Goal: Task Accomplishment & Management: Use online tool/utility

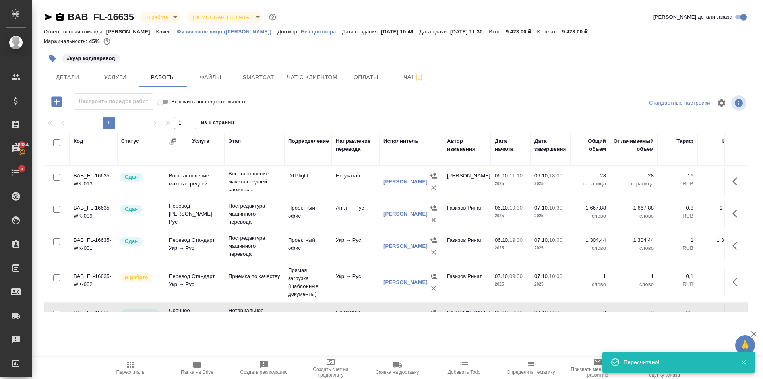
scroll to position [37, 0]
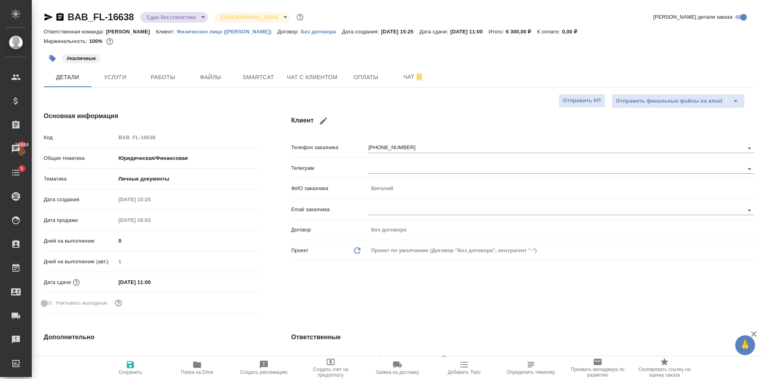
select select "RU"
click at [51, 16] on icon "button" at bounding box center [49, 17] width 8 height 7
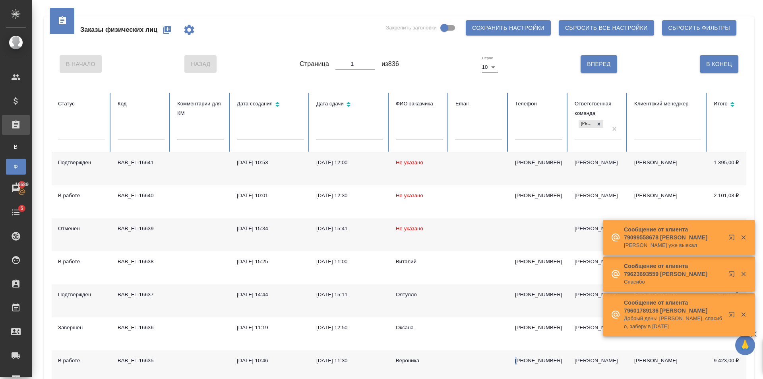
scroll to position [80, 0]
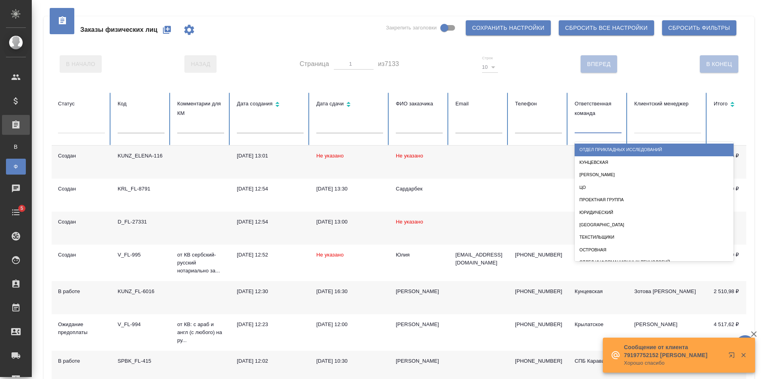
click at [583, 124] on div at bounding box center [598, 126] width 47 height 12
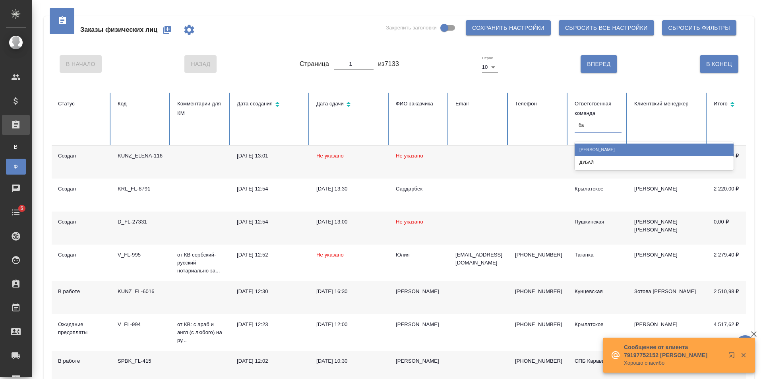
type input "баб"
click at [611, 149] on div "[PERSON_NAME]" at bounding box center [654, 150] width 159 height 12
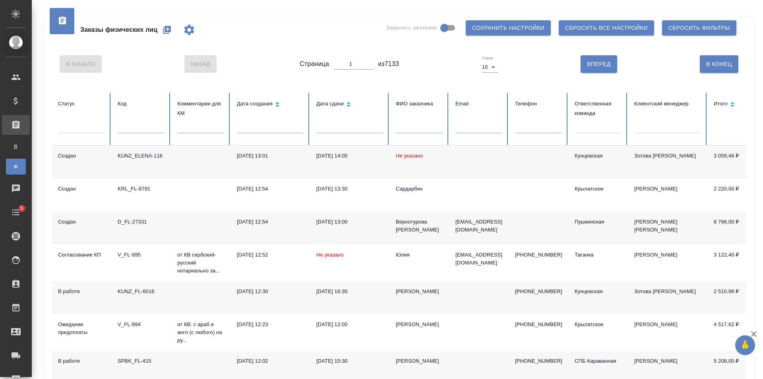
click at [590, 123] on div at bounding box center [598, 126] width 47 height 12
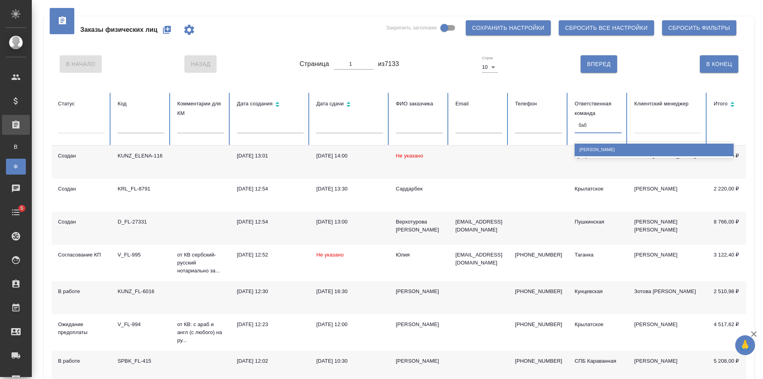
type input "бабу"
click at [597, 148] on div "[PERSON_NAME]" at bounding box center [654, 150] width 159 height 12
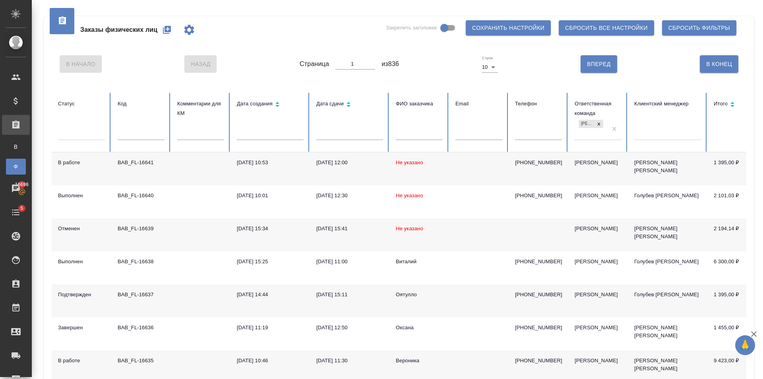
click at [169, 32] on icon "button" at bounding box center [167, 30] width 8 height 8
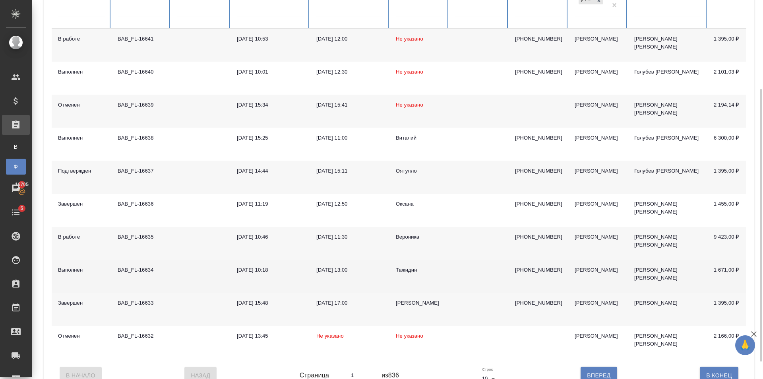
scroll to position [148, 0]
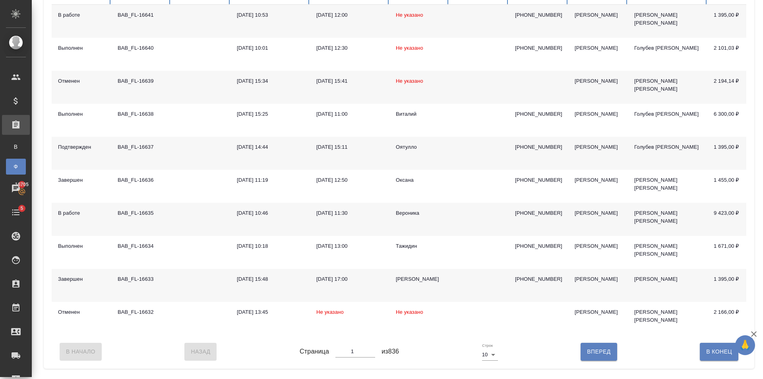
click at [563, 365] on div "В Начало Назад Страница 1 из 836 Строк 10 10 Вперед В Конец" at bounding box center [399, 351] width 695 height 33
click at [601, 360] on button "Вперед" at bounding box center [599, 351] width 36 height 17
type input "2"
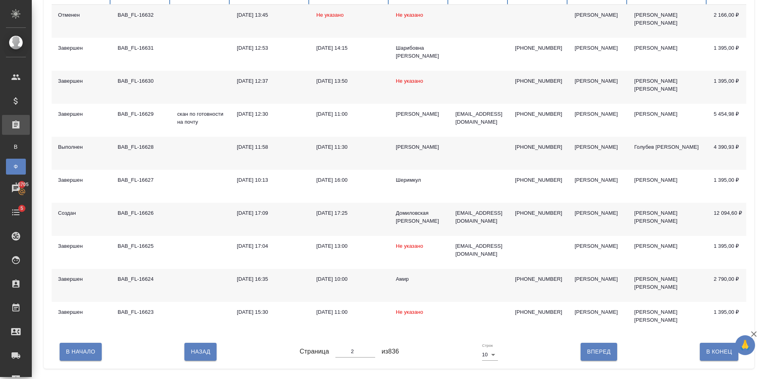
click at [600, 360] on button "Вперед" at bounding box center [599, 351] width 36 height 17
type input "3"
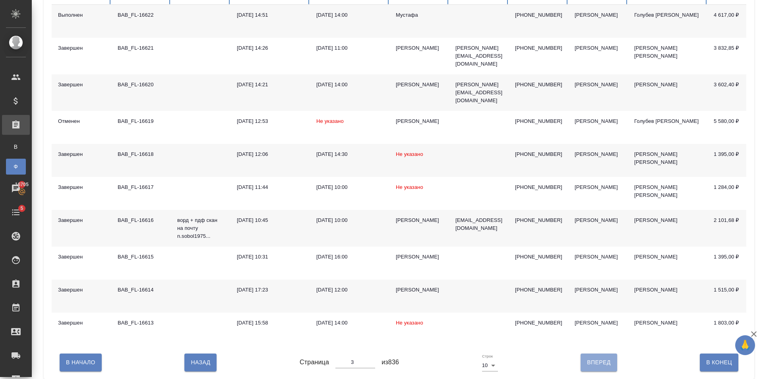
click at [600, 363] on span "Вперед" at bounding box center [598, 362] width 23 height 10
type input "4"
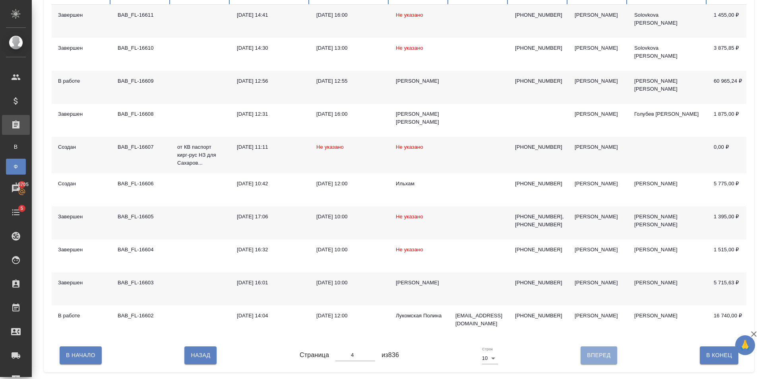
click at [600, 360] on span "Вперед" at bounding box center [598, 355] width 23 height 10
type input "5"
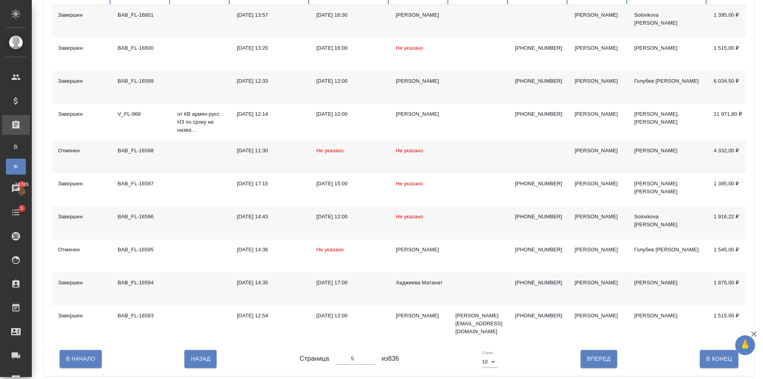
click at [600, 363] on span "Вперед" at bounding box center [598, 359] width 23 height 10
type input "6"
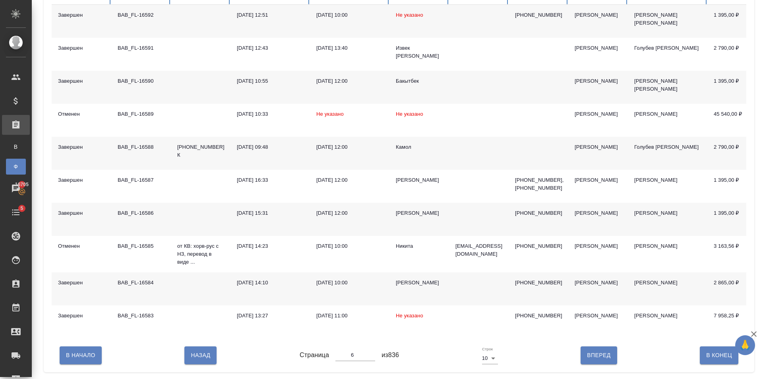
click at [600, 360] on span "Вперед" at bounding box center [598, 355] width 23 height 10
type input "7"
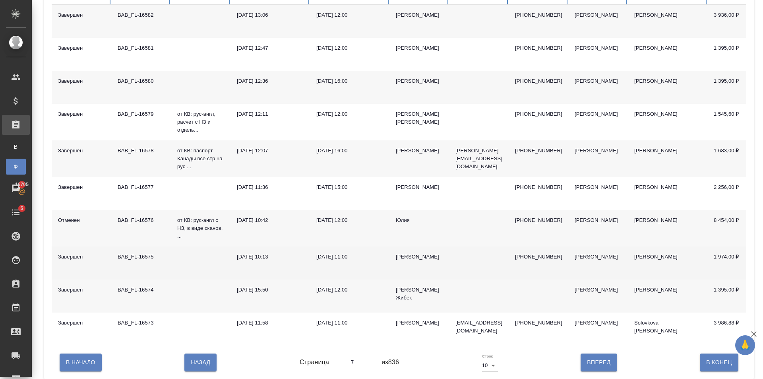
click at [443, 272] on td "Левон" at bounding box center [420, 263] width 60 height 33
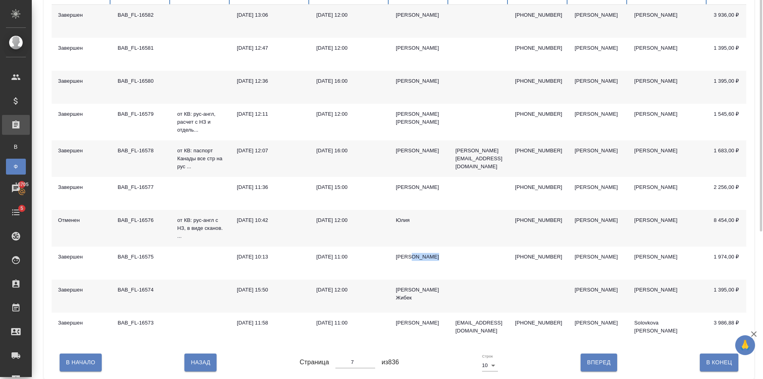
scroll to position [0, 0]
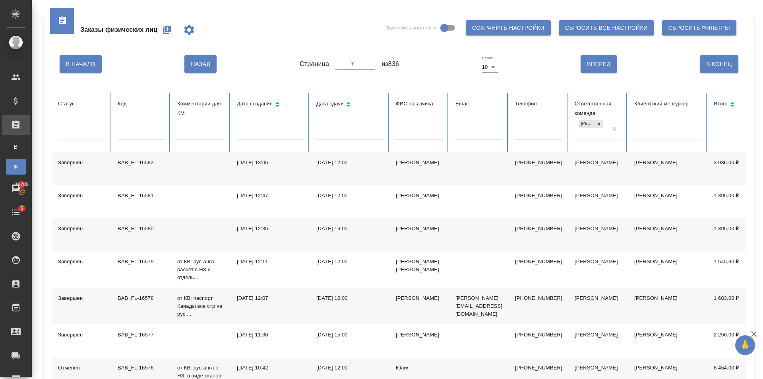
click at [167, 28] on icon "button" at bounding box center [167, 30] width 8 height 8
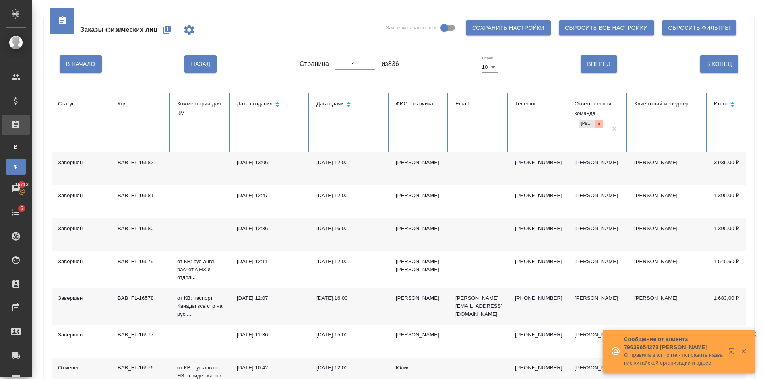
click at [597, 126] on icon at bounding box center [599, 124] width 6 height 6
type input "1"
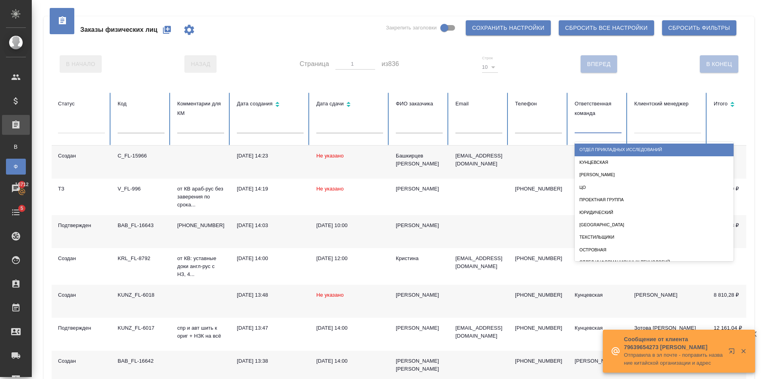
click at [590, 128] on div at bounding box center [598, 126] width 47 height 12
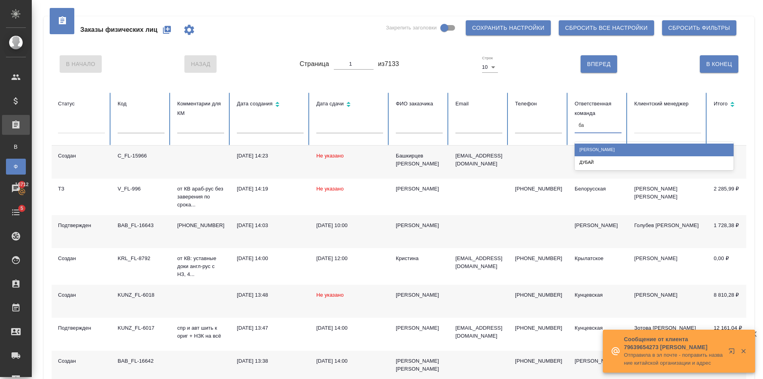
type input "баб"
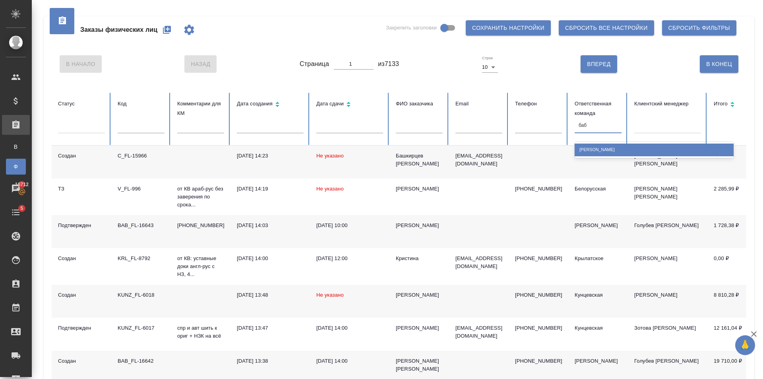
click at [603, 148] on div "[PERSON_NAME]" at bounding box center [654, 150] width 159 height 12
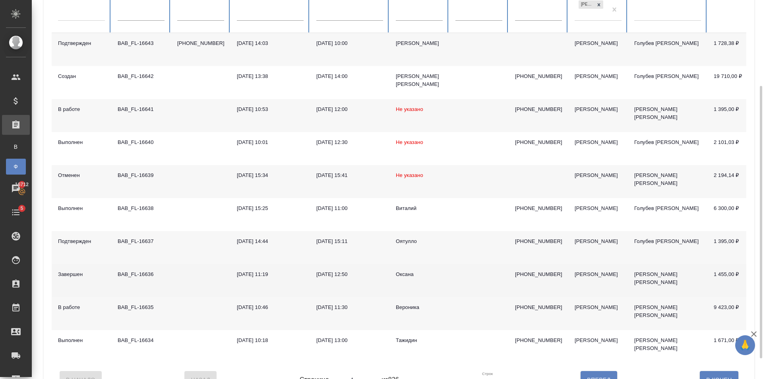
scroll to position [148, 0]
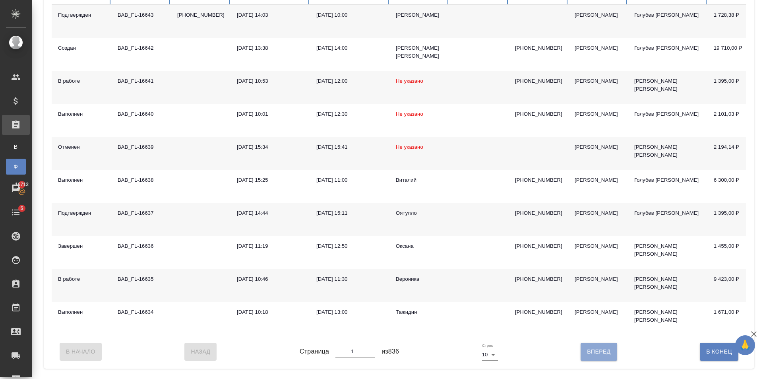
click at [603, 357] on span "Вперед" at bounding box center [598, 352] width 23 height 10
type input "2"
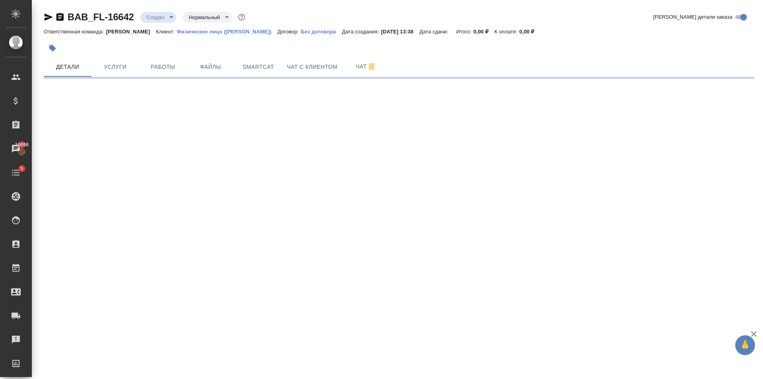
select select "RU"
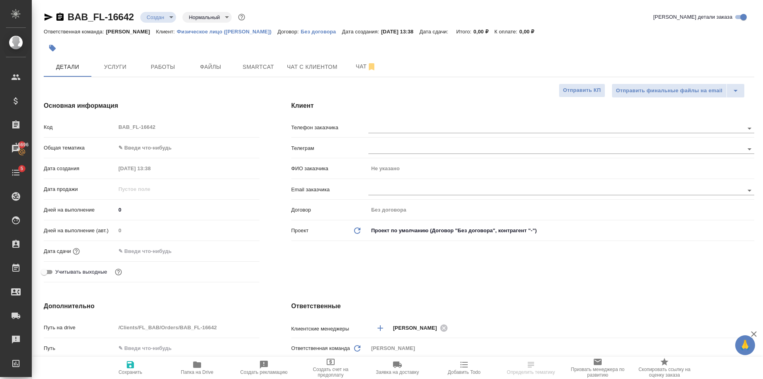
type textarea "x"
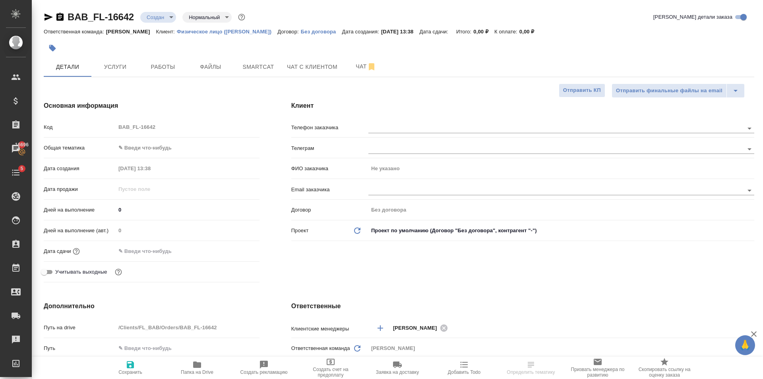
type textarea "x"
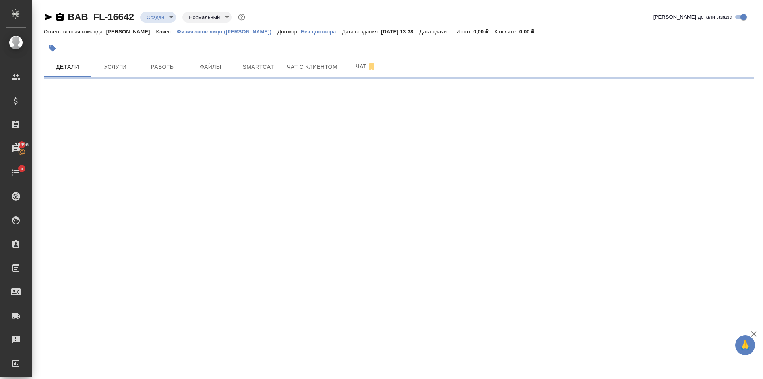
select select "RU"
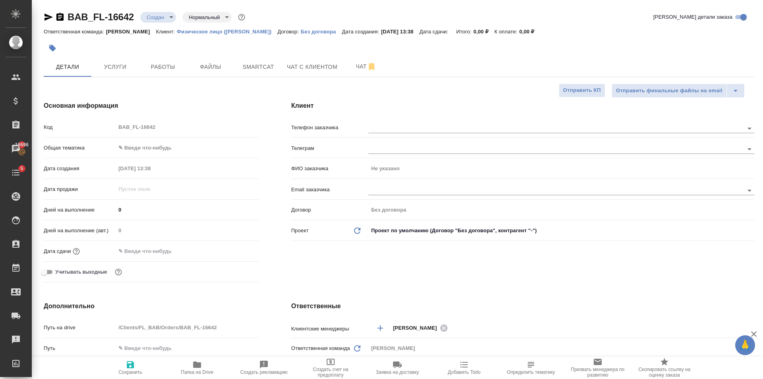
type textarea "x"
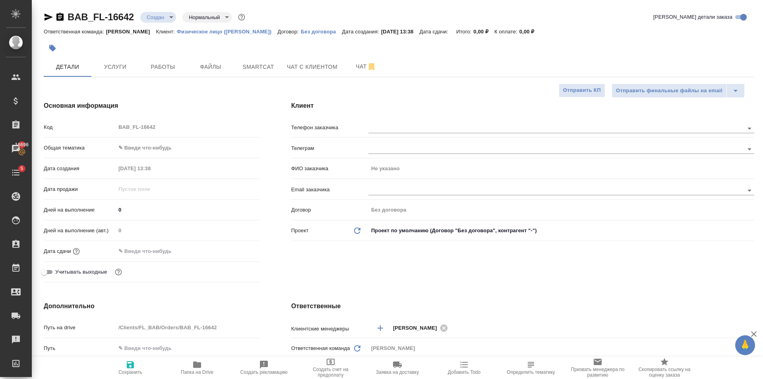
type textarea "x"
click at [148, 152] on body "🙏 .cls-1 fill:#fff; AWATERA Golubev Dmitry Клиенты Спецификации Заказы 16696 Ча…" at bounding box center [381, 189] width 763 height 379
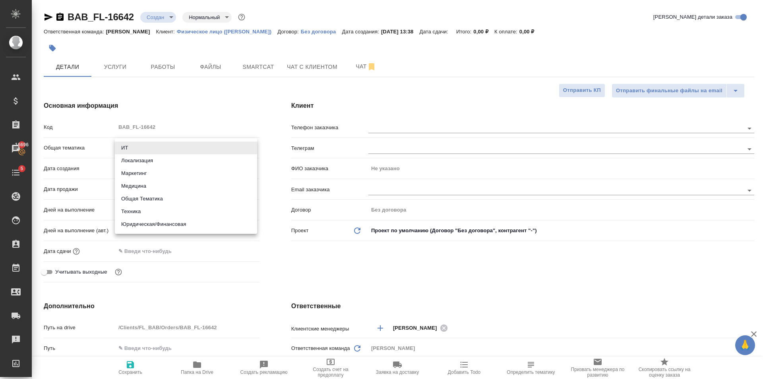
click at [188, 228] on li "Юридическая/Финансовая" at bounding box center [186, 224] width 142 height 13
type input "yr-fn"
type textarea "x"
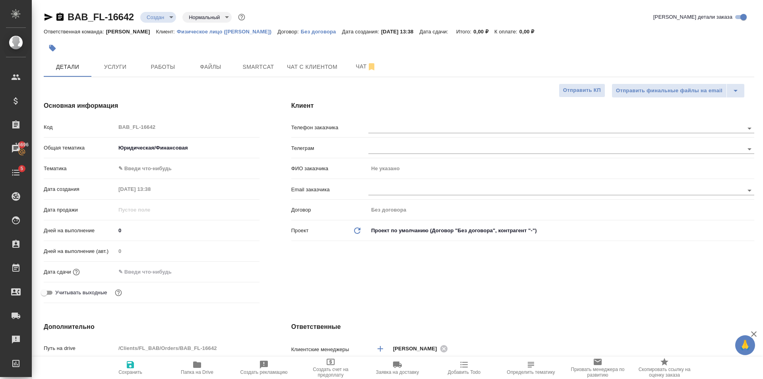
click at [166, 167] on body "🙏 .cls-1 fill:#fff; AWATERA Golubev Dmitry Клиенты Спецификации Заказы 16696 Ча…" at bounding box center [381, 189] width 763 height 379
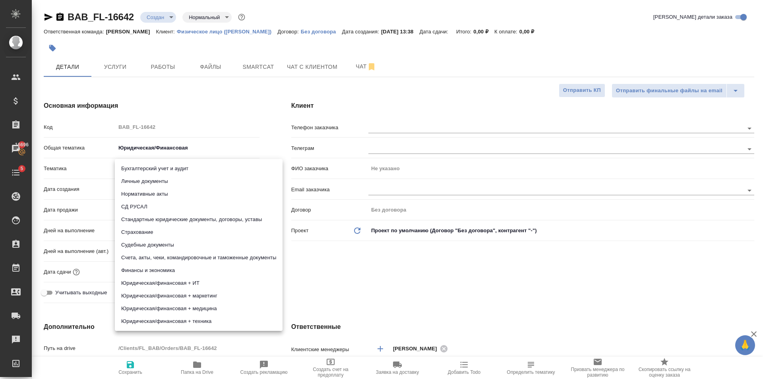
click at [169, 177] on li "Личные документы" at bounding box center [199, 181] width 168 height 13
type textarea "x"
type input "5a8b8b956a9677013d343cfe"
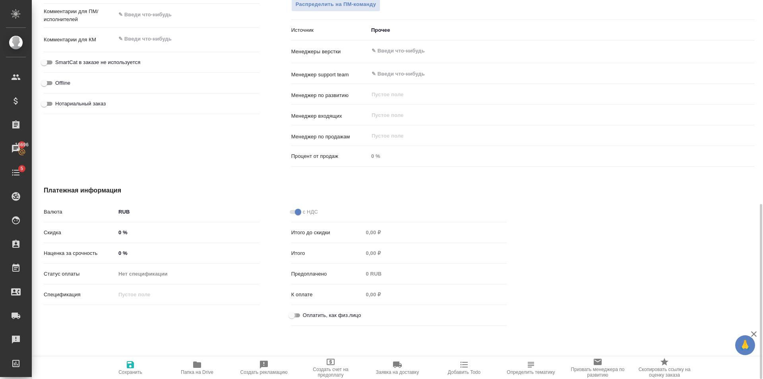
click at [300, 317] on input "Оплатить, как физ.лицо" at bounding box center [292, 316] width 29 height 10
checkbox input "true"
type textarea "x"
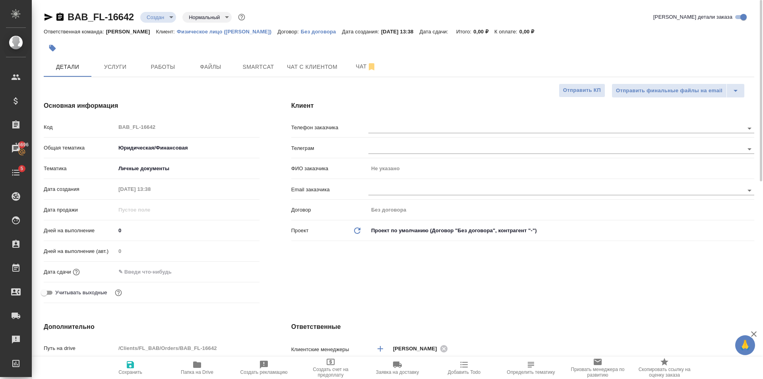
click at [130, 367] on icon "button" at bounding box center [130, 364] width 7 height 7
type textarea "x"
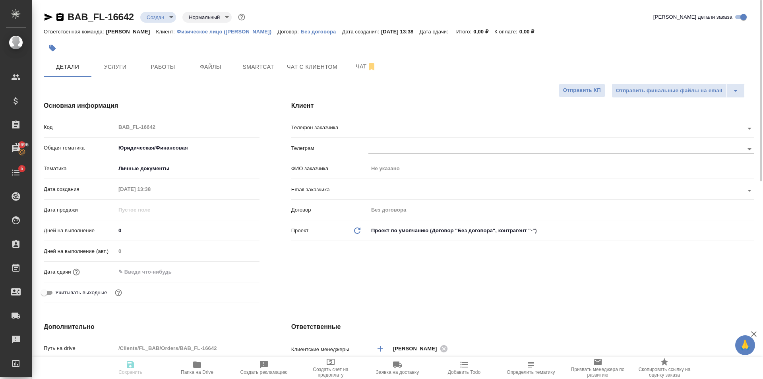
type textarea "x"
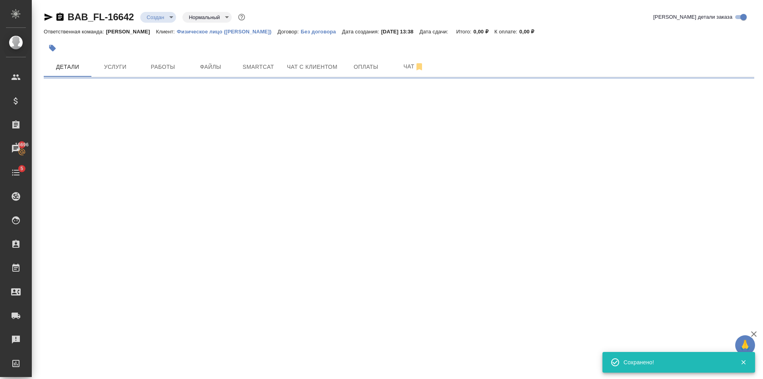
select select "RU"
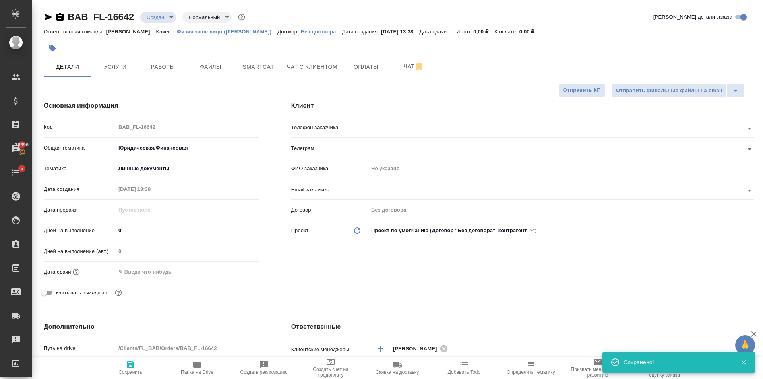
type textarea "x"
click at [113, 60] on button "Услуги" at bounding box center [115, 67] width 48 height 20
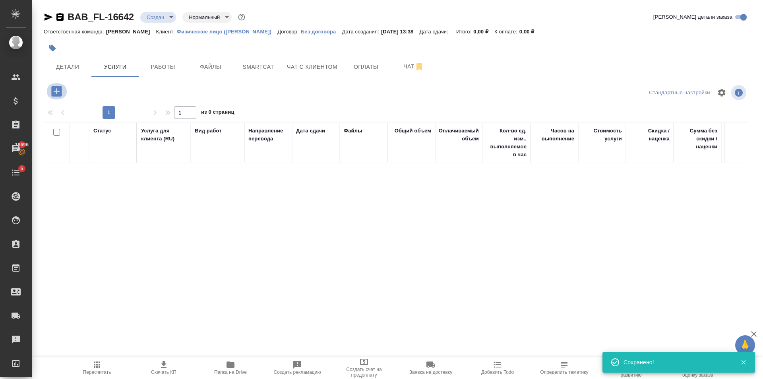
click at [59, 93] on icon "button" at bounding box center [56, 91] width 10 height 10
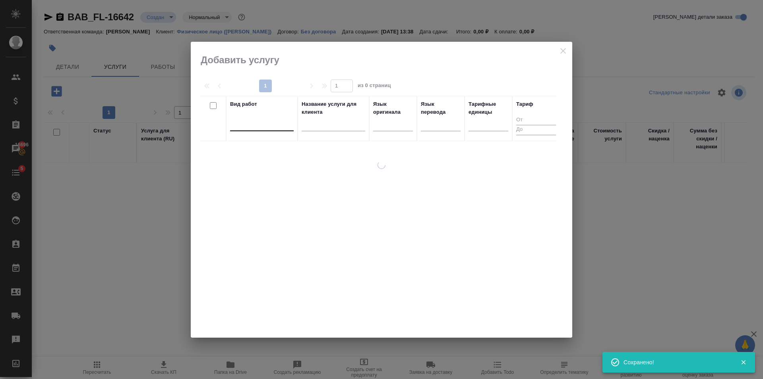
click at [243, 125] on div at bounding box center [262, 123] width 64 height 12
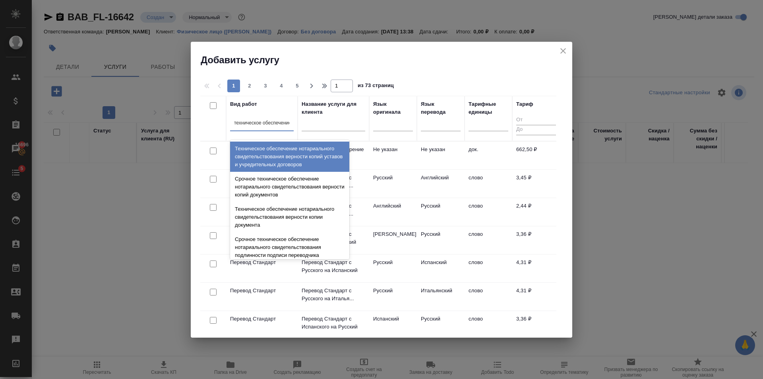
type input "техническое обеспечение"
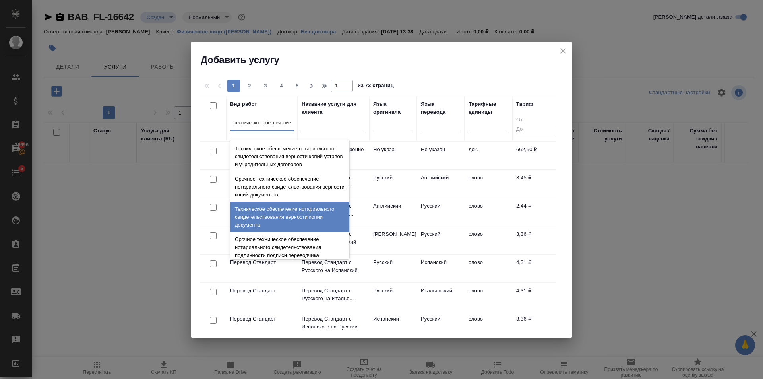
click at [289, 217] on div "Техническое обеспечение нотариального свидетельствования верности копии докумен…" at bounding box center [289, 217] width 119 height 30
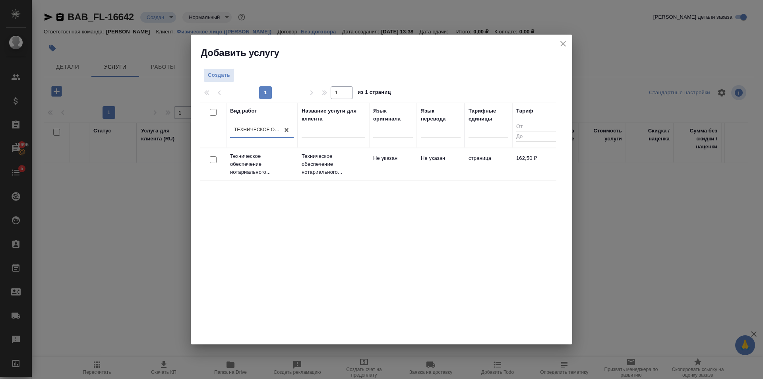
click at [368, 162] on td "Техническое обеспечение нотариального..." at bounding box center [334, 164] width 72 height 32
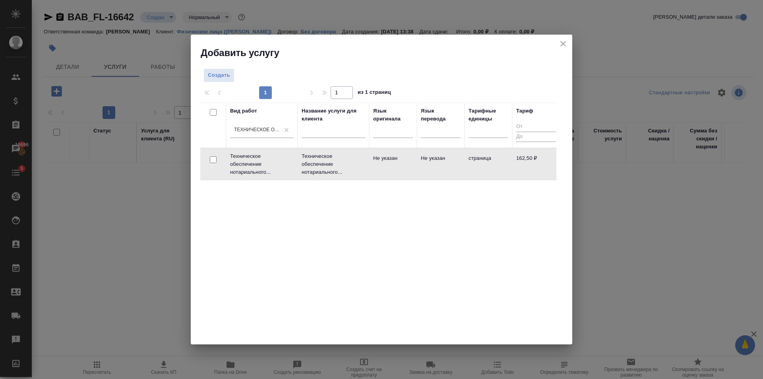
click at [368, 162] on td "Техническое обеспечение нотариального..." at bounding box center [334, 164] width 72 height 32
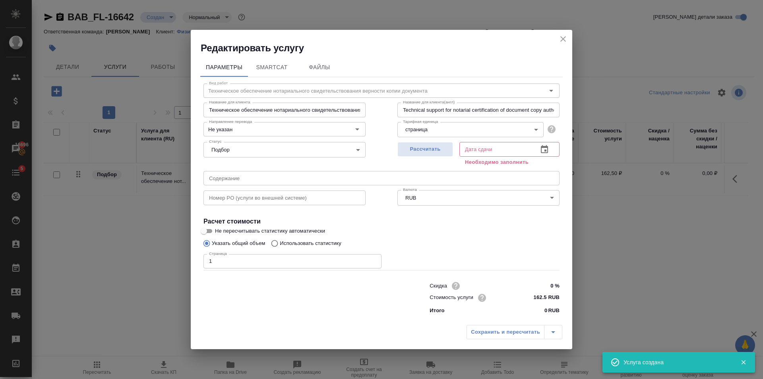
type input "1"
click at [375, 260] on input "1" at bounding box center [293, 261] width 178 height 14
click at [421, 148] on span "Рассчитать" at bounding box center [425, 149] width 47 height 9
type input "07.10.2025 13:44"
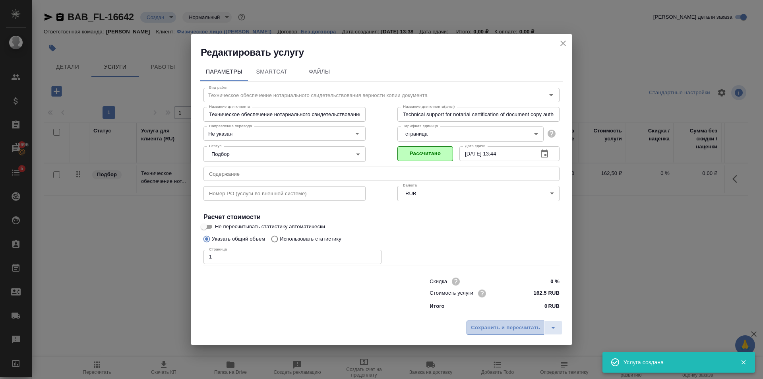
click at [509, 326] on span "Сохранить и пересчитать" at bounding box center [505, 327] width 69 height 9
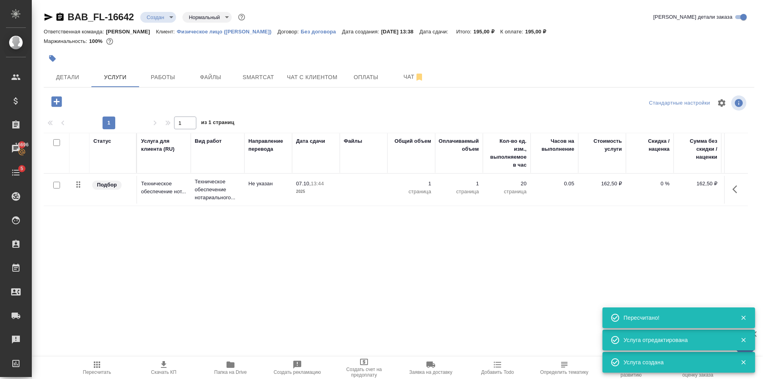
click at [58, 103] on icon "button" at bounding box center [56, 101] width 10 height 10
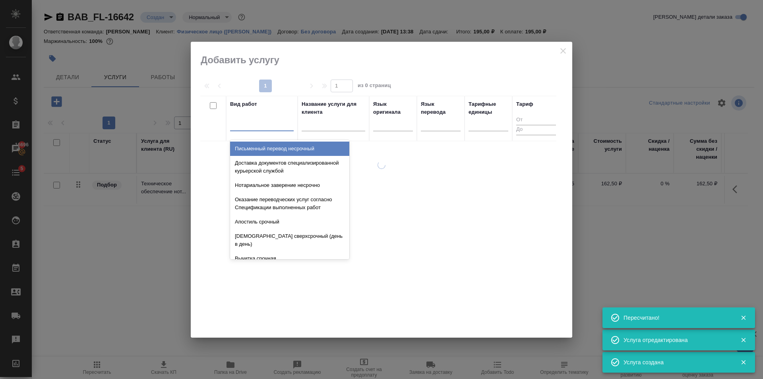
drag, startPoint x: 268, startPoint y: 128, endPoint x: 263, endPoint y: 125, distance: 5.7
click at [265, 126] on div at bounding box center [262, 123] width 64 height 12
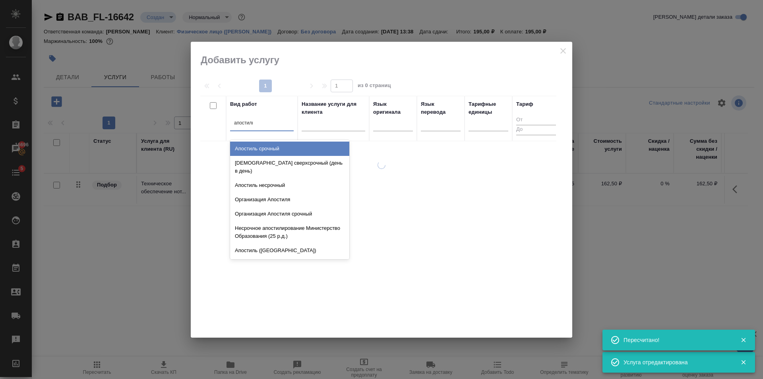
type input "апостиль"
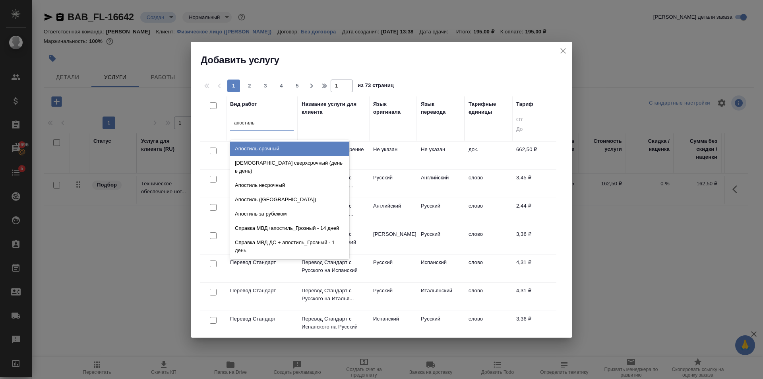
click at [290, 146] on div "Апостиль срочный" at bounding box center [289, 149] width 119 height 14
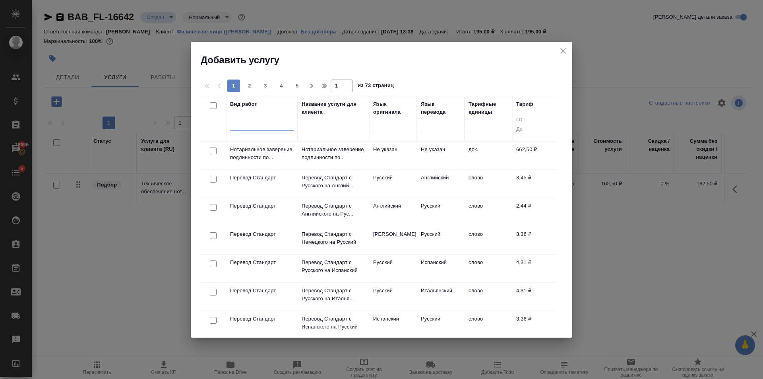
click at [271, 128] on div at bounding box center [262, 123] width 64 height 12
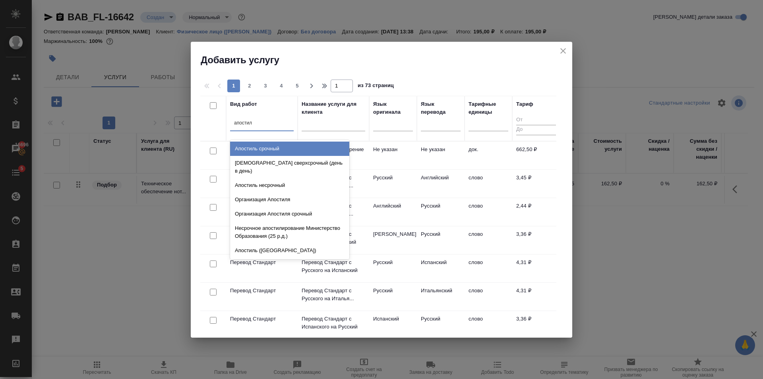
type input "апостиль"
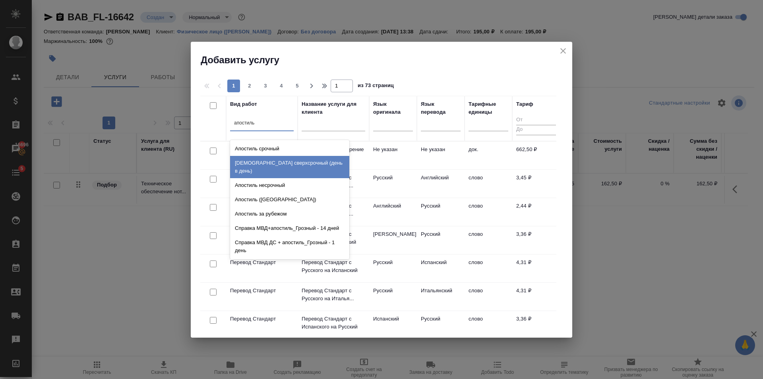
click at [290, 157] on div "[DEMOGRAPHIC_DATA] сверхсрочный (день в день)" at bounding box center [289, 167] width 119 height 22
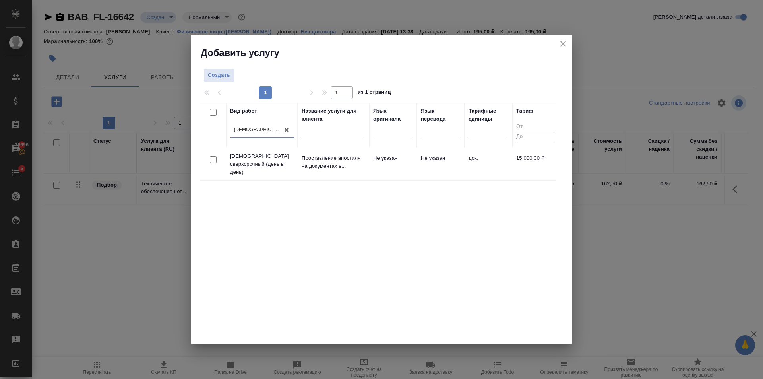
click at [215, 158] on input "checkbox" at bounding box center [213, 159] width 7 height 7
checkbox input "true"
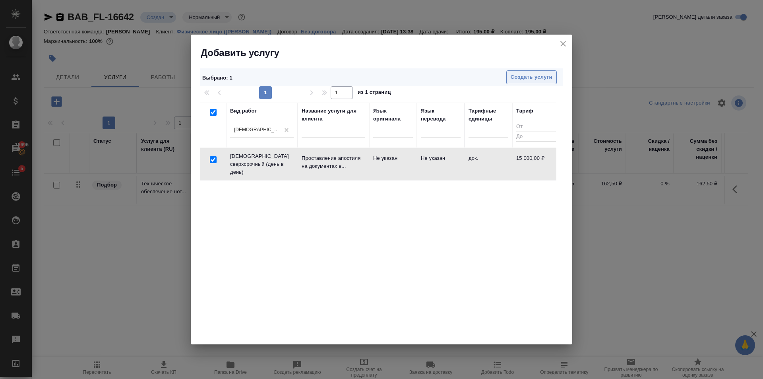
click at [518, 72] on button "Создать услуги" at bounding box center [532, 77] width 51 height 14
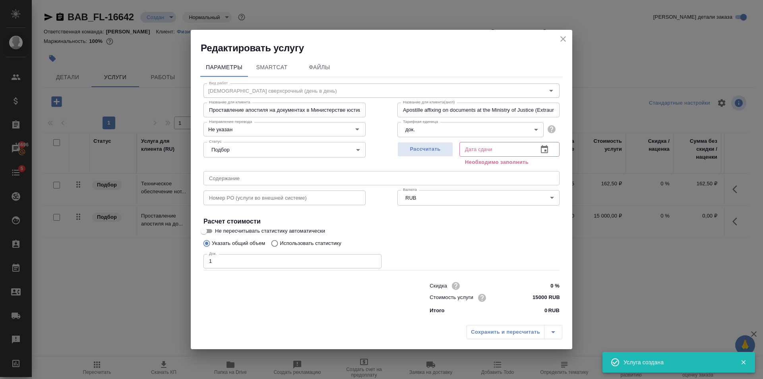
type input "1"
click at [373, 259] on input "1" at bounding box center [293, 261] width 178 height 14
click at [424, 143] on button "Рассчитать" at bounding box center [426, 149] width 56 height 15
type input "15.10.2025 15:41"
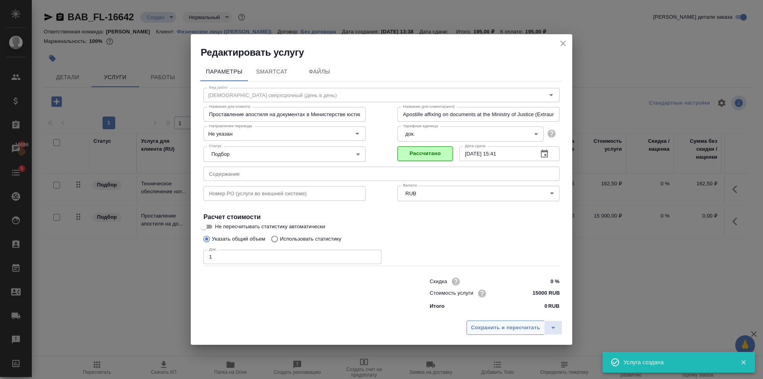
click at [519, 326] on span "Сохранить и пересчитать" at bounding box center [505, 327] width 69 height 9
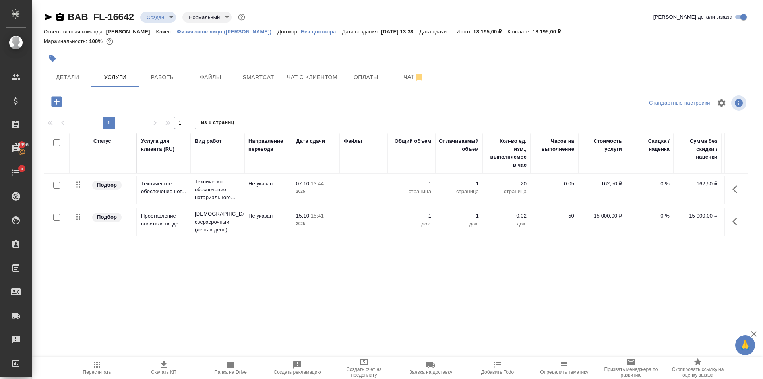
click at [58, 99] on icon "button" at bounding box center [56, 101] width 10 height 10
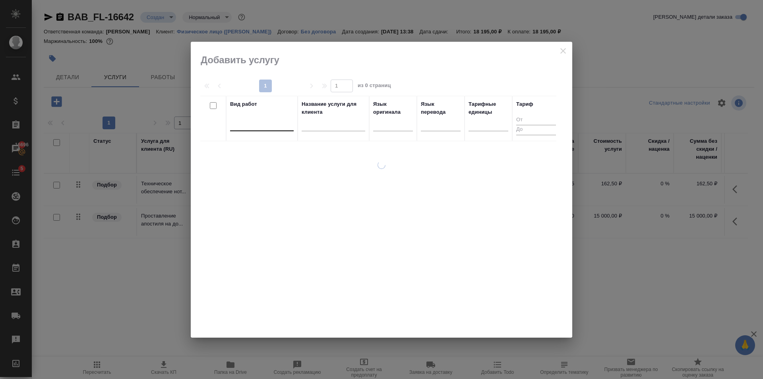
click at [266, 124] on div at bounding box center [262, 123] width 64 height 12
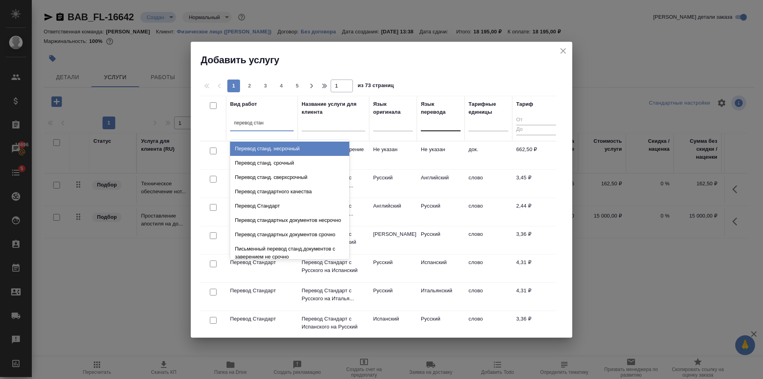
type input "перевод станд"
click at [259, 149] on div "Перевод станд. несрочный" at bounding box center [289, 149] width 119 height 14
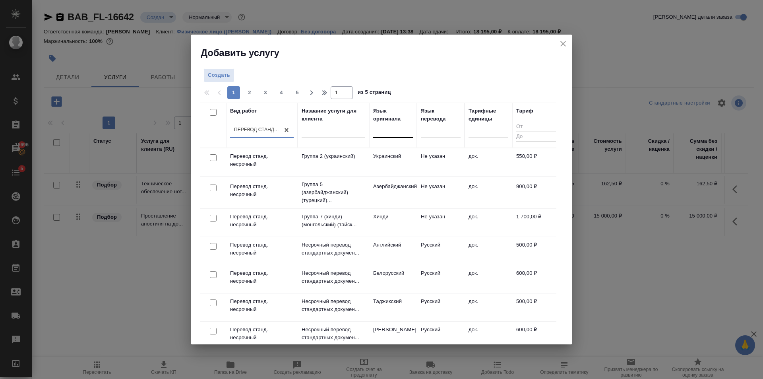
click at [400, 134] on div at bounding box center [393, 130] width 40 height 12
click at [444, 122] on div "Язык перевода" at bounding box center [441, 115] width 40 height 16
click at [441, 132] on div at bounding box center [441, 130] width 40 height 12
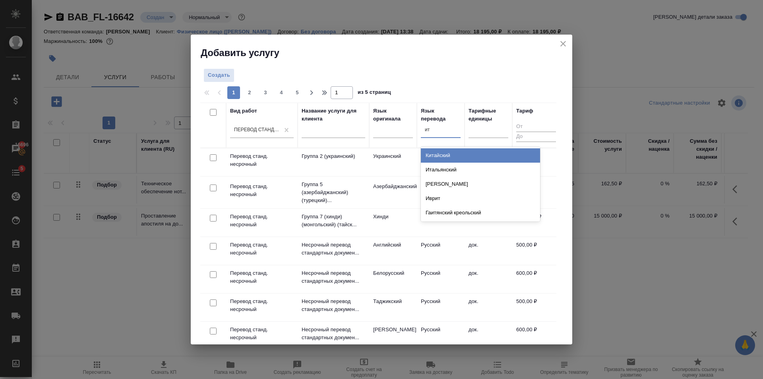
type input "ита"
click at [446, 154] on div "Китайский" at bounding box center [480, 155] width 119 height 14
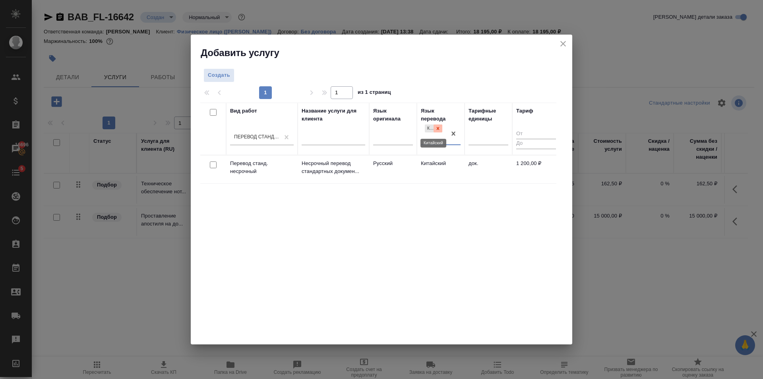
click at [438, 128] on icon at bounding box center [438, 128] width 3 height 3
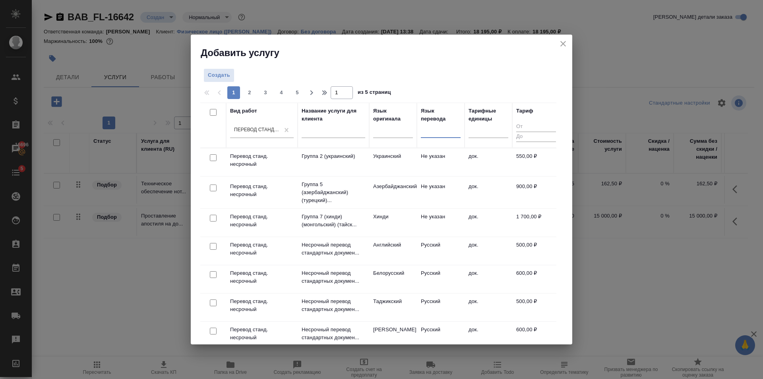
click at [438, 134] on div at bounding box center [441, 130] width 40 height 12
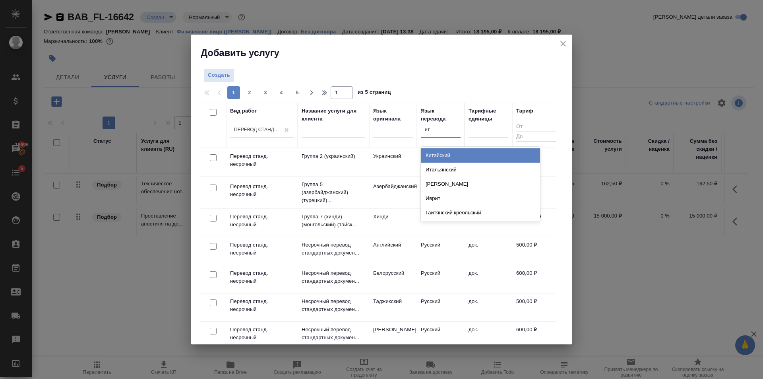
type input "ита"
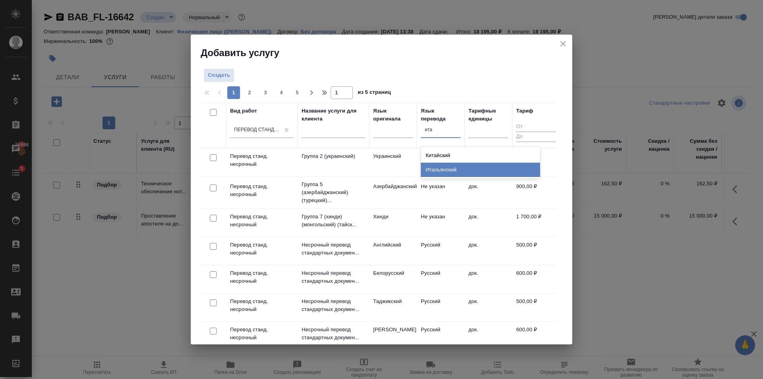
click at [451, 169] on div "Итальянский" at bounding box center [480, 170] width 119 height 14
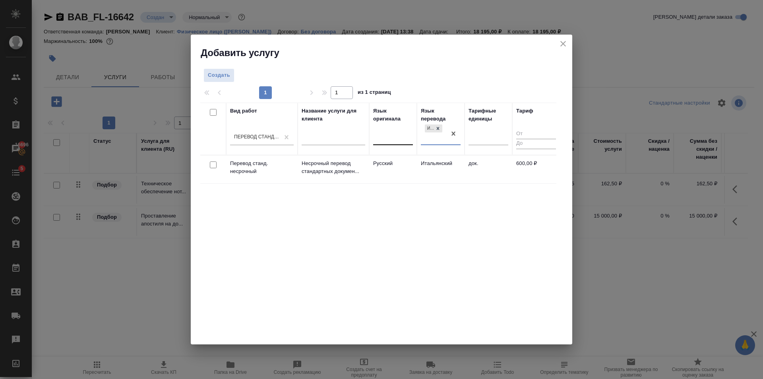
click at [392, 141] on div at bounding box center [393, 137] width 40 height 12
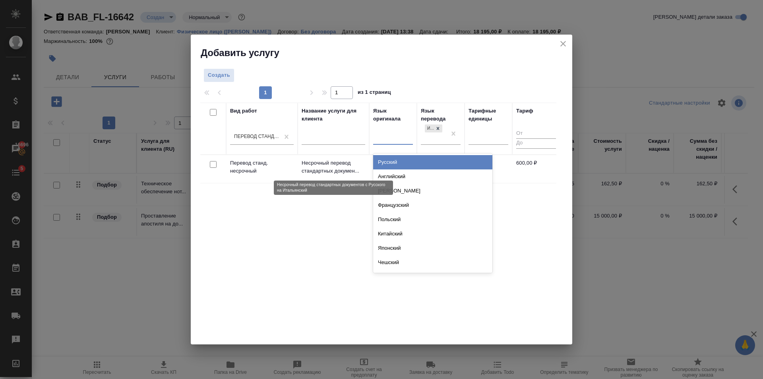
click at [358, 163] on p "Несрочный перевод стандартных докумен..." at bounding box center [334, 167] width 64 height 16
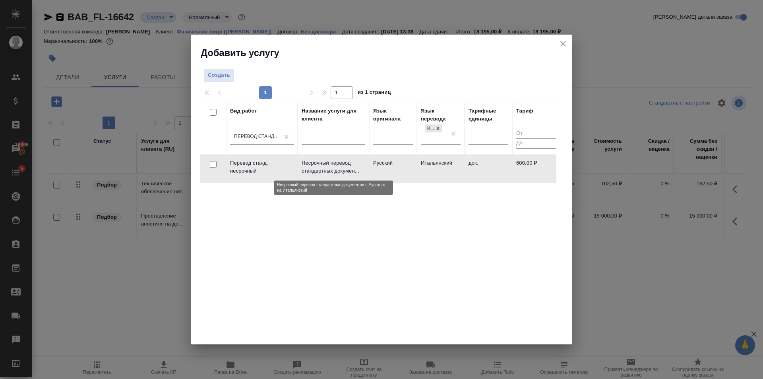
click at [358, 163] on p "Несрочный перевод стандартных докумен..." at bounding box center [334, 167] width 64 height 16
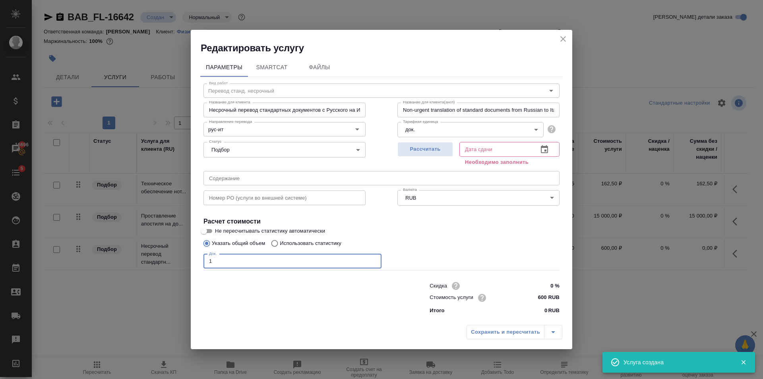
type input "1"
click at [374, 260] on input "1" at bounding box center [293, 261] width 178 height 14
click at [428, 148] on span "Рассчитать" at bounding box center [425, 149] width 47 height 9
type input "07.10.2025 13:42"
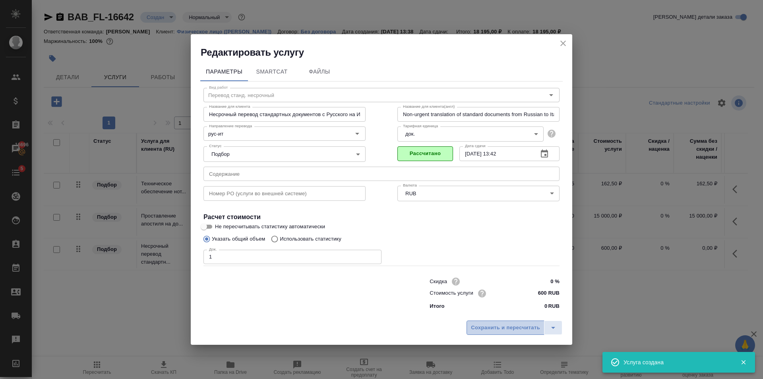
click at [505, 320] on button "Сохранить и пересчитать" at bounding box center [506, 327] width 78 height 14
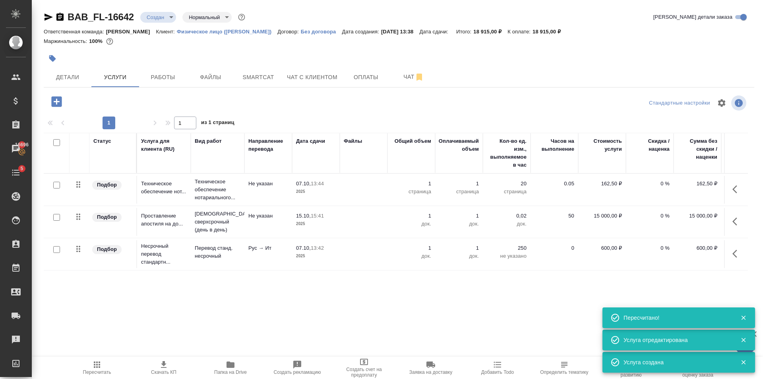
click at [58, 97] on icon "button" at bounding box center [56, 101] width 10 height 10
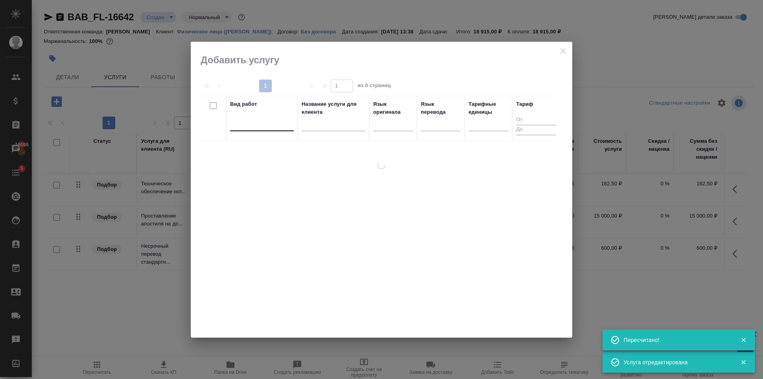
click at [272, 124] on div at bounding box center [262, 123] width 64 height 12
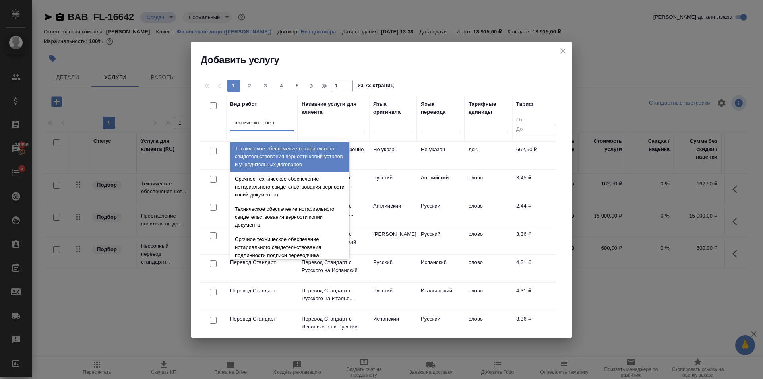
type input "техническое обеспе"
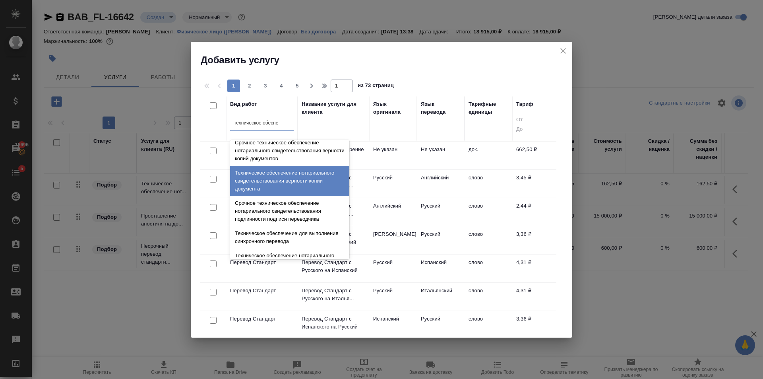
scroll to position [80, 0]
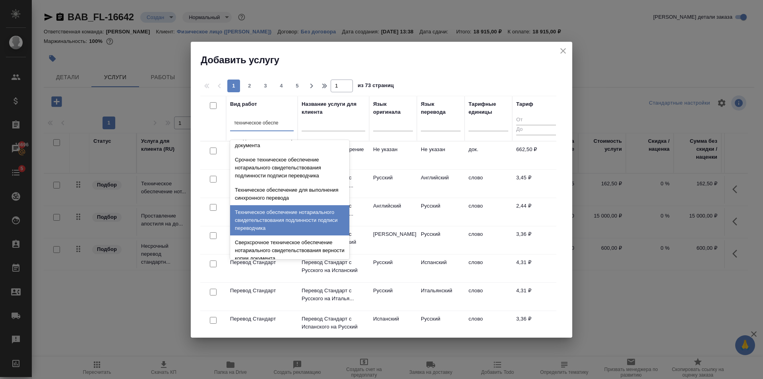
click at [293, 219] on div "Техническое обеспечение нотариального свидетельствования подлинности подписи пе…" at bounding box center [289, 220] width 119 height 30
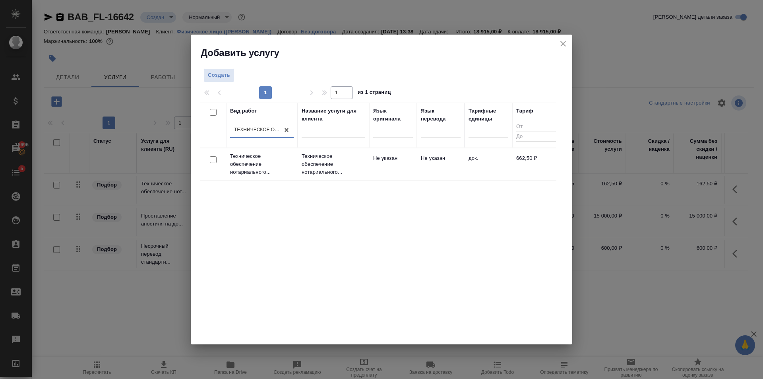
click at [391, 170] on td "Не указан" at bounding box center [393, 164] width 48 height 28
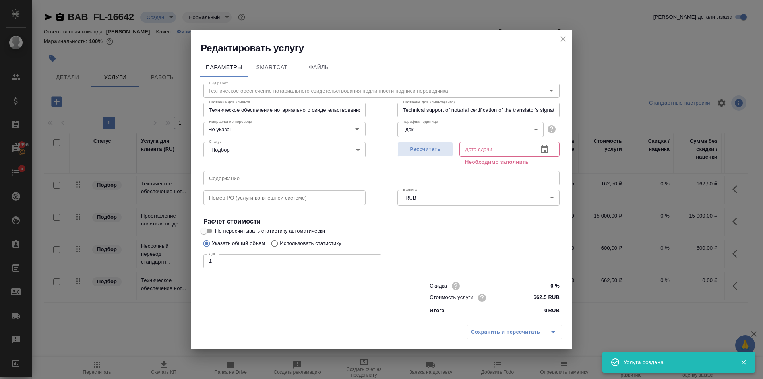
type input "1"
click at [374, 259] on input "1" at bounding box center [293, 261] width 178 height 14
drag, startPoint x: 430, startPoint y: 142, endPoint x: 486, endPoint y: 247, distance: 119.2
click at [430, 143] on button "Рассчитать" at bounding box center [426, 149] width 56 height 15
type input "07.10.2025 13:54"
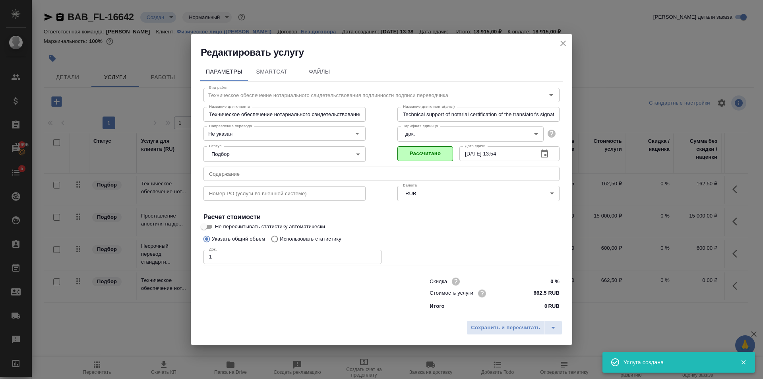
click at [506, 318] on div "Сохранить и пересчитать" at bounding box center [382, 331] width 382 height 28
click at [510, 328] on span "Сохранить и пересчитать" at bounding box center [505, 327] width 69 height 9
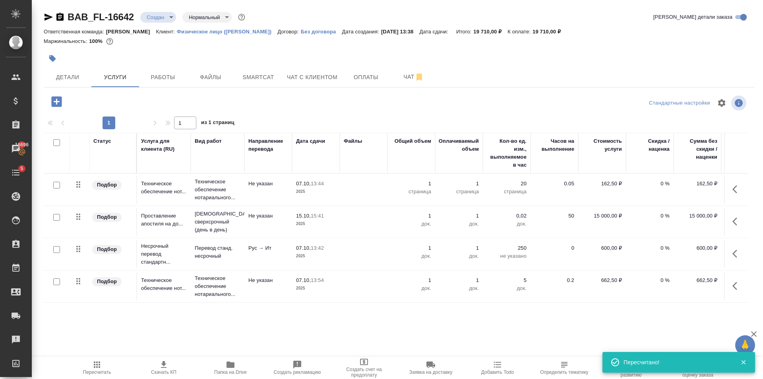
scroll to position [0, 0]
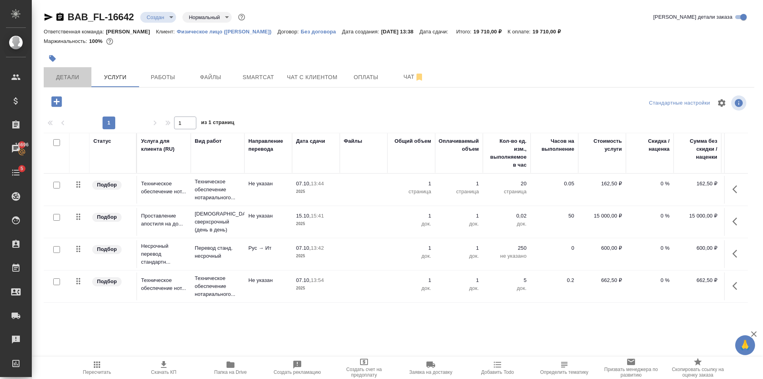
drag, startPoint x: 56, startPoint y: 80, endPoint x: 398, endPoint y: 181, distance: 356.2
click at [58, 80] on span "Детали" at bounding box center [68, 77] width 38 height 10
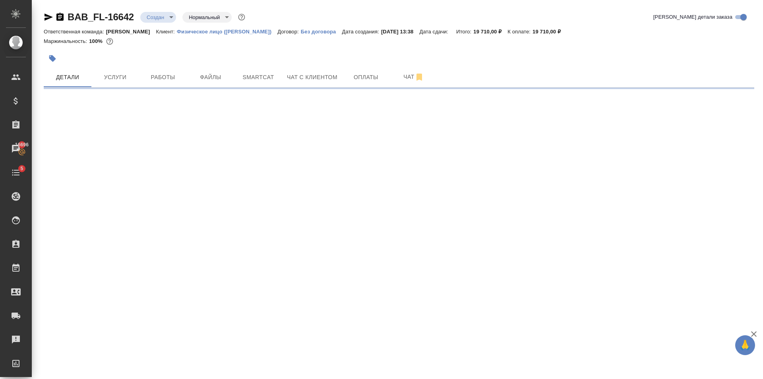
select select "RU"
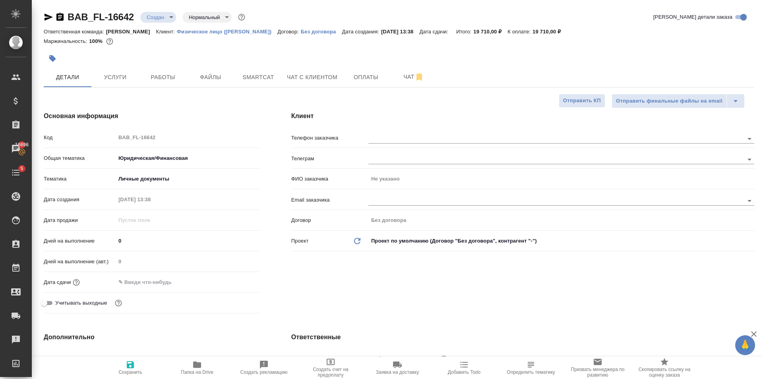
type textarea "x"
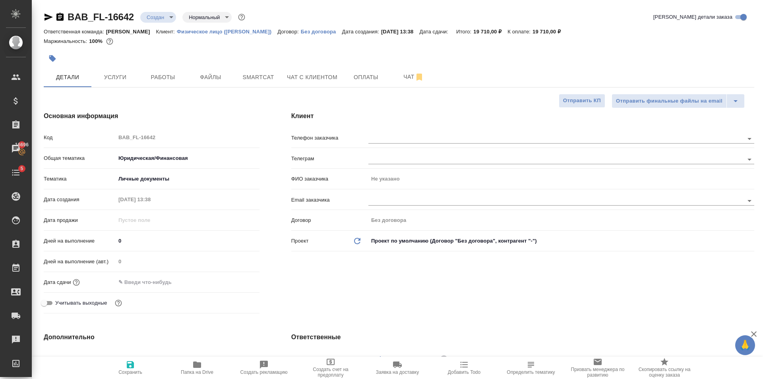
type textarea "x"
click at [115, 84] on button "Услуги" at bounding box center [115, 77] width 48 height 20
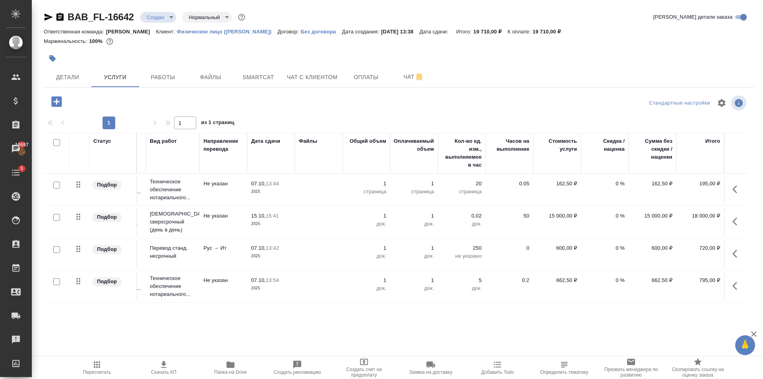
scroll to position [0, 51]
click at [40, 19] on div "BAB_FL-16642 Создан new Нормальный normal Кратко детали заказа Ответственная ко…" at bounding box center [399, 162] width 720 height 324
click at [43, 19] on div "BAB_FL-16642 Создан new Нормальный normal Кратко детали заказа Ответственная ко…" at bounding box center [399, 162] width 720 height 324
click at [47, 14] on icon "button" at bounding box center [49, 17] width 10 height 10
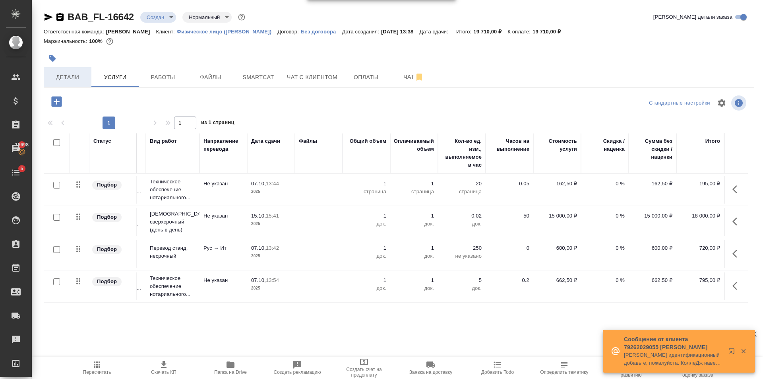
click at [69, 78] on span "Детали" at bounding box center [68, 77] width 38 height 10
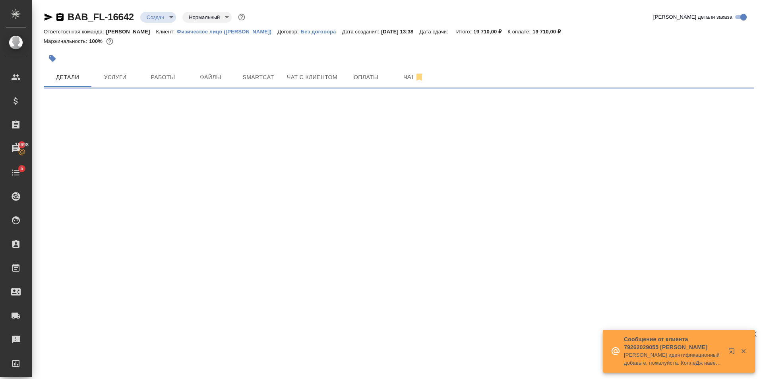
select select "RU"
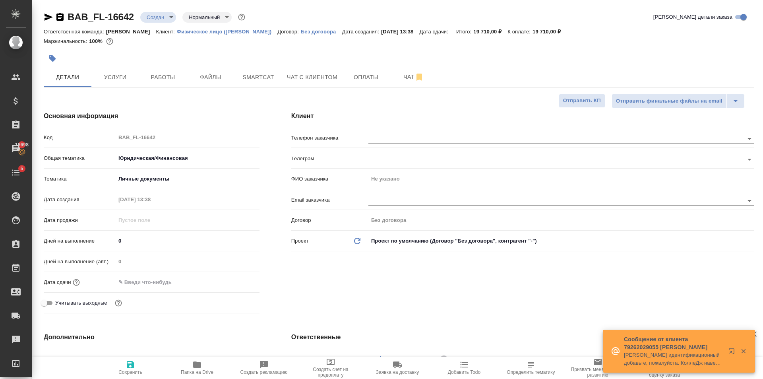
type textarea "x"
drag, startPoint x: 405, startPoint y: 143, endPoint x: 410, endPoint y: 141, distance: 5.7
click at [405, 142] on input "text" at bounding box center [543, 139] width 349 height 10
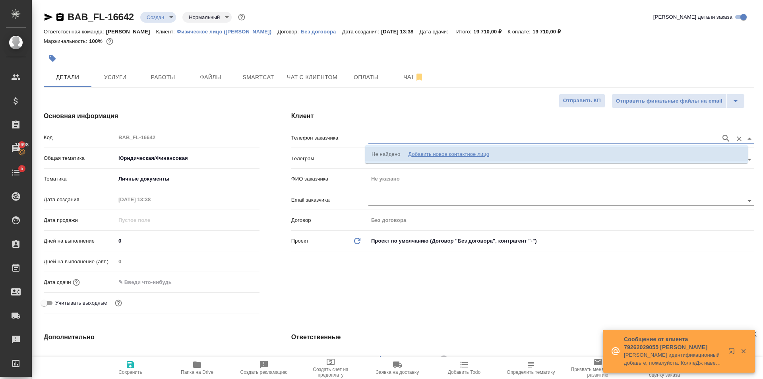
click at [428, 156] on div "Добавить новое контактное лицо" at bounding box center [448, 154] width 81 height 8
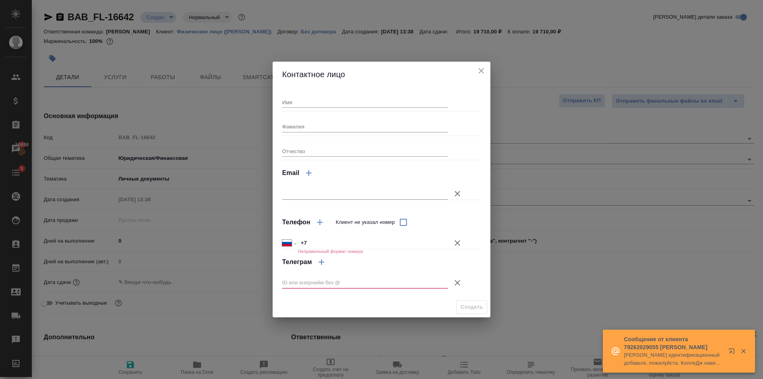
click at [311, 126] on input "Фамилия" at bounding box center [365, 126] width 166 height 11
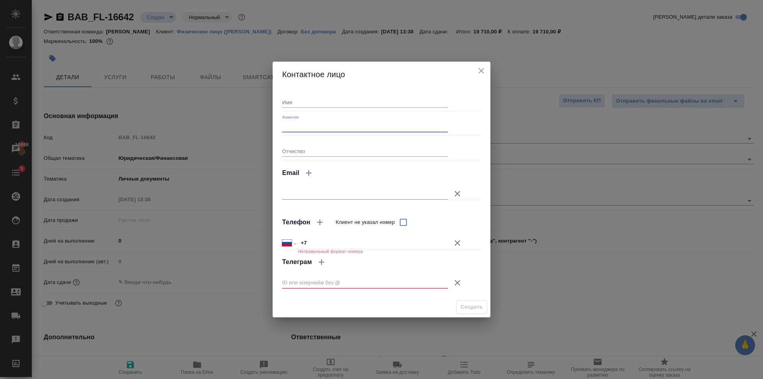
drag, startPoint x: 465, startPoint y: 285, endPoint x: 459, endPoint y: 282, distance: 6.6
click at [462, 284] on button "Клиент не указал номер" at bounding box center [457, 282] width 19 height 19
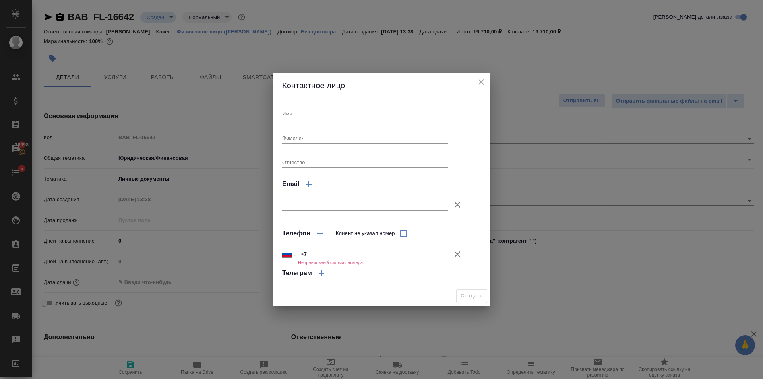
click at [360, 249] on input "+7" at bounding box center [373, 255] width 150 height 12
click at [366, 137] on input "Фамилия" at bounding box center [365, 137] width 166 height 11
type input "Лактионова"
click at [315, 110] on input "Имя" at bounding box center [365, 113] width 166 height 11
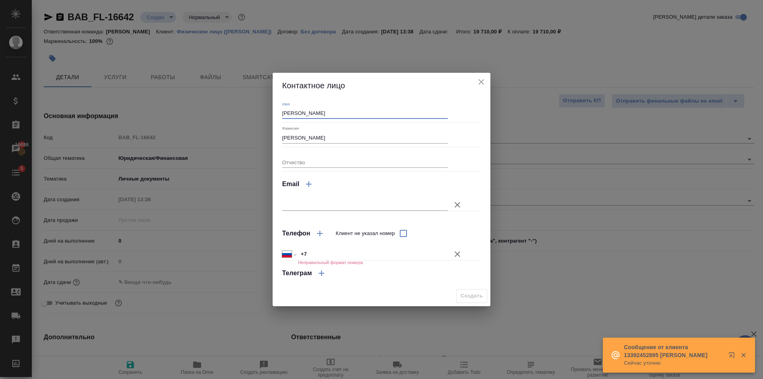
type input "Людмила"
click at [300, 159] on input "Отчество" at bounding box center [365, 162] width 166 height 11
type textarea "x"
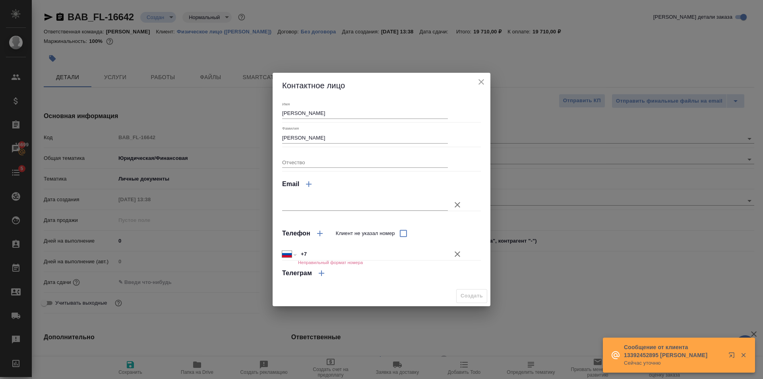
type textarea "x"
click at [326, 259] on input "+7" at bounding box center [373, 255] width 149 height 12
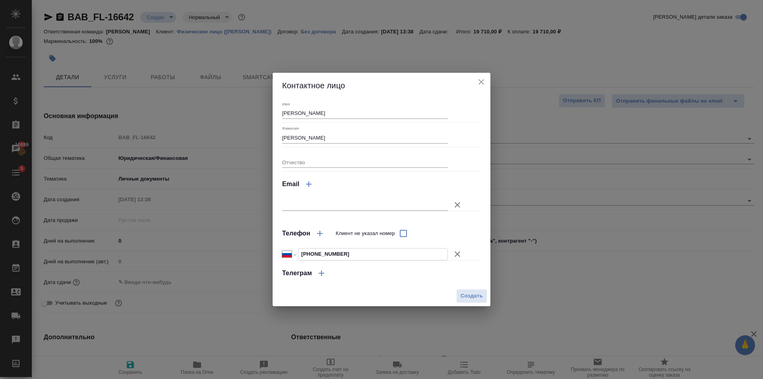
drag, startPoint x: 348, startPoint y: 255, endPoint x: 302, endPoint y: 256, distance: 46.5
click at [302, 256] on input "+7 925 515 85 38" at bounding box center [373, 255] width 149 height 12
type input "+7 925 515 85 38"
click at [468, 295] on span "Создать" at bounding box center [472, 295] width 22 height 9
type input "Лактионова Людмила"
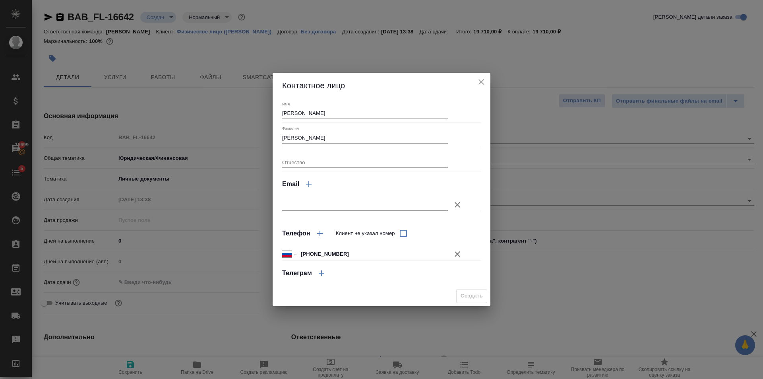
type textarea "x"
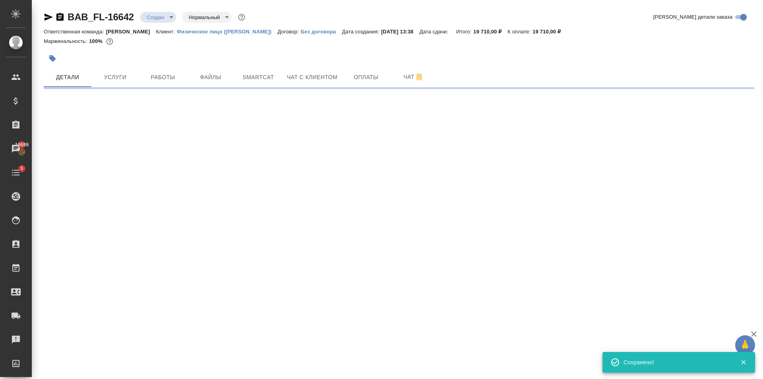
type input "holyTrinity"
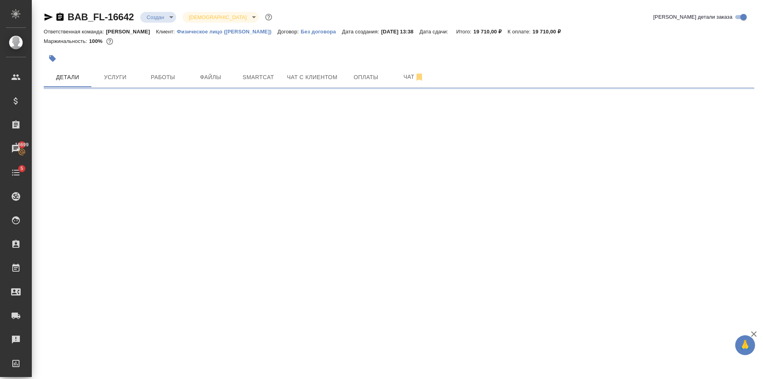
select select "RU"
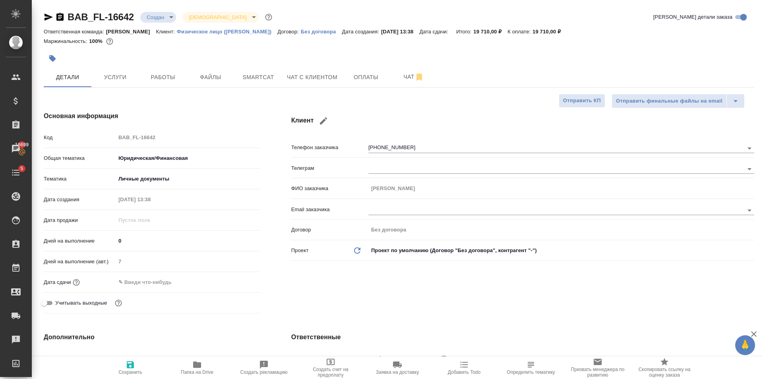
type textarea "x"
click at [161, 287] on input "text" at bounding box center [151, 282] width 70 height 12
click at [234, 284] on icon "button" at bounding box center [237, 282] width 10 height 10
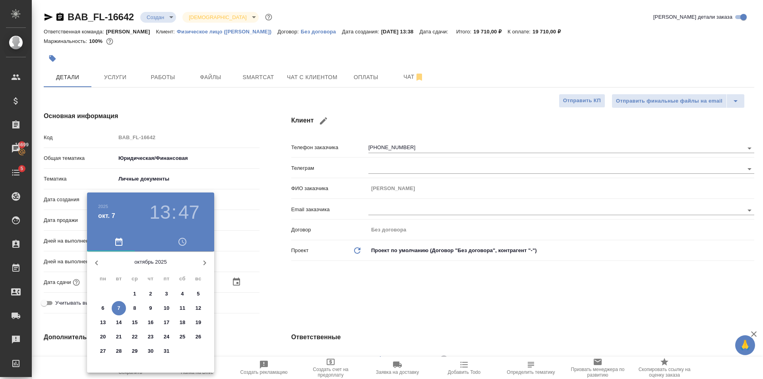
click at [150, 307] on p "9" at bounding box center [150, 308] width 3 height 8
type input "09.10.2025 13:47"
type textarea "x"
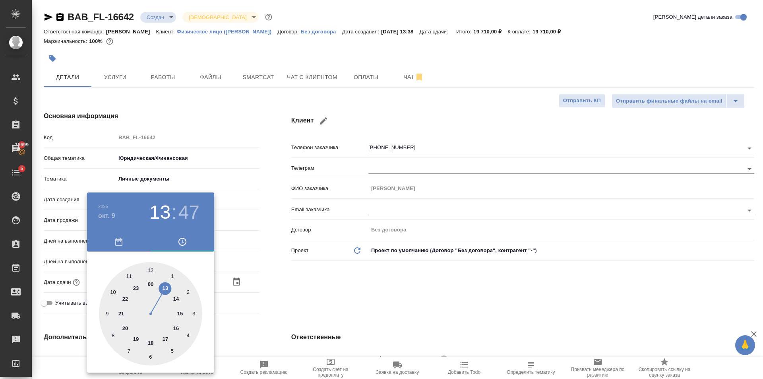
drag, startPoint x: 176, startPoint y: 297, endPoint x: 159, endPoint y: 284, distance: 21.3
click at [175, 297] on div at bounding box center [150, 313] width 103 height 103
type input "09.10.2025 14:47"
type textarea "x"
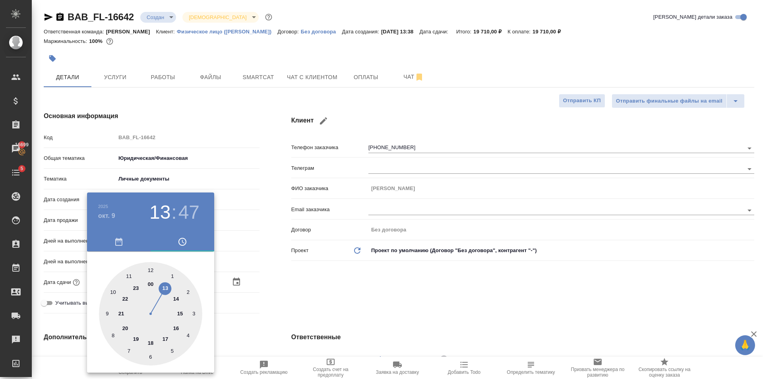
type textarea "x"
click at [152, 275] on div at bounding box center [150, 313] width 103 height 103
type input "09.10.2025 14:00"
type textarea "x"
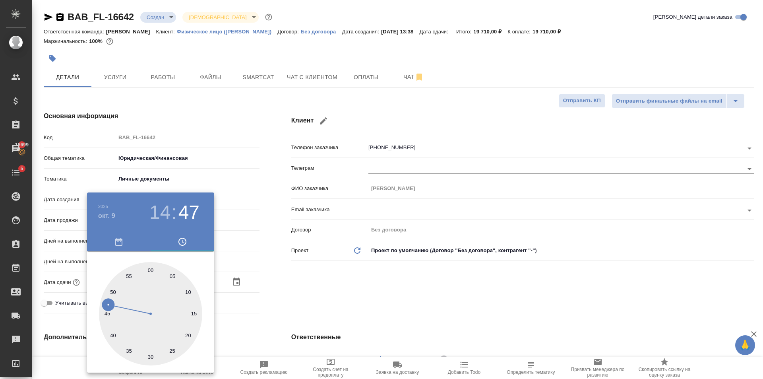
type textarea "x"
click at [315, 275] on div at bounding box center [381, 189] width 763 height 379
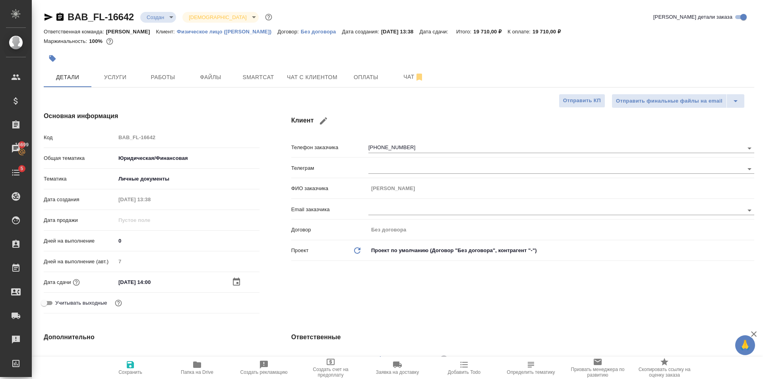
click at [140, 365] on span "Сохранить" at bounding box center [130, 367] width 57 height 15
type textarea "x"
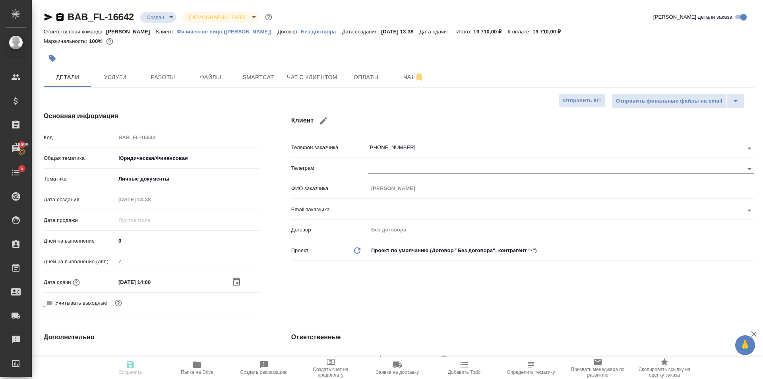
type textarea "x"
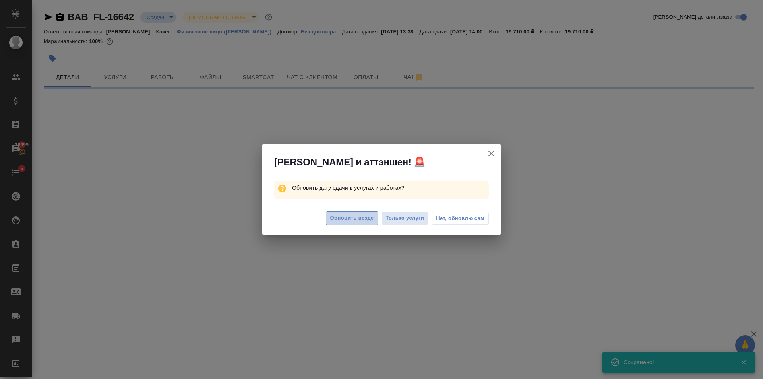
click at [352, 217] on span "Обновить везде" at bounding box center [352, 218] width 44 height 9
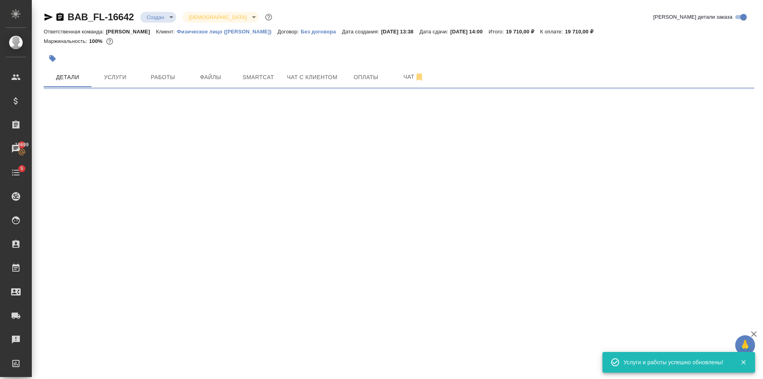
select select "RU"
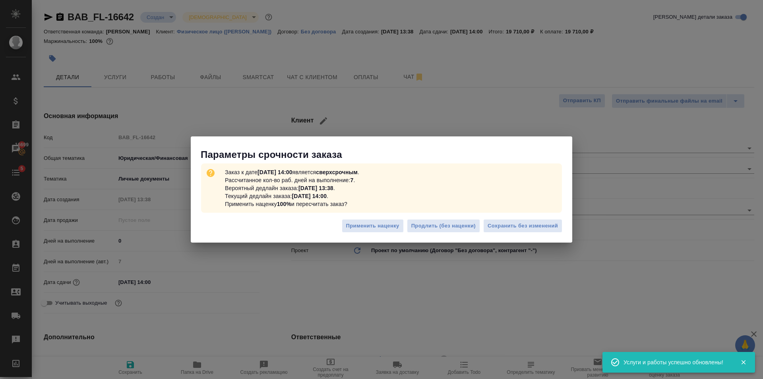
type textarea "x"
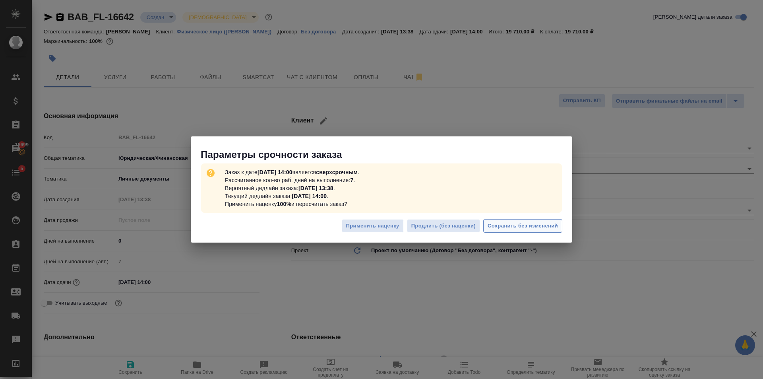
click at [496, 221] on button "Сохранить без изменений" at bounding box center [523, 226] width 79 height 14
type textarea "x"
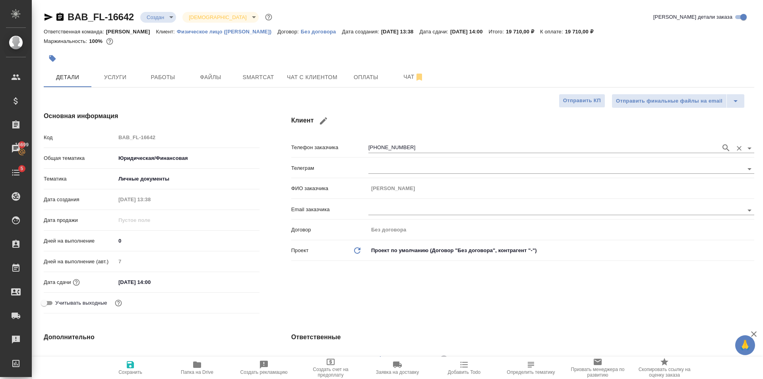
type textarea "x"
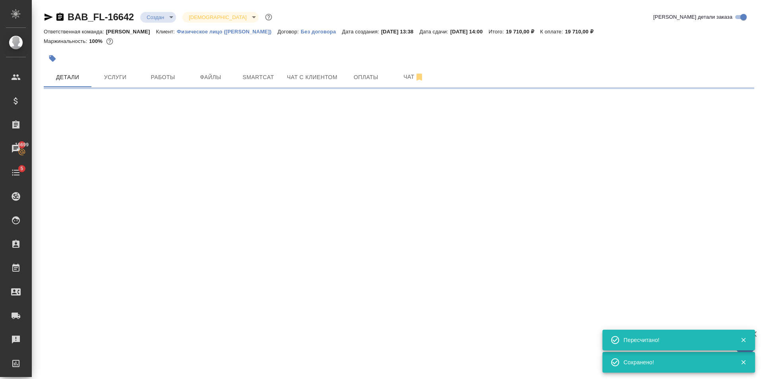
type input "urgent"
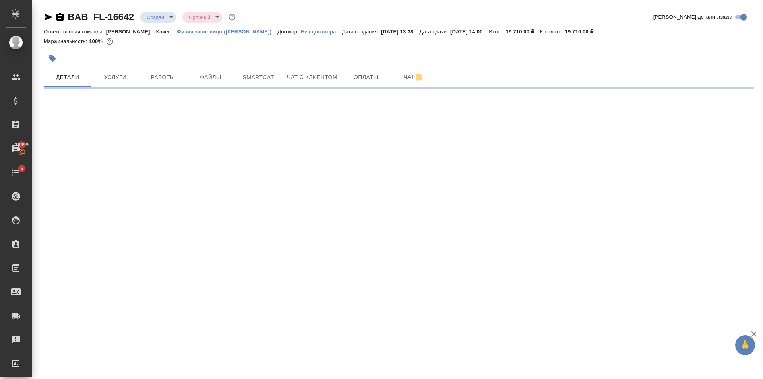
select select "RU"
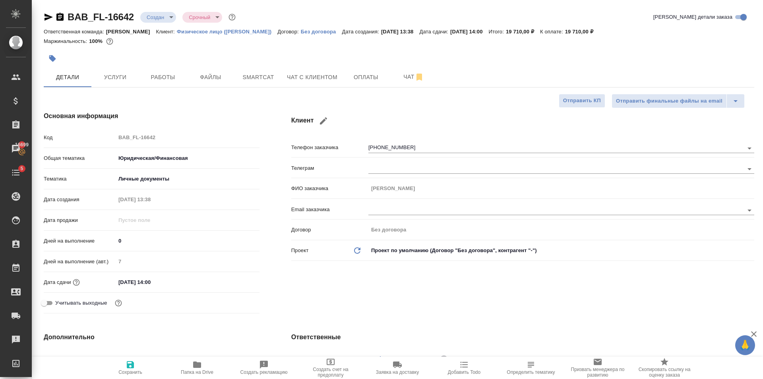
type textarea "x"
click at [135, 369] on icon "button" at bounding box center [131, 365] width 10 height 10
type textarea "x"
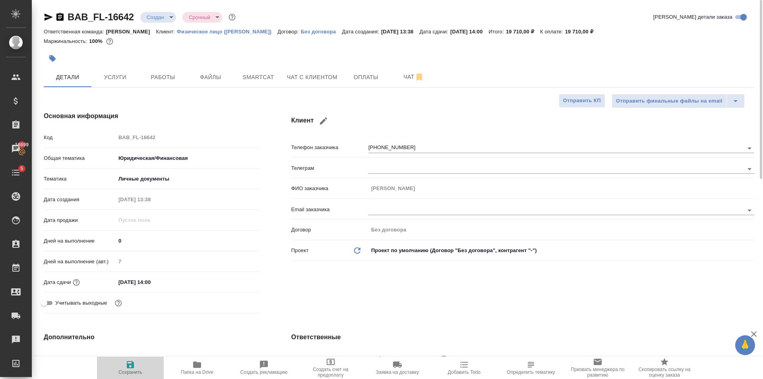
type textarea "x"
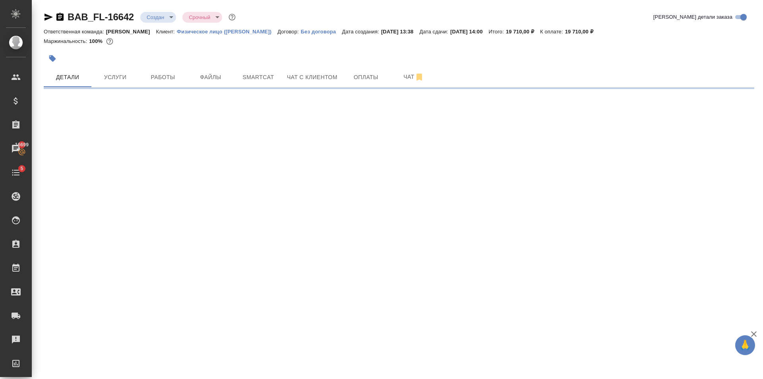
select select "RU"
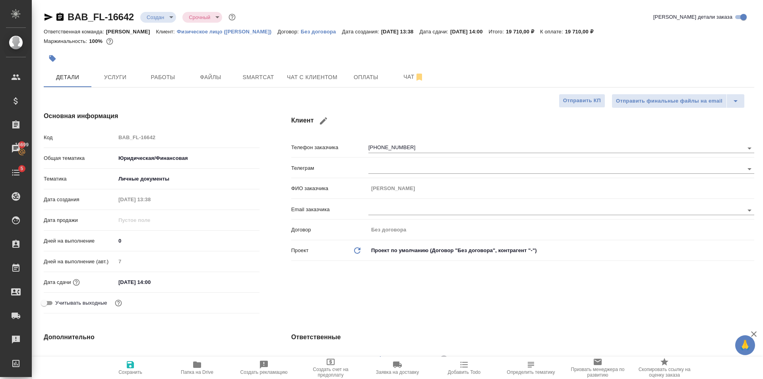
type textarea "x"
drag, startPoint x: 311, startPoint y: 283, endPoint x: 293, endPoint y: 239, distance: 47.6
click at [310, 281] on div "Клиент Телефон заказчика +79255158538 Телеграм ФИО заказчика Лактионова Людмила…" at bounding box center [523, 213] width 495 height 237
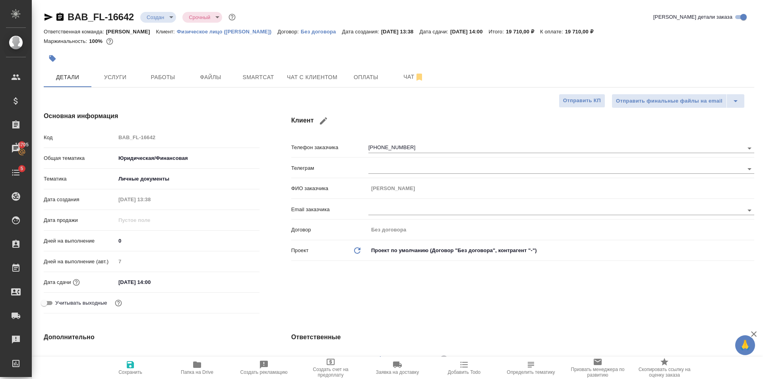
type textarea "x"
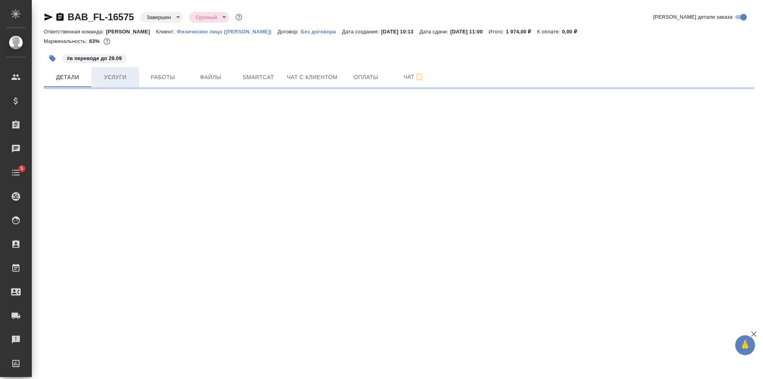
click at [122, 85] on button "Услуги" at bounding box center [115, 77] width 48 height 20
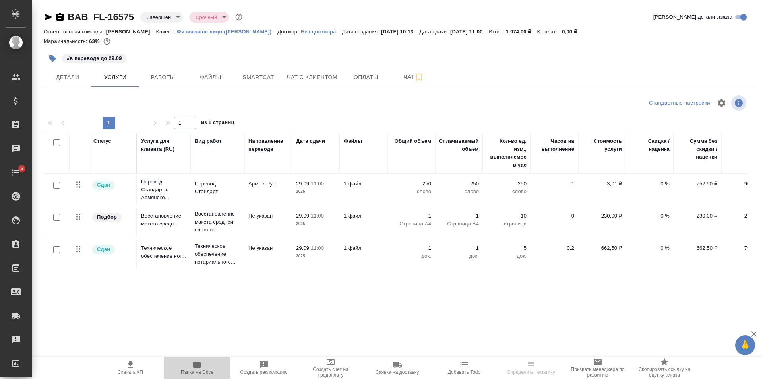
click at [203, 368] on span "Папка на Drive" at bounding box center [197, 367] width 57 height 15
click at [149, 79] on span "Работы" at bounding box center [163, 77] width 38 height 10
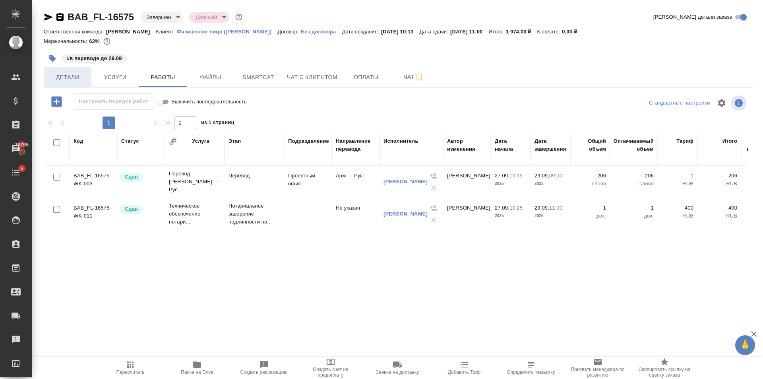
click at [70, 78] on span "Детали" at bounding box center [68, 77] width 38 height 10
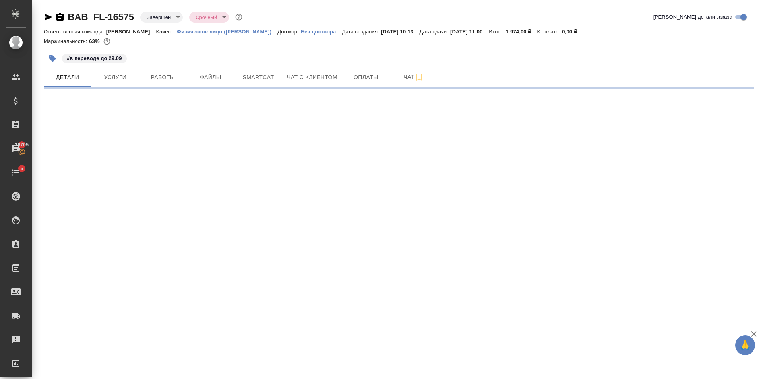
select select "RU"
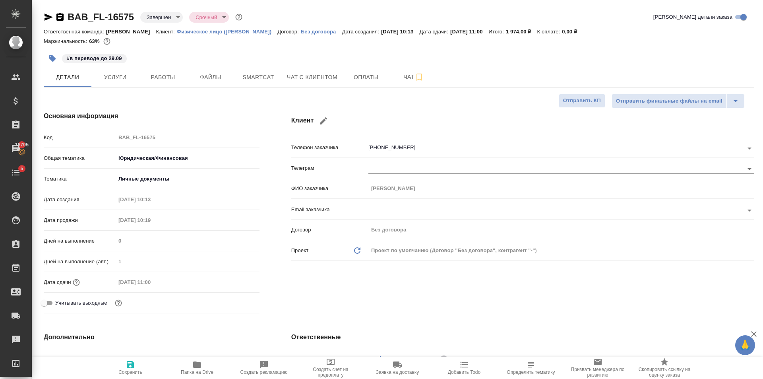
type textarea "x"
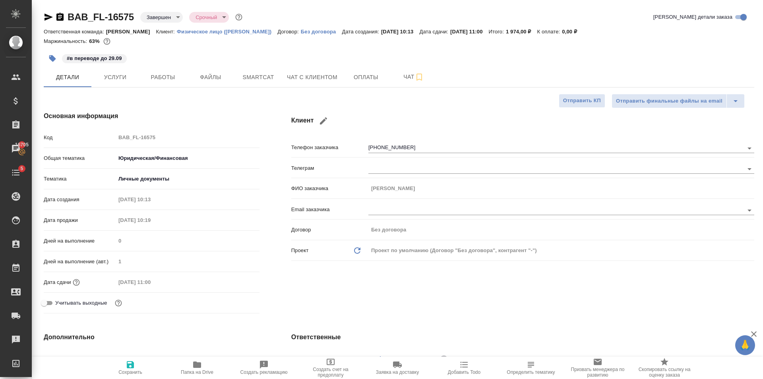
type textarea "x"
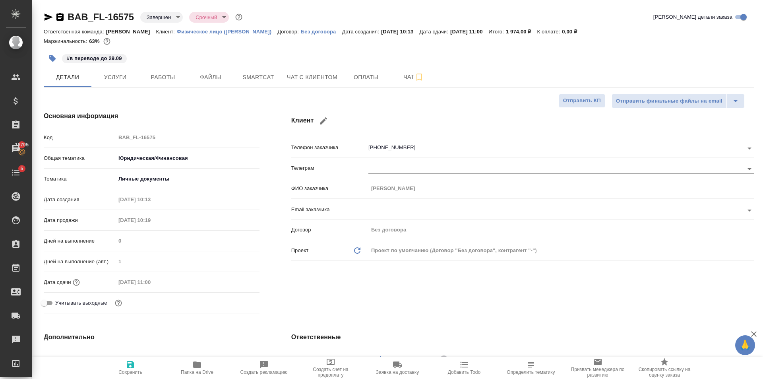
type textarea "x"
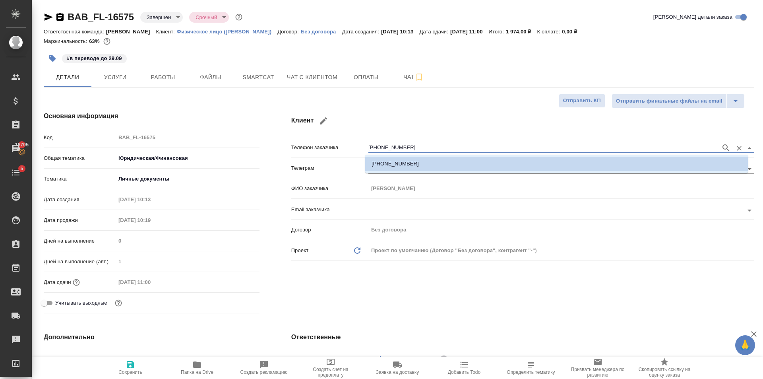
drag, startPoint x: 413, startPoint y: 144, endPoint x: 366, endPoint y: 148, distance: 47.1
click at [369, 148] on input "[PHONE_NUMBER]" at bounding box center [543, 148] width 349 height 10
click at [373, 115] on h4 "Клиент" at bounding box center [522, 120] width 463 height 19
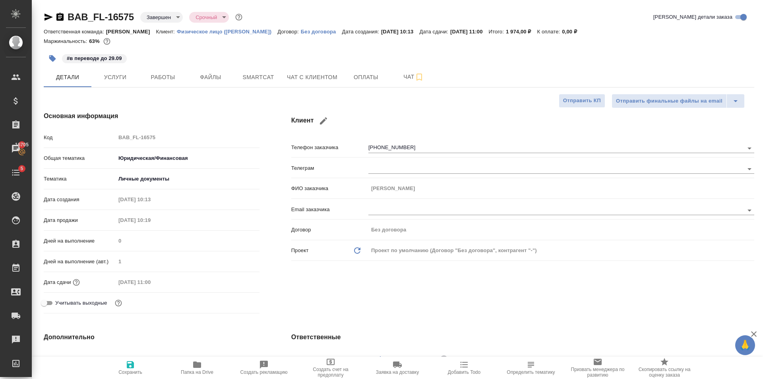
type textarea "x"
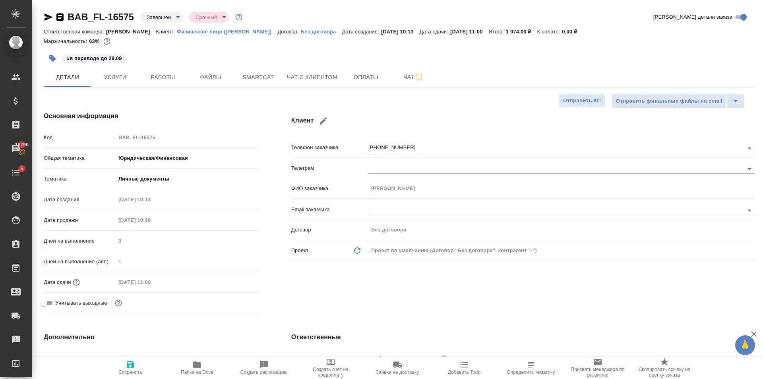
type textarea "x"
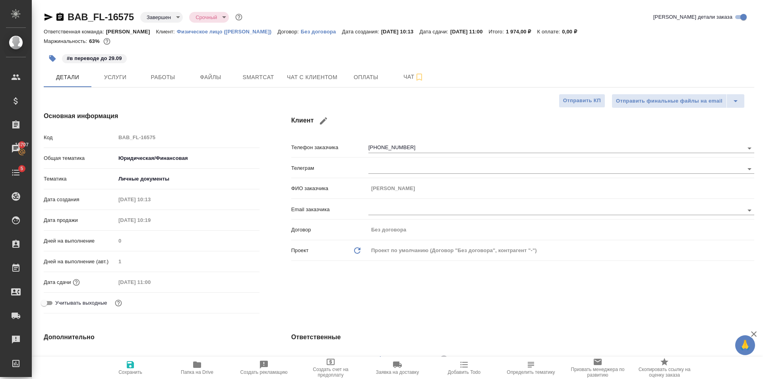
type textarea "x"
click at [50, 14] on icon "button" at bounding box center [49, 17] width 10 height 10
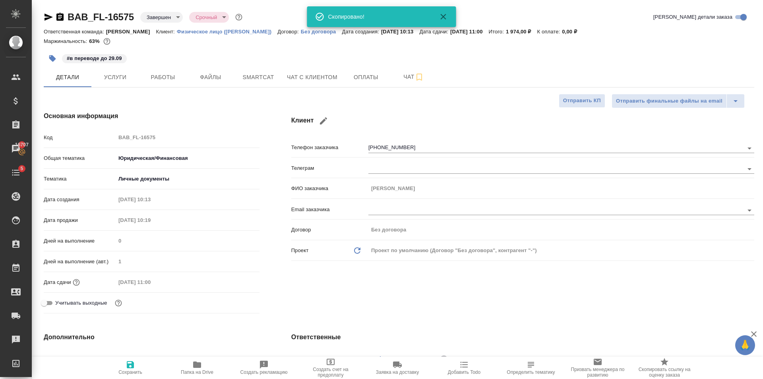
type textarea "x"
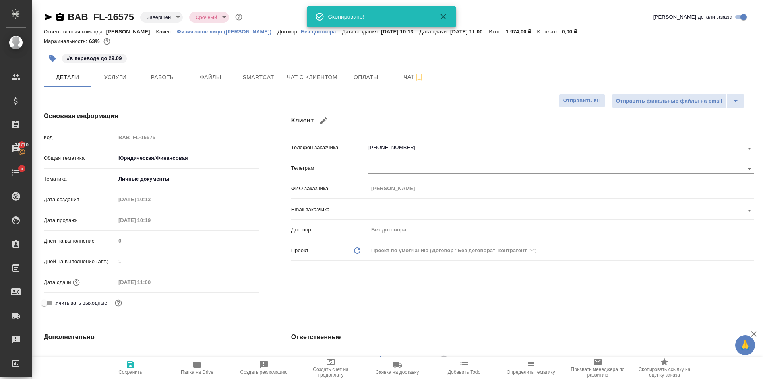
type textarea "x"
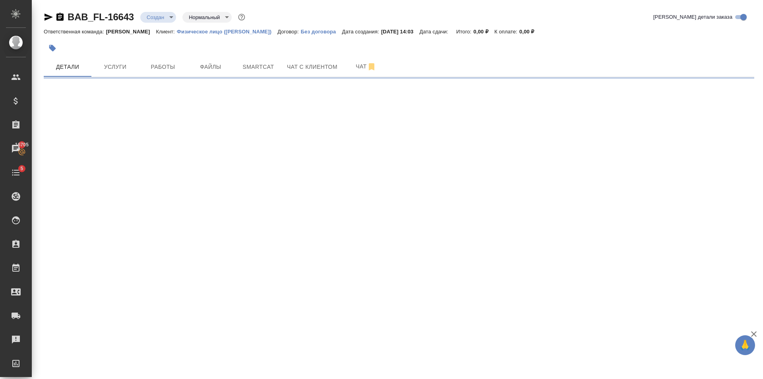
select select "RU"
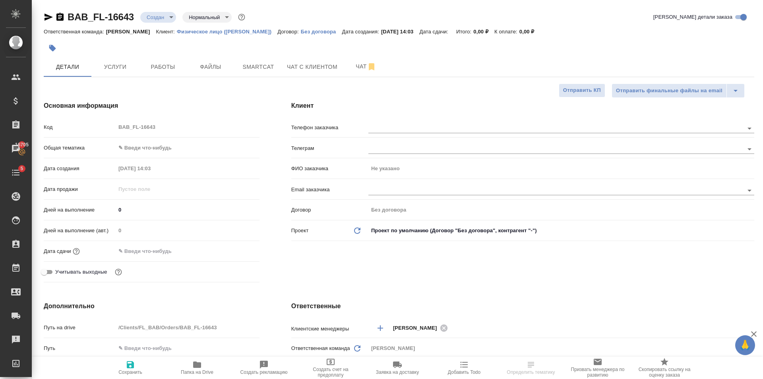
type textarea "x"
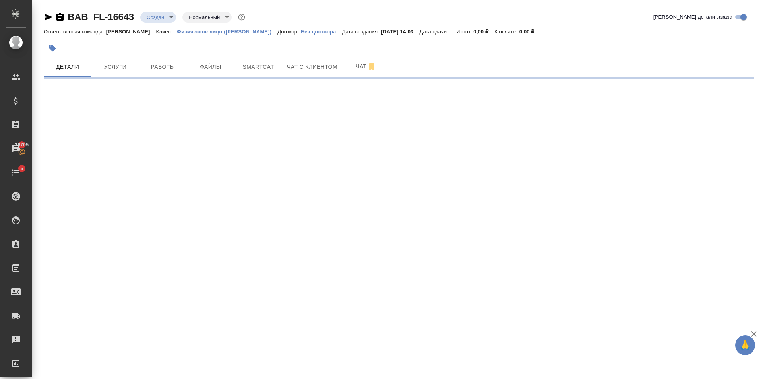
select select "RU"
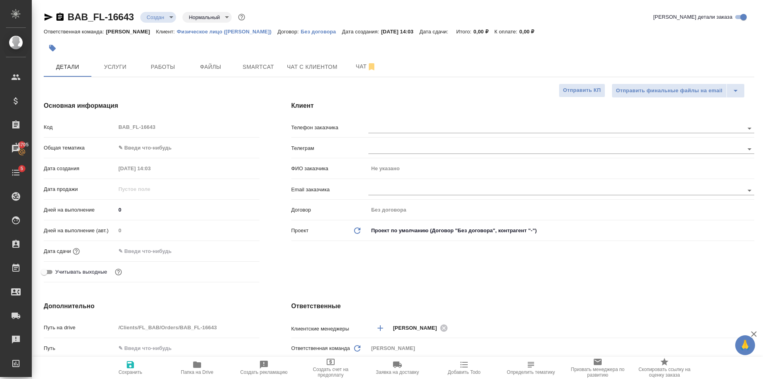
type textarea "x"
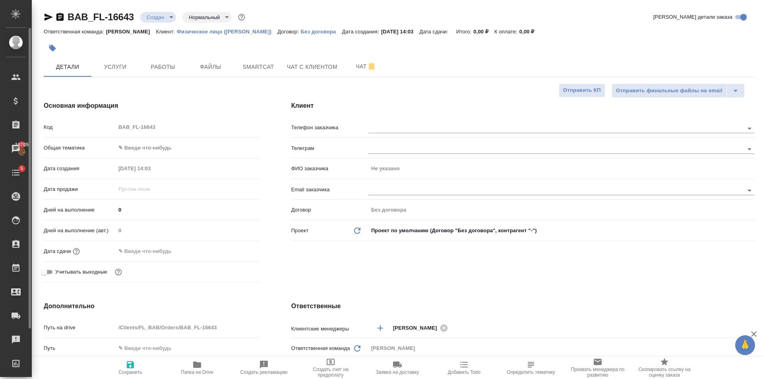
type textarea "x"
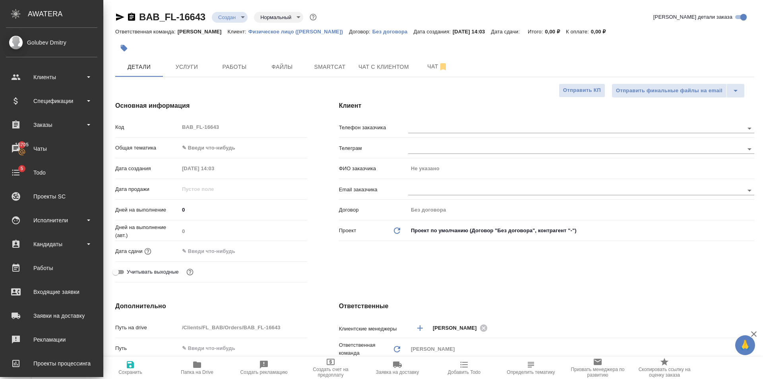
type textarea "x"
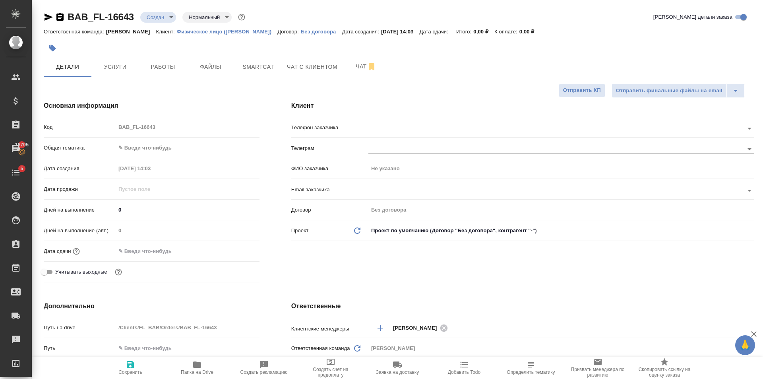
type textarea "x"
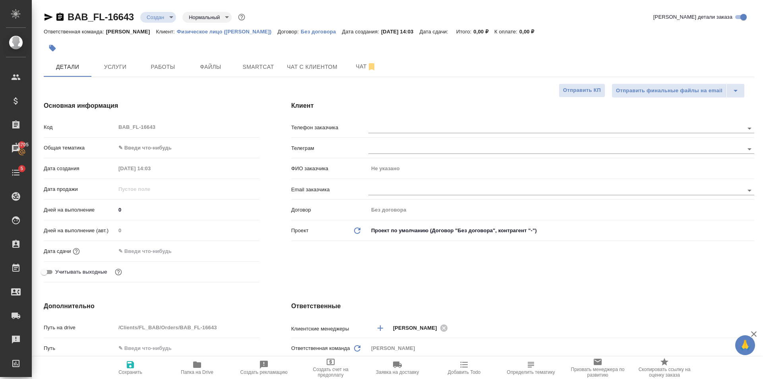
type textarea "x"
click at [175, 146] on body "🙏 .cls-1 fill:#fff; AWATERA [PERSON_NAME] Клиенты Спецификации Заказы 16705 Чат…" at bounding box center [381, 189] width 763 height 379
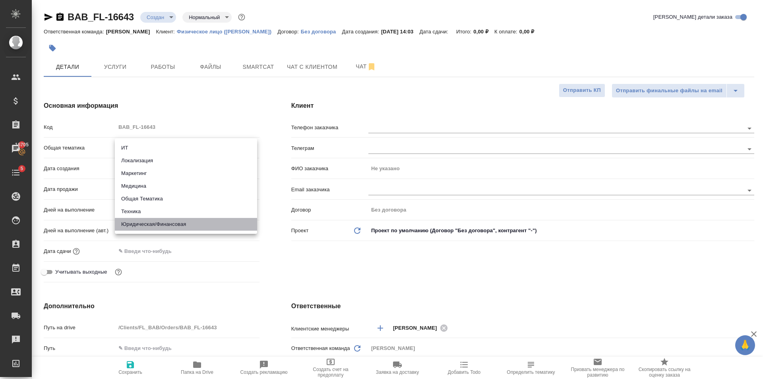
click at [193, 222] on li "Юридическая/Финансовая" at bounding box center [186, 224] width 142 height 13
type input "yr-fn"
type textarea "x"
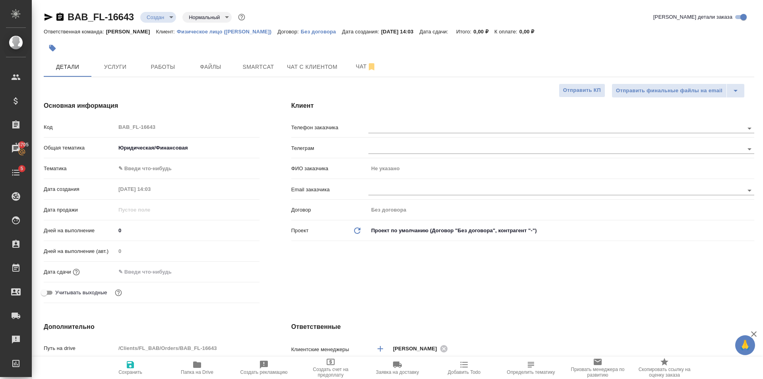
click at [163, 167] on body "🙏 .cls-1 fill:#fff; AWATERA [PERSON_NAME] Клиенты Спецификации Заказы 16705 Чат…" at bounding box center [381, 189] width 763 height 379
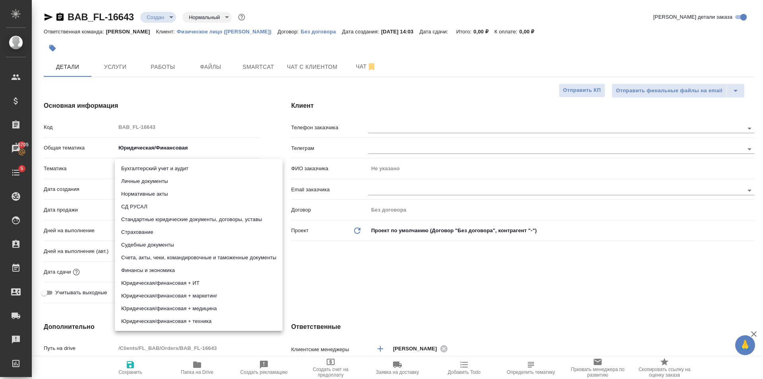
click at [209, 214] on li "Стандартные юридические документы, договоры, уставы" at bounding box center [199, 219] width 168 height 13
type textarea "x"
type input "5f647205b73bc97568ca66bf"
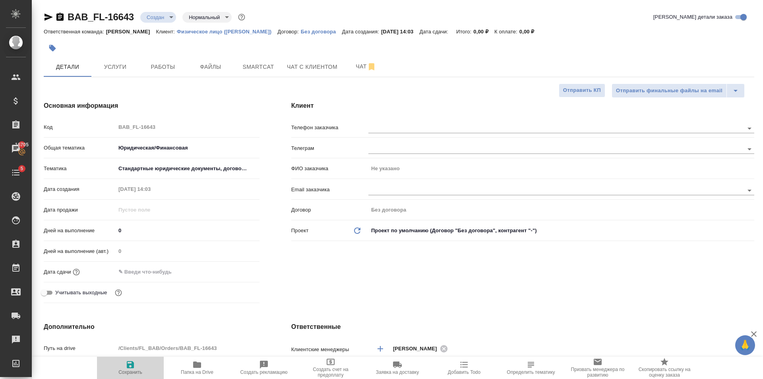
click at [123, 374] on span "Сохранить" at bounding box center [130, 372] width 24 height 6
type textarea "x"
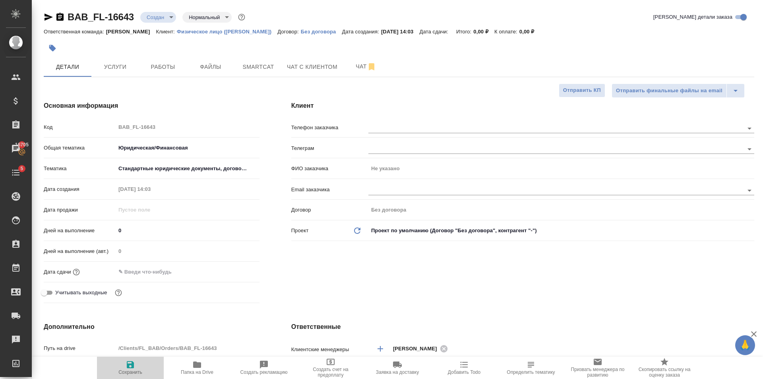
type textarea "x"
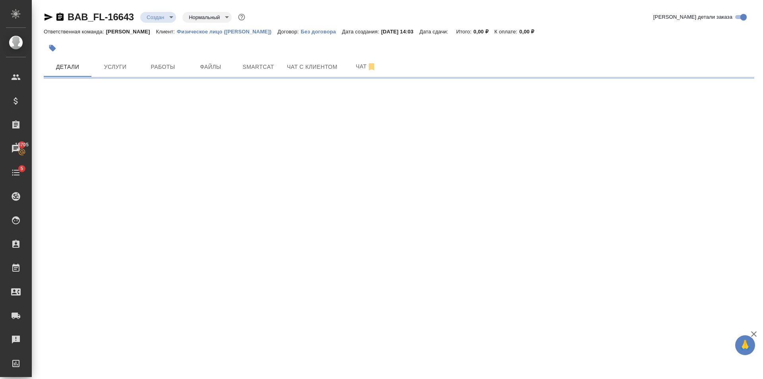
select select "RU"
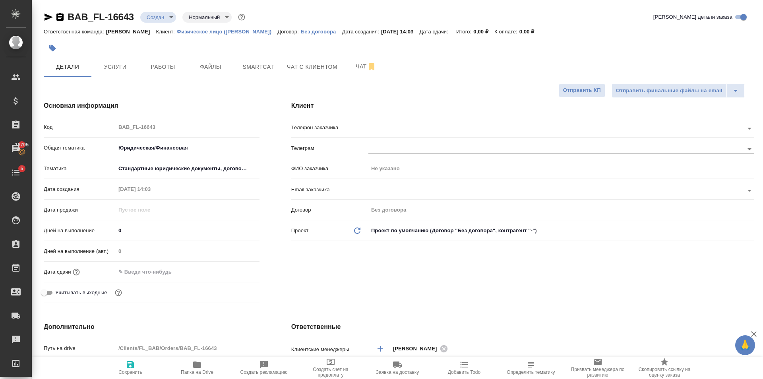
type textarea "x"
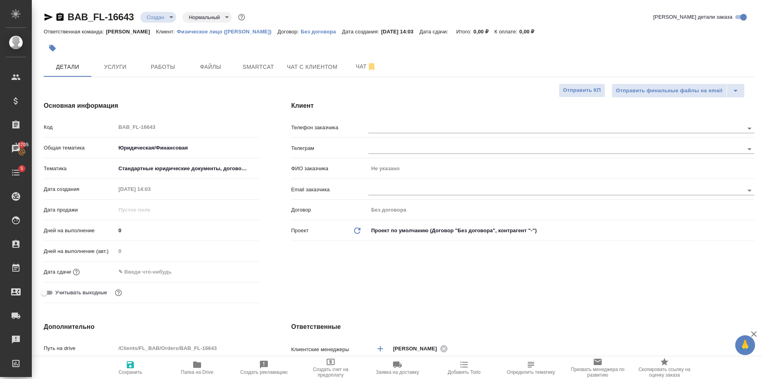
type textarea "x"
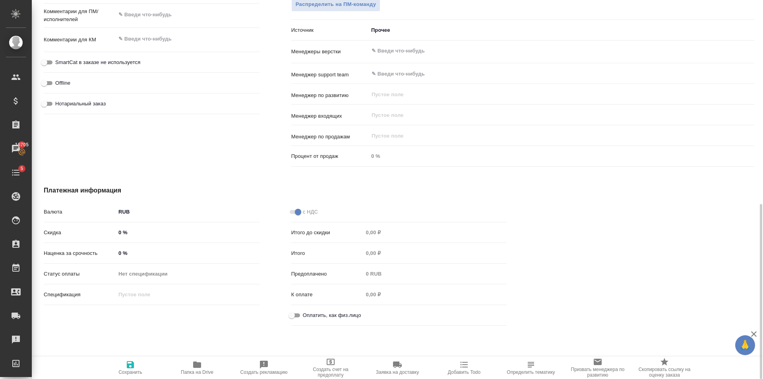
click at [307, 317] on span "Оплатить, как физ.лицо" at bounding box center [332, 315] width 58 height 8
click at [306, 317] on input "Оплатить, как физ.лицо" at bounding box center [292, 316] width 29 height 10
checkbox input "true"
type textarea "x"
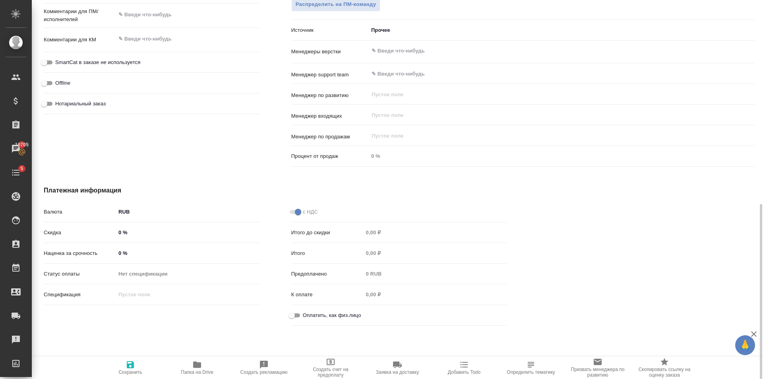
type textarea "x"
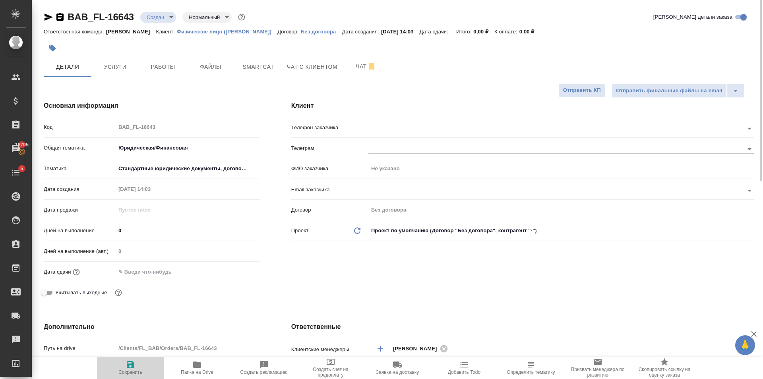
click at [130, 359] on button "Сохранить" at bounding box center [130, 368] width 67 height 22
type textarea "x"
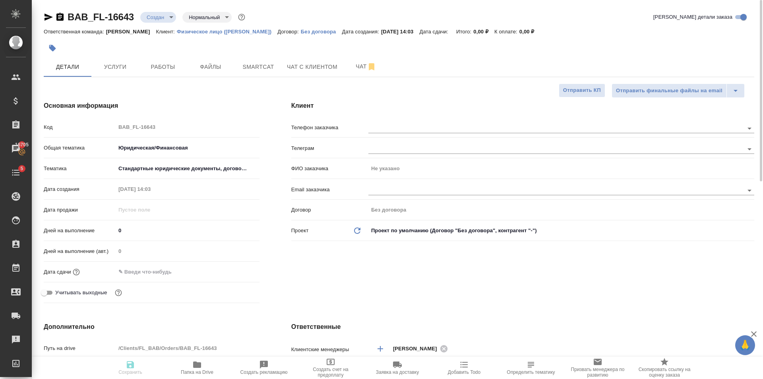
type textarea "x"
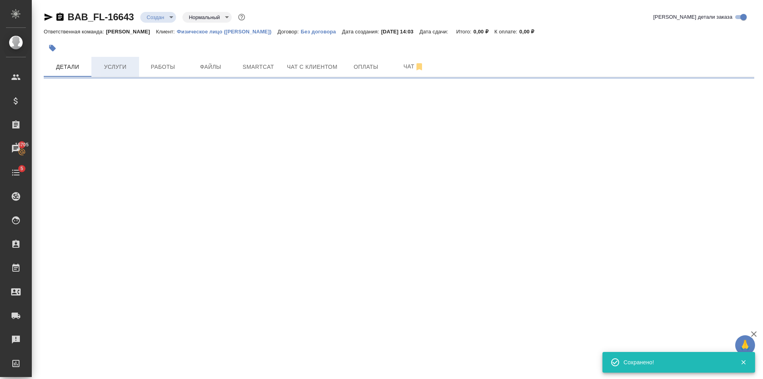
click at [122, 69] on span "Услуги" at bounding box center [115, 67] width 38 height 10
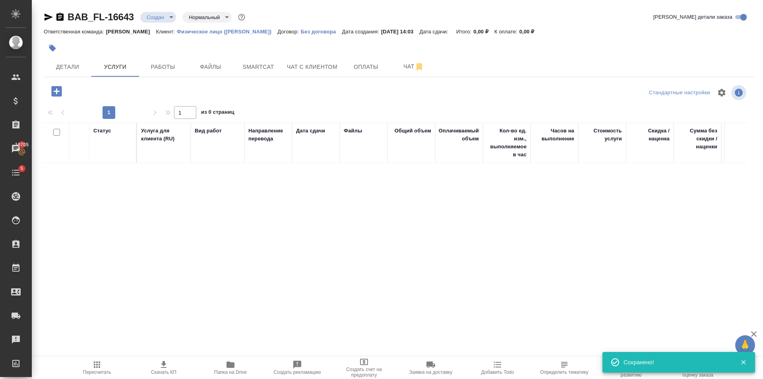
drag, startPoint x: 68, startPoint y: 91, endPoint x: 276, endPoint y: 162, distance: 219.9
click at [68, 91] on div at bounding box center [162, 91] width 237 height 16
click at [68, 89] on div at bounding box center [162, 91] width 237 height 16
click at [56, 102] on div at bounding box center [162, 92] width 237 height 19
click at [56, 95] on icon "button" at bounding box center [56, 91] width 10 height 10
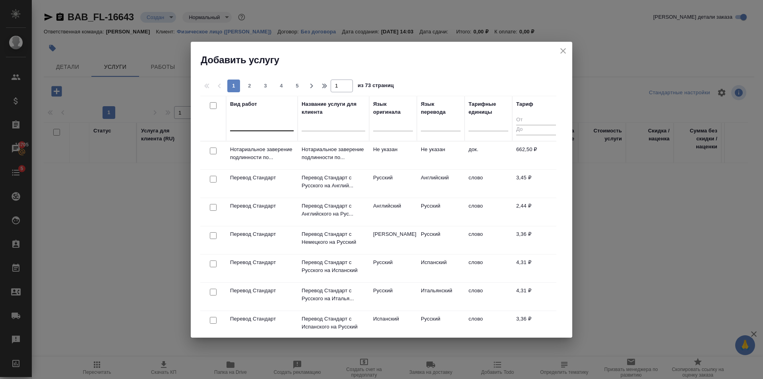
click at [262, 130] on div at bounding box center [262, 123] width 64 height 15
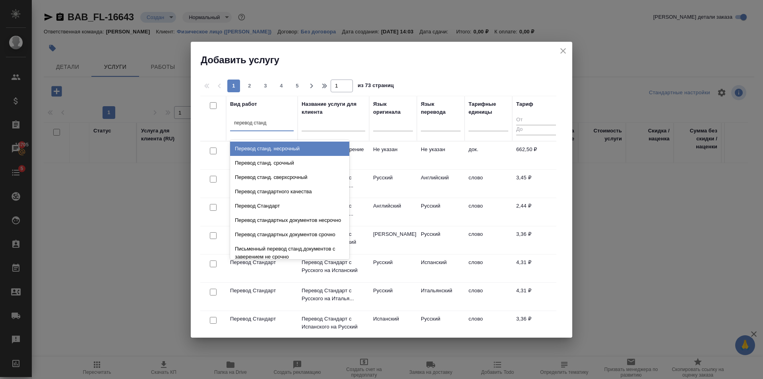
type input "перевод станда"
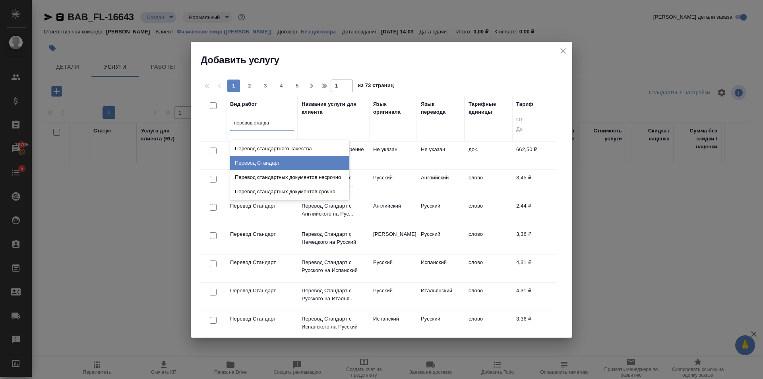
click at [253, 161] on div "Перевод Стандарт" at bounding box center [289, 163] width 119 height 14
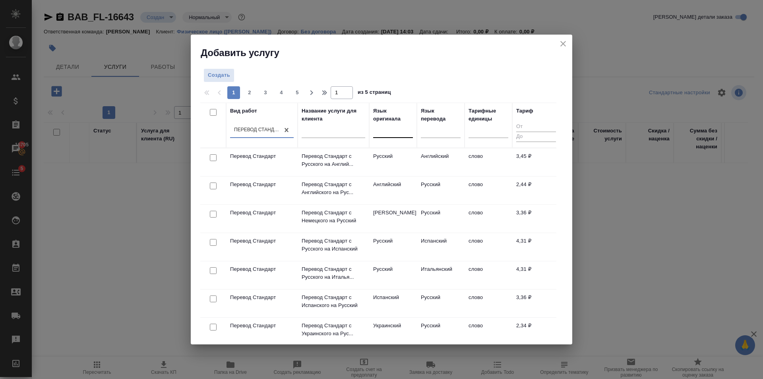
drag, startPoint x: 388, startPoint y: 130, endPoint x: 392, endPoint y: 131, distance: 4.4
click at [387, 130] on div at bounding box center [393, 130] width 40 height 12
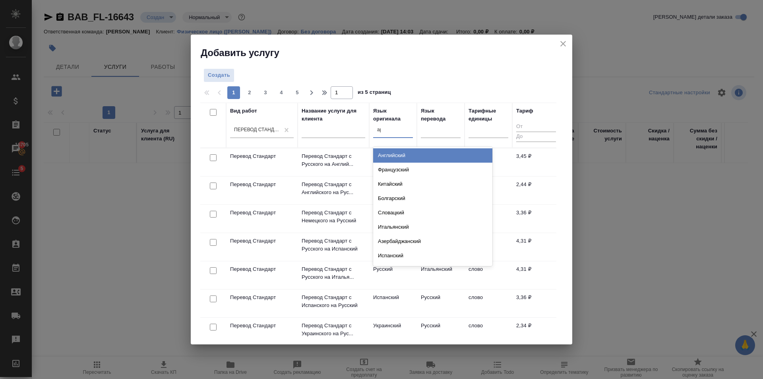
type input "арм"
click at [408, 153] on div "Армянский" at bounding box center [432, 155] width 119 height 14
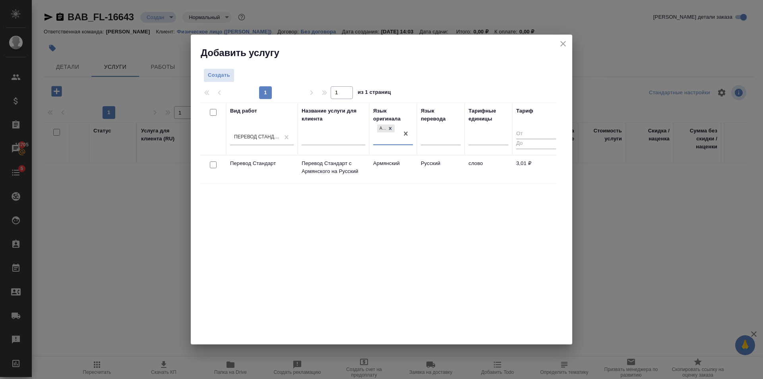
click at [385, 161] on td "Армянский" at bounding box center [393, 169] width 48 height 28
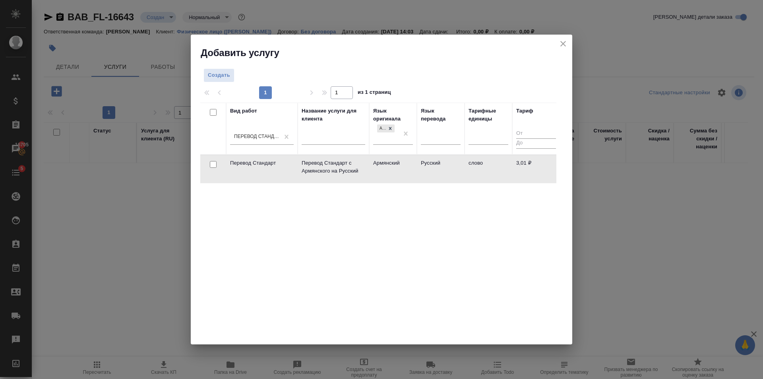
click at [385, 161] on td "Армянский" at bounding box center [393, 169] width 48 height 28
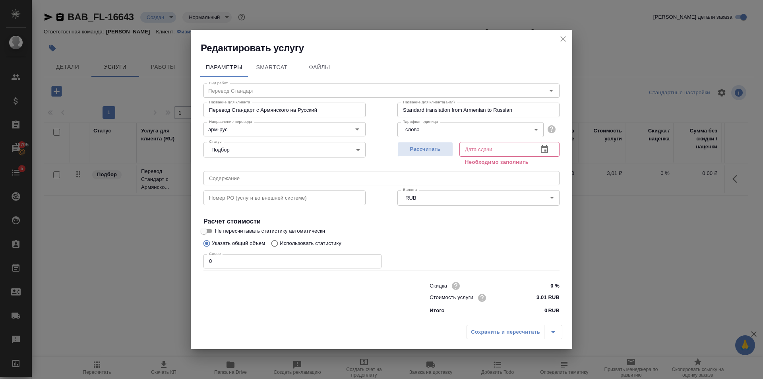
click at [311, 263] on input "0" at bounding box center [293, 261] width 178 height 14
type input "255"
click at [440, 150] on span "Рассчитать" at bounding box center [425, 149] width 47 height 9
type input "[DATE] 15:07"
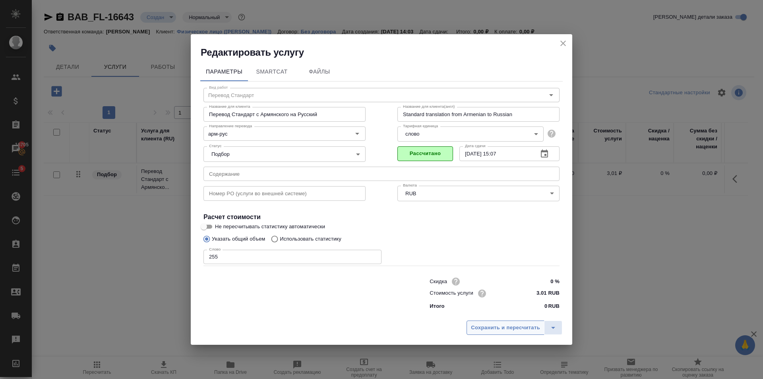
click at [505, 326] on span "Сохранить и пересчитать" at bounding box center [505, 327] width 69 height 9
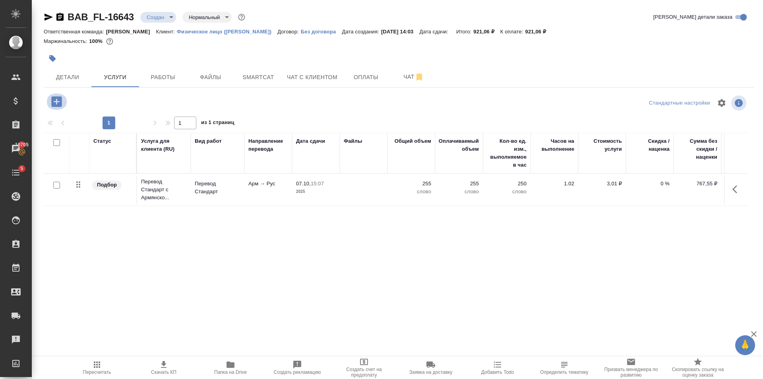
click at [62, 98] on icon "button" at bounding box center [57, 102] width 14 height 14
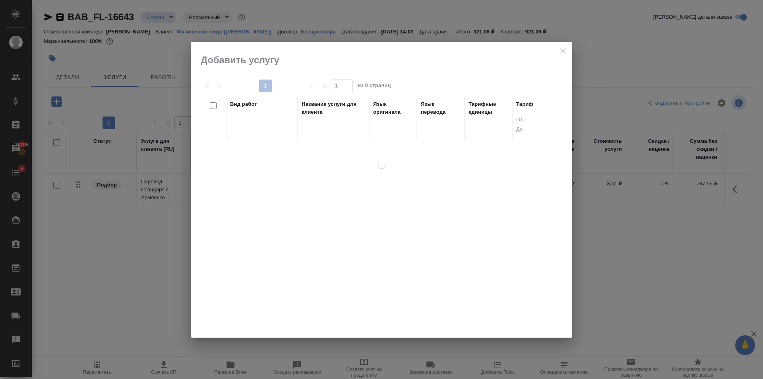
click at [294, 120] on th "Вид работ" at bounding box center [262, 118] width 72 height 45
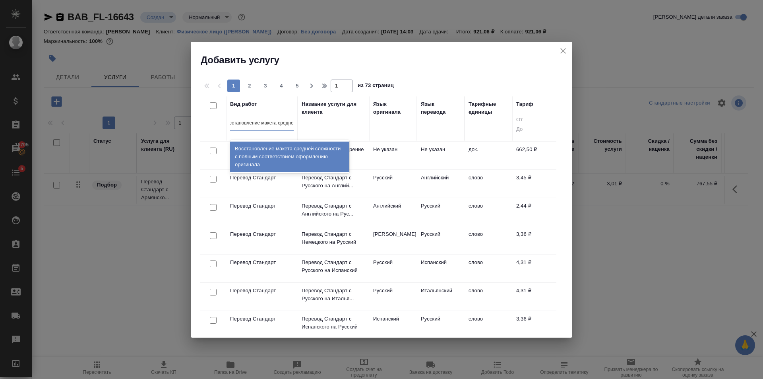
type input "восстановление макета средней"
click at [310, 155] on div "Восстановление макета средней сложности с полным соответствием оформлению ориги…" at bounding box center [289, 157] width 119 height 30
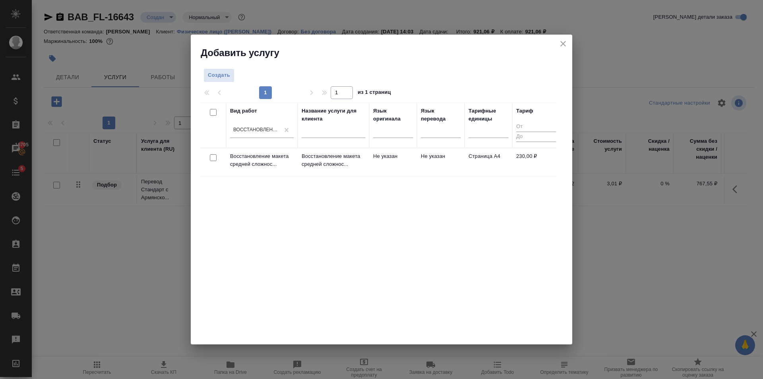
click at [396, 161] on td "Не указан" at bounding box center [393, 162] width 48 height 28
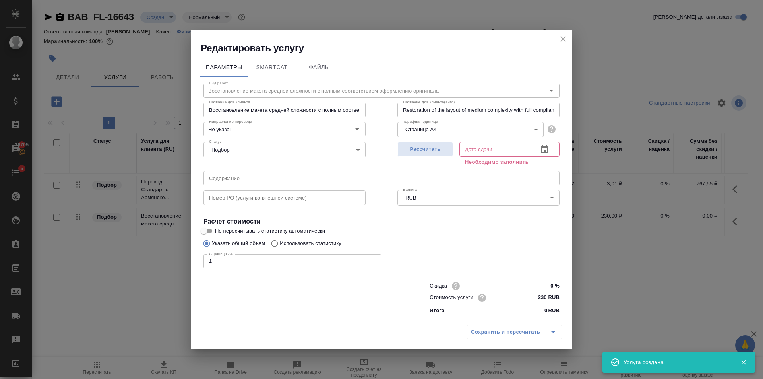
type input "1"
click at [375, 258] on input "1" at bounding box center [293, 261] width 178 height 14
click at [429, 154] on button "Рассчитать" at bounding box center [426, 149] width 56 height 15
type input "07.10.2025 14:12"
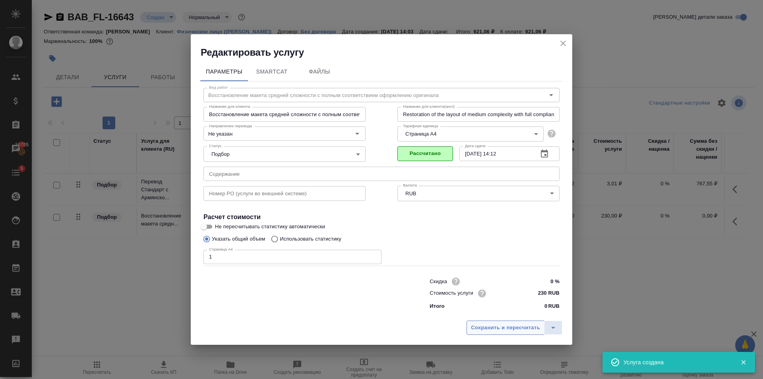
click at [522, 321] on button "Сохранить и пересчитать" at bounding box center [506, 327] width 78 height 14
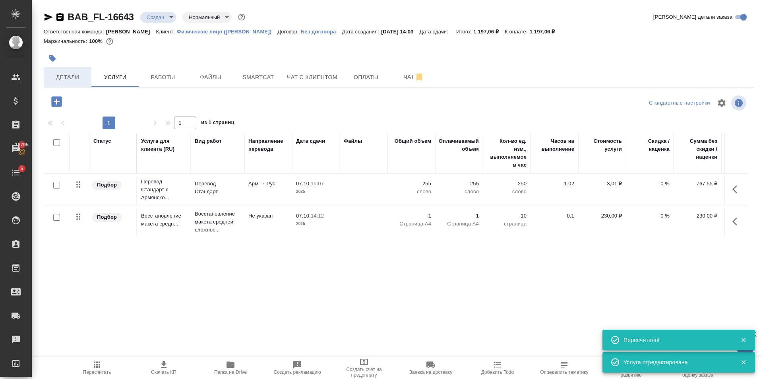
click at [78, 84] on button "Детали" at bounding box center [68, 77] width 48 height 20
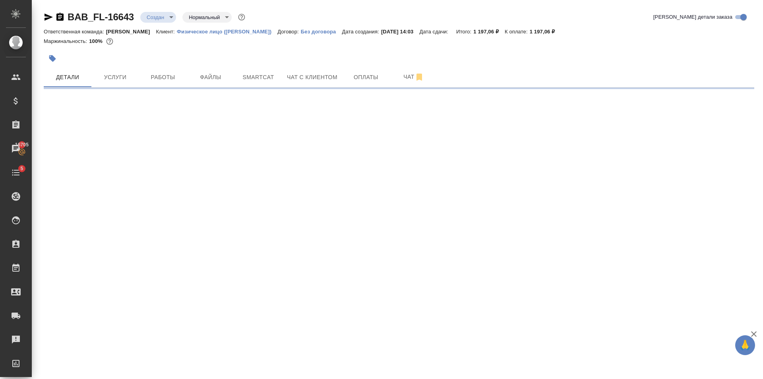
click at [102, 64] on div at bounding box center [281, 58] width 474 height 17
click at [116, 78] on span "Услуги" at bounding box center [115, 77] width 38 height 10
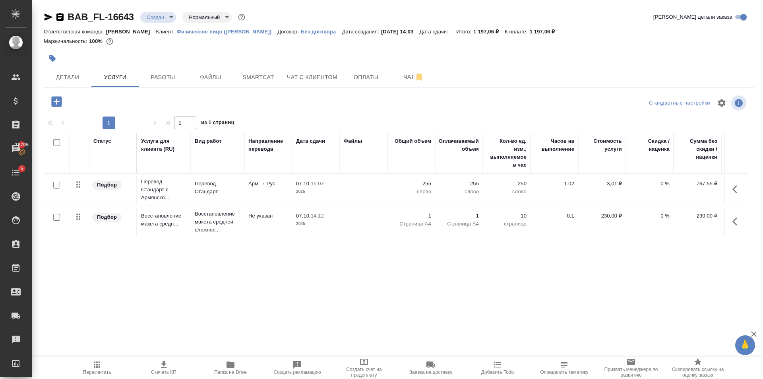
drag, startPoint x: 58, startPoint y: 101, endPoint x: 62, endPoint y: 102, distance: 4.1
click at [62, 102] on icon "button" at bounding box center [57, 102] width 14 height 14
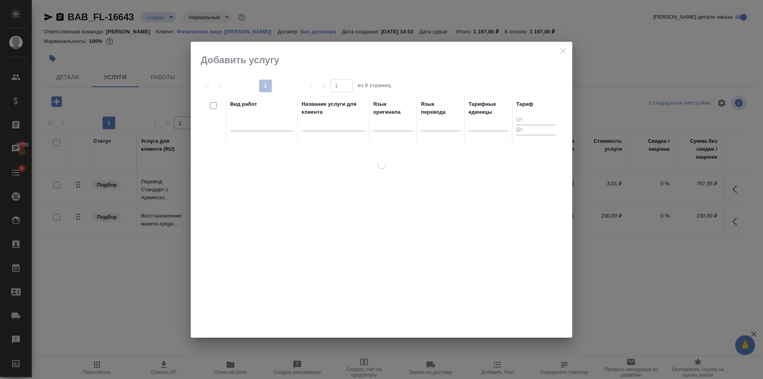
drag, startPoint x: 251, startPoint y: 124, endPoint x: 346, endPoint y: 138, distance: 96.0
click at [296, 130] on th "Вид работ" at bounding box center [262, 118] width 72 height 45
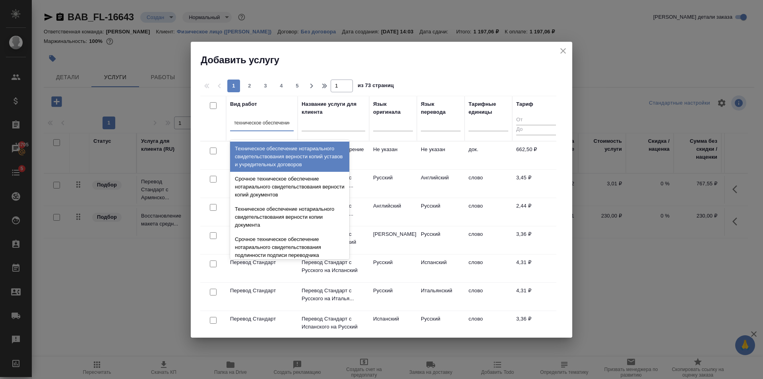
type input "техническое обеспечение"
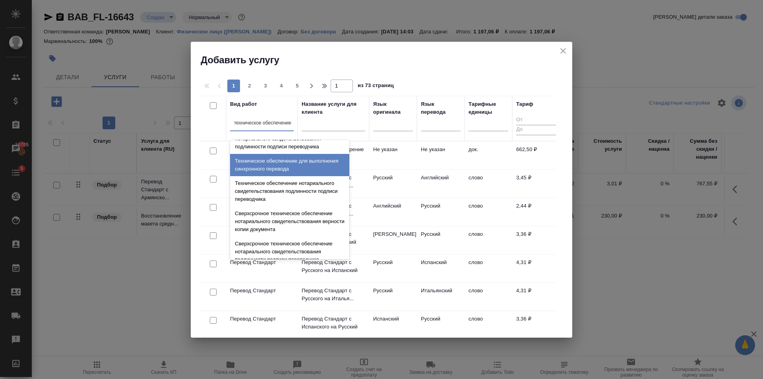
scroll to position [119, 0]
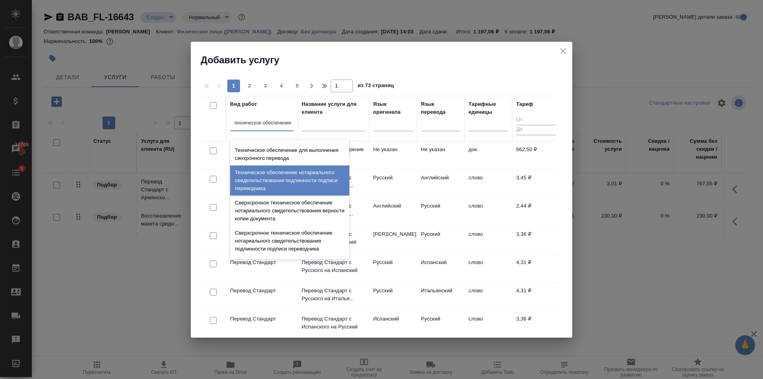
click at [281, 173] on div "Техническое обеспечение нотариального свидетельствования подлинности подписи пе…" at bounding box center [289, 180] width 119 height 30
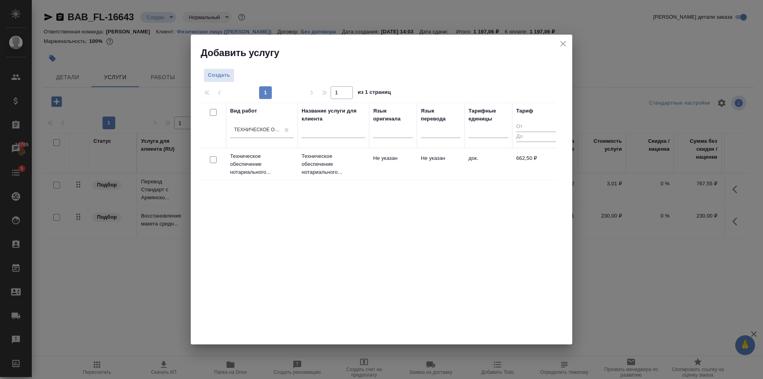
click at [440, 165] on td "Не указан" at bounding box center [441, 164] width 48 height 28
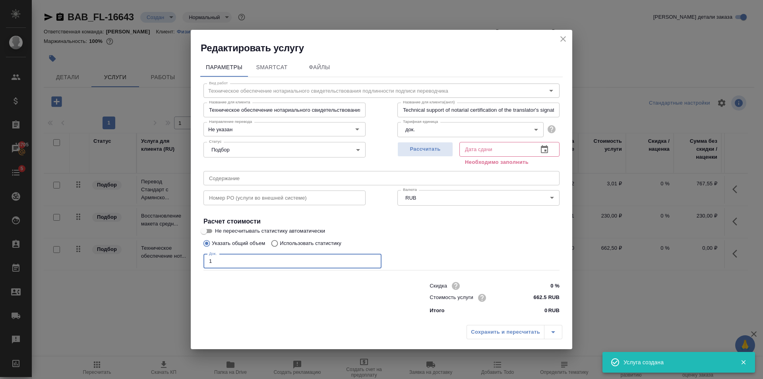
type input "1"
click at [374, 258] on input "1" at bounding box center [293, 261] width 178 height 14
click at [430, 156] on button "Рассчитать" at bounding box center [426, 149] width 56 height 15
type input "07.10.2025 14:19"
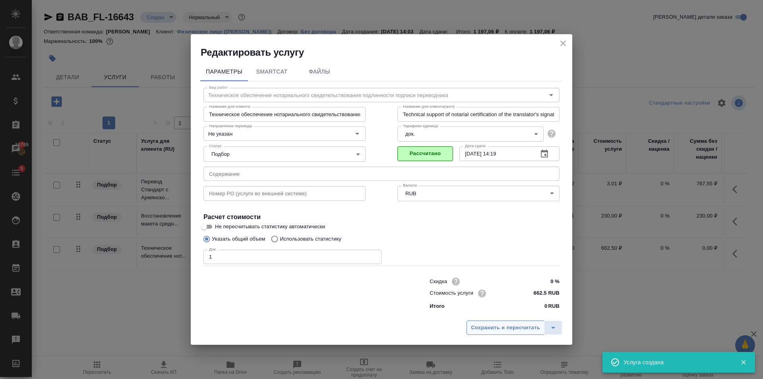
click at [509, 326] on span "Сохранить и пересчитать" at bounding box center [505, 327] width 69 height 9
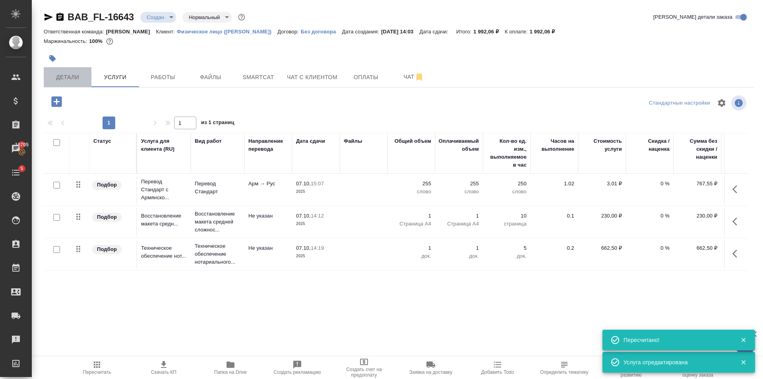
drag, startPoint x: 46, startPoint y: 79, endPoint x: 52, endPoint y: 79, distance: 6.4
click at [48, 79] on button "Детали" at bounding box center [68, 77] width 48 height 20
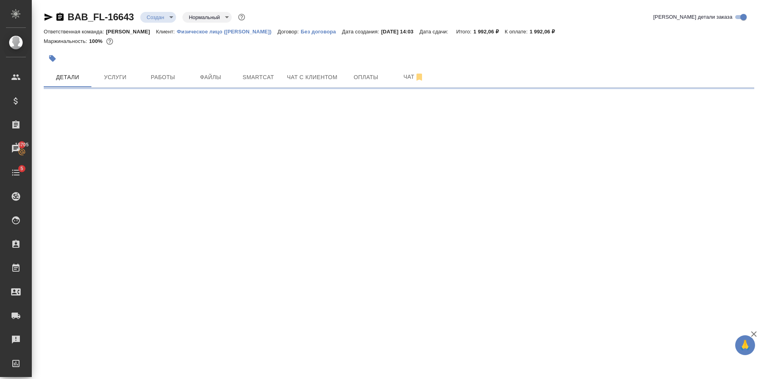
select select "RU"
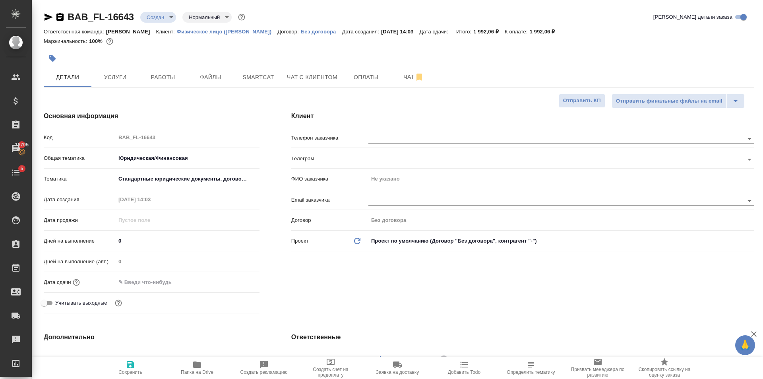
type textarea "x"
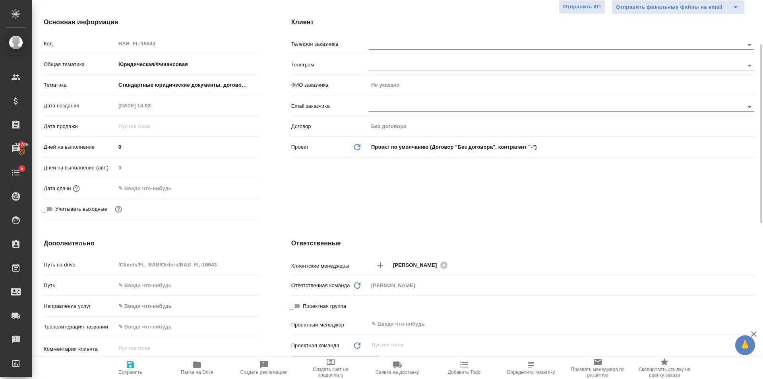
scroll to position [54, 0]
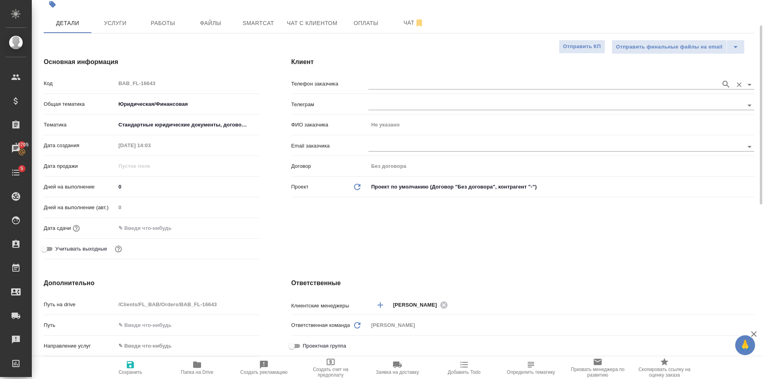
click at [405, 82] on input "text" at bounding box center [543, 85] width 349 height 10
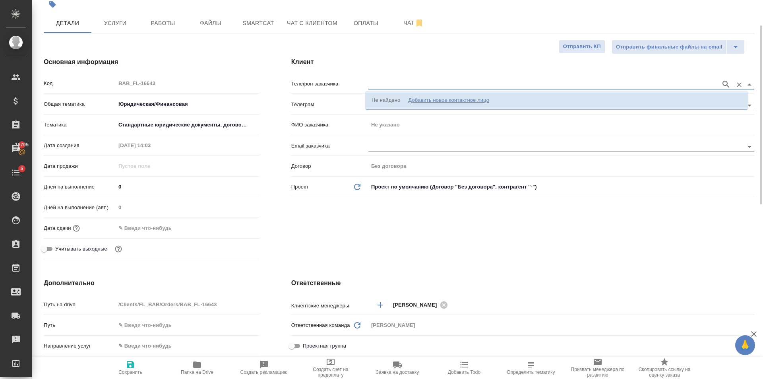
click at [425, 99] on div "Добавить новое контактное лицо" at bounding box center [448, 100] width 81 height 8
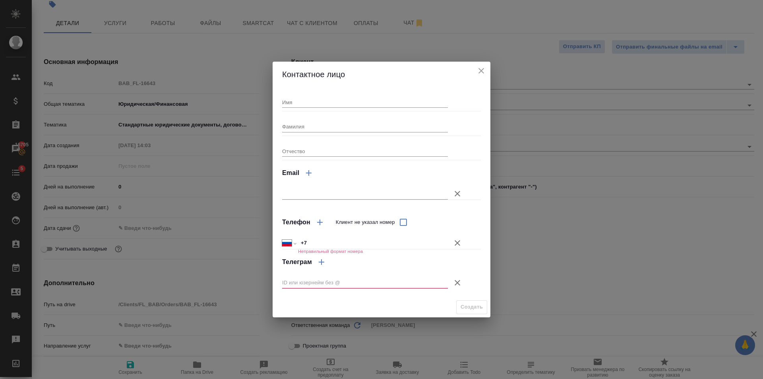
click at [298, 95] on div "Имя" at bounding box center [365, 98] width 166 height 17
click at [319, 106] on input "Имя" at bounding box center [365, 102] width 166 height 11
type input "Левон"
click at [453, 289] on button "Клиент не указал номер" at bounding box center [457, 282] width 19 height 19
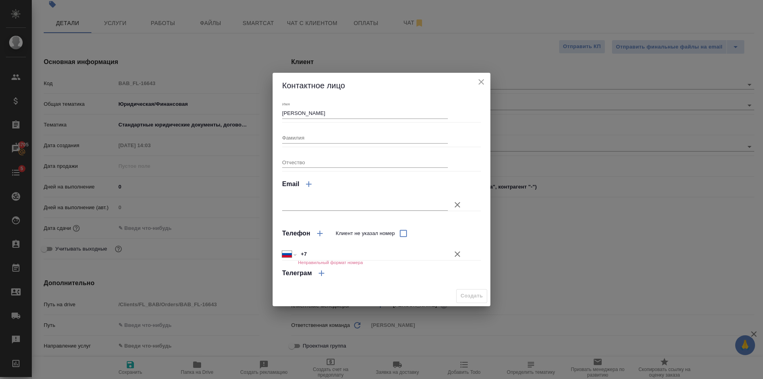
click at [454, 248] on button "Клиент не указал номер" at bounding box center [457, 254] width 19 height 19
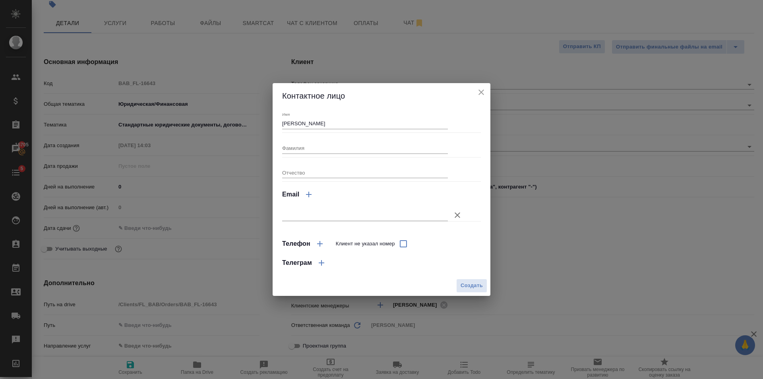
click at [483, 94] on icon "close" at bounding box center [482, 92] width 6 height 6
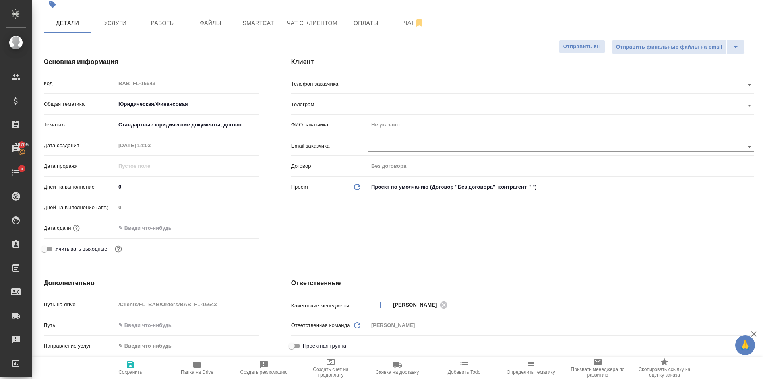
type textarea "x"
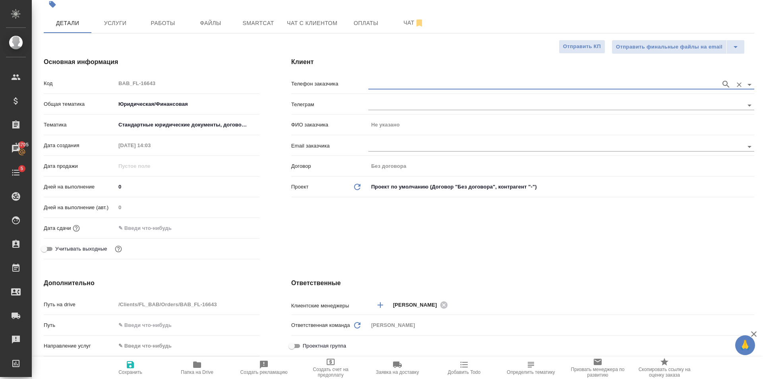
scroll to position [213, 0]
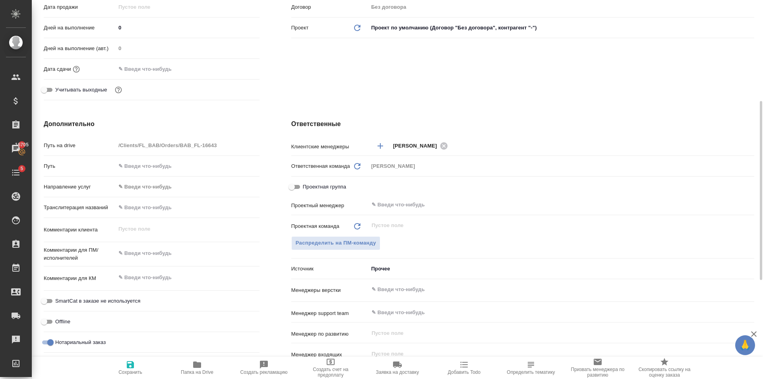
type textarea "x"
click at [163, 277] on textarea at bounding box center [188, 278] width 144 height 14
paste textarea "+79162967799"
type textarea "x"
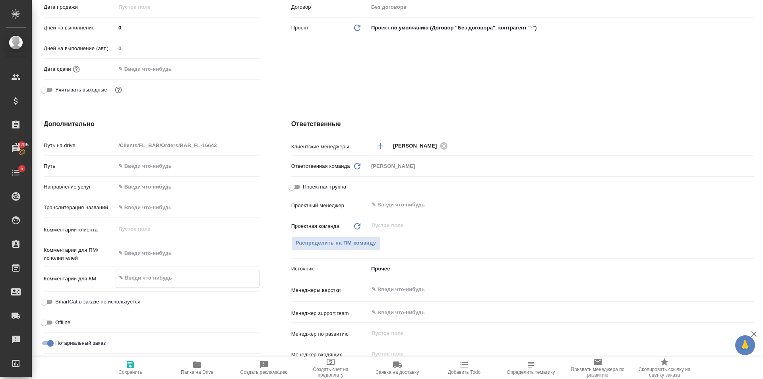
type textarea "+79162967799"
type textarea "x"
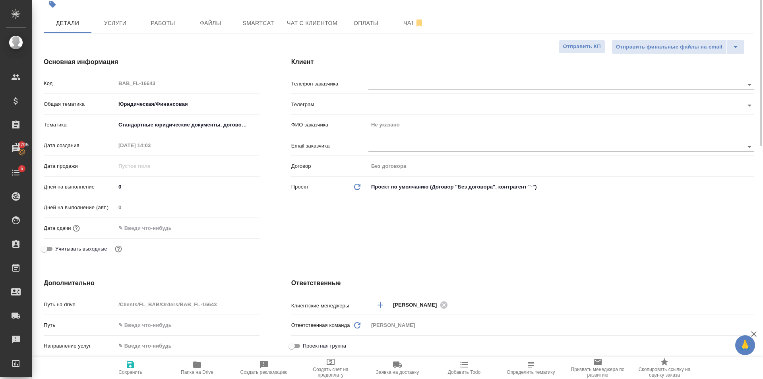
scroll to position [0, 0]
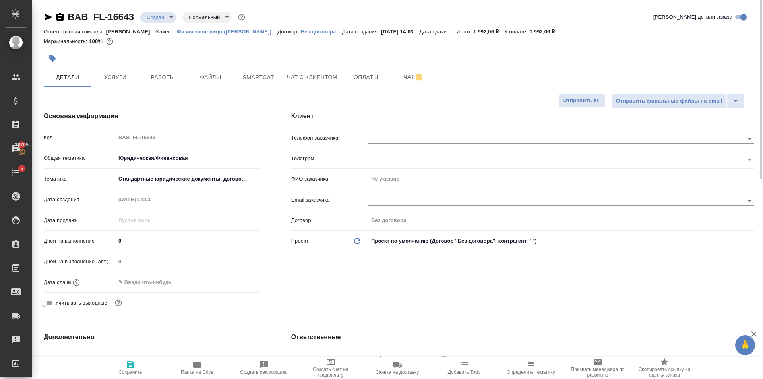
type textarea "+79162967799"
type textarea "x"
click at [124, 362] on span "Сохранить" at bounding box center [130, 367] width 57 height 15
type textarea "x"
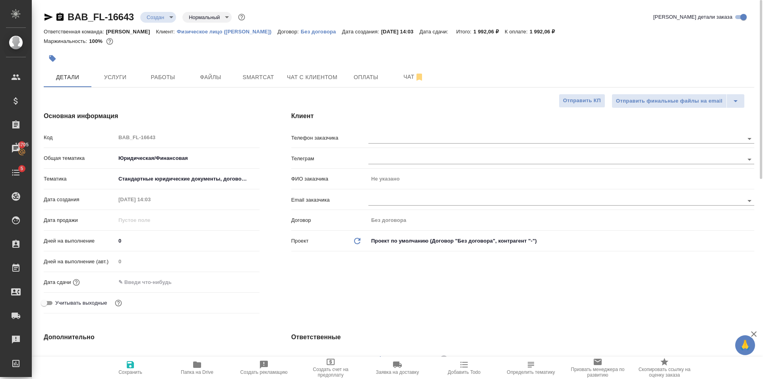
type textarea "x"
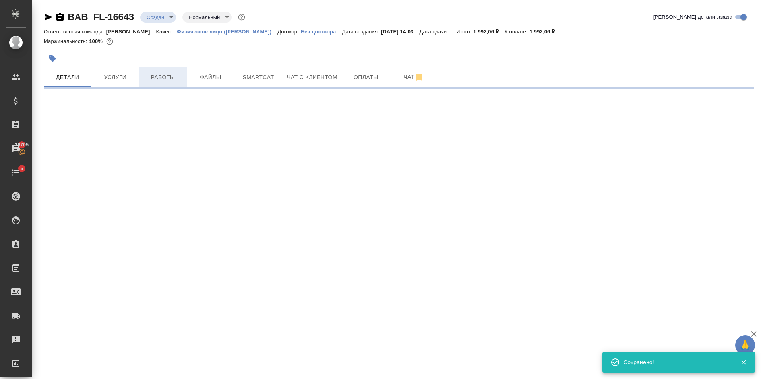
click at [155, 69] on button "Работы" at bounding box center [163, 77] width 48 height 20
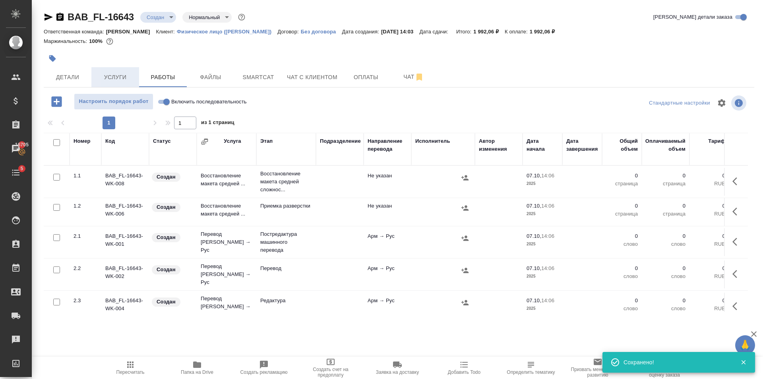
click at [133, 72] on button "Услуги" at bounding box center [115, 77] width 48 height 20
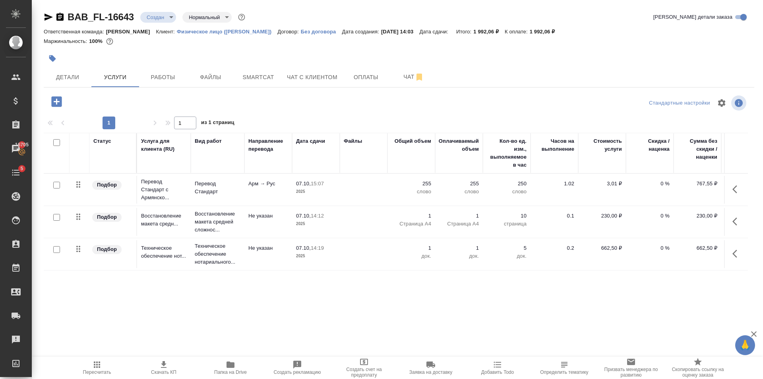
click at [328, 186] on span "07.10, 15:07" at bounding box center [316, 184] width 40 height 8
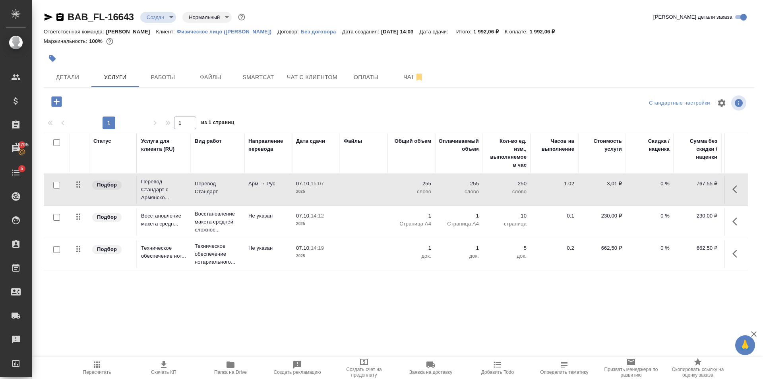
click at [328, 186] on span "07.10, 15:07" at bounding box center [316, 184] width 40 height 8
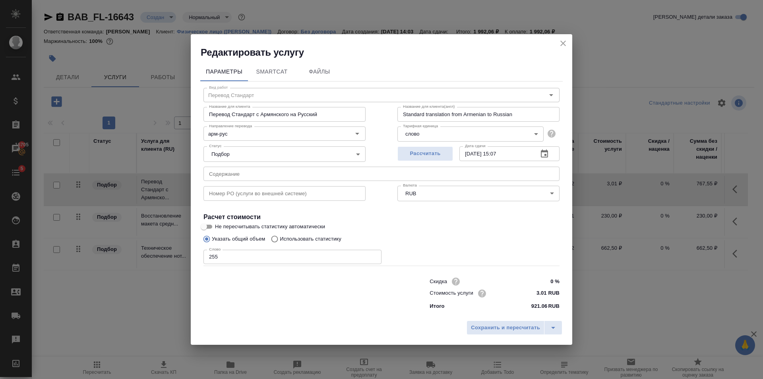
drag, startPoint x: 212, startPoint y: 251, endPoint x: 237, endPoint y: 254, distance: 24.5
click at [227, 254] on input "255" at bounding box center [293, 257] width 178 height 14
click at [238, 254] on input "255" at bounding box center [293, 257] width 178 height 14
type input "2"
type input "175"
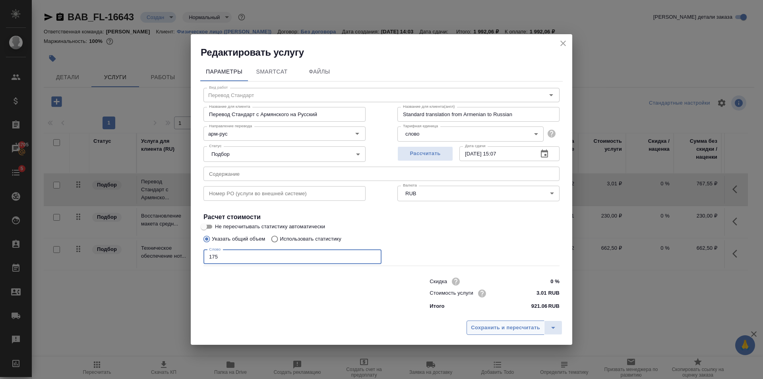
click at [515, 324] on span "Сохранить и пересчитать" at bounding box center [505, 327] width 69 height 9
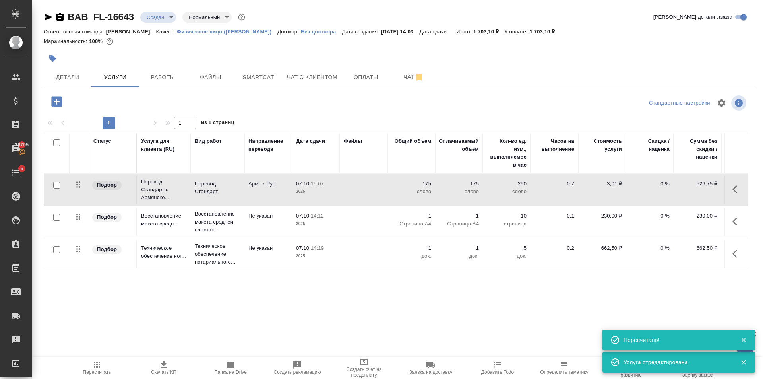
click at [103, 364] on span "Пересчитать" at bounding box center [96, 367] width 57 height 15
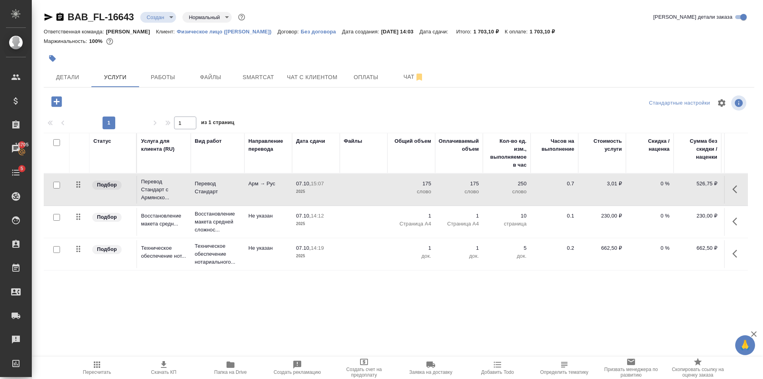
click at [346, 189] on td at bounding box center [364, 190] width 48 height 28
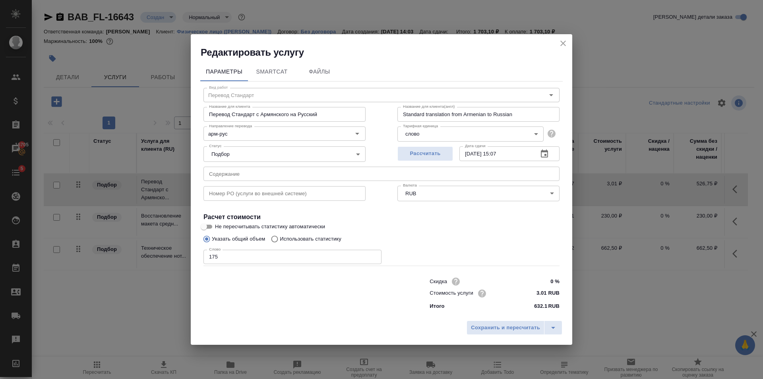
click at [269, 254] on input "175" at bounding box center [293, 257] width 178 height 14
type input "176"
click at [511, 324] on span "Сохранить и пересчитать" at bounding box center [505, 327] width 69 height 9
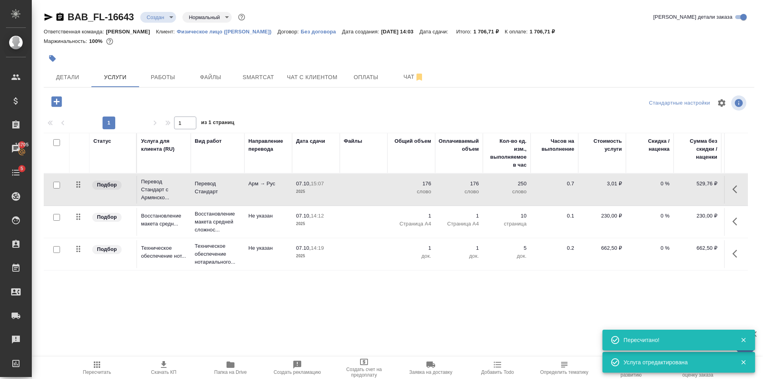
click at [357, 203] on td at bounding box center [364, 190] width 48 height 28
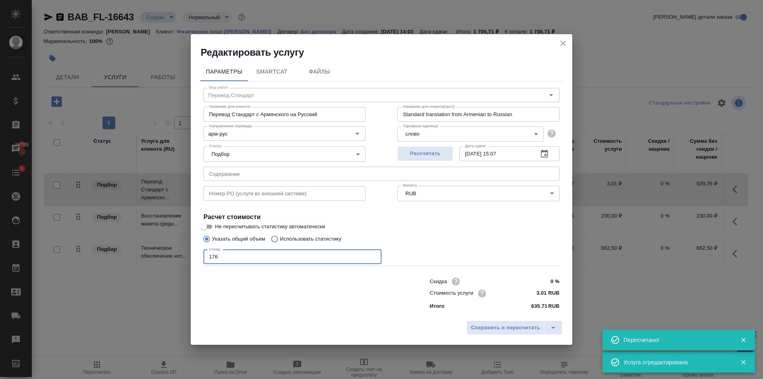
click at [268, 255] on input "176" at bounding box center [293, 257] width 178 height 14
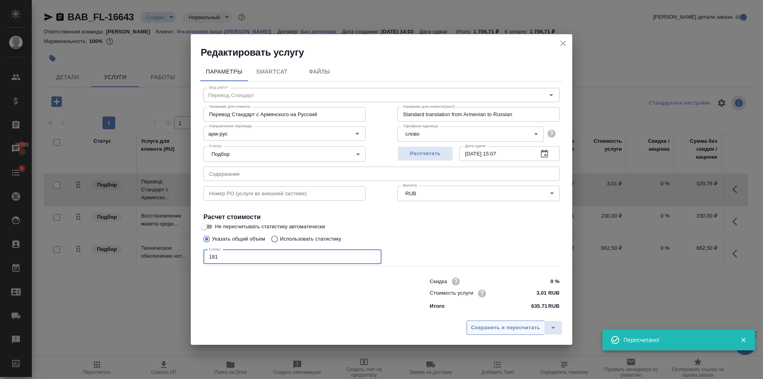
type input "181"
click at [492, 327] on span "Сохранить и пересчитать" at bounding box center [505, 327] width 69 height 9
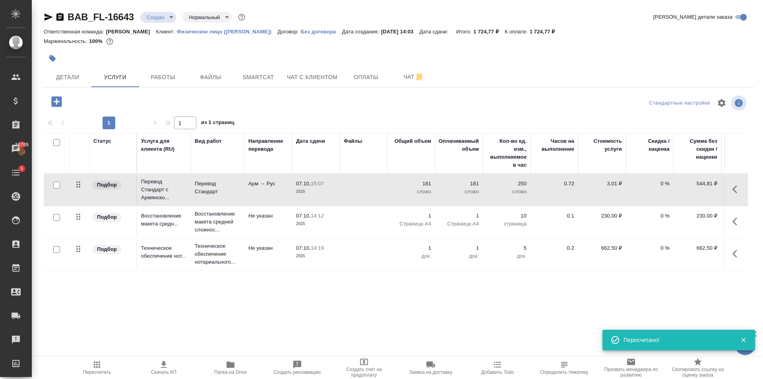
click at [361, 192] on td at bounding box center [364, 190] width 48 height 28
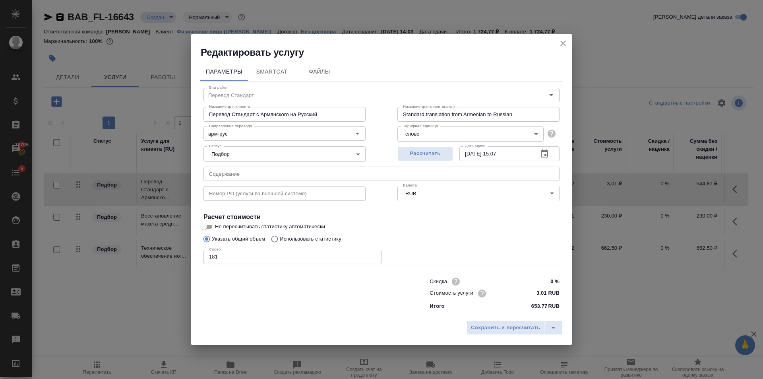
click at [229, 258] on input "181" at bounding box center [293, 257] width 178 height 14
type input "192"
click at [510, 330] on span "Сохранить и пересчитать" at bounding box center [505, 327] width 69 height 9
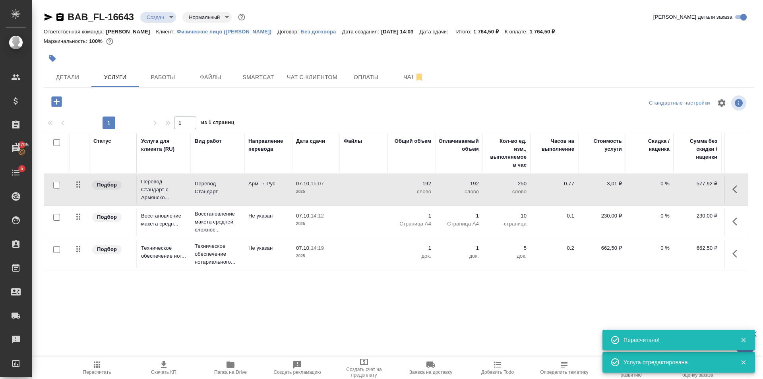
click at [349, 191] on td at bounding box center [364, 190] width 48 height 28
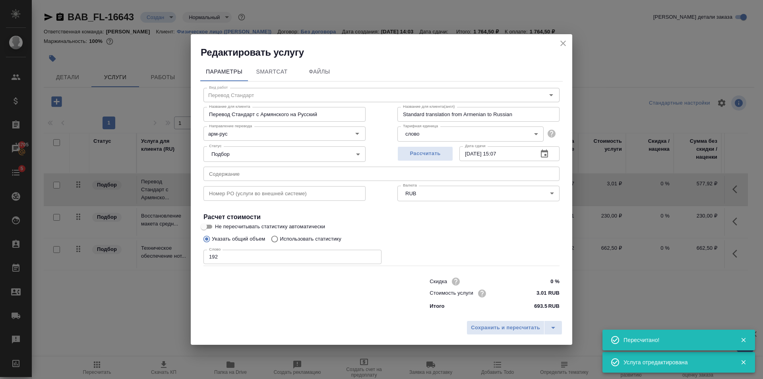
click at [252, 255] on input "192" at bounding box center [293, 257] width 178 height 14
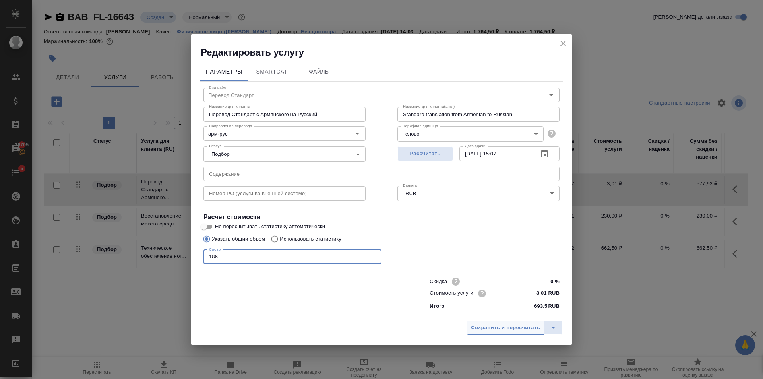
type input "186"
click at [498, 325] on span "Сохранить и пересчитать" at bounding box center [505, 327] width 69 height 9
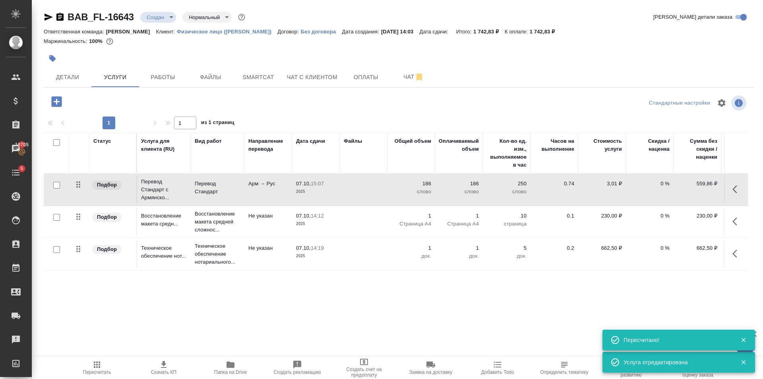
click at [363, 185] on td at bounding box center [364, 190] width 48 height 28
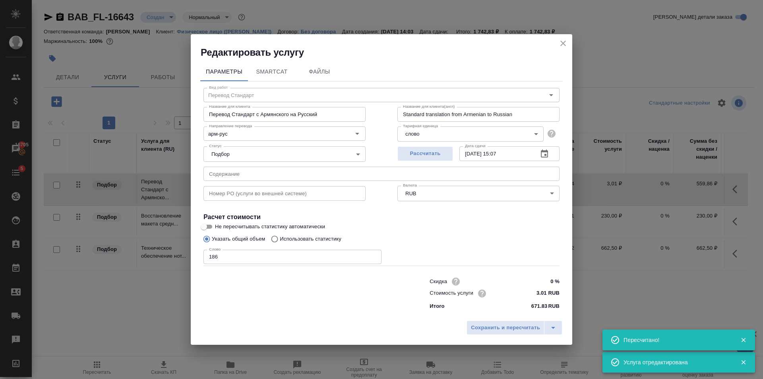
click at [293, 252] on input "186" at bounding box center [293, 257] width 178 height 14
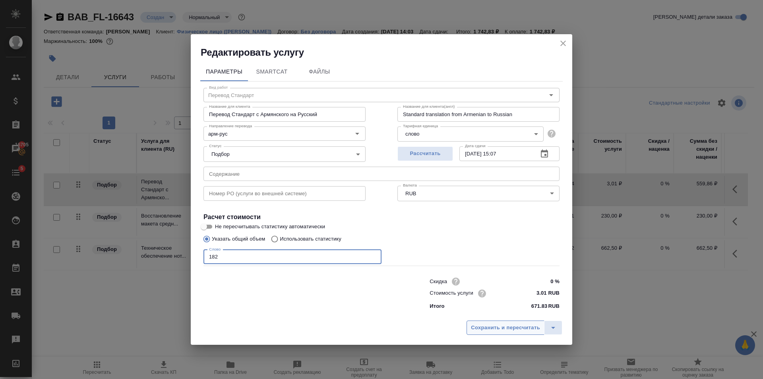
type input "182"
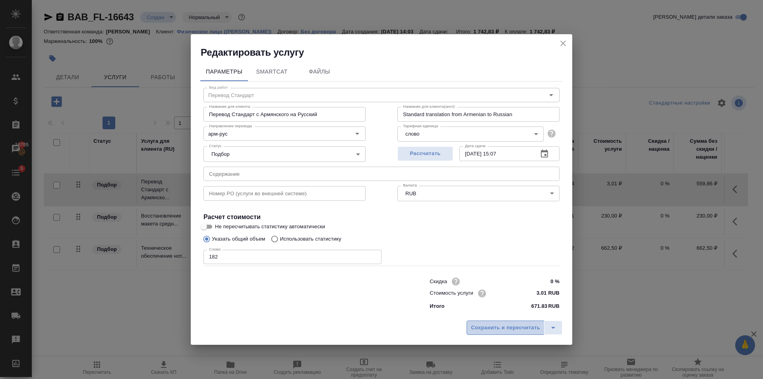
click at [479, 328] on span "Сохранить и пересчитать" at bounding box center [505, 327] width 69 height 9
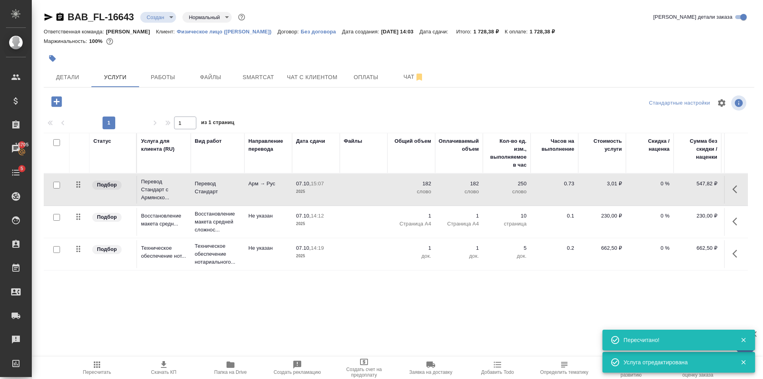
click at [373, 185] on td at bounding box center [364, 190] width 48 height 28
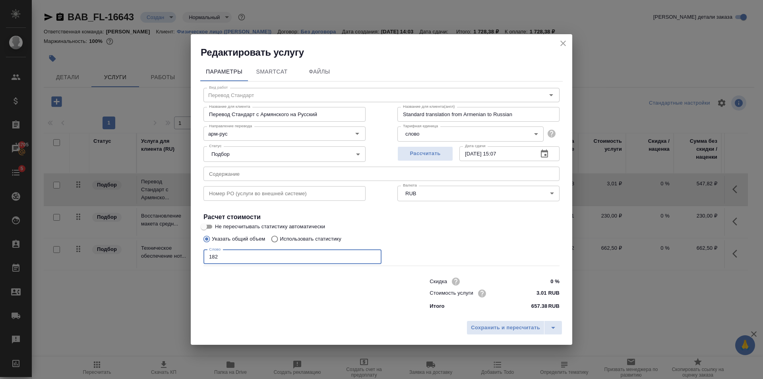
click at [297, 251] on input "182" at bounding box center [293, 257] width 178 height 14
type input "183"
click at [509, 324] on span "Сохранить и пересчитать" at bounding box center [505, 327] width 69 height 9
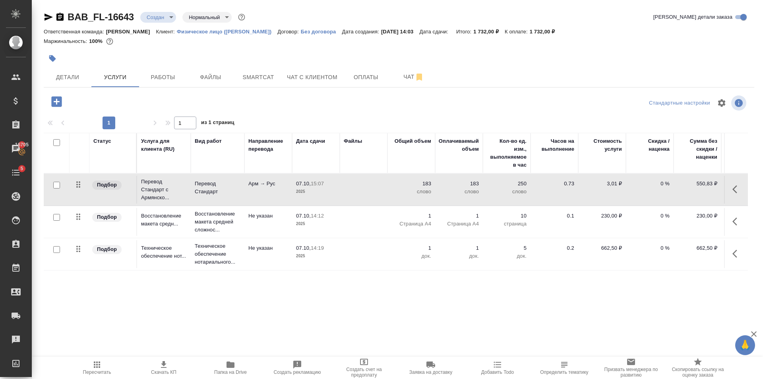
click at [363, 183] on td at bounding box center [364, 190] width 48 height 28
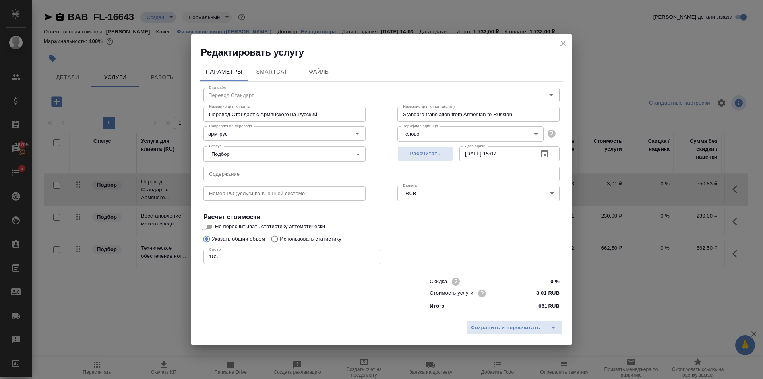
click at [325, 258] on input "183" at bounding box center [293, 257] width 178 height 14
type input "182"
click at [495, 323] on span "Сохранить и пересчитать" at bounding box center [505, 327] width 69 height 9
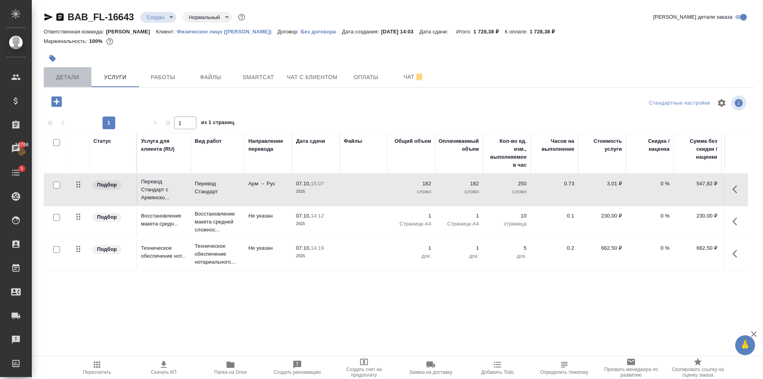
click at [64, 82] on button "Детали" at bounding box center [68, 77] width 48 height 20
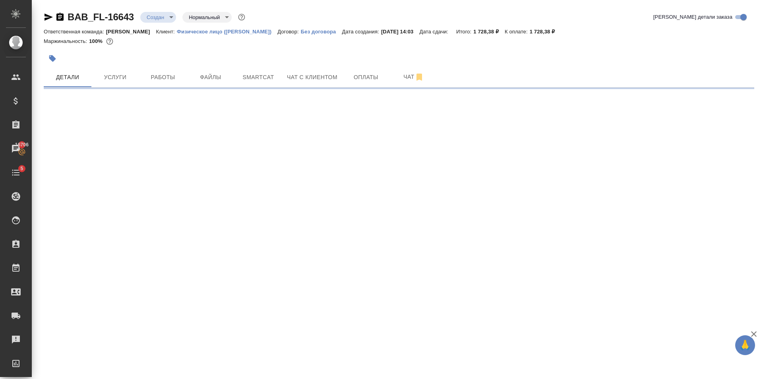
select select "RU"
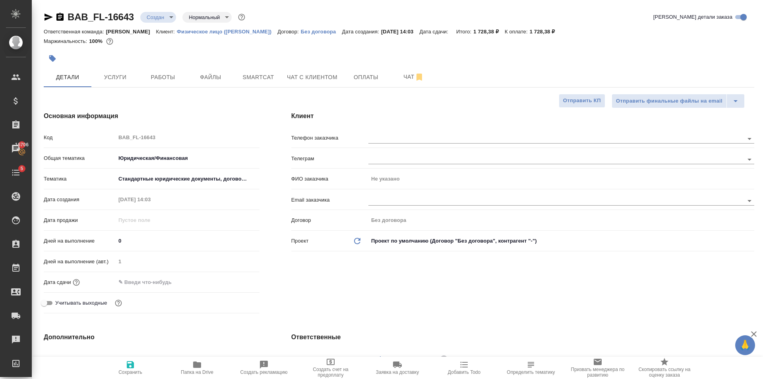
type textarea "x"
click at [430, 126] on div "Клиент Телефон заказчика Телеграм ФИО заказчика Не указано Email заказчика Дого…" at bounding box center [523, 213] width 495 height 237
type textarea "x"
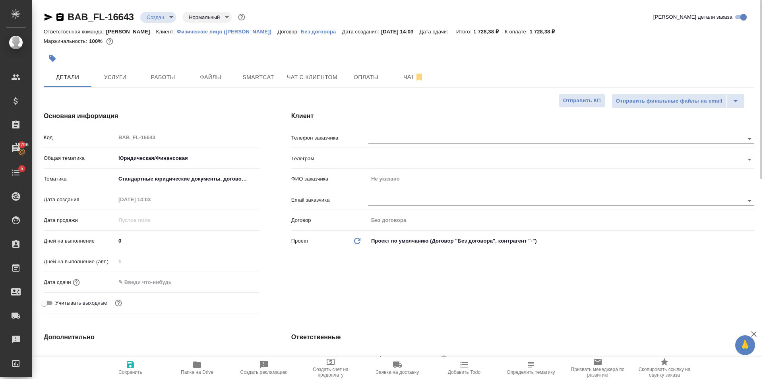
type textarea "x"
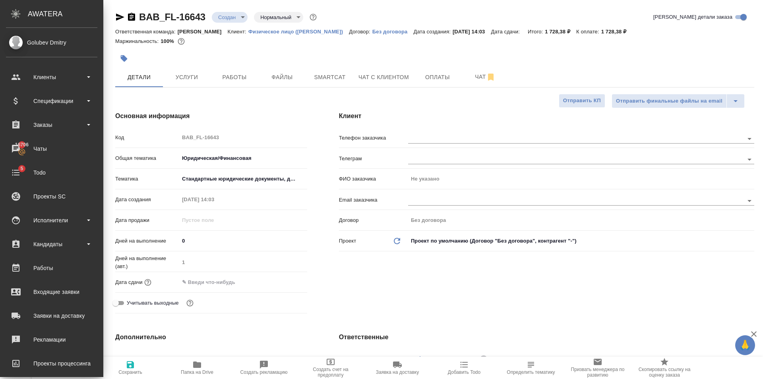
type textarea "x"
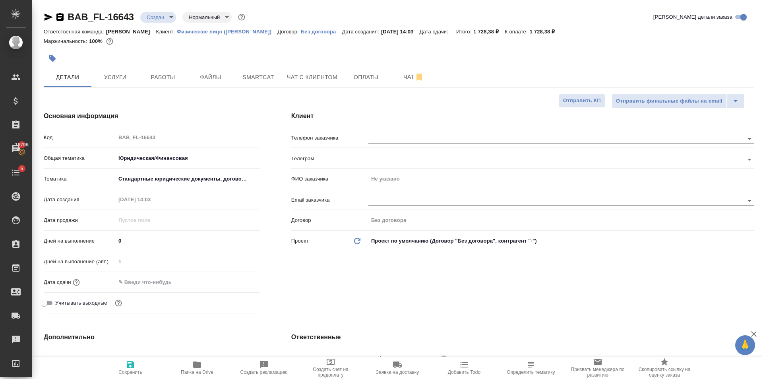
click at [50, 57] on icon "button" at bounding box center [52, 58] width 7 height 7
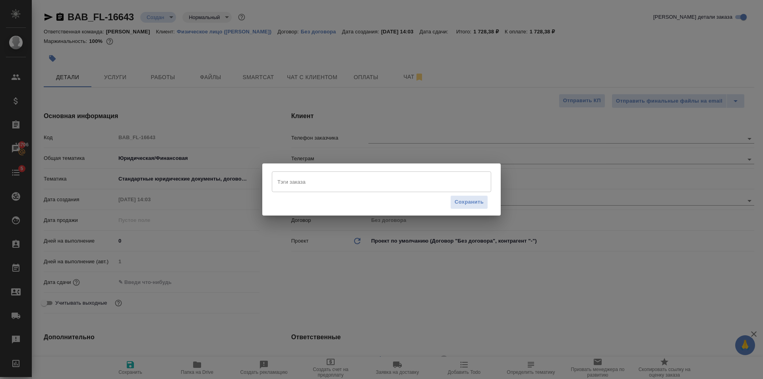
click at [346, 183] on input "Тэги заказа" at bounding box center [374, 182] width 197 height 14
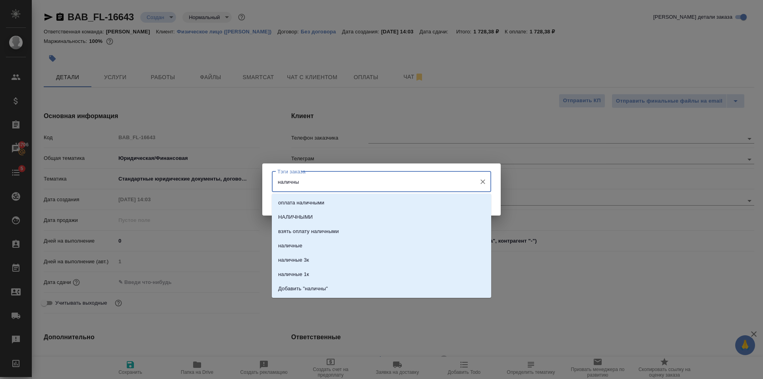
type input "наличные"
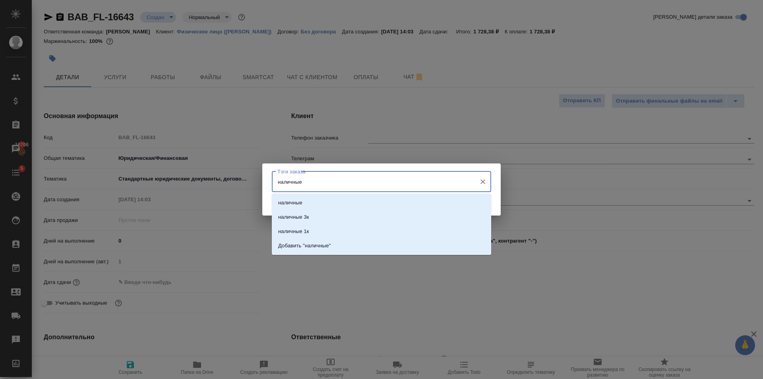
click at [350, 195] on div "наличные наличные 3к наличные 1к Добавить "наличные"" at bounding box center [381, 224] width 219 height 61
click at [373, 201] on li "наличные" at bounding box center [381, 203] width 219 height 14
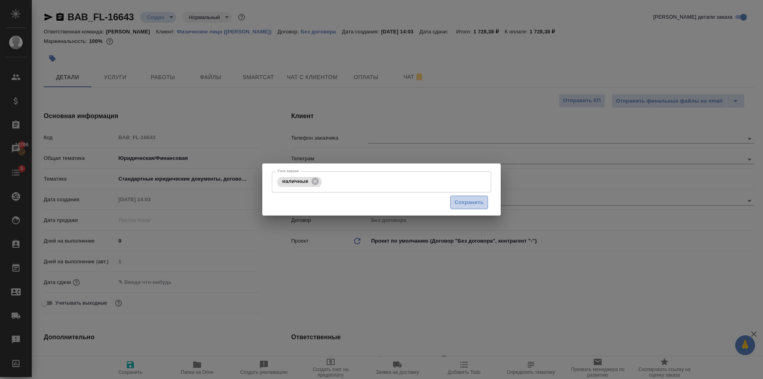
click at [479, 204] on span "Сохранить" at bounding box center [469, 202] width 29 height 9
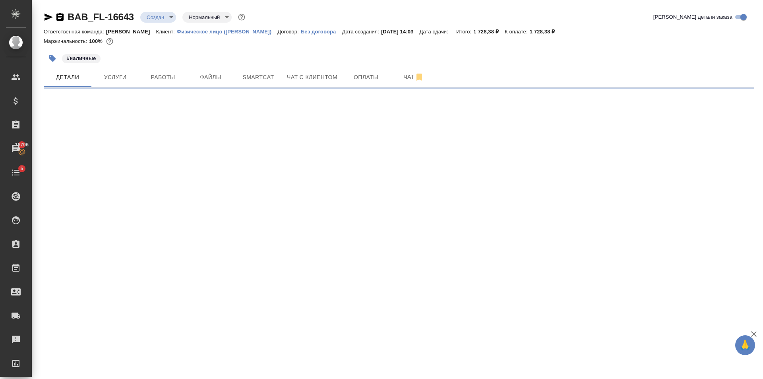
select select "RU"
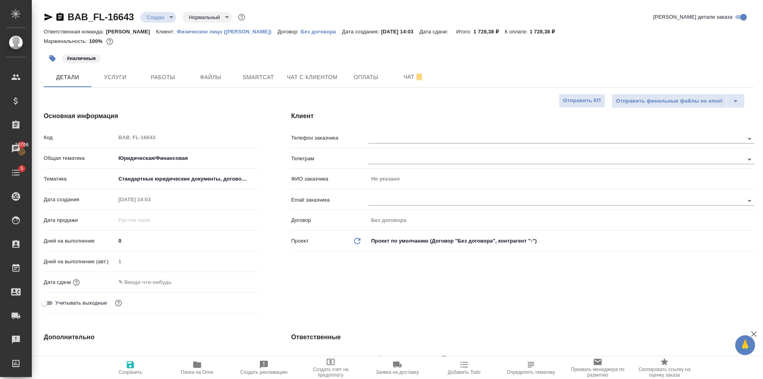
type textarea "x"
click at [400, 137] on input "text" at bounding box center [543, 139] width 349 height 10
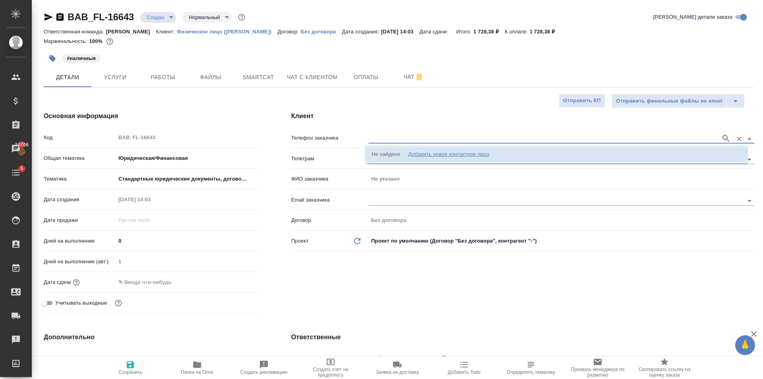
type textarea "x"
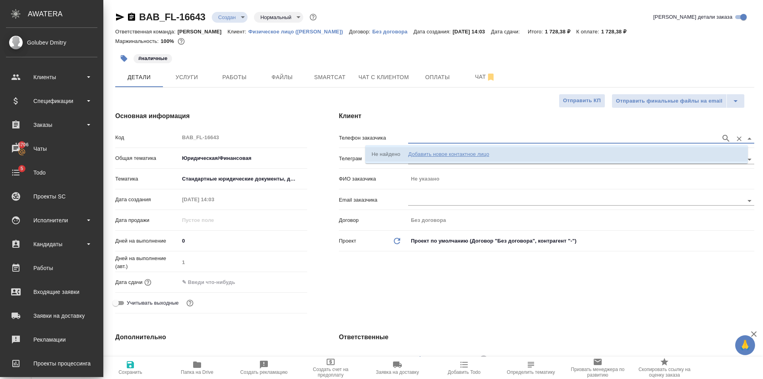
type textarea "x"
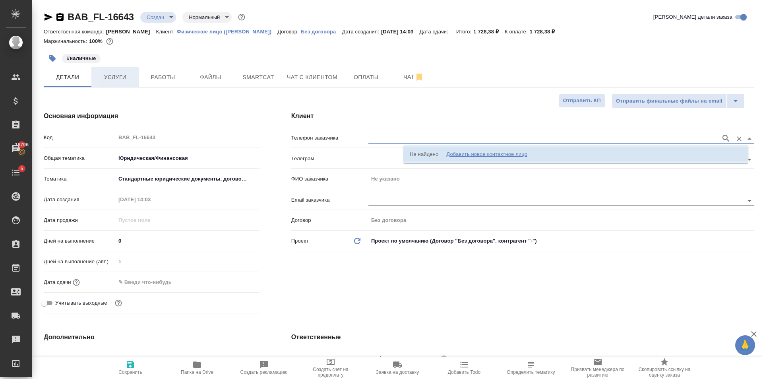
click at [120, 72] on span "Услуги" at bounding box center [115, 77] width 38 height 10
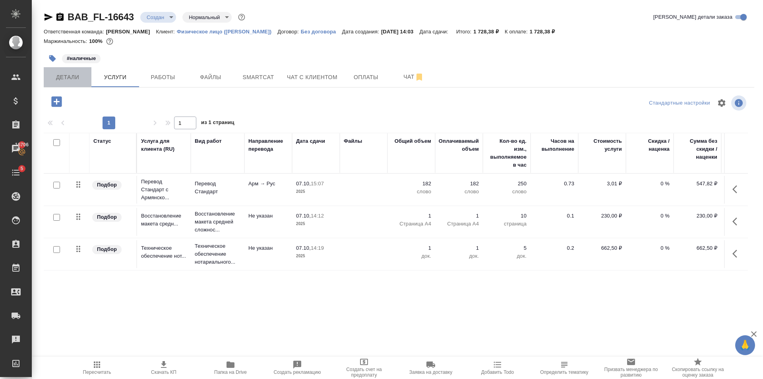
click at [59, 75] on span "Детали" at bounding box center [68, 77] width 38 height 10
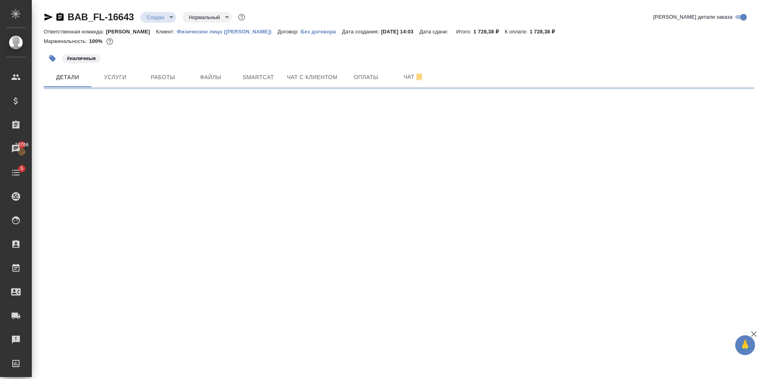
select select "RU"
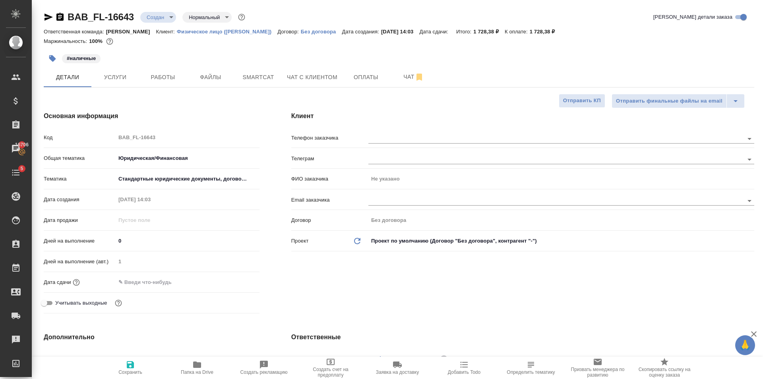
type textarea "x"
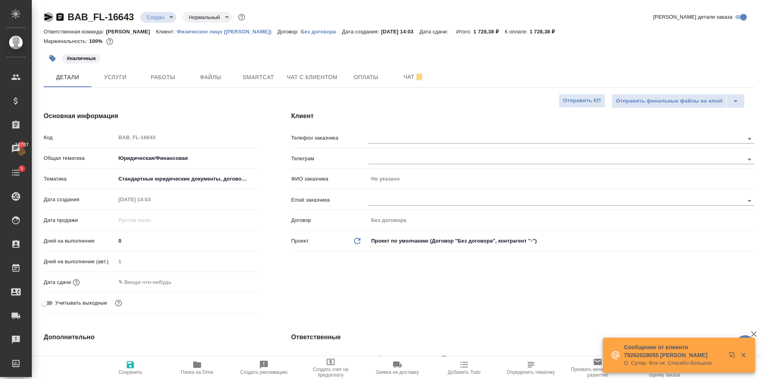
click at [45, 17] on icon "button" at bounding box center [49, 17] width 10 height 10
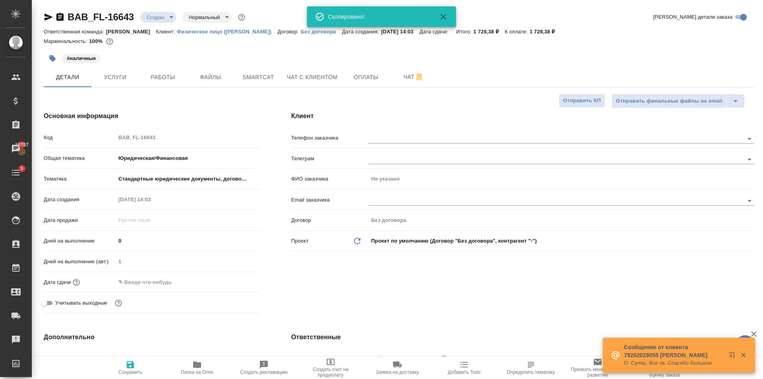
type textarea "x"
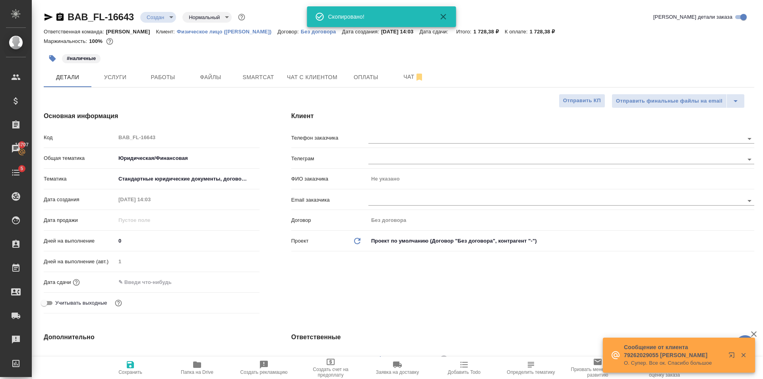
type textarea "x"
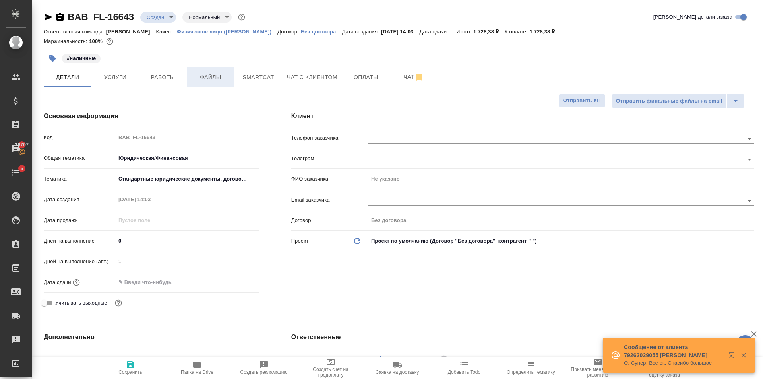
click at [207, 72] on span "Файлы" at bounding box center [211, 77] width 38 height 10
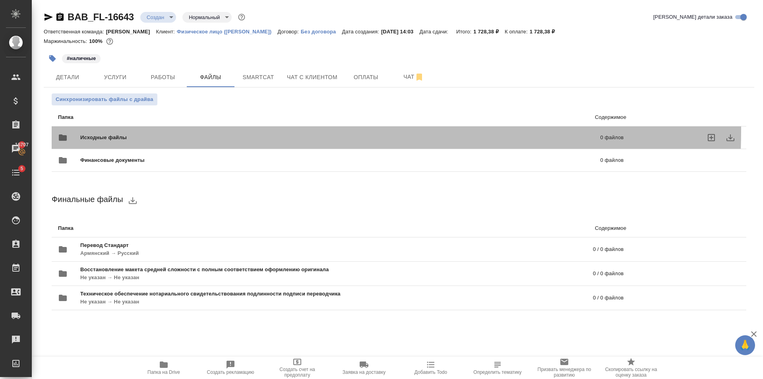
click at [135, 129] on div "Исходные файлы 0 файлов" at bounding box center [341, 137] width 566 height 19
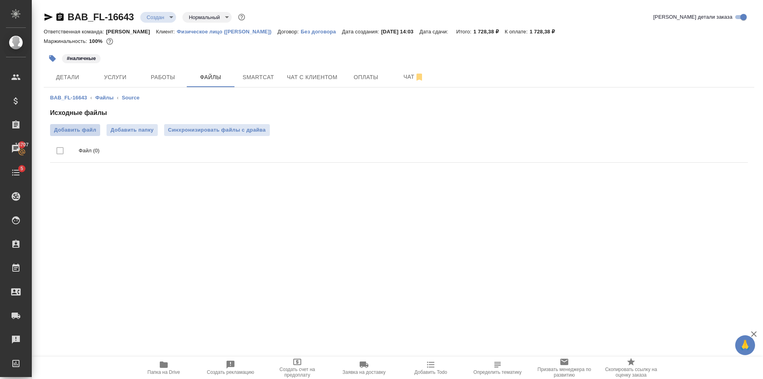
click at [78, 130] on span "Добавить файл" at bounding box center [75, 130] width 42 height 8
click at [0, 0] on input "Добавить файл" at bounding box center [0, 0] width 0 height 0
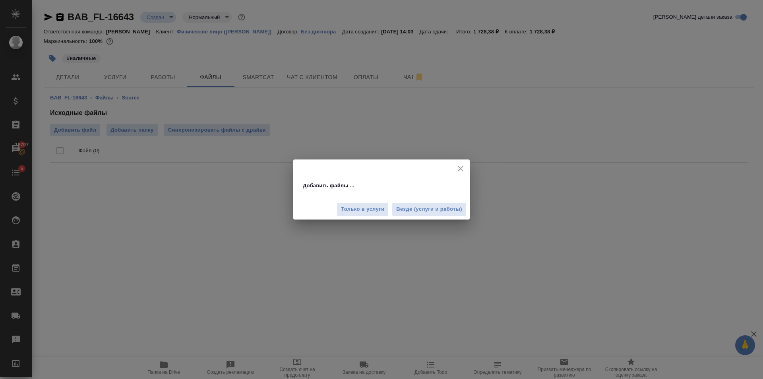
click at [404, 213] on span "Везде (услуги и работы)" at bounding box center [429, 209] width 66 height 9
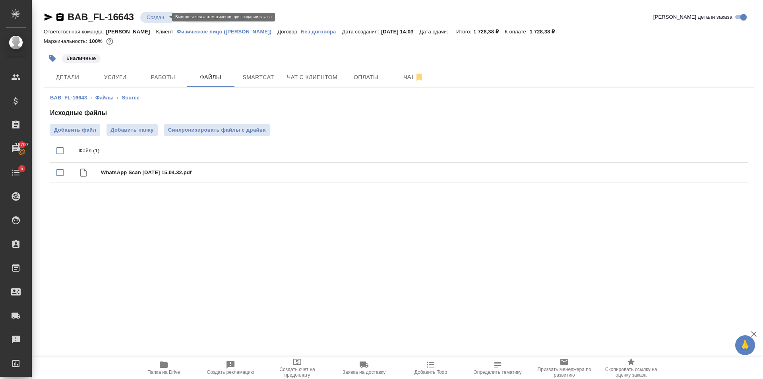
click at [161, 15] on body "🙏 .cls-1 fill:#fff; AWATERA Golubev Dmitry Клиенты Спецификации Заказы 16707 Ча…" at bounding box center [381, 189] width 763 height 379
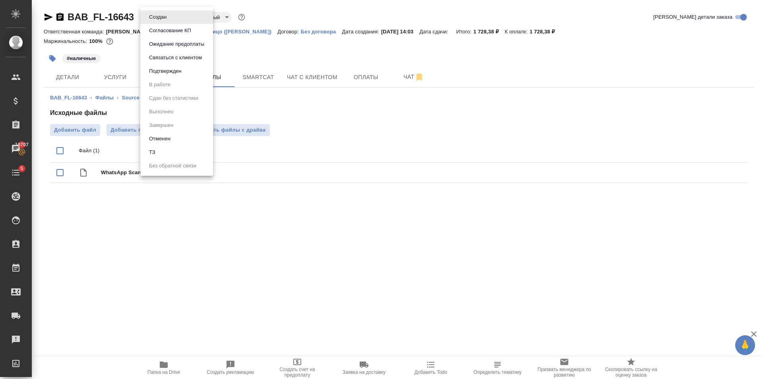
click at [173, 146] on li "ТЗ" at bounding box center [176, 153] width 73 height 14
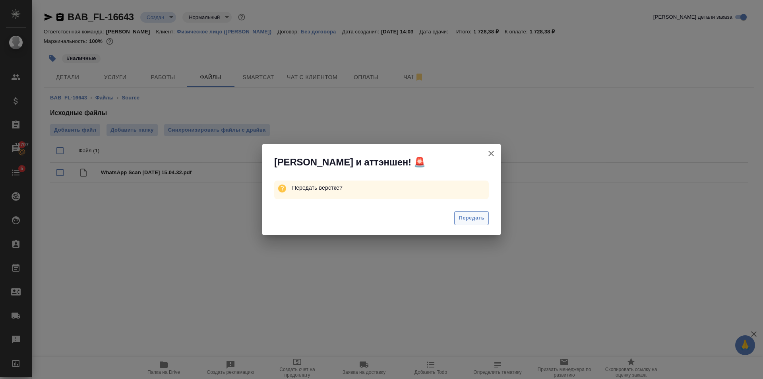
click at [467, 216] on span "Передать" at bounding box center [472, 218] width 26 height 9
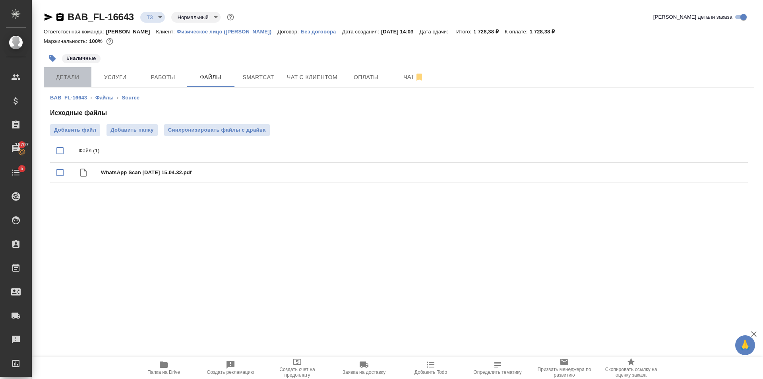
click at [70, 69] on button "Детали" at bounding box center [68, 77] width 48 height 20
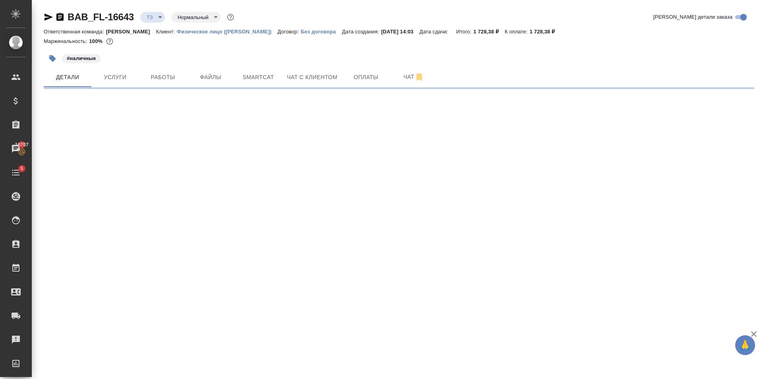
select select "RU"
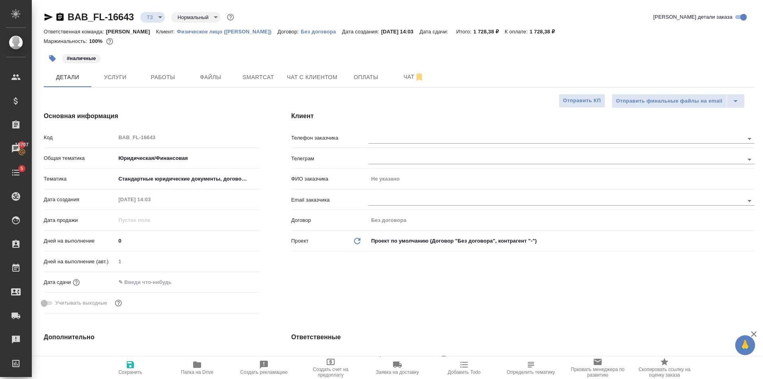
type textarea "x"
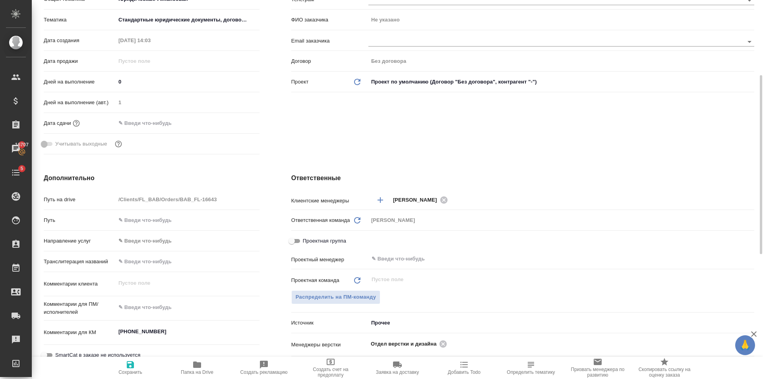
scroll to position [239, 0]
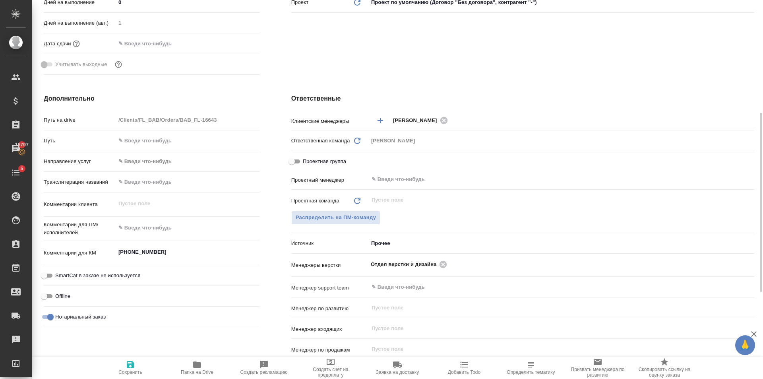
click at [163, 233] on div "x" at bounding box center [188, 228] width 144 height 17
type textarea "x"
type textarea "т"
type textarea "x"
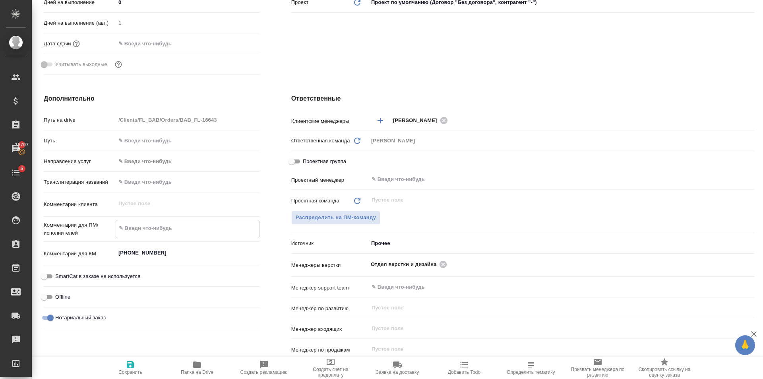
type textarea "x"
type textarea "та"
type textarea "x"
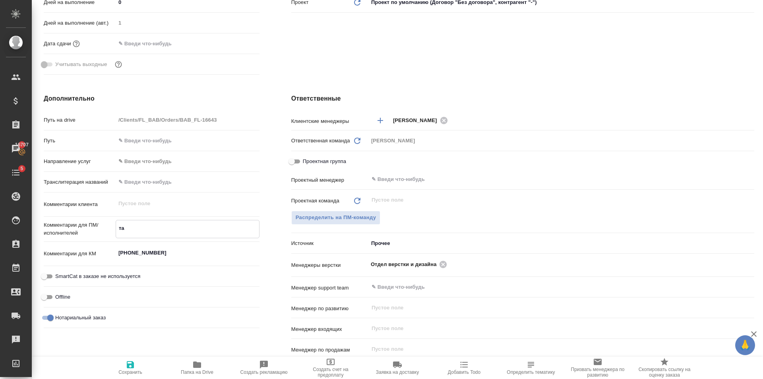
type textarea "x"
type textarea "таб"
type textarea "x"
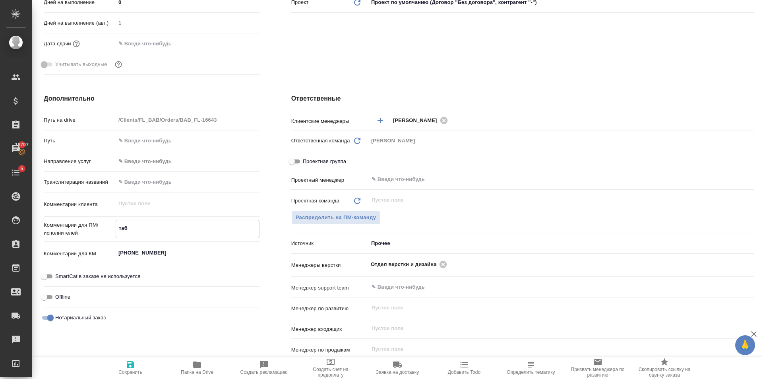
type textarea "табл"
type textarea "x"
type textarea "табли"
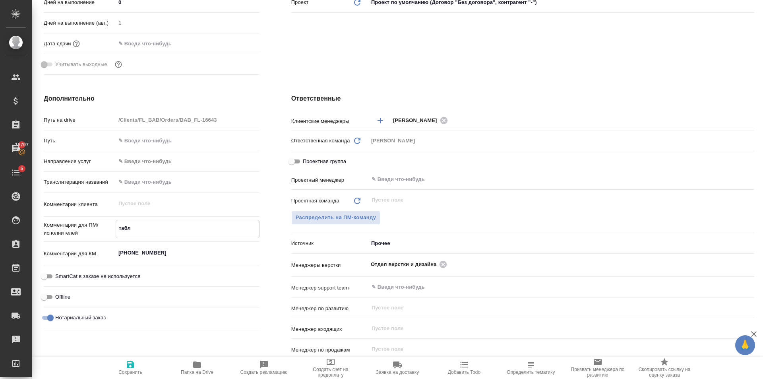
type textarea "x"
type textarea "таблиц"
type textarea "x"
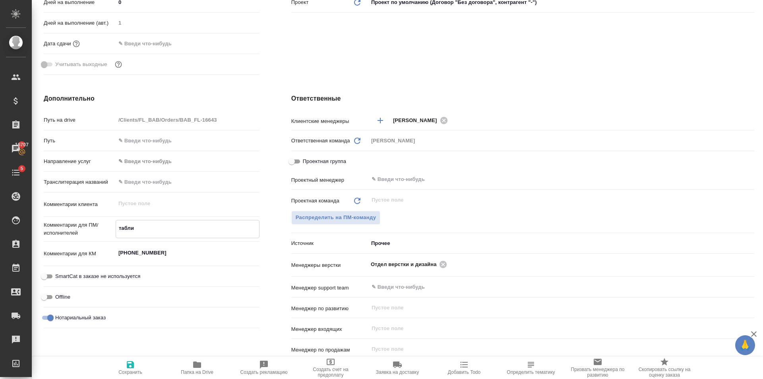
type textarea "x"
type textarea "таблица"
type textarea "x"
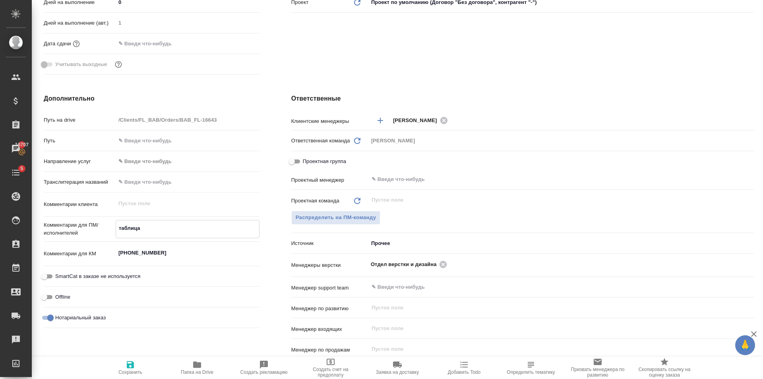
type textarea "x"
type textarea "таблица"
type textarea "x"
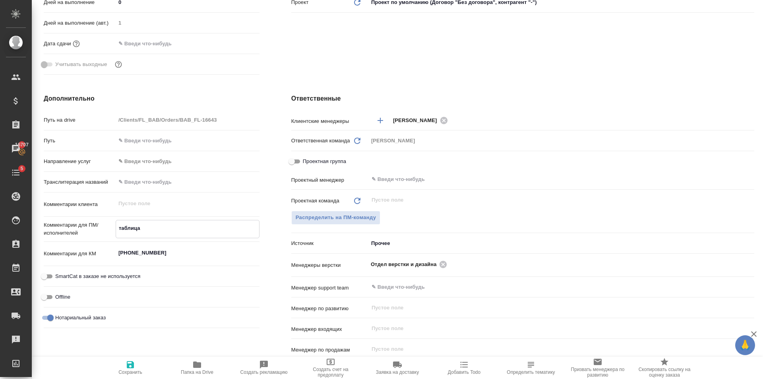
type textarea "таблица с"
type textarea "x"
type textarea "таблица с"
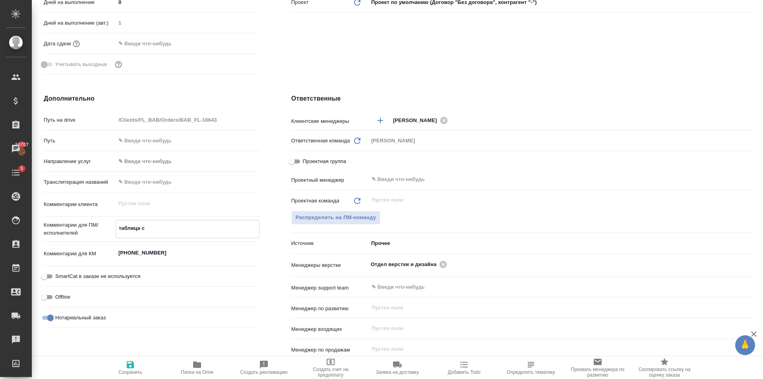
type textarea "x"
type textarea "таблица с п"
type textarea "x"
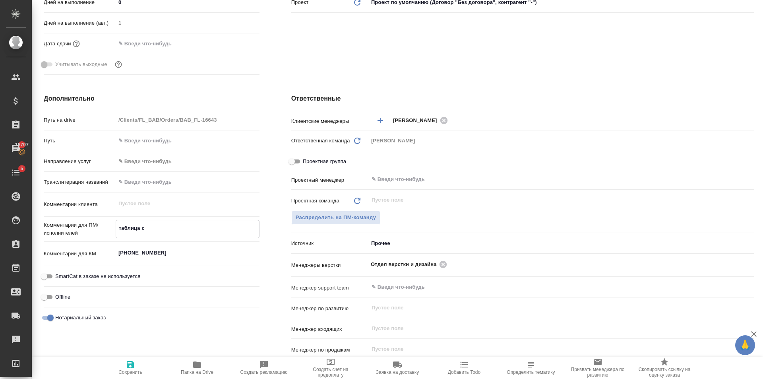
type textarea "x"
type textarea "таблица с пр"
type textarea "x"
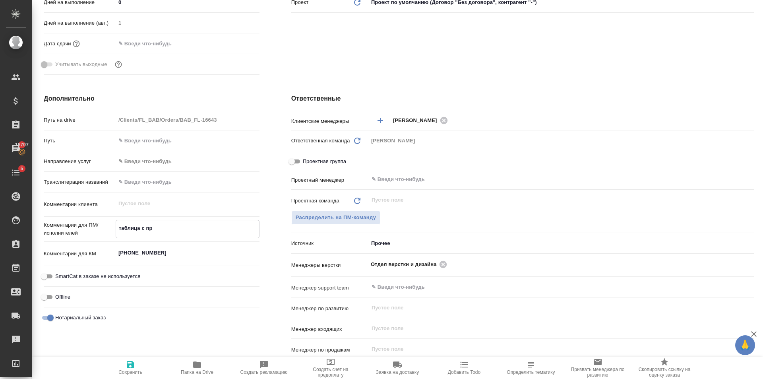
type textarea "x"
type textarea "таблица с пре"
type textarea "x"
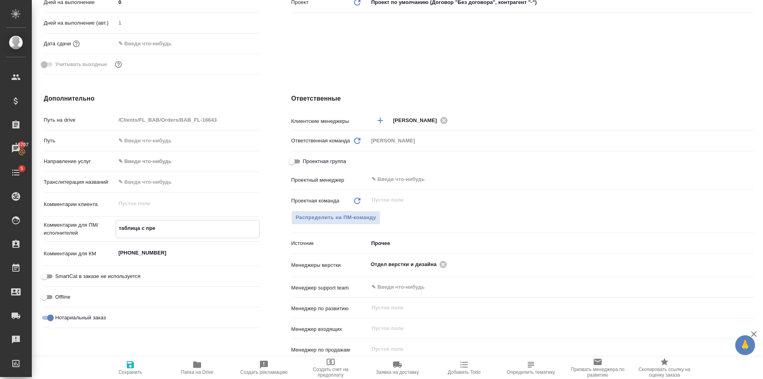
type textarea "таблица с пред"
type textarea "x"
type textarea "таблица с предм"
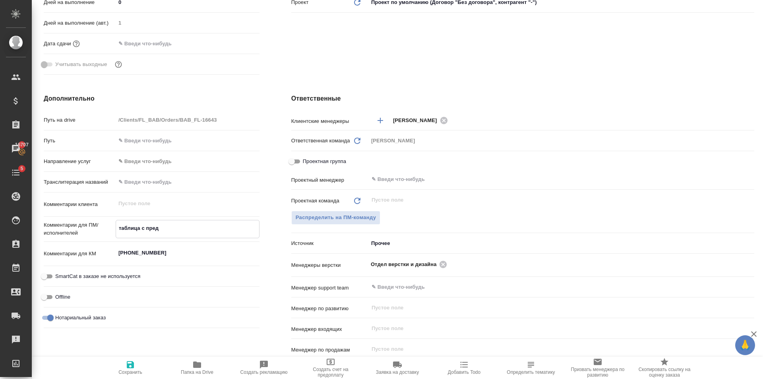
type textarea "x"
type textarea "таблица с предме"
type textarea "x"
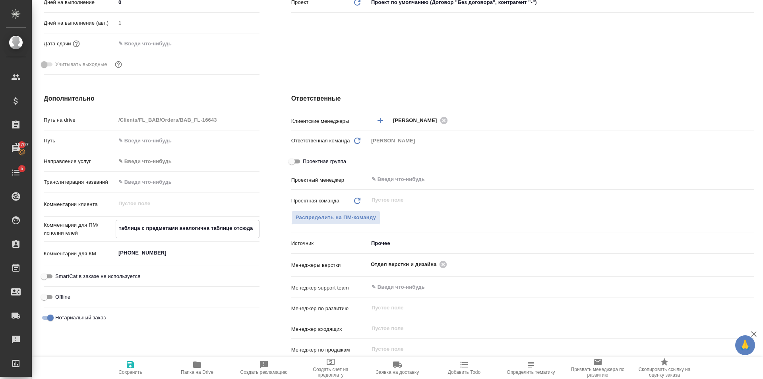
paste textarea "**[BAB_FL-16575](https://tera.awatera.com/Order/68d78eab56fac8f6d1f0587b/detail…"
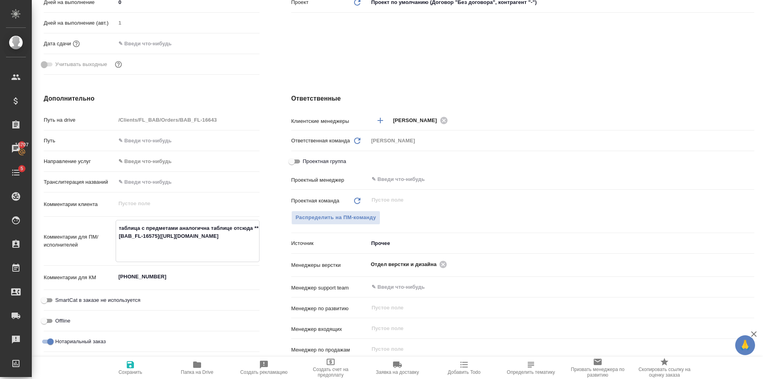
click at [140, 364] on span "Сохранить" at bounding box center [130, 367] width 57 height 15
click at [366, 219] on span "Распределить на ПМ-команду" at bounding box center [336, 217] width 81 height 9
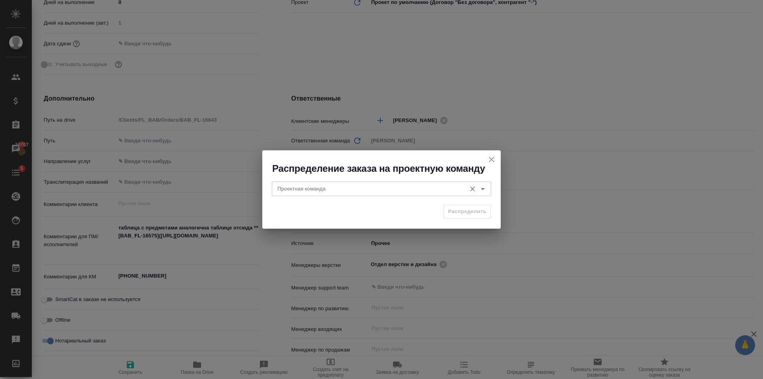
click at [337, 189] on input "Проектная команда" at bounding box center [368, 189] width 188 height 10
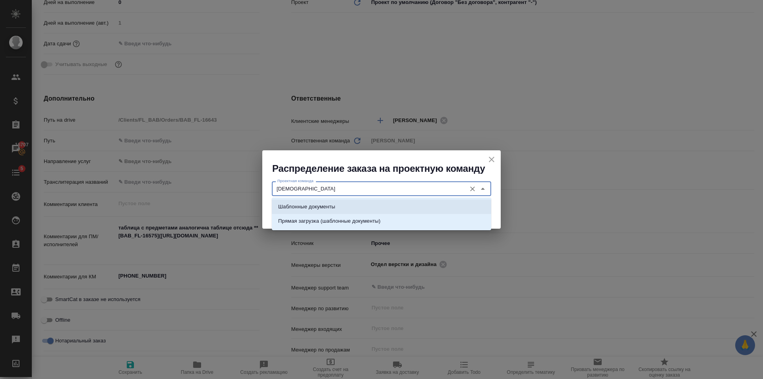
click at [335, 205] on p "Шаблонные документы" at bounding box center [306, 207] width 57 height 8
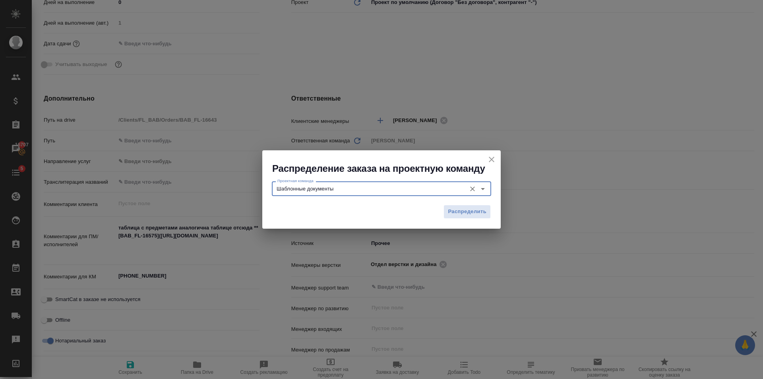
click at [466, 212] on span "Распределить" at bounding box center [467, 211] width 39 height 9
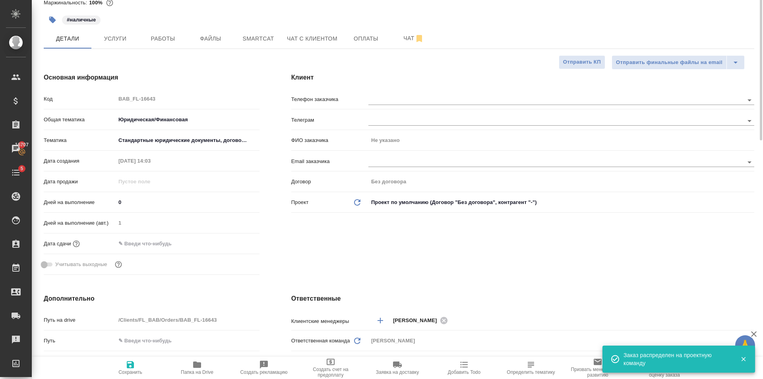
scroll to position [0, 0]
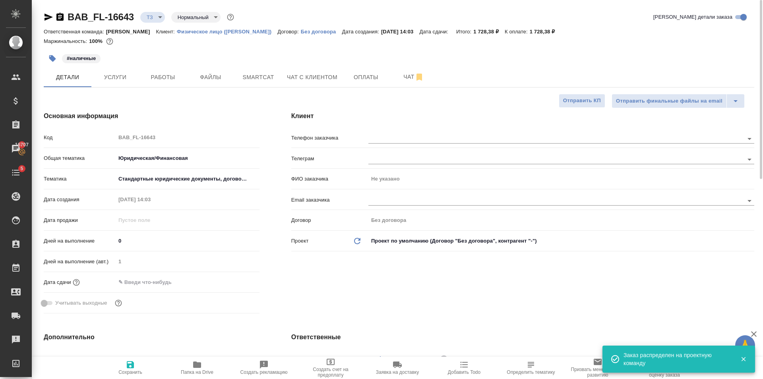
click at [139, 368] on span "Сохранить" at bounding box center [130, 367] width 57 height 15
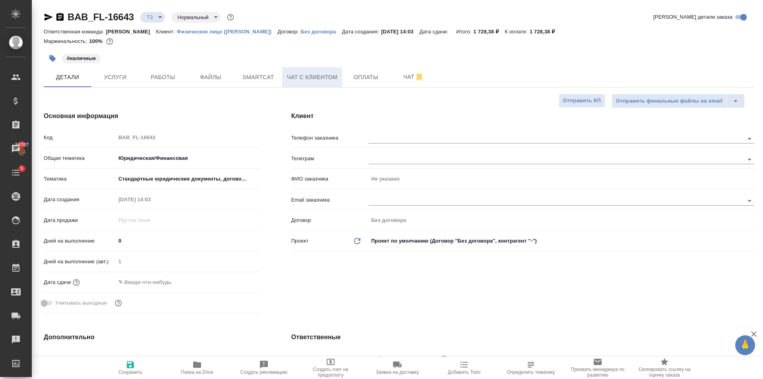
click at [317, 75] on span "Чат с клиентом" at bounding box center [312, 77] width 51 height 10
click at [395, 81] on span "Чат" at bounding box center [414, 77] width 38 height 10
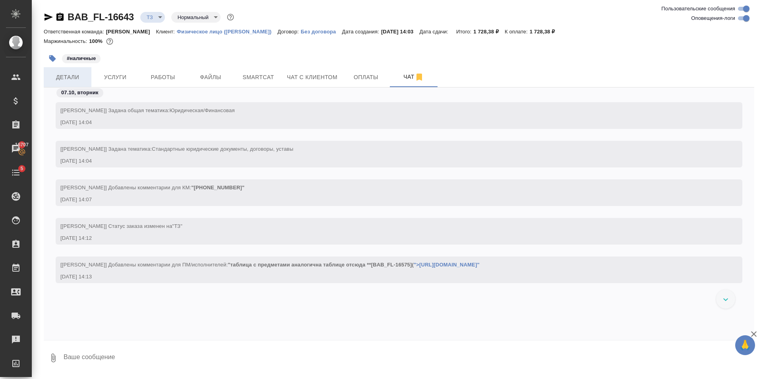
click at [54, 68] on button "Детали" at bounding box center [68, 77] width 48 height 20
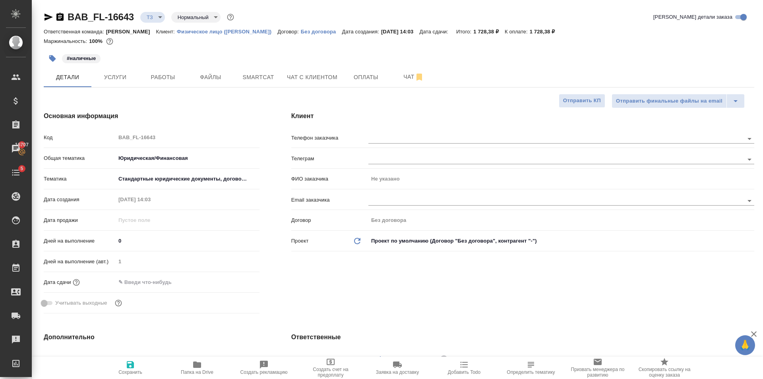
scroll to position [159, 0]
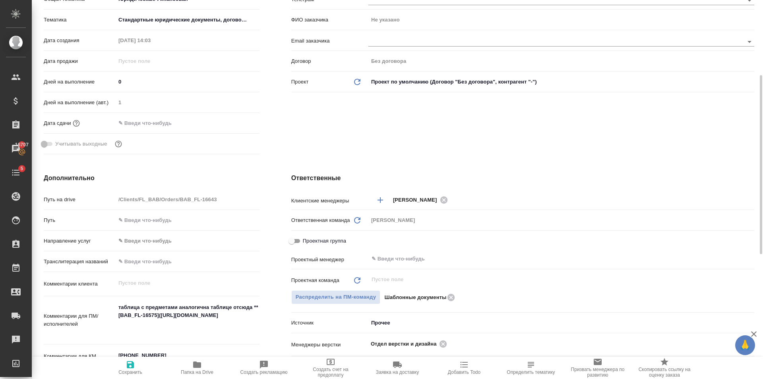
click at [183, 334] on textarea "таблица с предметами аналогична таблице отсюда **[BAB_FL-16575](https://tera.aw…" at bounding box center [188, 319] width 144 height 37
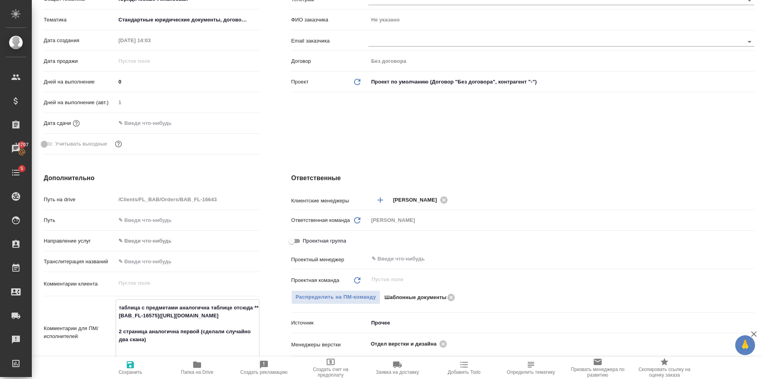
click at [132, 377] on button "Сохранить" at bounding box center [130, 368] width 67 height 22
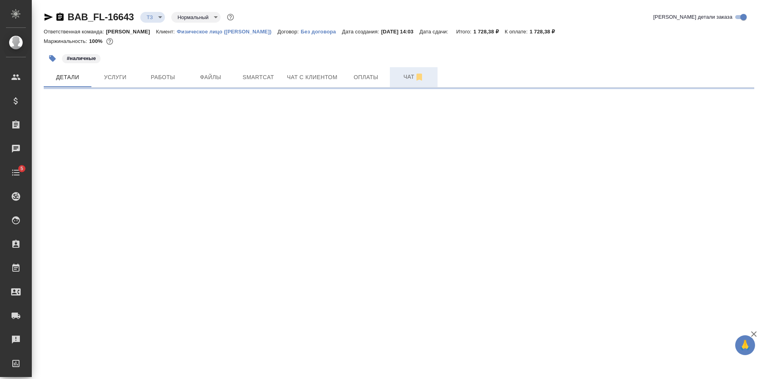
click at [408, 78] on span "Чат" at bounding box center [414, 77] width 38 height 10
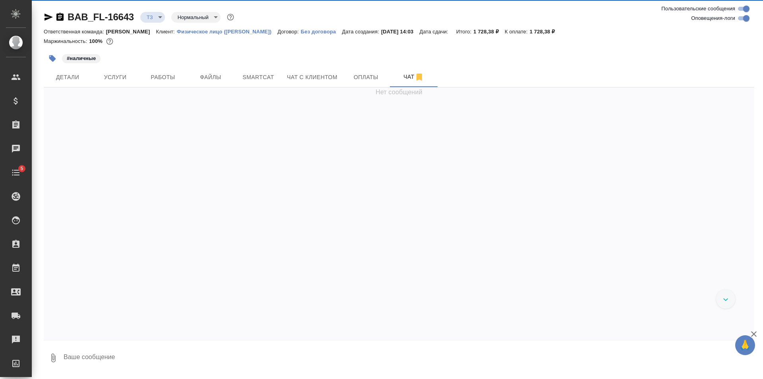
scroll to position [29, 0]
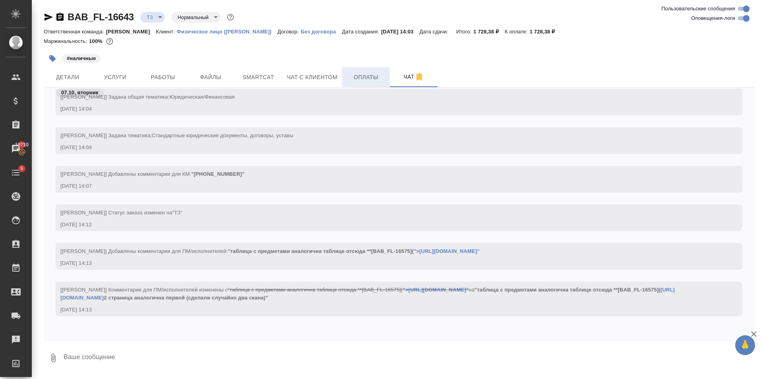
click at [386, 74] on button "Оплаты" at bounding box center [366, 77] width 48 height 20
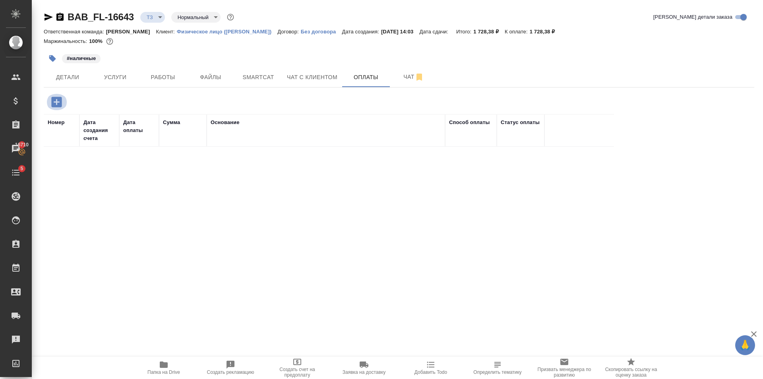
click at [56, 100] on icon "button" at bounding box center [57, 102] width 14 height 14
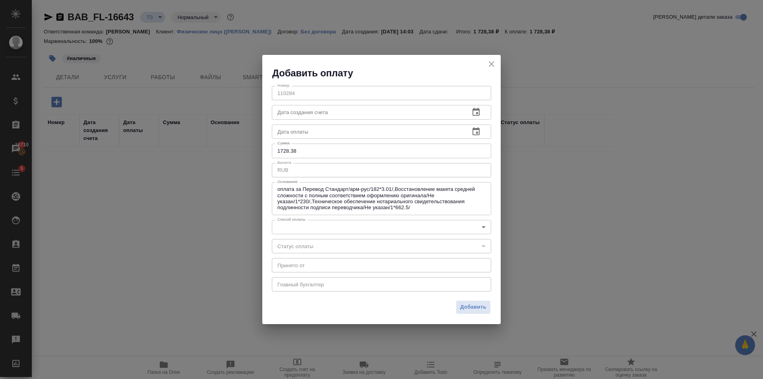
click at [322, 150] on input "1728.38" at bounding box center [381, 151] width 219 height 14
type input "1731"
click at [473, 310] on span "Добавить" at bounding box center [473, 307] width 26 height 9
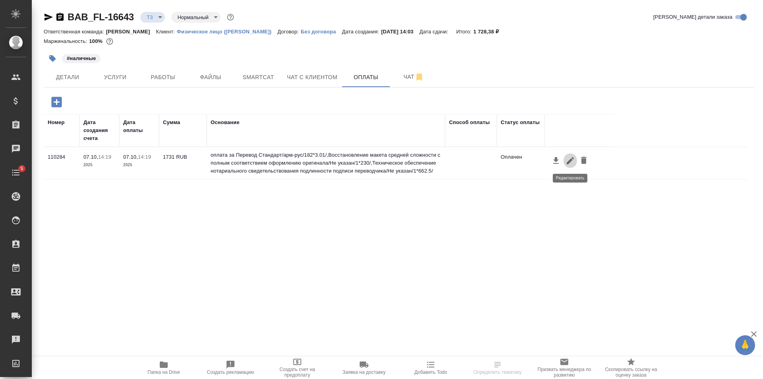
click at [572, 163] on icon "button" at bounding box center [571, 161] width 10 height 10
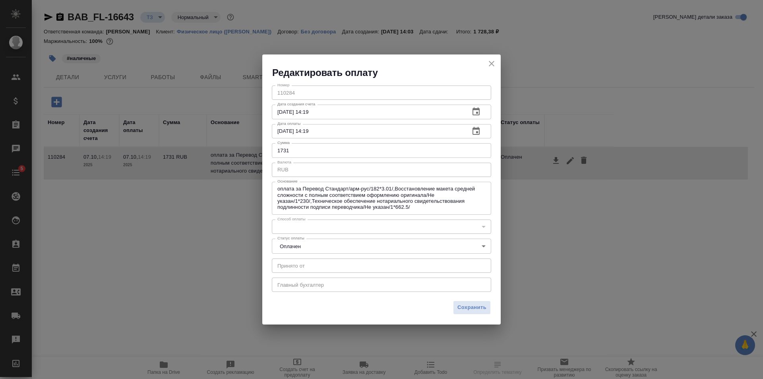
click at [490, 65] on icon "close" at bounding box center [492, 64] width 10 height 10
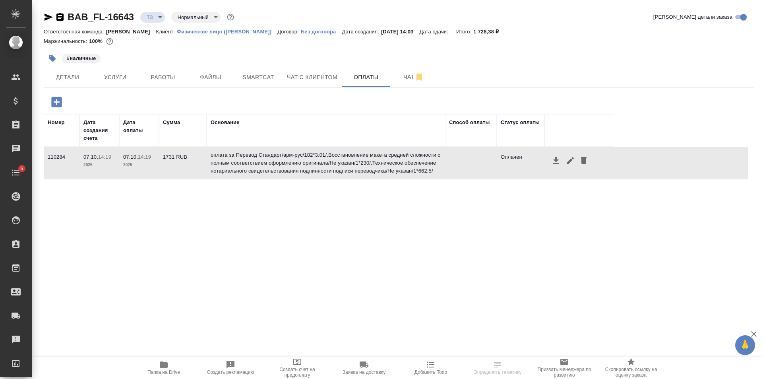
click at [589, 158] on button "button" at bounding box center [584, 160] width 14 height 15
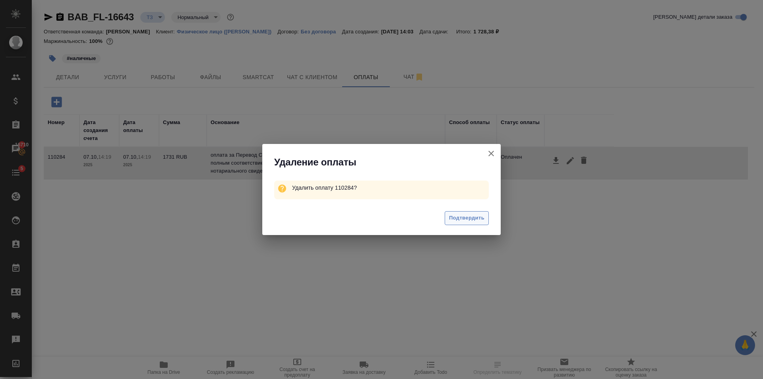
click at [470, 214] on span "Подтвердить" at bounding box center [466, 218] width 35 height 9
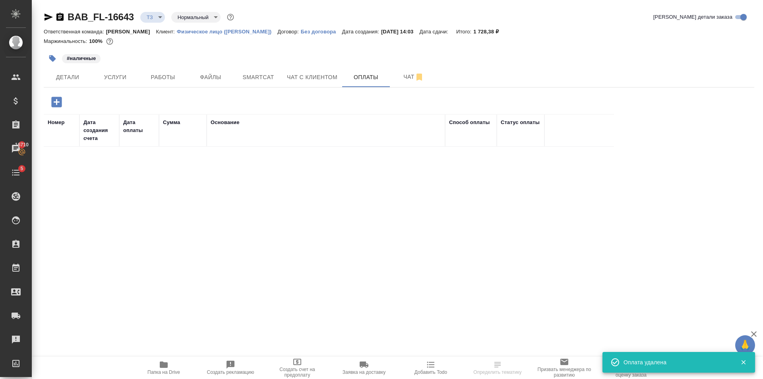
click at [43, 101] on div "BAB_FL-16643 ТЗ tz Нормальный normal Кратко детали заказа Ответственная команда…" at bounding box center [399, 186] width 720 height 373
click at [58, 101] on icon "button" at bounding box center [56, 102] width 10 height 10
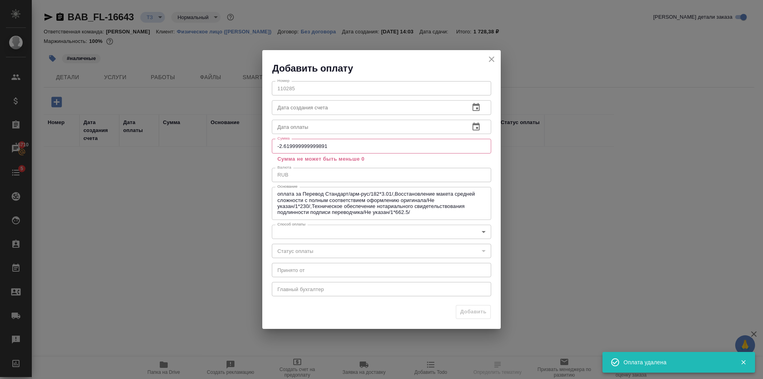
click at [489, 58] on icon "close" at bounding box center [492, 59] width 10 height 10
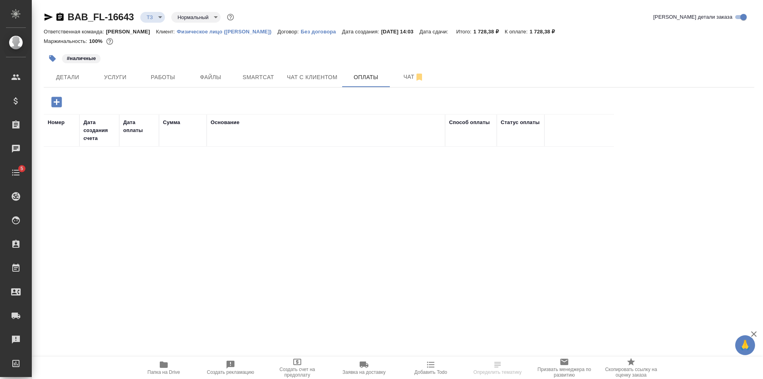
click at [53, 104] on icon "button" at bounding box center [56, 102] width 10 height 10
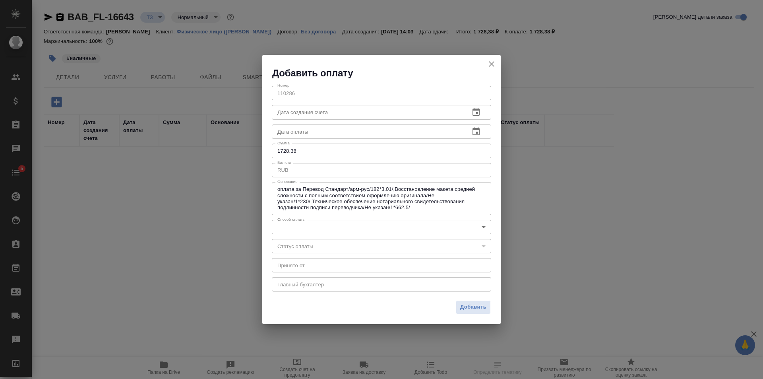
click at [304, 228] on body "🙏 .cls-1 fill:#fff; AWATERA [PERSON_NAME] Клиенты Спецификации Заказы Чаты 5 To…" at bounding box center [381, 189] width 763 height 379
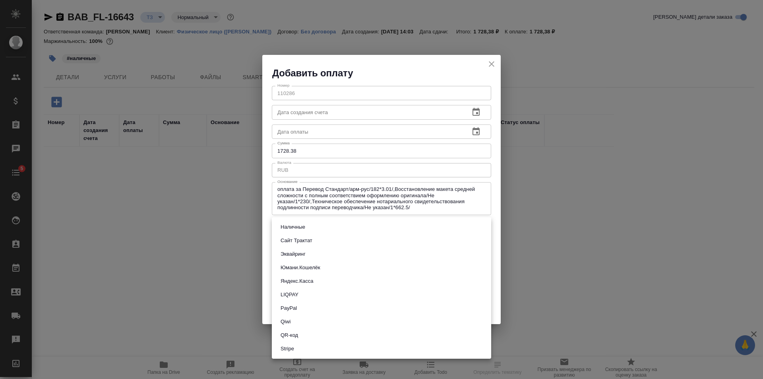
click at [304, 228] on button "Наличные" at bounding box center [292, 227] width 29 height 9
type input "cash"
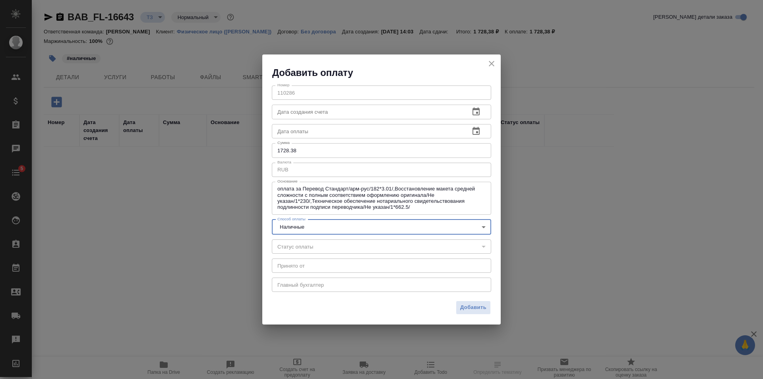
click at [342, 153] on input "1728.38" at bounding box center [381, 150] width 219 height 14
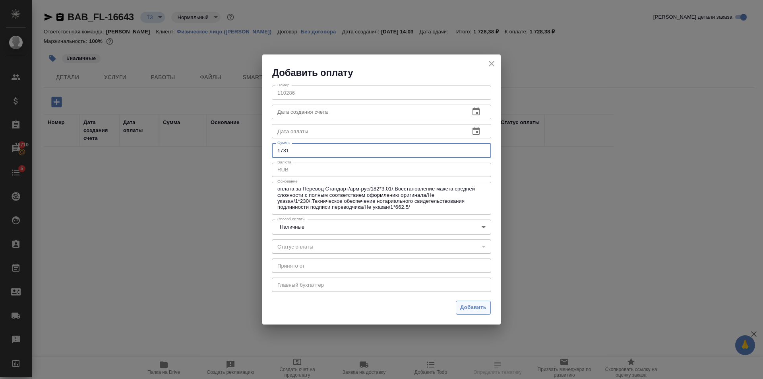
type input "1731"
click at [486, 307] on span "Добавить" at bounding box center [473, 307] width 26 height 9
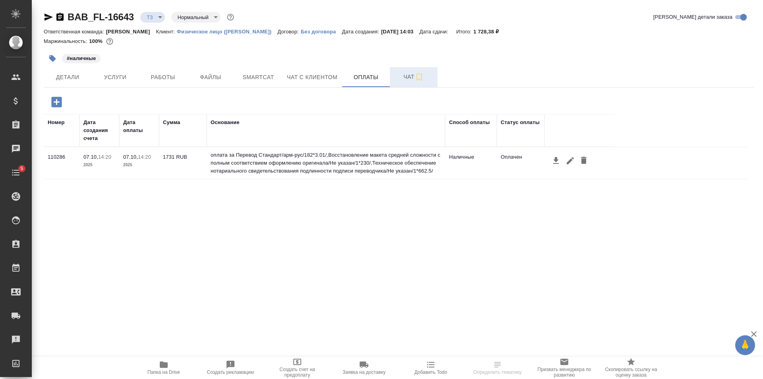
click at [408, 80] on span "Чат" at bounding box center [414, 77] width 38 height 10
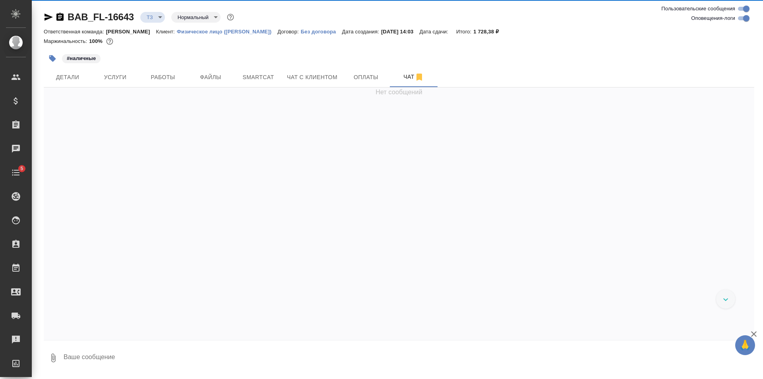
scroll to position [29, 0]
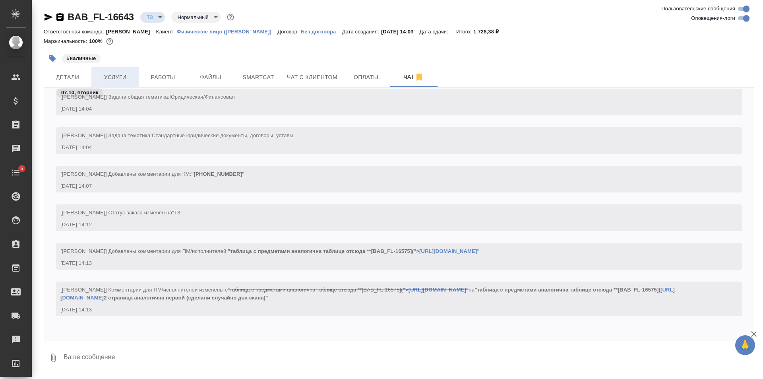
click at [135, 69] on button "Услуги" at bounding box center [115, 77] width 48 height 20
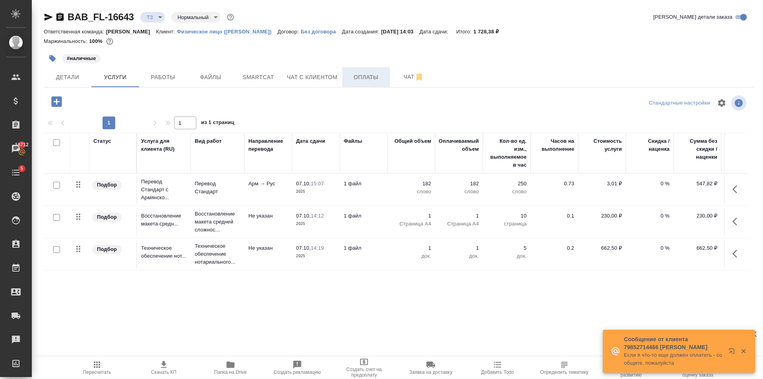
click at [367, 83] on button "Оплаты" at bounding box center [366, 77] width 48 height 20
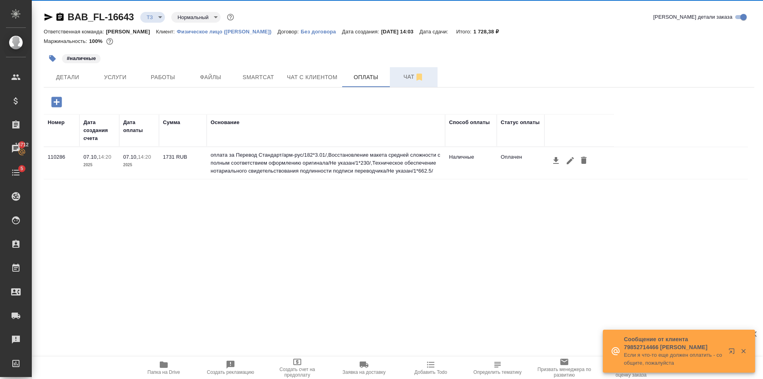
click at [400, 83] on button "Чат" at bounding box center [414, 77] width 48 height 20
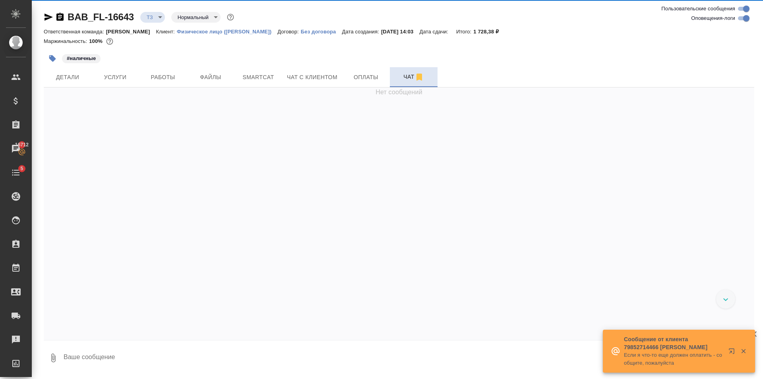
scroll to position [29, 0]
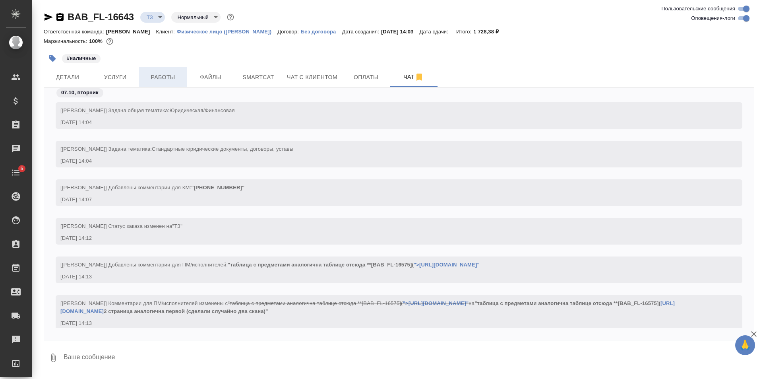
scroll to position [29, 0]
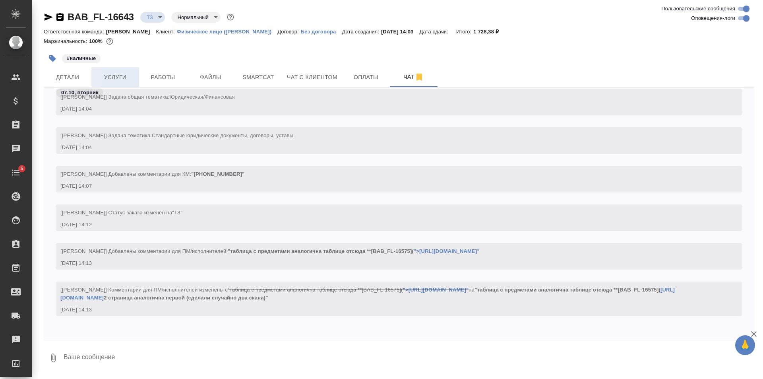
click at [137, 77] on button "Услуги" at bounding box center [115, 77] width 48 height 20
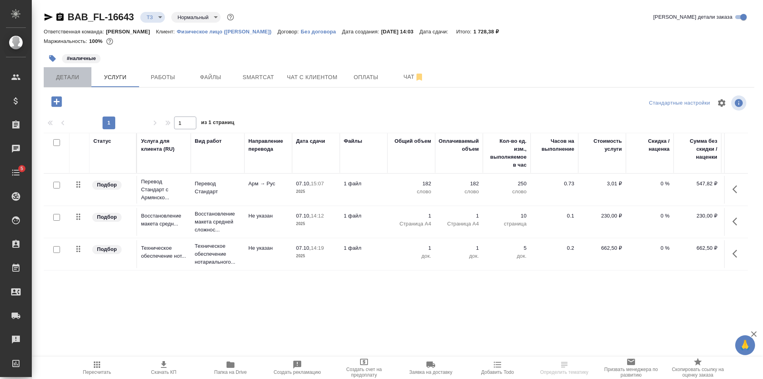
click at [68, 77] on span "Детали" at bounding box center [68, 77] width 38 height 10
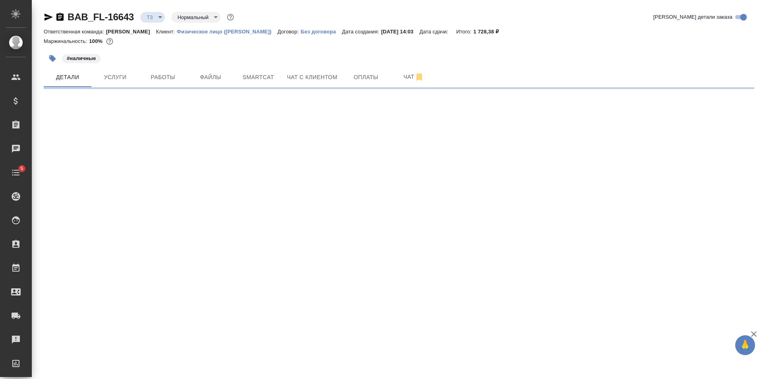
click at [216, 274] on div ".cls-1 fill:#fff; AWATERA [PERSON_NAME] Клиенты Спецификации Заказы Чаты 5 Todo…" at bounding box center [381, 189] width 763 height 379
click at [214, 264] on div ".cls-1 fill:#fff; AWATERA [PERSON_NAME] Клиенты Спецификации Заказы 16712 Чаты …" at bounding box center [381, 189] width 763 height 379
drag, startPoint x: 214, startPoint y: 264, endPoint x: 199, endPoint y: 301, distance: 40.8
click at [199, 301] on div ".cls-1 fill:#fff; AWATERA [PERSON_NAME] Клиенты Спецификации Заказы 16712 Чаты …" at bounding box center [381, 189] width 763 height 379
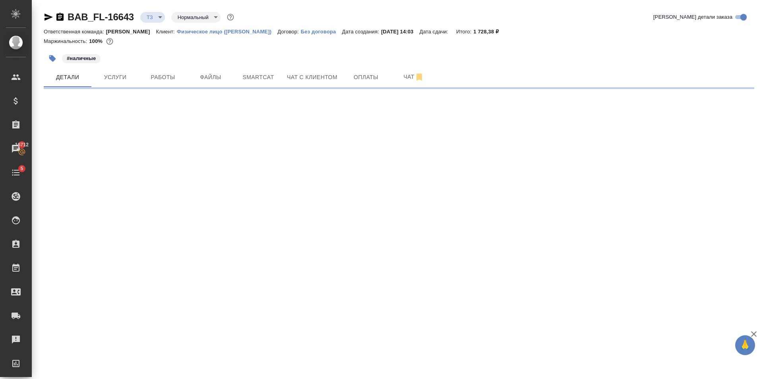
click at [199, 301] on div ".cls-1 fill:#fff; AWATERA [PERSON_NAME] Клиенты Спецификации Заказы 16712 Чаты …" at bounding box center [381, 189] width 763 height 379
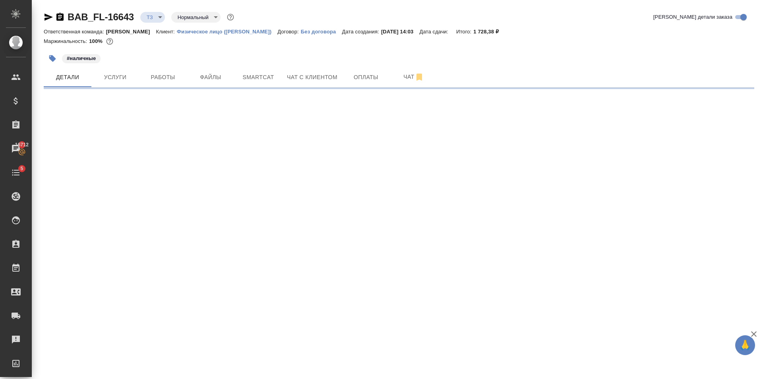
select select "RU"
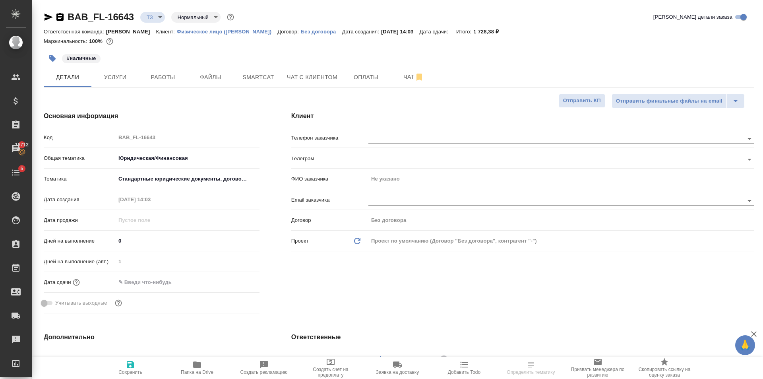
click at [199, 301] on div "Учитывать выходные" at bounding box center [152, 303] width 216 height 14
type textarea "x"
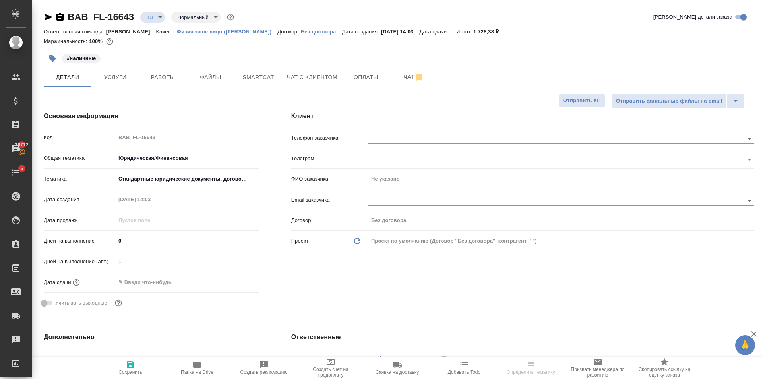
click at [199, 301] on div "Учитывать выходные" at bounding box center [152, 303] width 216 height 14
click at [171, 278] on input "text" at bounding box center [151, 282] width 70 height 12
click at [238, 282] on div ".cls-1 fill:#fff; AWATERA [PERSON_NAME] Клиенты Спецификации Заказы 16712 Чаты …" at bounding box center [381, 189] width 763 height 379
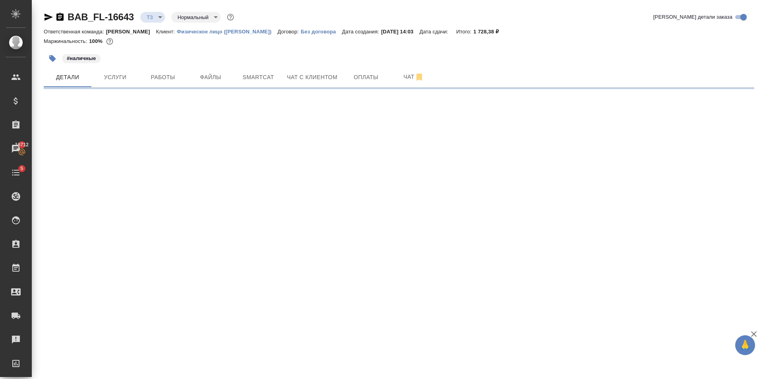
click at [377, 141] on div ".cls-1 fill:#fff; AWATERA [PERSON_NAME] Клиенты Спецификации Заказы 16712 Чаты …" at bounding box center [381, 189] width 763 height 379
click at [399, 117] on div ".cls-1 fill:#fff; AWATERA [PERSON_NAME] Клиенты Спецификации Заказы 16712 Чаты …" at bounding box center [381, 189] width 763 height 379
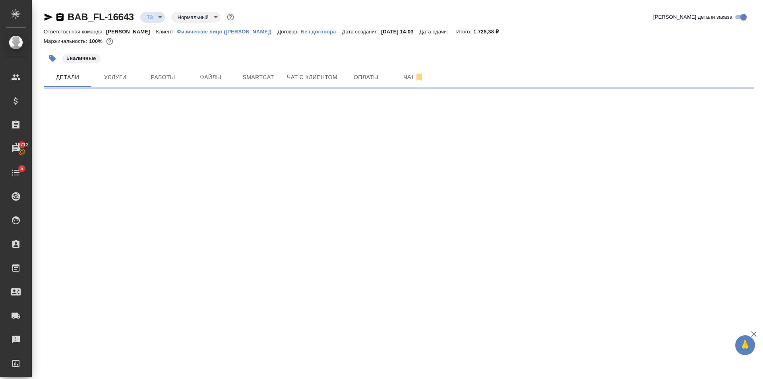
click at [399, 117] on div ".cls-1 fill:#fff; AWATERA [PERSON_NAME] Клиенты Спецификации Заказы 16712 Чаты …" at bounding box center [381, 189] width 763 height 379
select select "RU"
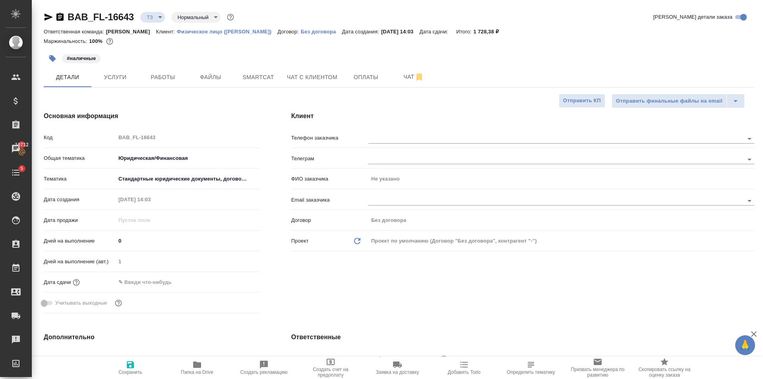
click at [399, 117] on h4 "Клиент" at bounding box center [522, 116] width 463 height 10
type textarea "x"
click at [399, 117] on h4 "Клиент" at bounding box center [522, 116] width 463 height 10
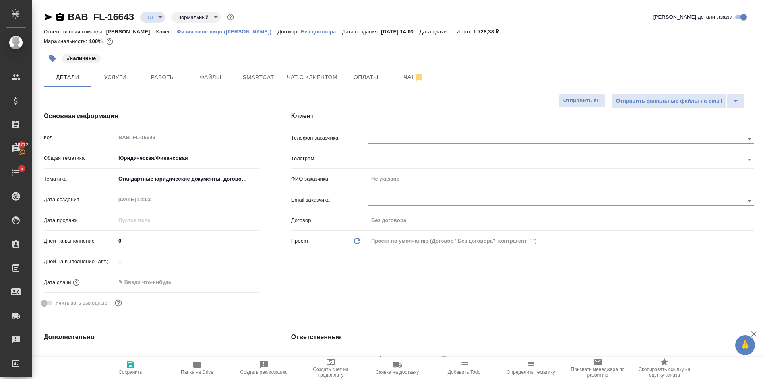
click at [399, 117] on h4 "Клиент" at bounding box center [522, 116] width 463 height 10
click at [391, 134] on input "text" at bounding box center [543, 139] width 349 height 10
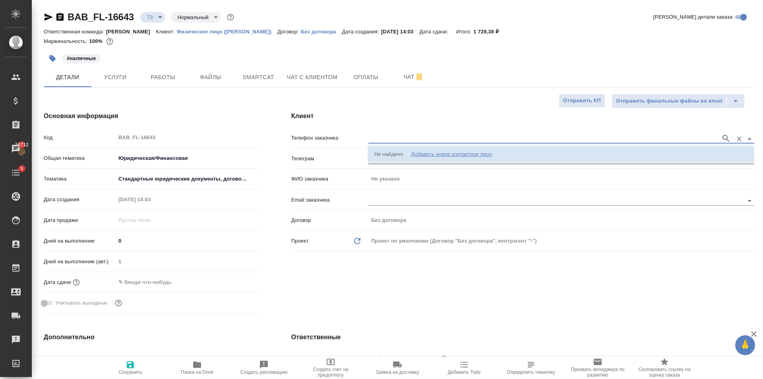
click at [417, 157] on div "Добавить новое контактное лицо" at bounding box center [451, 154] width 81 height 8
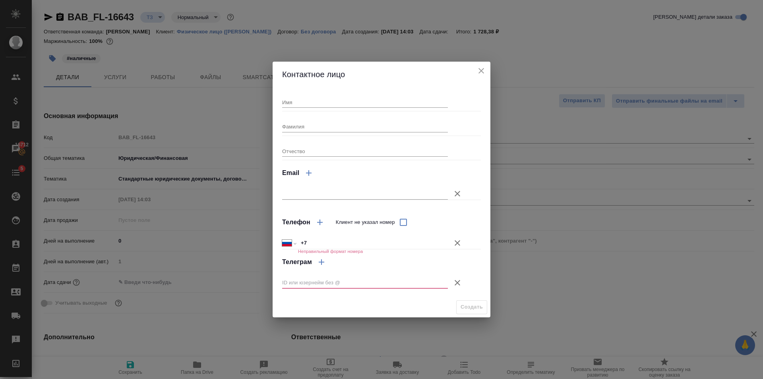
click at [320, 103] on input "Имя" at bounding box center [365, 102] width 166 height 11
type input "[PERSON_NAME]"
click at [458, 283] on icon "button" at bounding box center [458, 283] width 6 height 6
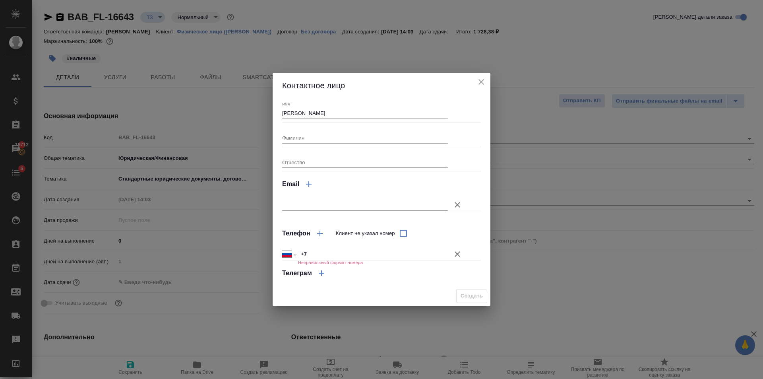
click at [458, 254] on icon "button" at bounding box center [458, 254] width 6 height 6
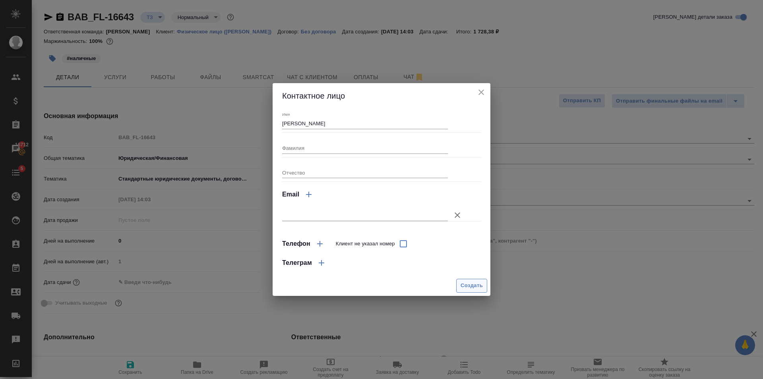
click at [469, 286] on span "Создать" at bounding box center [472, 285] width 22 height 9
type input "[PERSON_NAME]"
type textarea "x"
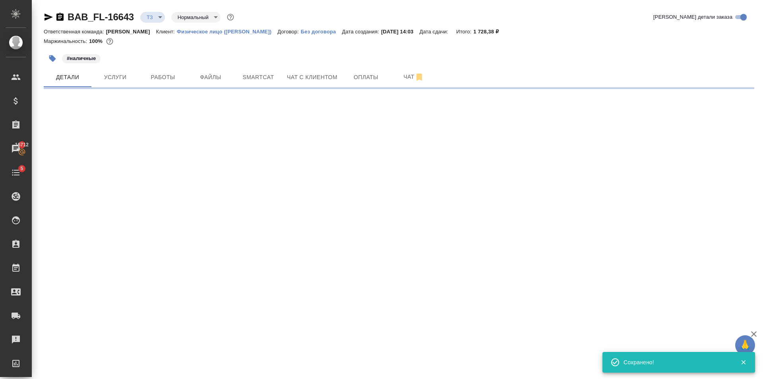
type input "holyTrinity"
select select "RU"
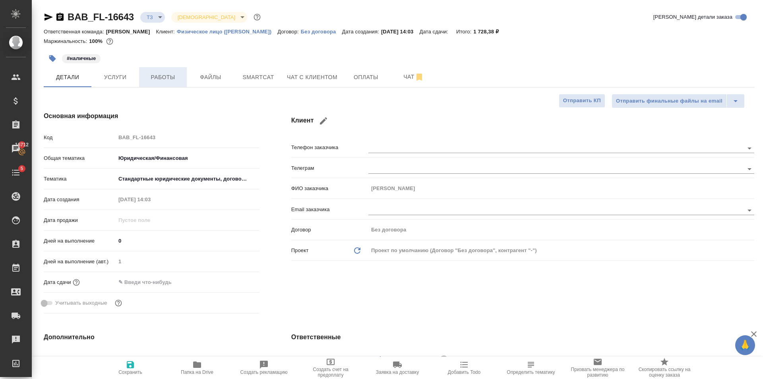
type textarea "x"
click at [165, 278] on input "text" at bounding box center [151, 282] width 70 height 12
click at [232, 278] on icon "button" at bounding box center [237, 282] width 10 height 10
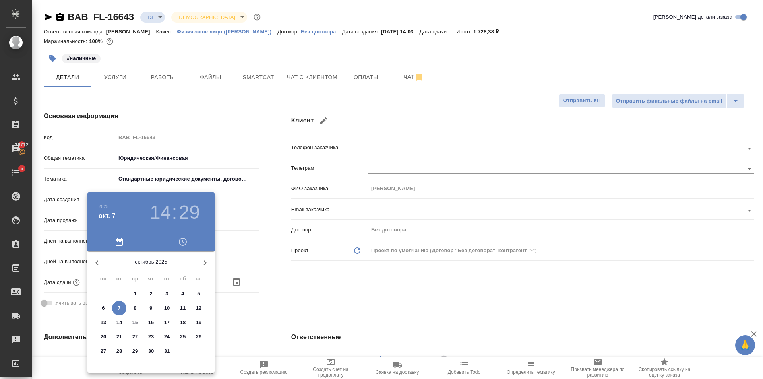
click at [135, 309] on p "8" at bounding box center [135, 308] width 3 height 8
type input "[DATE] 14:29"
type textarea "x"
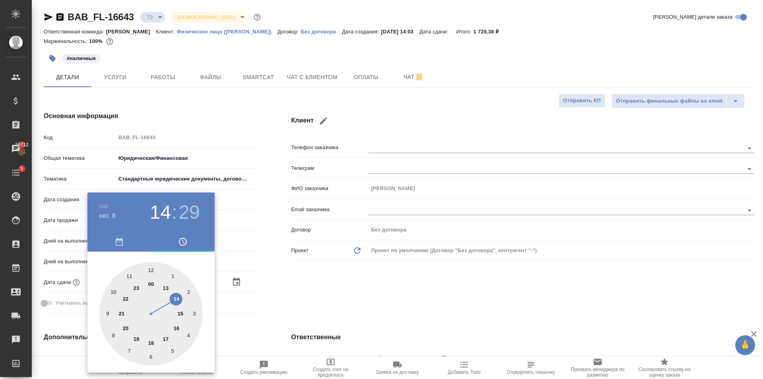
click at [114, 293] on div at bounding box center [150, 313] width 103 height 103
type input "[DATE] 10:29"
type textarea "x"
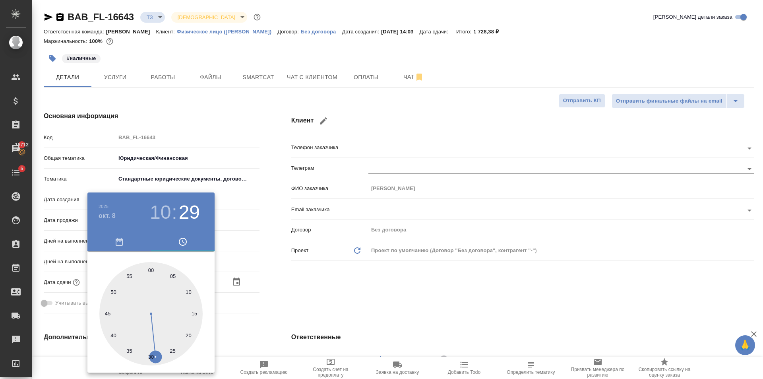
click at [150, 271] on div at bounding box center [150, 313] width 103 height 103
type input "[DATE] 10:00"
type textarea "x"
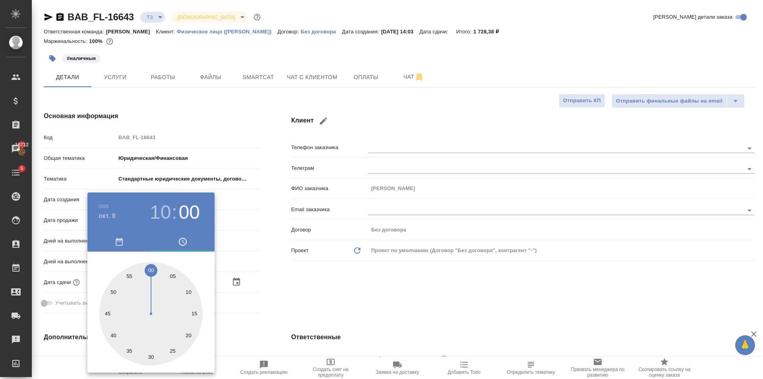
click at [372, 289] on div at bounding box center [381, 189] width 763 height 379
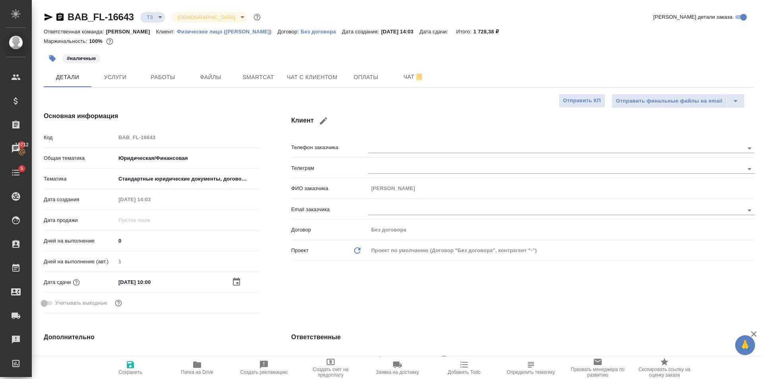
click at [133, 366] on icon "button" at bounding box center [130, 364] width 7 height 7
type textarea "x"
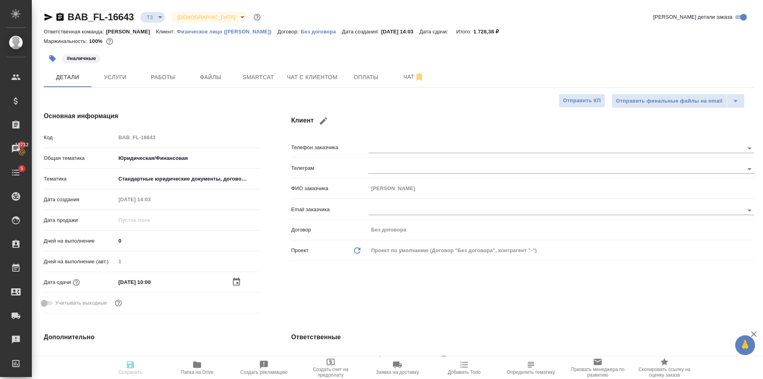
type textarea "x"
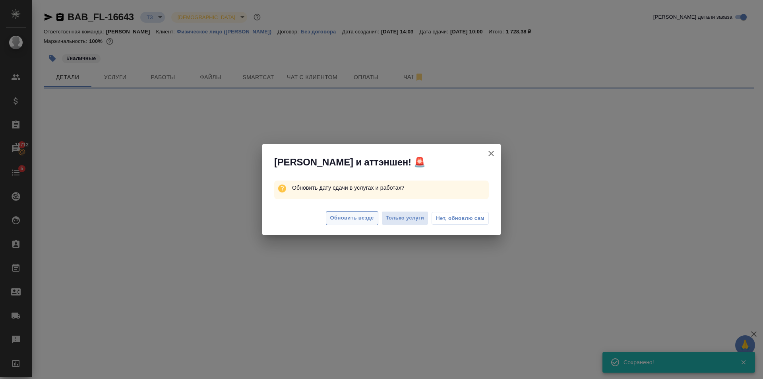
click at [365, 221] on span "Обновить везде" at bounding box center [352, 218] width 44 height 9
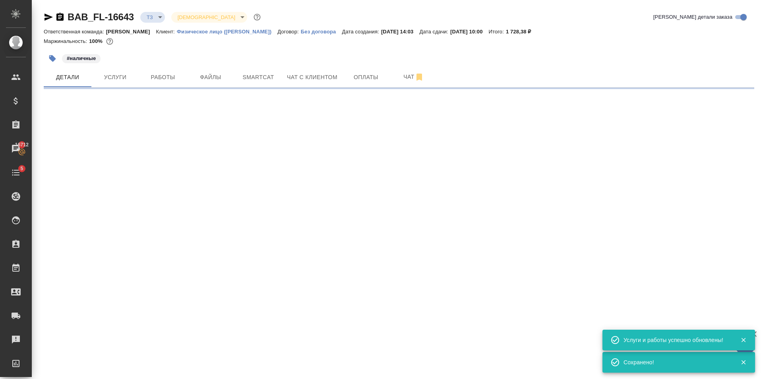
click at [160, 17] on body "🙏 .cls-1 fill:#fff; AWATERA [PERSON_NAME] Клиенты Спецификации Заказы 16712 Чат…" at bounding box center [381, 189] width 763 height 379
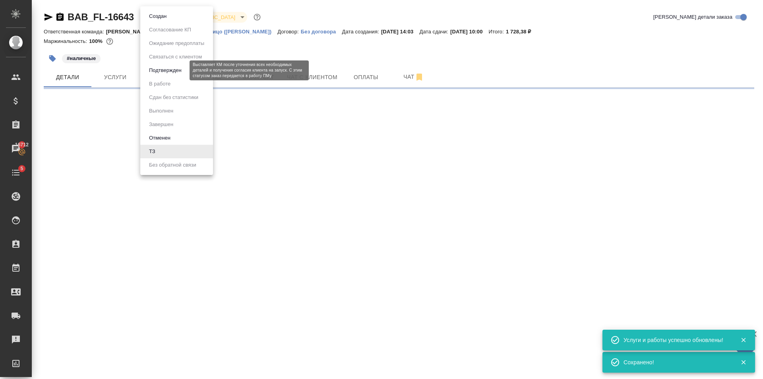
click at [169, 66] on button "Подтвержден" at bounding box center [165, 70] width 37 height 9
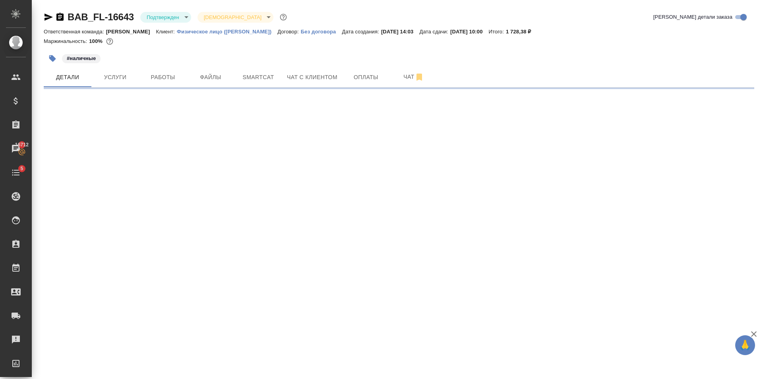
select select "RU"
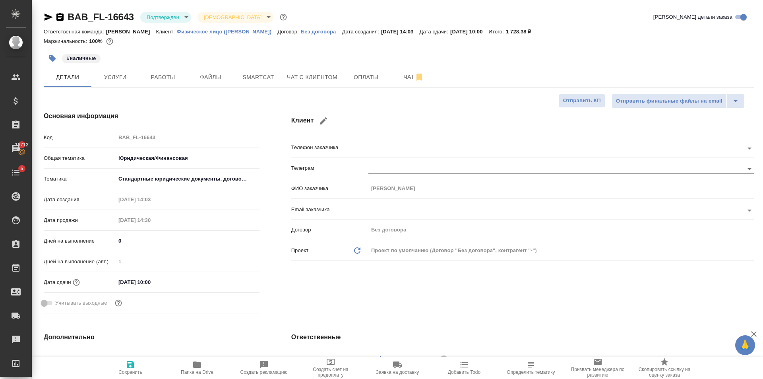
type textarea "x"
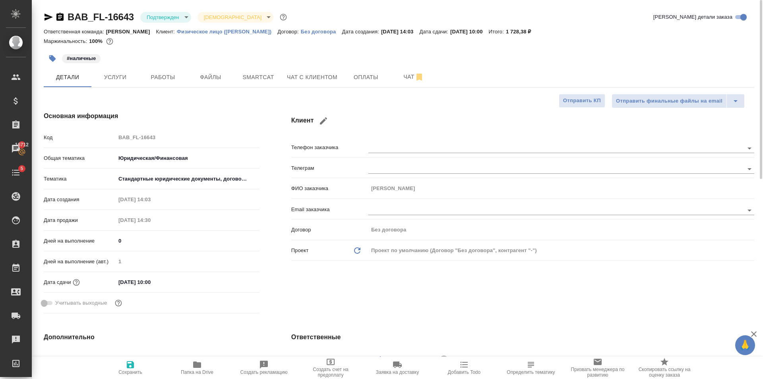
type textarea "x"
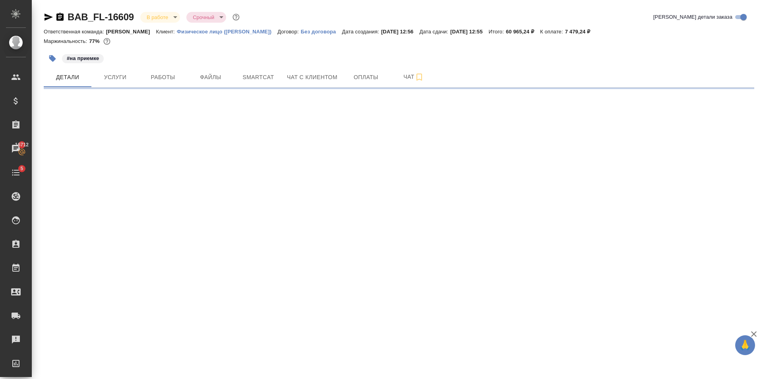
select select "RU"
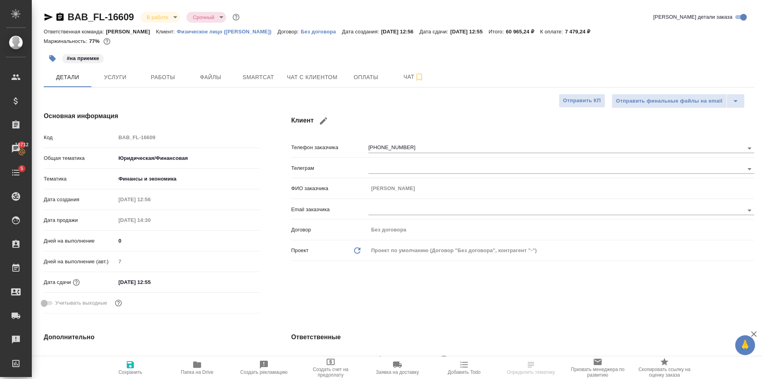
type textarea "x"
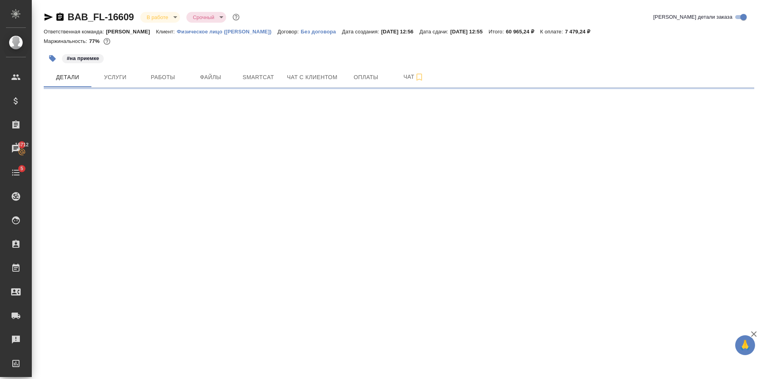
click at [181, 88] on div at bounding box center [399, 88] width 711 height 2
click at [166, 77] on span "Работы" at bounding box center [163, 77] width 38 height 10
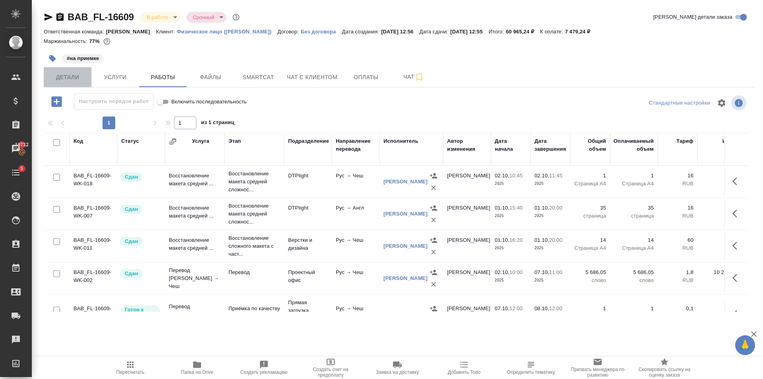
click at [75, 77] on span "Детали" at bounding box center [68, 77] width 38 height 10
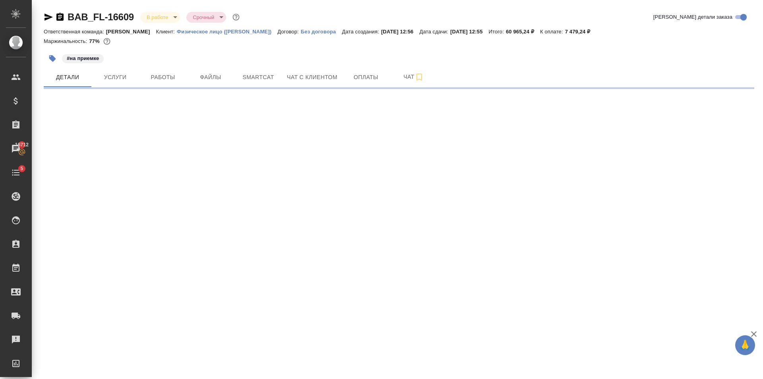
select select "RU"
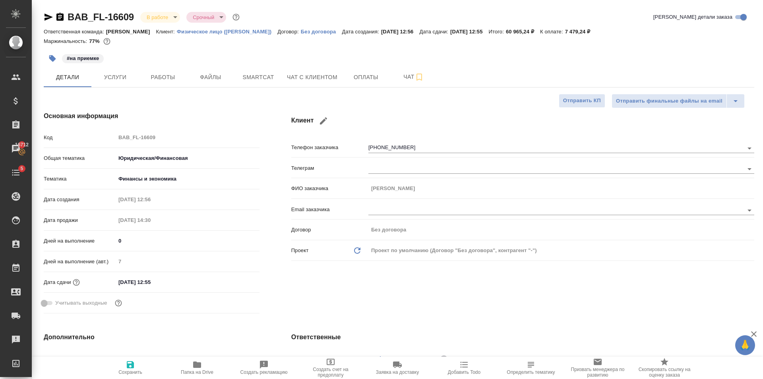
type textarea "x"
click at [186, 69] on button "Работы" at bounding box center [163, 77] width 48 height 20
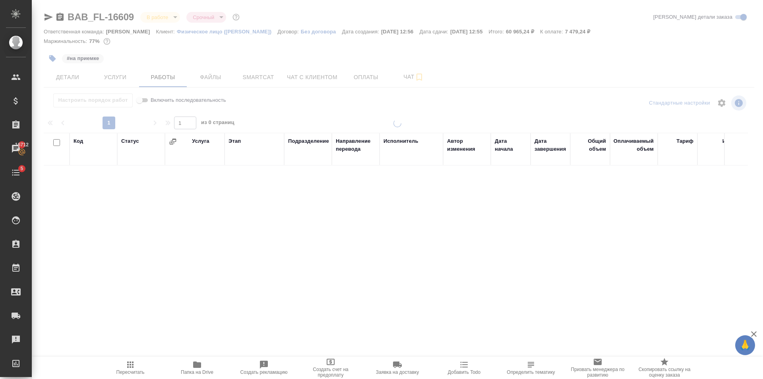
click at [207, 75] on div at bounding box center [398, 166] width 732 height 332
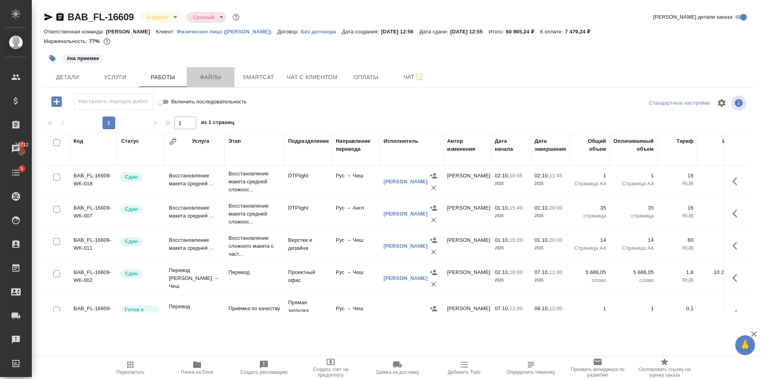
click at [207, 75] on span "Файлы" at bounding box center [211, 77] width 38 height 10
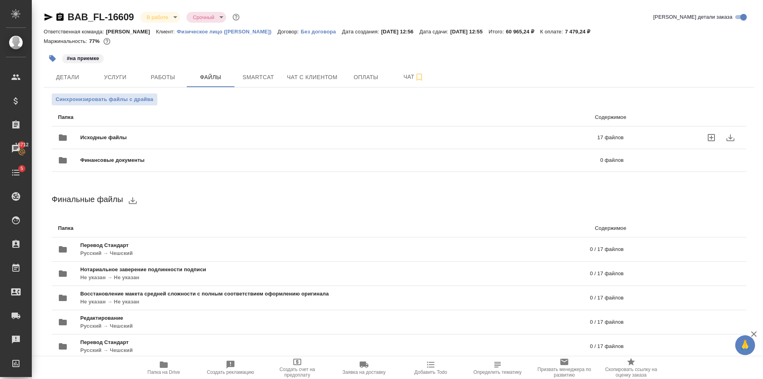
click at [227, 129] on div "Исходные файлы 17 файлов" at bounding box center [341, 137] width 566 height 19
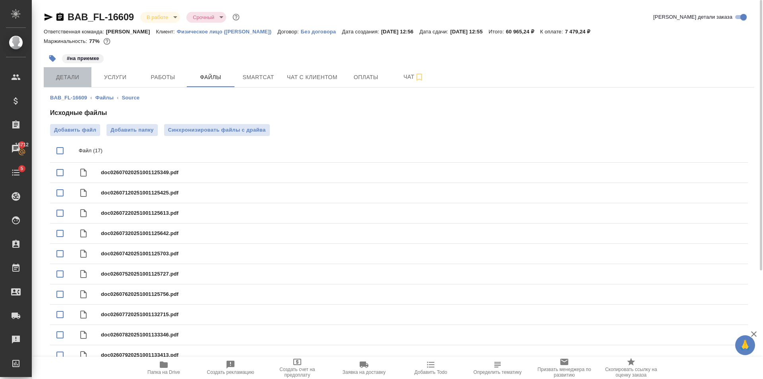
click at [72, 81] on span "Детали" at bounding box center [68, 77] width 38 height 10
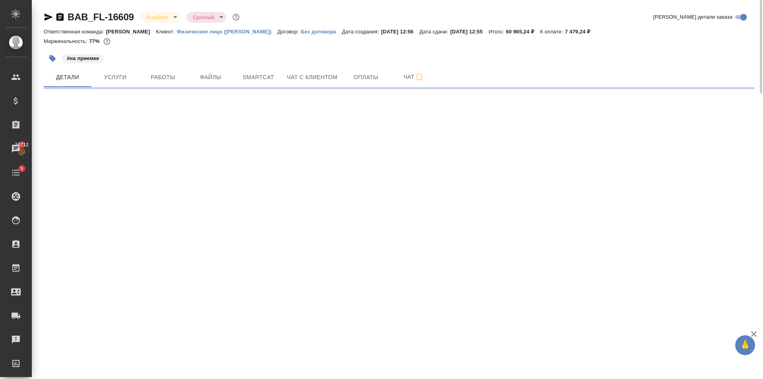
select select "RU"
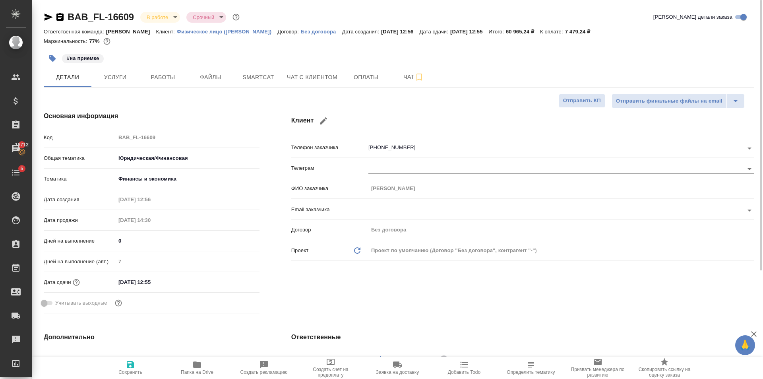
type textarea "x"
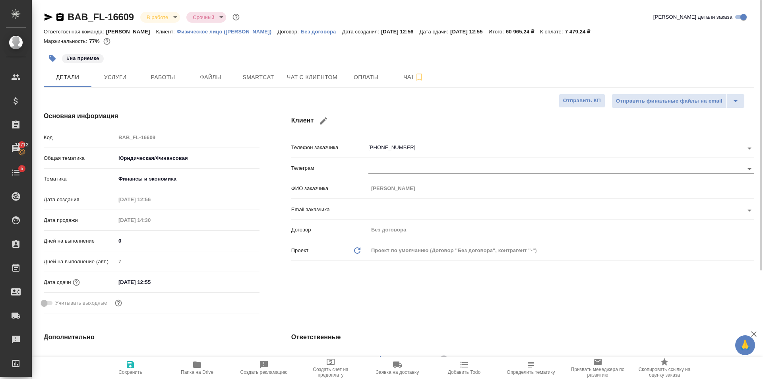
type textarea "x"
click at [113, 82] on button "Услуги" at bounding box center [115, 77] width 48 height 20
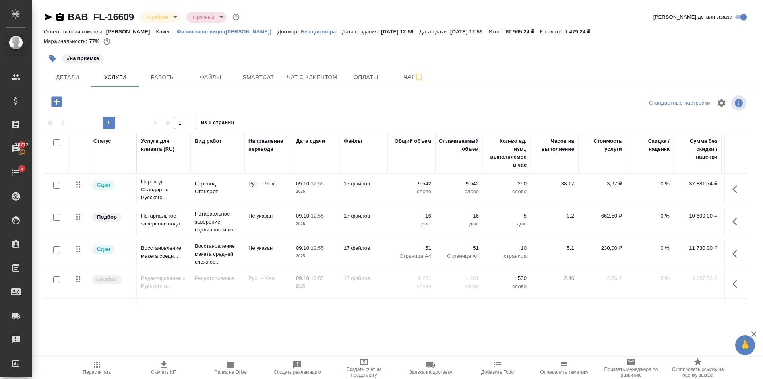
scroll to position [33, 0]
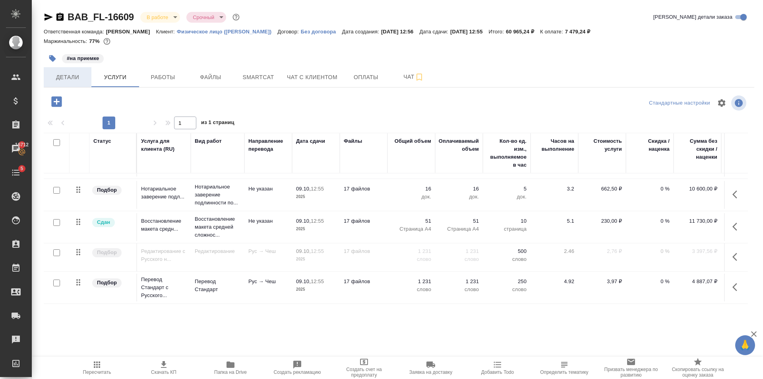
click at [60, 85] on button "Детали" at bounding box center [68, 77] width 48 height 20
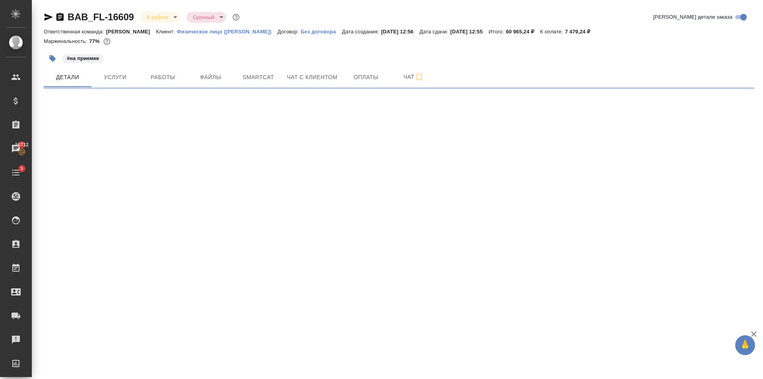
select select "RU"
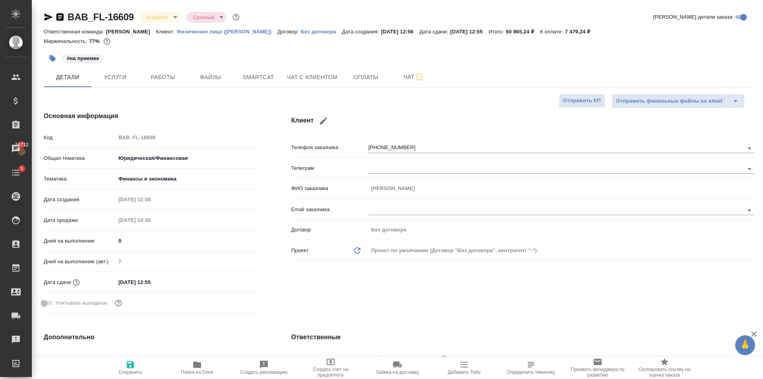
type textarea "x"
click at [209, 76] on span "Файлы" at bounding box center [211, 77] width 38 height 10
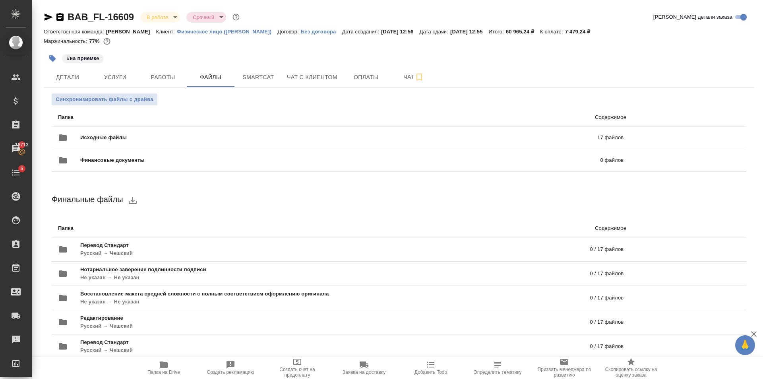
click at [164, 370] on span "Папка на Drive" at bounding box center [164, 372] width 33 height 6
click at [132, 72] on button "Услуги" at bounding box center [115, 77] width 48 height 20
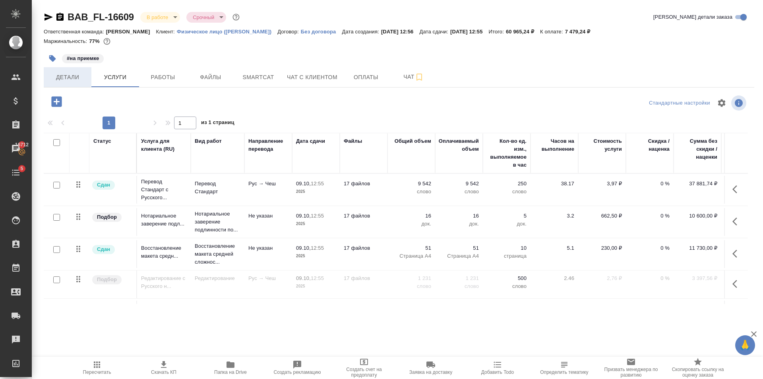
click at [85, 80] on span "Детали" at bounding box center [68, 77] width 38 height 10
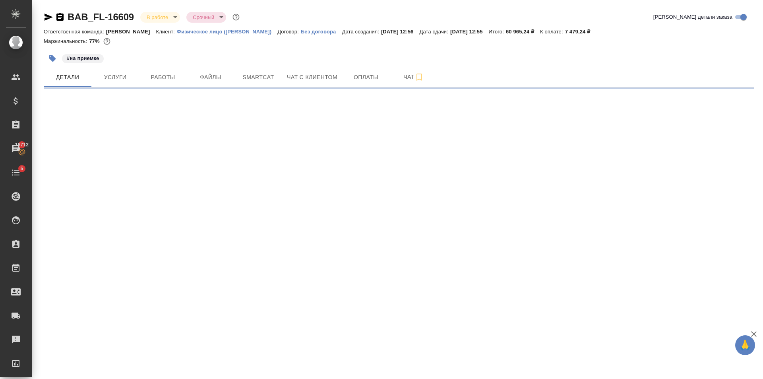
select select "RU"
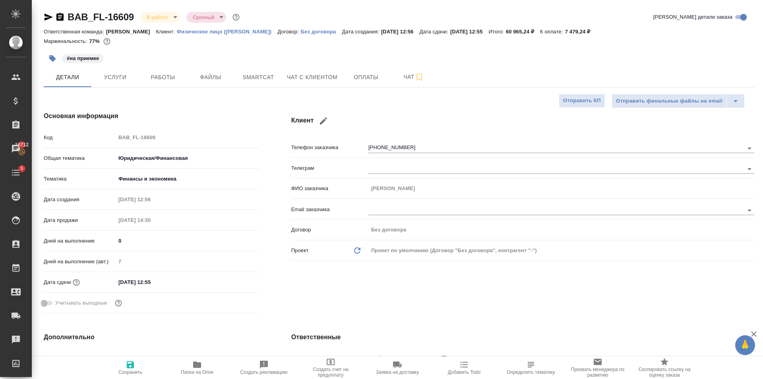
type textarea "x"
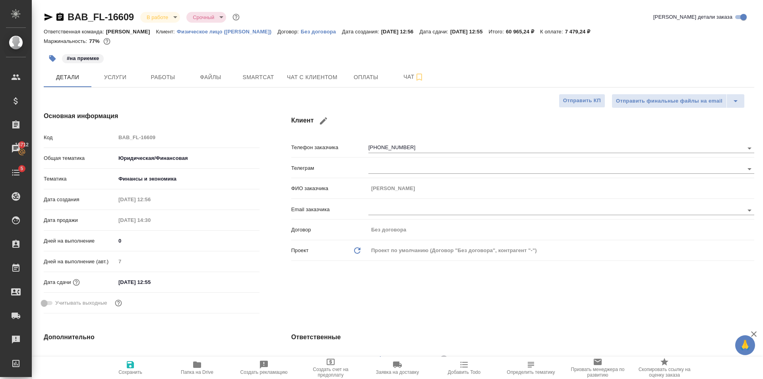
type textarea "x"
click at [118, 83] on button "Услуги" at bounding box center [115, 77] width 48 height 20
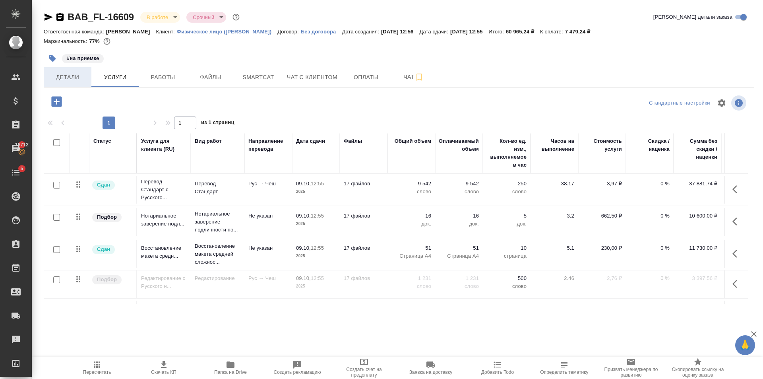
click at [64, 80] on span "Детали" at bounding box center [68, 77] width 38 height 10
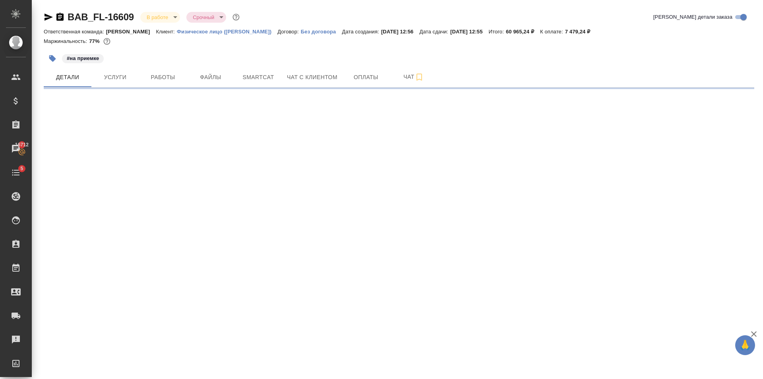
select select "RU"
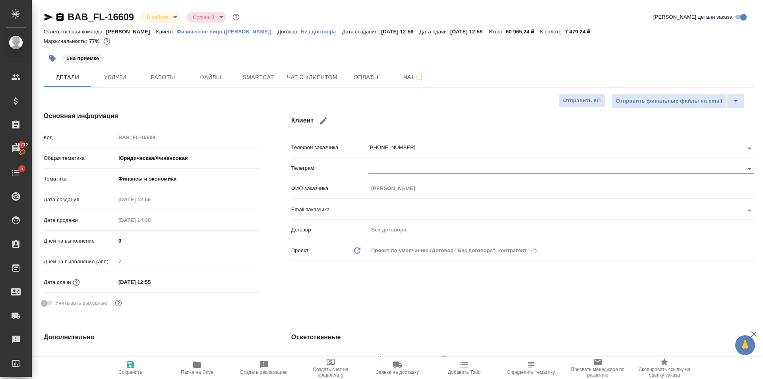
type textarea "x"
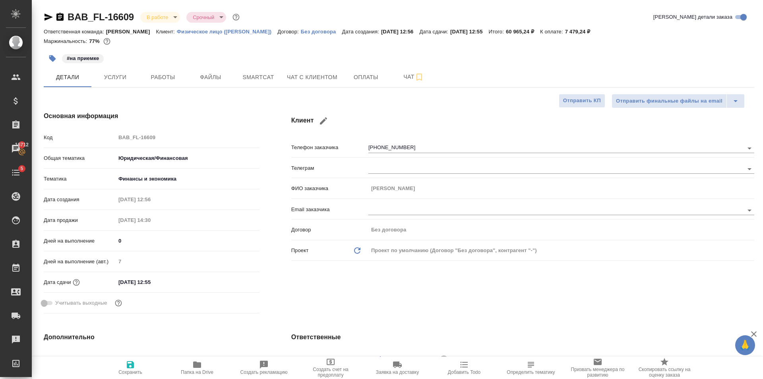
type textarea "x"
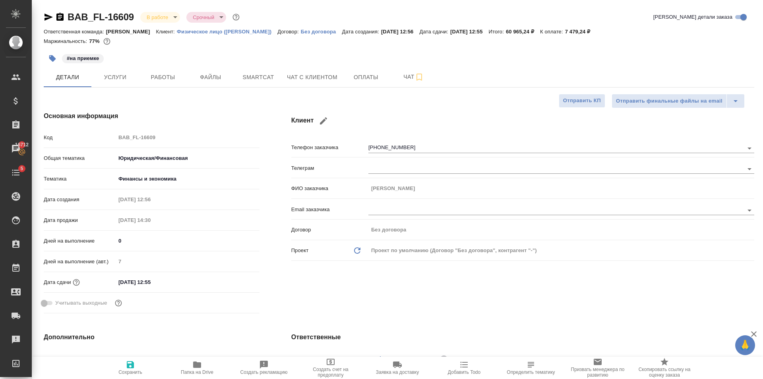
type textarea "x"
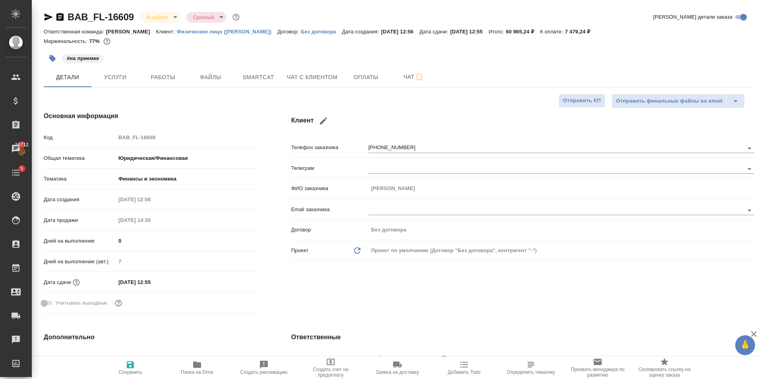
type textarea "x"
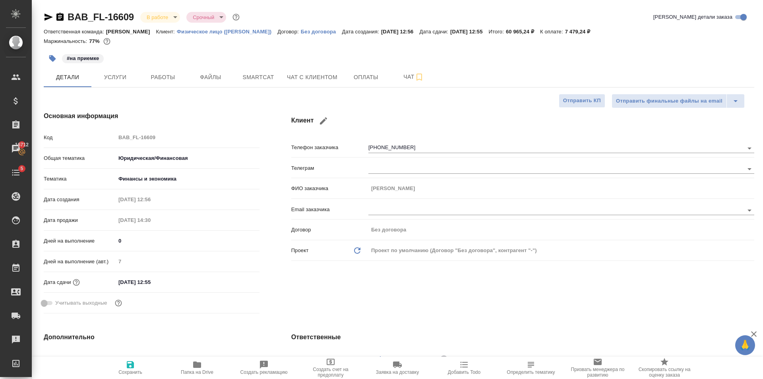
type textarea "x"
click at [164, 78] on span "Работы" at bounding box center [163, 77] width 38 height 10
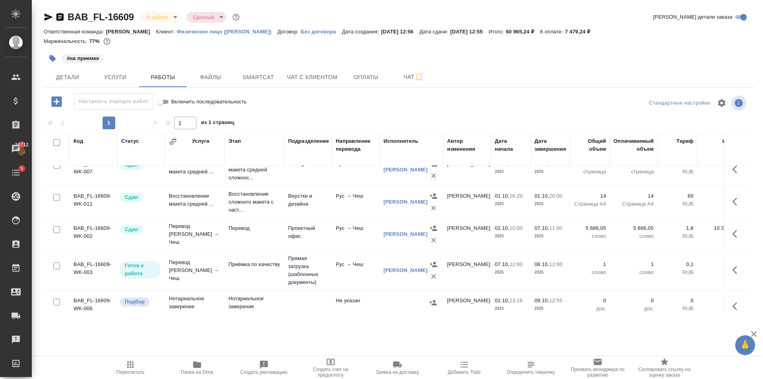
scroll to position [61, 0]
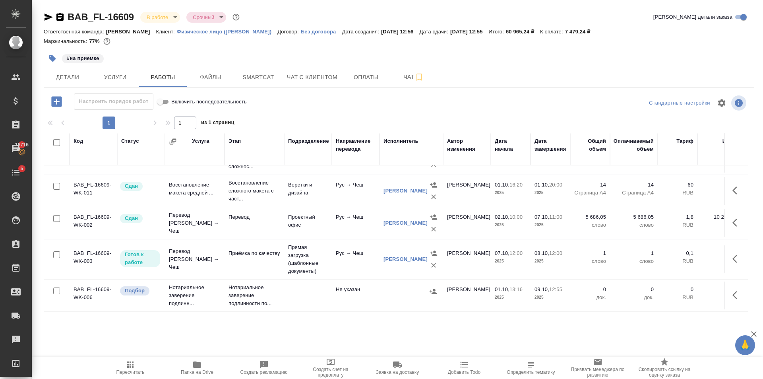
click at [48, 19] on icon "button" at bounding box center [49, 17] width 8 height 7
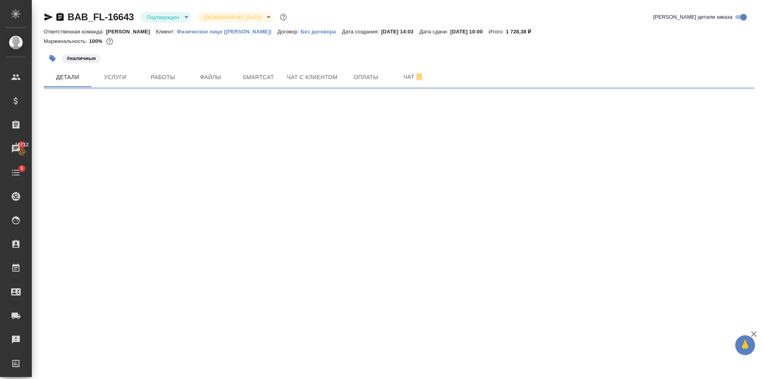
select select "RU"
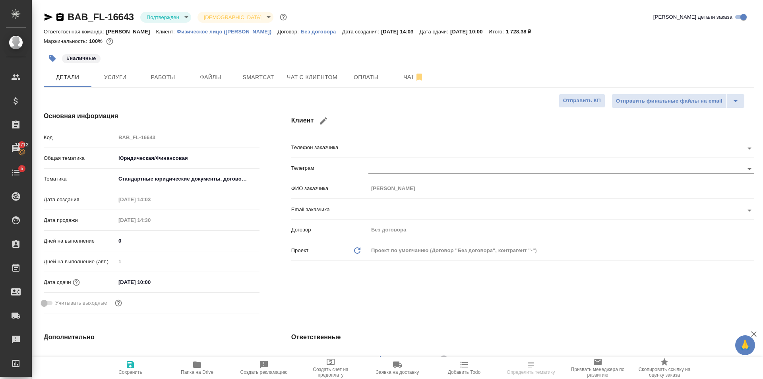
type textarea "x"
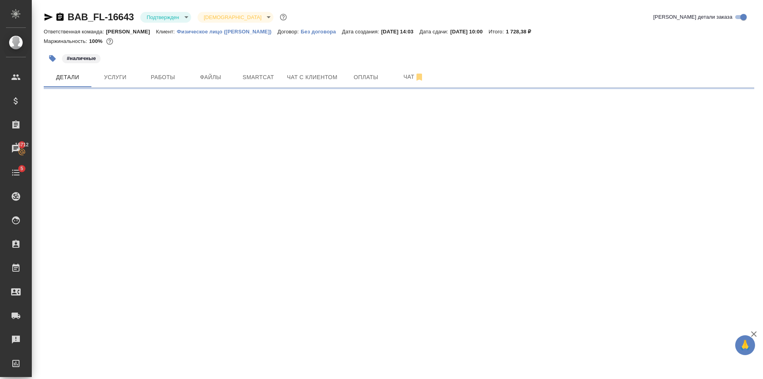
select select "RU"
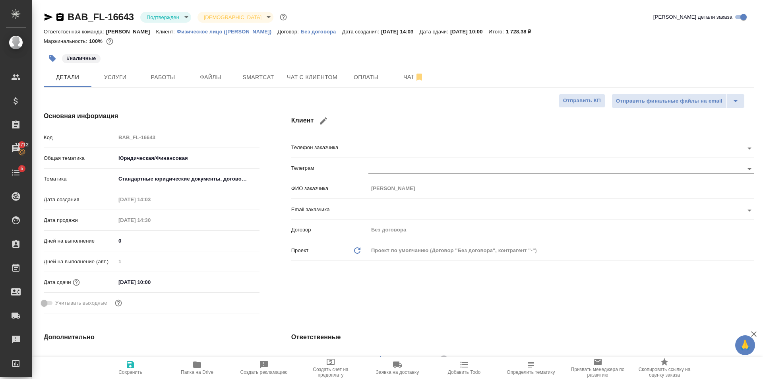
type textarea "x"
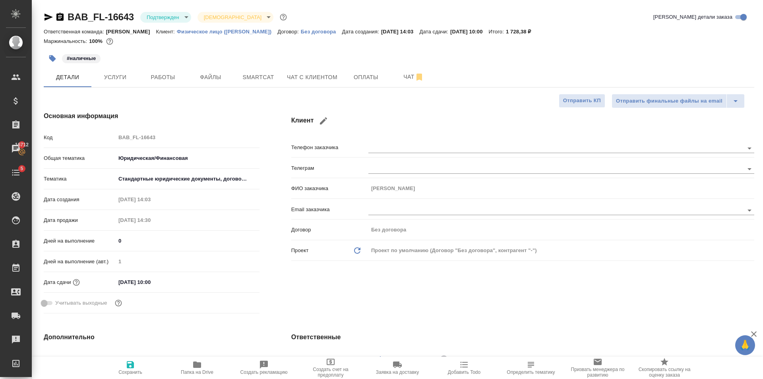
type textarea "x"
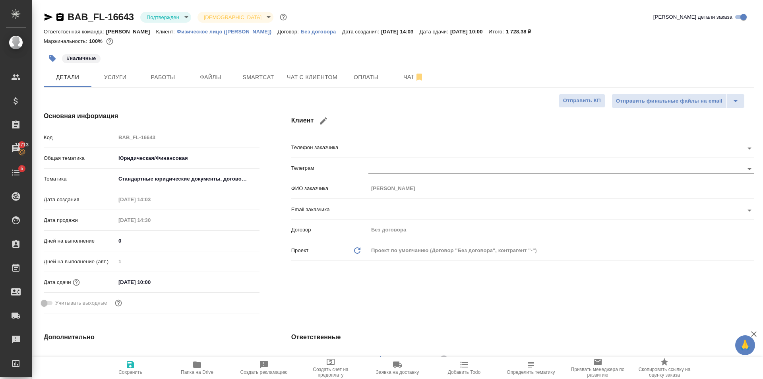
type textarea "x"
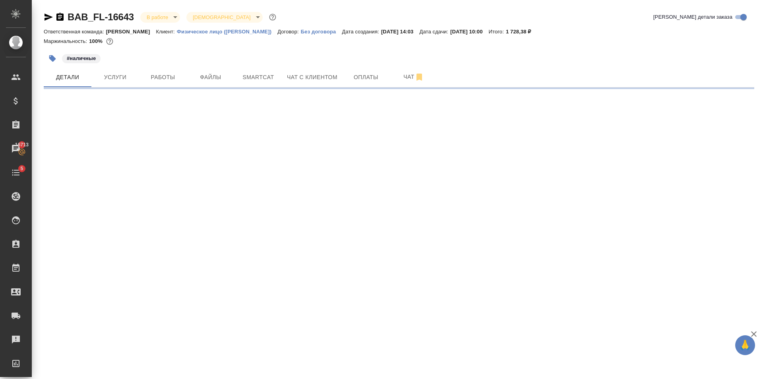
select select "RU"
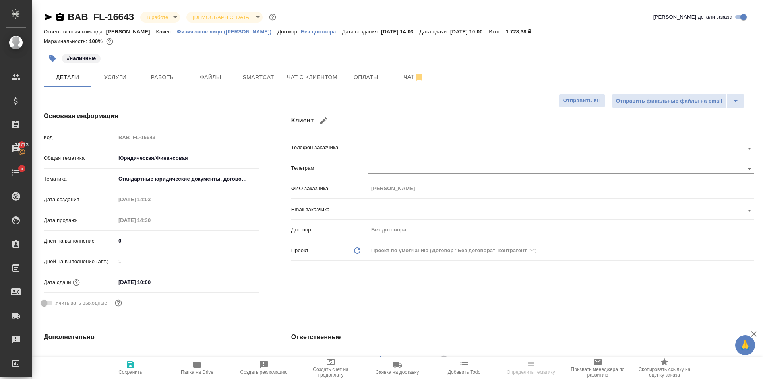
type textarea "x"
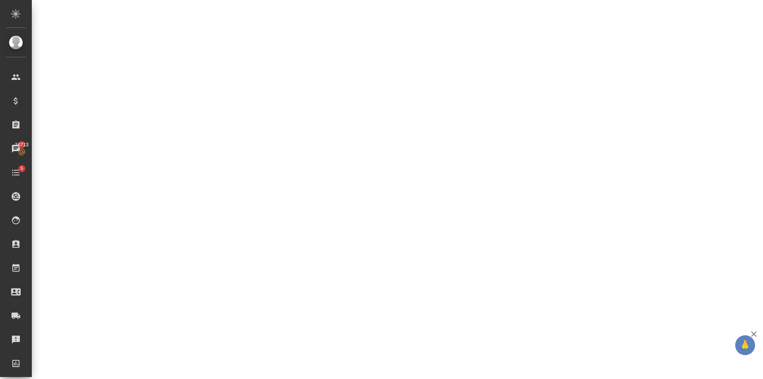
scroll to position [25, 0]
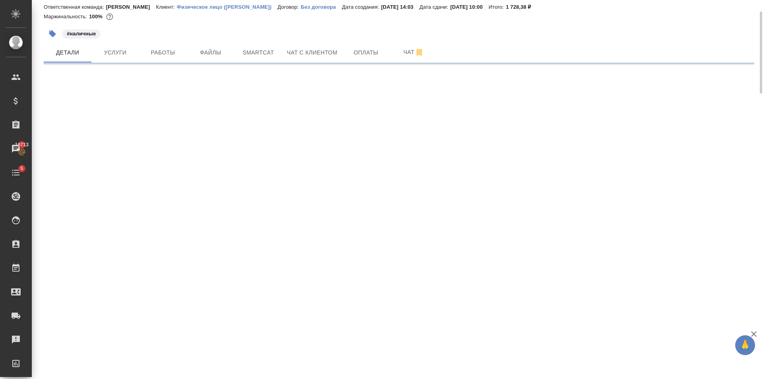
select select "RU"
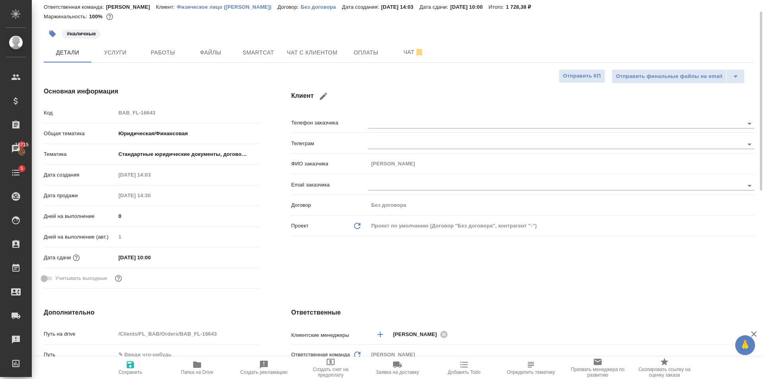
type textarea "x"
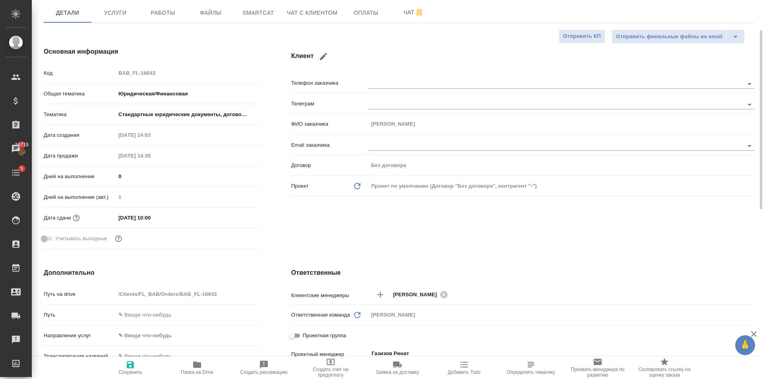
scroll to position [0, 0]
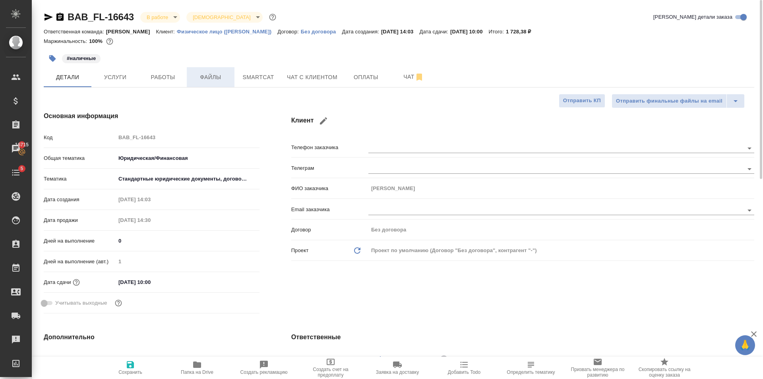
click at [208, 85] on button "Файлы" at bounding box center [211, 77] width 48 height 20
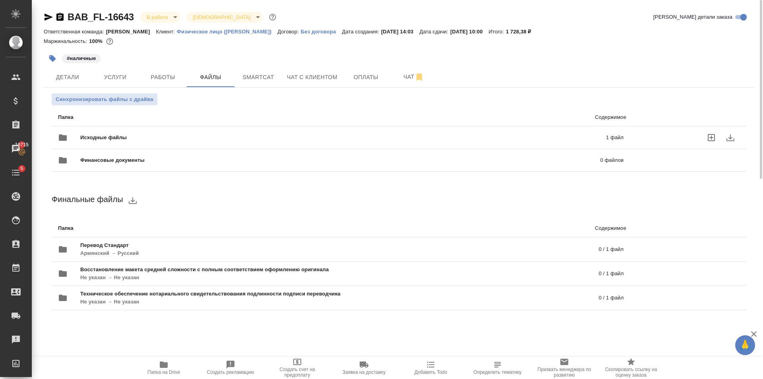
click at [217, 136] on span "Исходные файлы" at bounding box center [223, 138] width 286 height 8
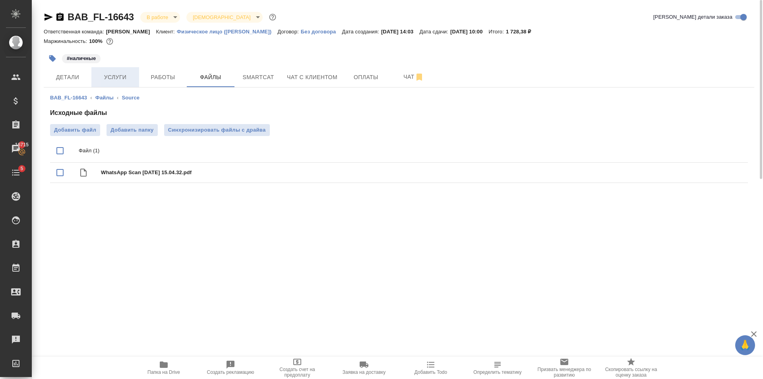
click at [130, 75] on span "Услуги" at bounding box center [115, 77] width 38 height 10
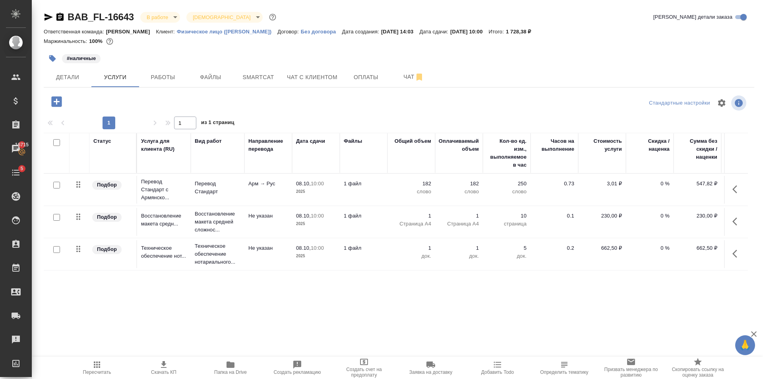
click at [152, 78] on span "Работы" at bounding box center [163, 77] width 38 height 10
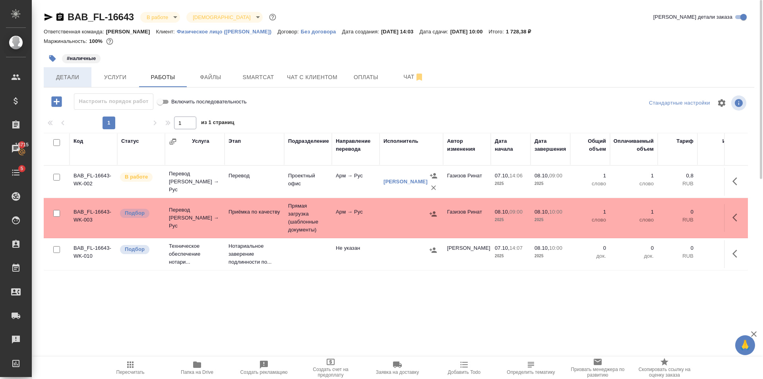
click at [64, 79] on span "Детали" at bounding box center [68, 77] width 38 height 10
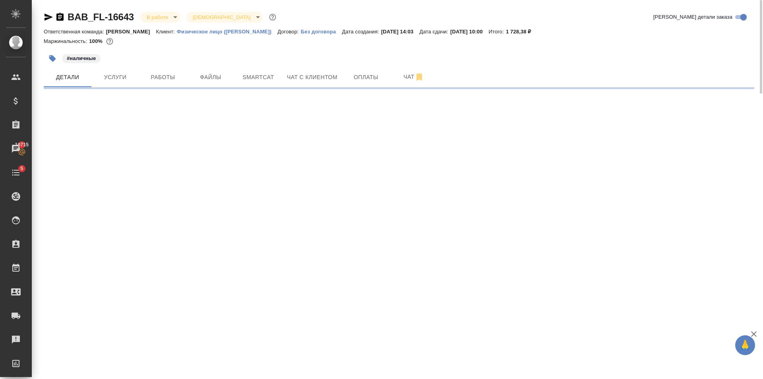
select select "RU"
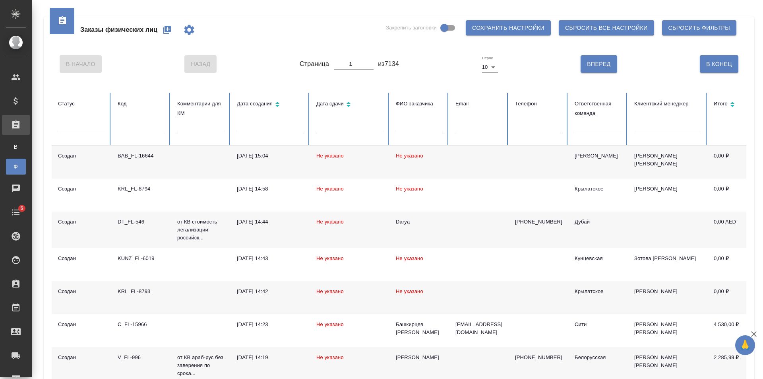
drag, startPoint x: 581, startPoint y: 115, endPoint x: 588, endPoint y: 130, distance: 16.2
click at [581, 120] on th "Ответственная команда" at bounding box center [599, 119] width 60 height 53
click at [588, 130] on div at bounding box center [598, 126] width 47 height 12
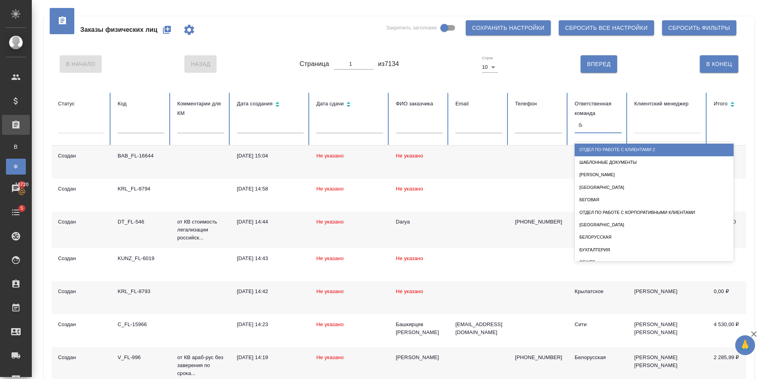
type input "баб"
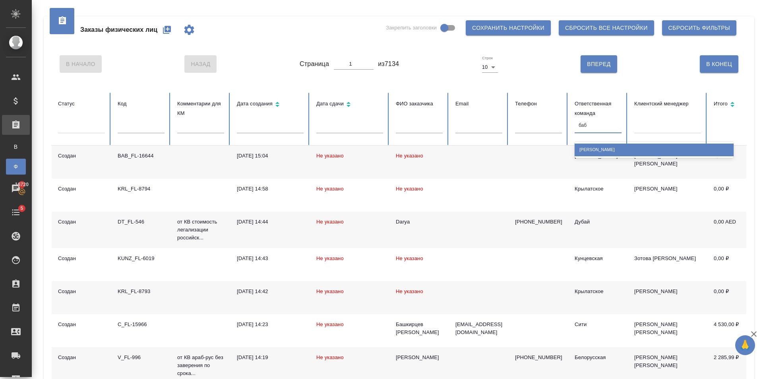
click at [616, 150] on div "[PERSON_NAME]" at bounding box center [654, 150] width 159 height 12
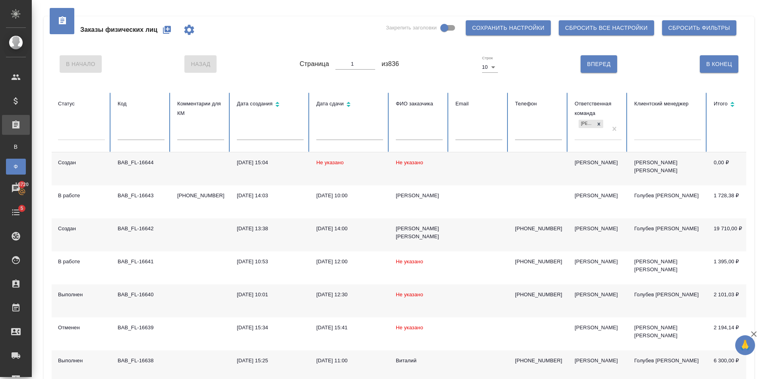
click at [473, 159] on td at bounding box center [479, 168] width 60 height 33
click at [210, 19] on div "Заказы физических лиц Закрепить заголовки Сохранить настройки Сбросить все наст…" at bounding box center [399, 29] width 695 height 27
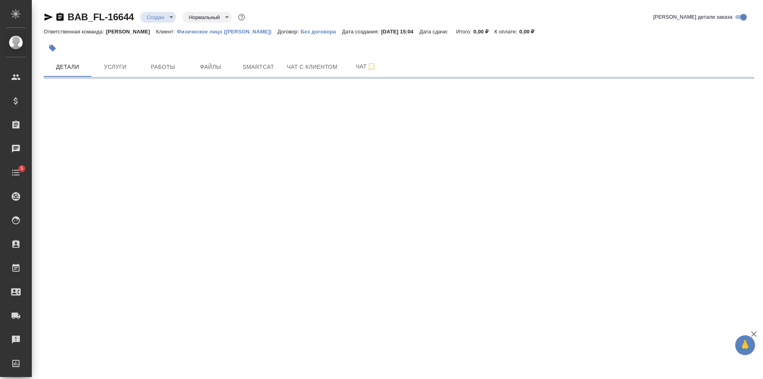
select select "RU"
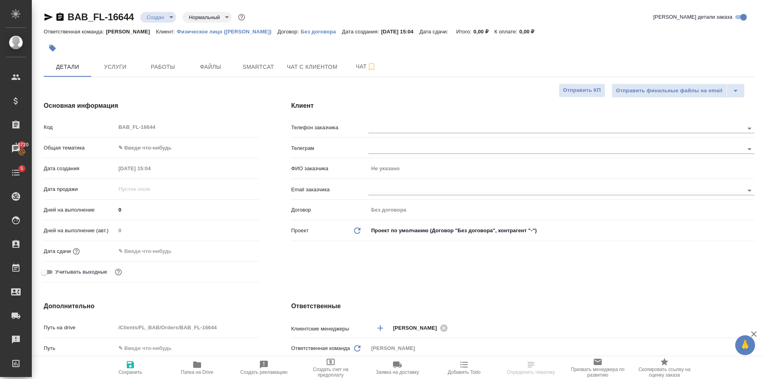
type textarea "x"
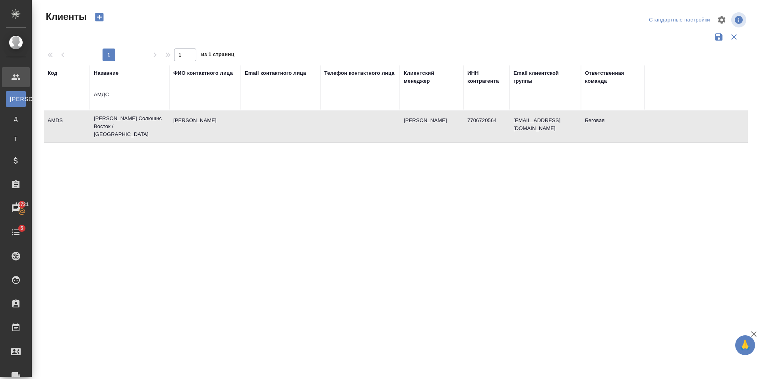
select select "RU"
drag, startPoint x: 133, startPoint y: 93, endPoint x: 99, endPoint y: 92, distance: 33.4
click at [99, 92] on input "АМДС" at bounding box center [130, 95] width 72 height 10
type input "[PERSON_NAME]"
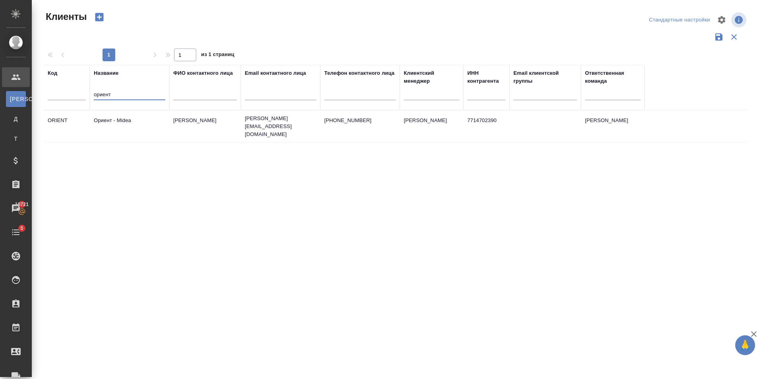
type input "ориент"
click at [200, 118] on td "[PERSON_NAME]" at bounding box center [205, 127] width 72 height 28
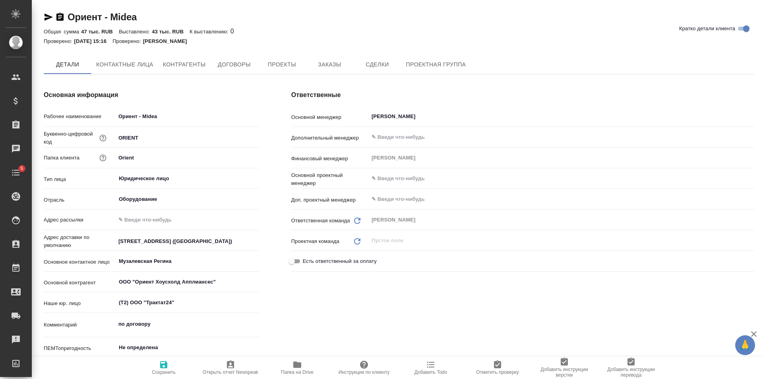
type textarea "x"
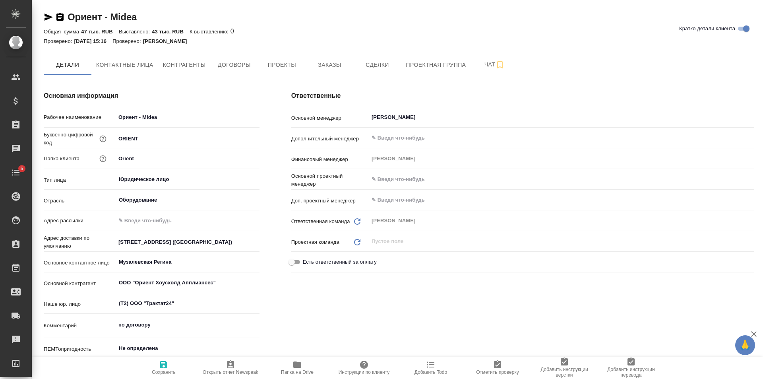
type textarea "x"
click at [326, 67] on span "Заказы" at bounding box center [330, 65] width 38 height 10
type textarea "x"
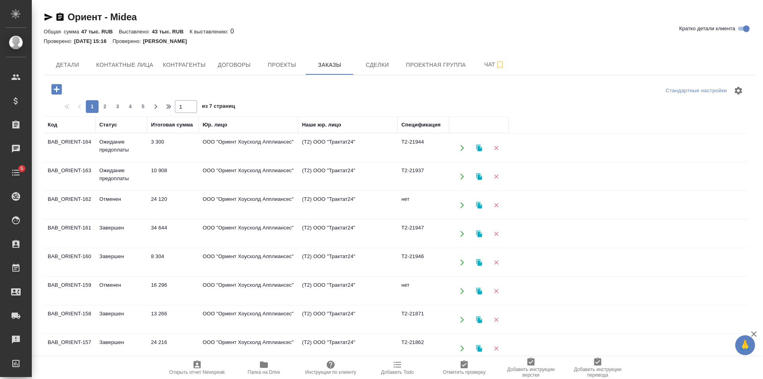
click at [188, 155] on td "3 300" at bounding box center [173, 148] width 52 height 28
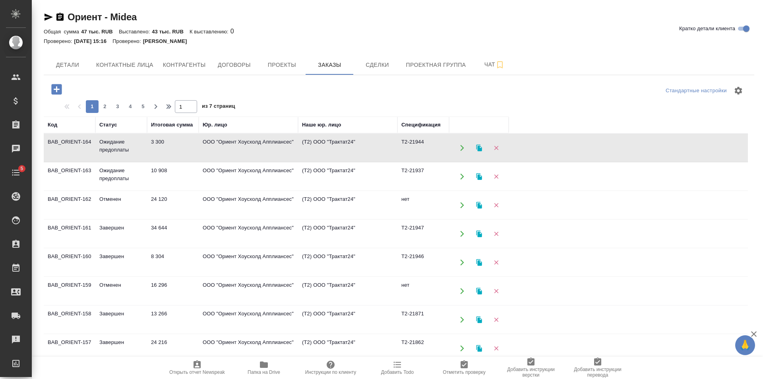
click at [188, 155] on td "3 300" at bounding box center [173, 148] width 52 height 28
click at [61, 89] on icon "button" at bounding box center [56, 89] width 10 height 10
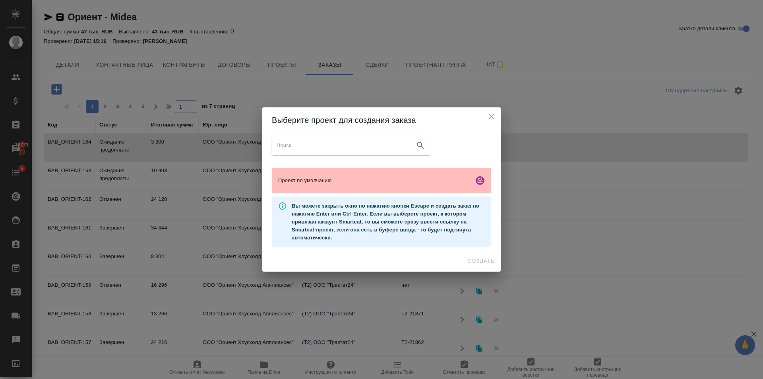
click at [348, 176] on div "Проект по умолчанию" at bounding box center [381, 180] width 219 height 25
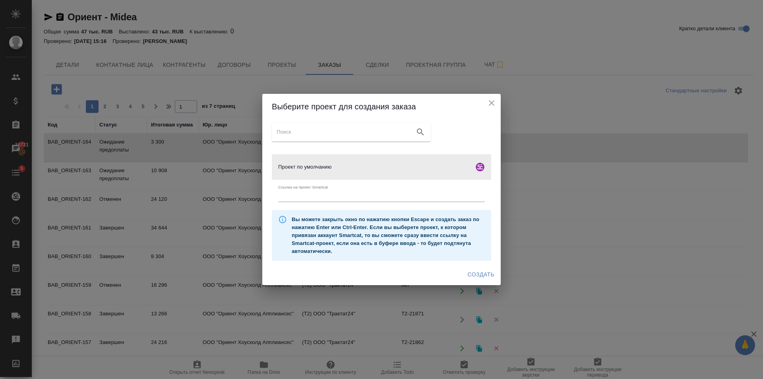
click at [479, 273] on span "Создать" at bounding box center [481, 275] width 27 height 10
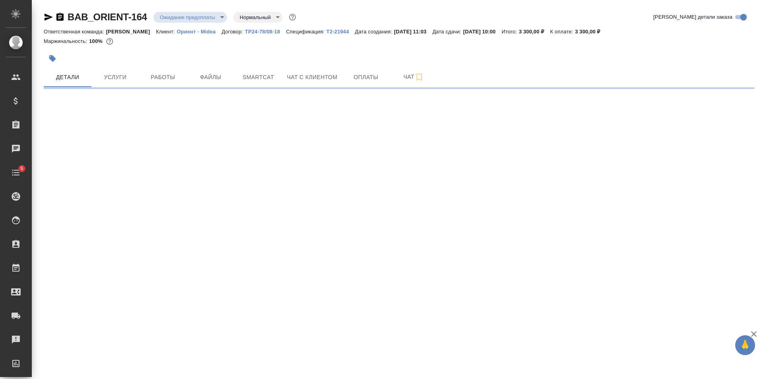
select select "RU"
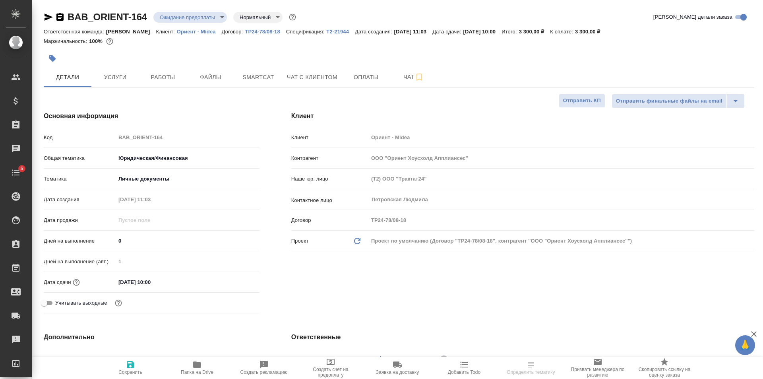
type textarea "x"
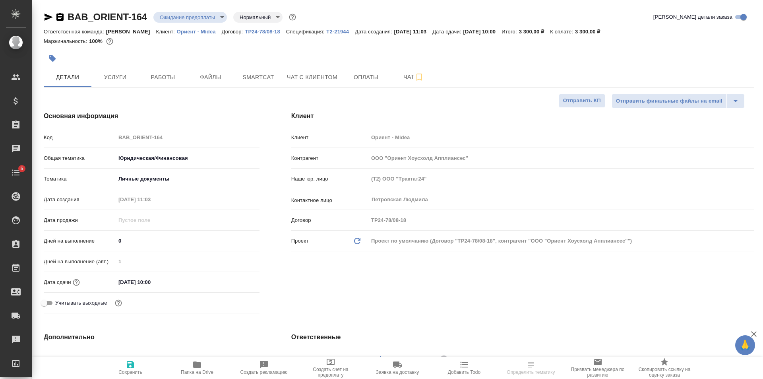
type textarea "x"
click at [337, 33] on p "Т2-21944" at bounding box center [340, 32] width 29 height 6
type textarea "x"
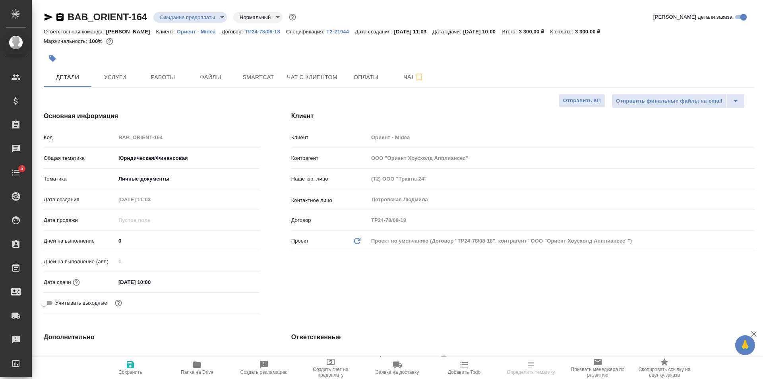
type textarea "x"
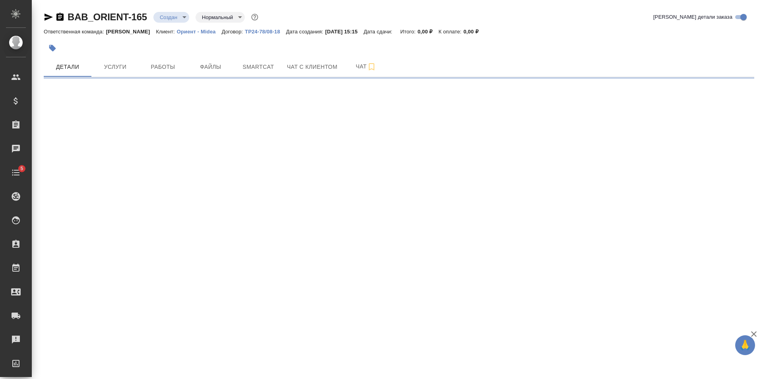
select select "RU"
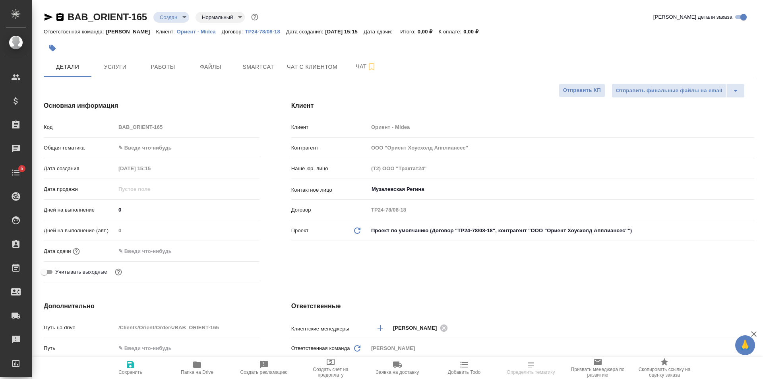
type textarea "x"
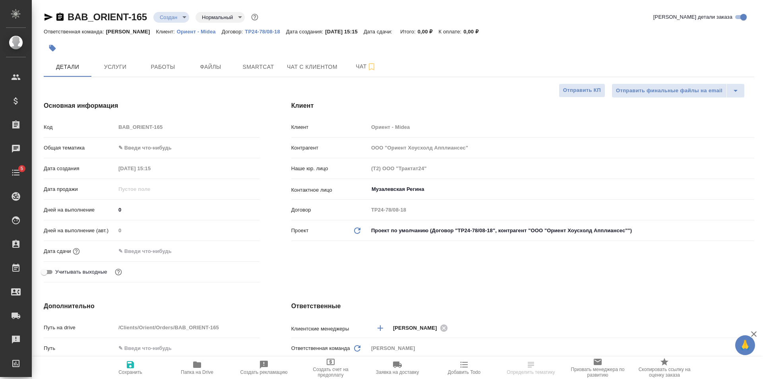
type textarea "x"
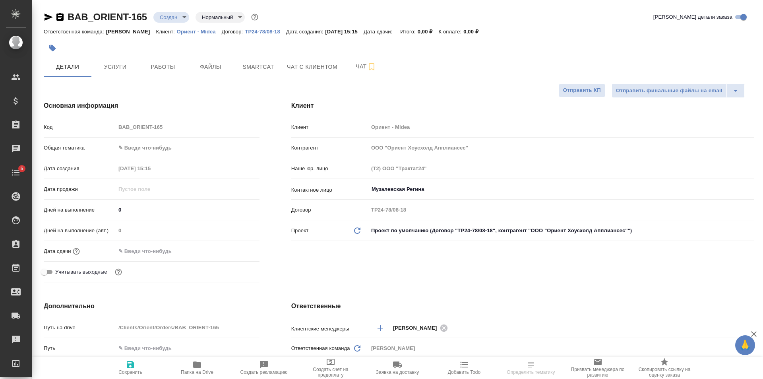
type textarea "x"
select select "RU"
type textarea "x"
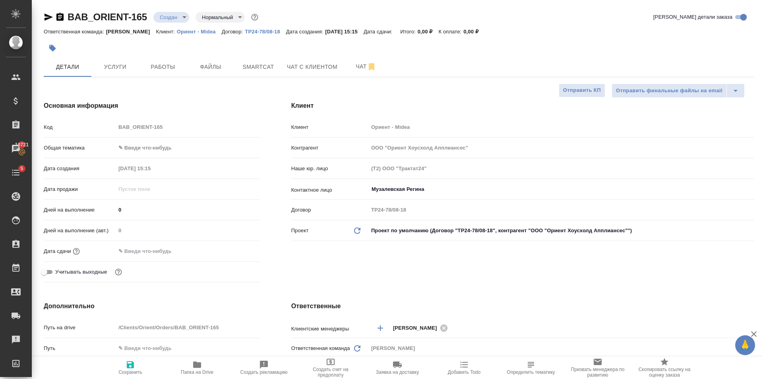
type textarea "x"
click at [153, 161] on div "Дата создания 07.10.2025 15:15" at bounding box center [152, 168] width 216 height 14
click at [157, 150] on body "🙏 .cls-1 fill:#fff; AWATERA Golubev Dmitry Клиенты Спецификации Заказы 16721 Ча…" at bounding box center [381, 189] width 763 height 379
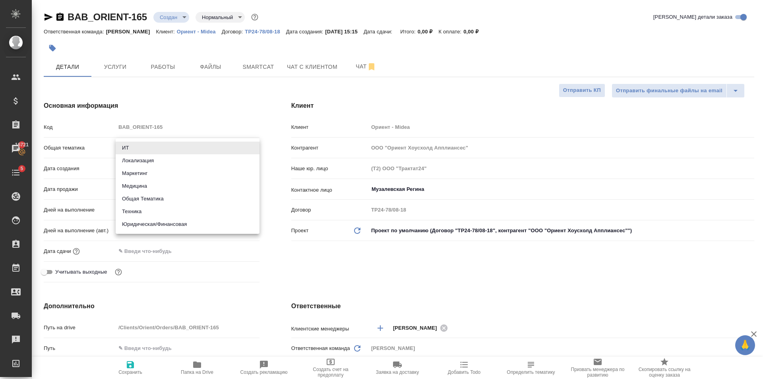
click at [168, 222] on li "Юридическая/Финансовая" at bounding box center [188, 224] width 144 height 13
type input "yr-fn"
type textarea "x"
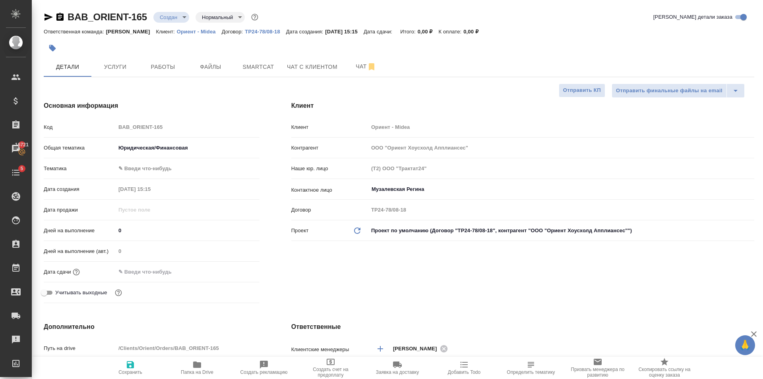
click at [147, 161] on div "Общая тематика Юридическая/Финансовая yr-fn" at bounding box center [152, 151] width 216 height 21
click at [149, 173] on body "🙏 .cls-1 fill:#fff; AWATERA Golubev Dmitry Клиенты Спецификации Заказы 16721 Ча…" at bounding box center [381, 189] width 763 height 379
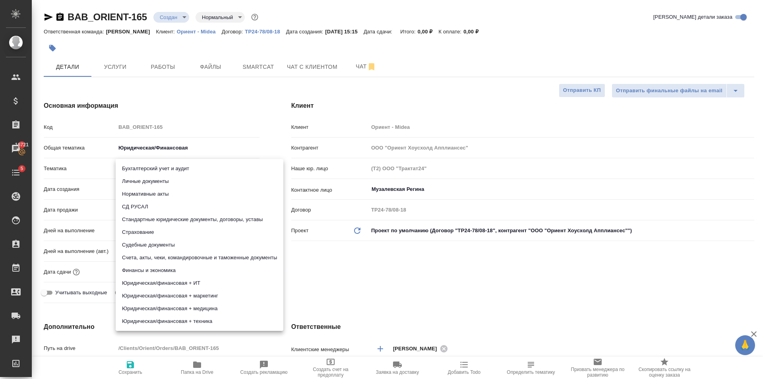
click at [224, 255] on li "Счета, акты, чеки, командировочные и таможенные документы" at bounding box center [200, 257] width 168 height 13
type textarea "x"
type input "5f647205b73bc97568ca66c0"
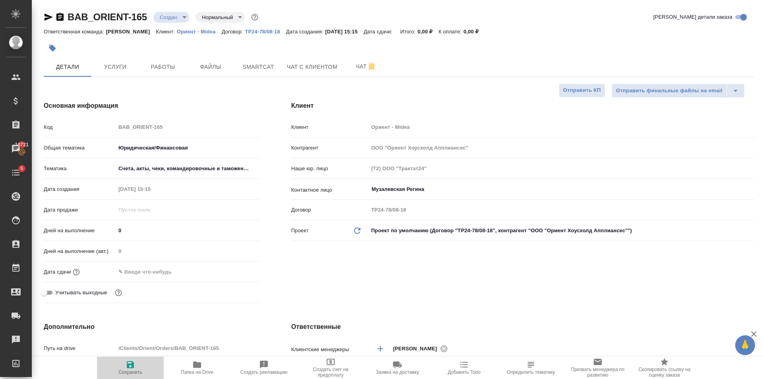
click at [135, 371] on span "Сохранить" at bounding box center [130, 372] width 24 height 6
type textarea "x"
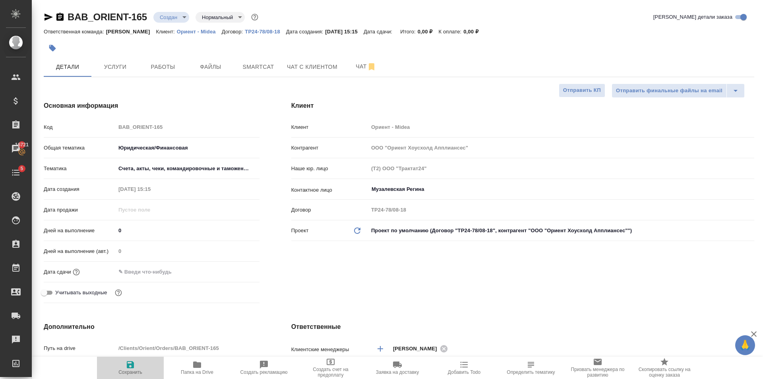
type textarea "x"
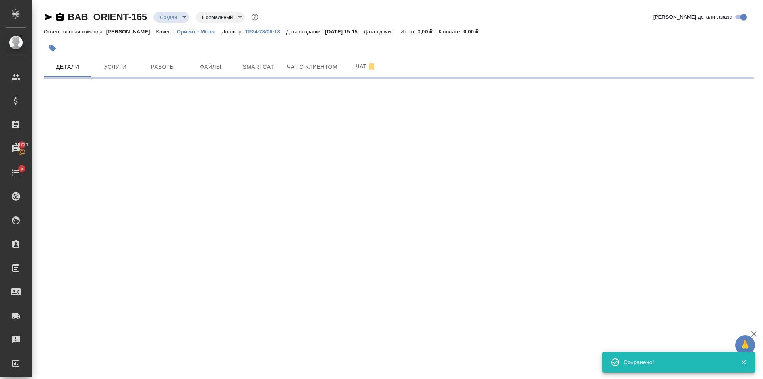
select select "RU"
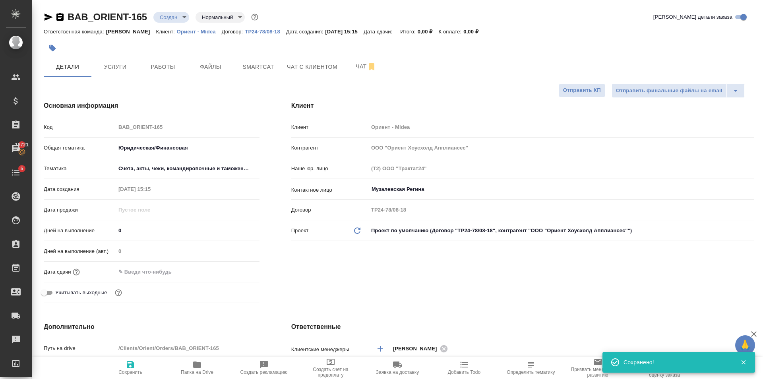
type textarea "x"
click at [452, 185] on input "Музалевская Регина" at bounding box center [548, 190] width 355 height 10
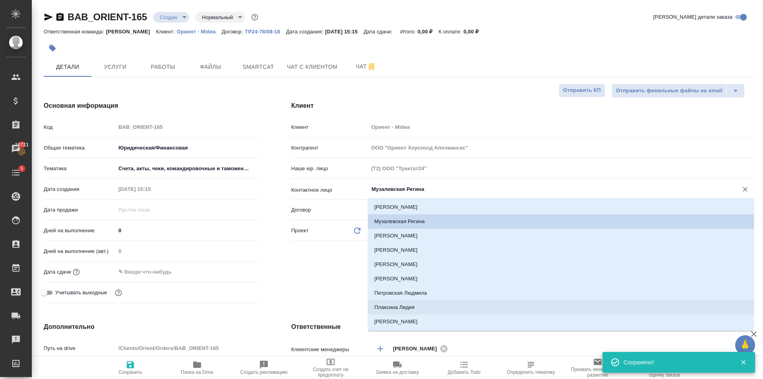
click at [426, 306] on li "Плаксина Лидия" at bounding box center [561, 307] width 386 height 14
type input "Плаксина Лидия"
type textarea "x"
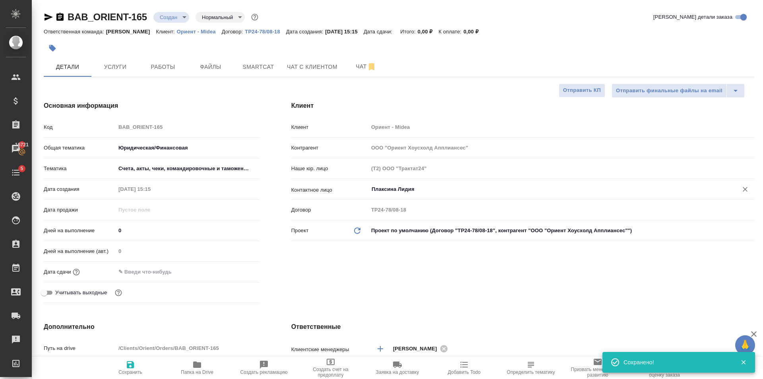
click at [139, 366] on span "Сохранить" at bounding box center [130, 367] width 57 height 15
type textarea "x"
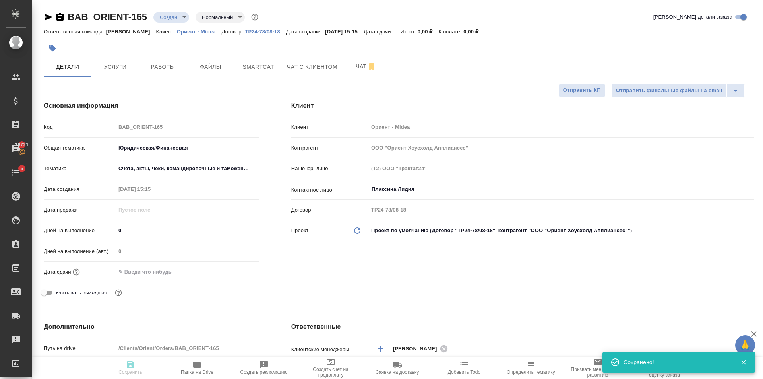
type textarea "x"
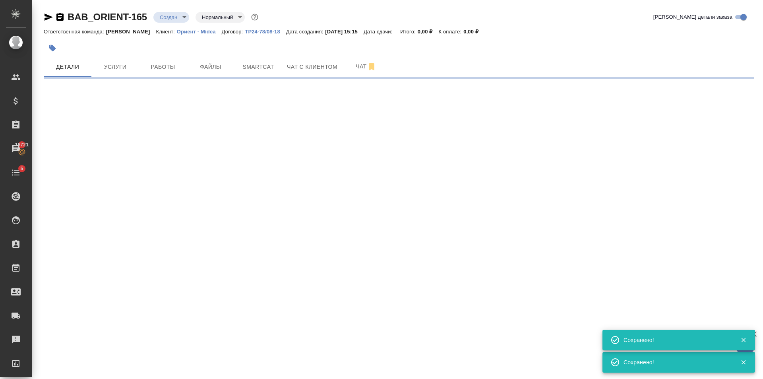
select select "RU"
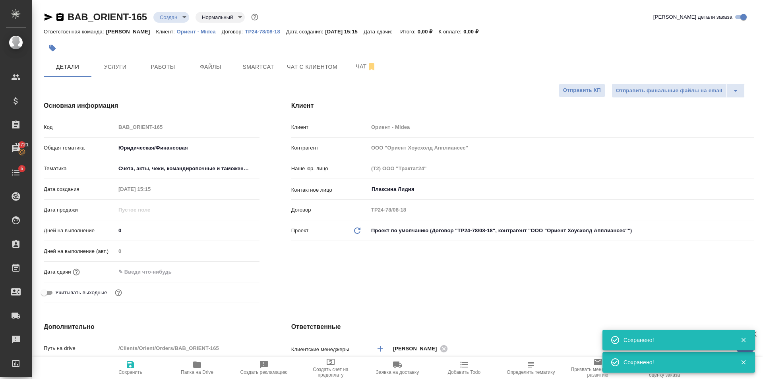
type textarea "x"
click at [432, 188] on input "Плаксина Лидия" at bounding box center [548, 190] width 355 height 10
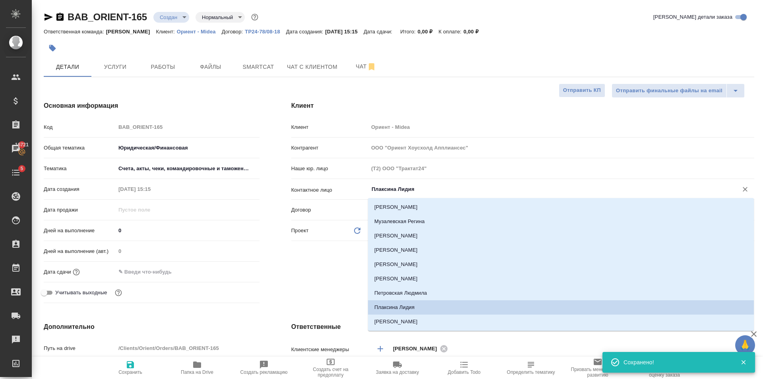
click at [322, 292] on div "Клиент Клиент Ориент - Midea Контрагент ООО "Ориент Хоусхолд Апплиансес" Наше ю…" at bounding box center [523, 203] width 495 height 237
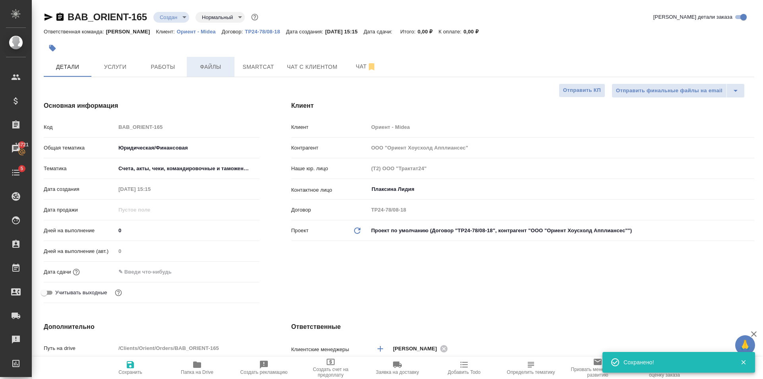
click at [225, 68] on span "Файлы" at bounding box center [211, 67] width 38 height 10
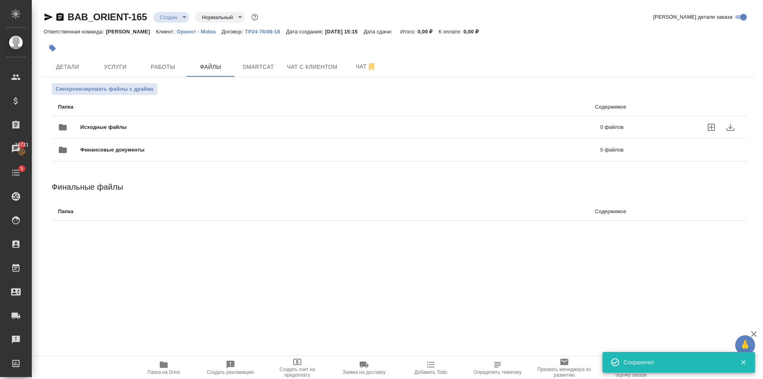
click at [131, 131] on span "Исходные файлы" at bounding box center [222, 127] width 284 height 8
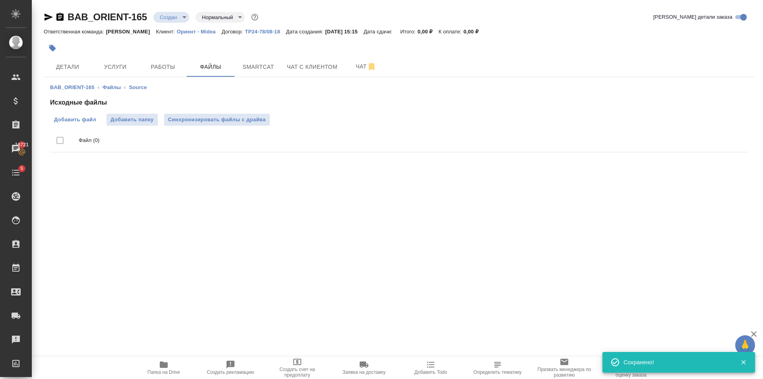
click at [92, 117] on span "Добавить файл" at bounding box center [75, 120] width 42 height 8
click at [0, 0] on input "Добавить файл" at bounding box center [0, 0] width 0 height 0
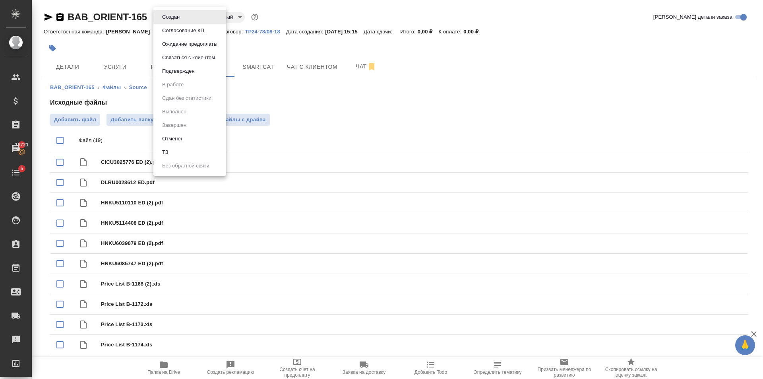
click at [171, 14] on body "🙏 .cls-1 fill:#fff; AWATERA Golubev Dmitry Клиенты Спецификации Заказы 16721 Ча…" at bounding box center [381, 189] width 763 height 379
click at [173, 155] on li "ТЗ" at bounding box center [189, 153] width 73 height 14
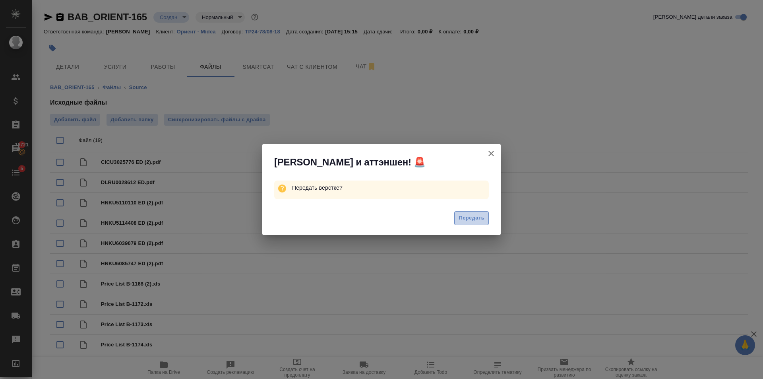
click at [471, 212] on button "Передать" at bounding box center [472, 218] width 35 height 14
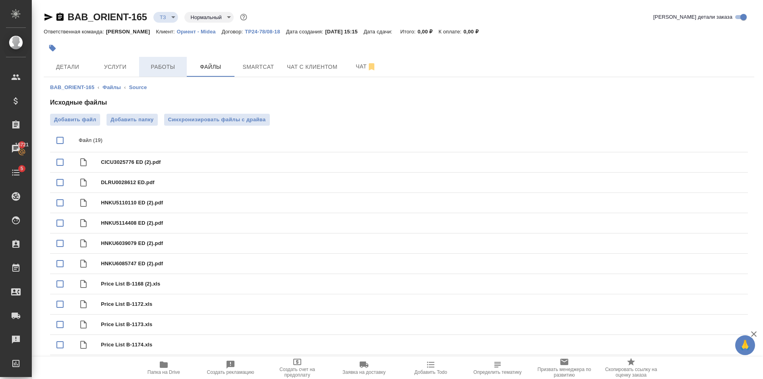
click at [143, 74] on button "Работы" at bounding box center [163, 67] width 48 height 20
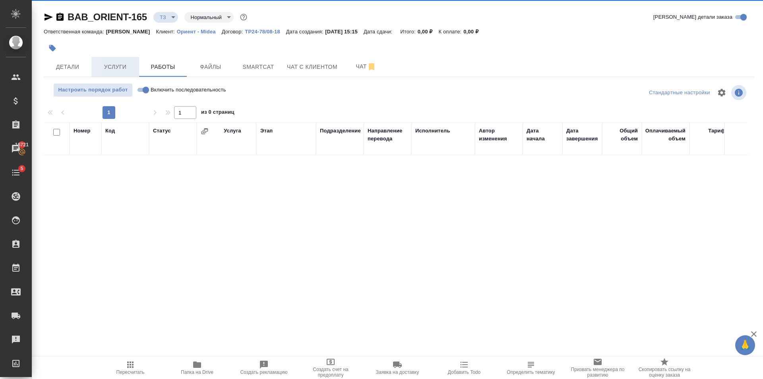
click at [108, 69] on span "Услуги" at bounding box center [115, 67] width 38 height 10
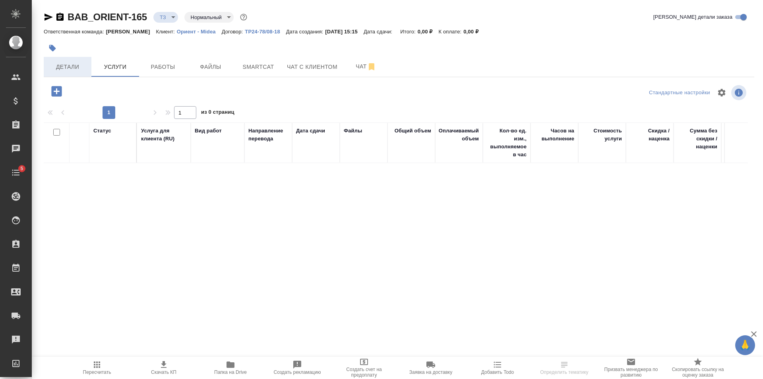
click at [73, 70] on span "Детали" at bounding box center [68, 67] width 38 height 10
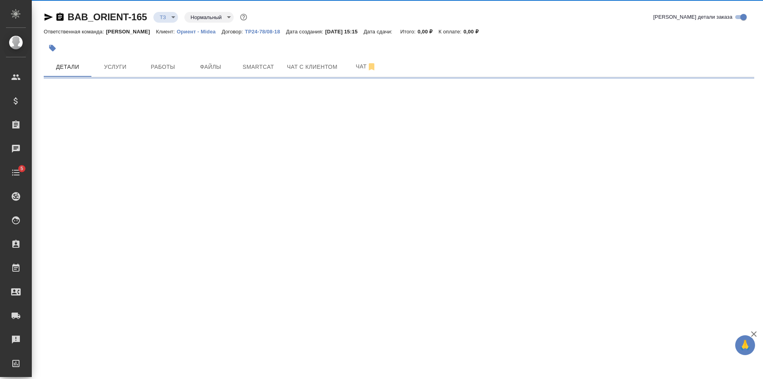
select select "RU"
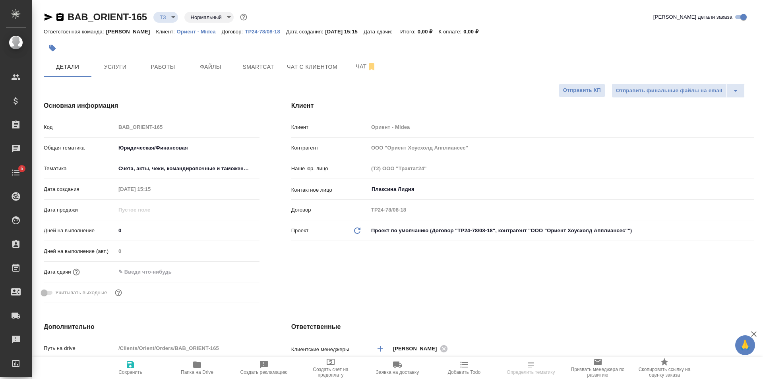
type textarea "x"
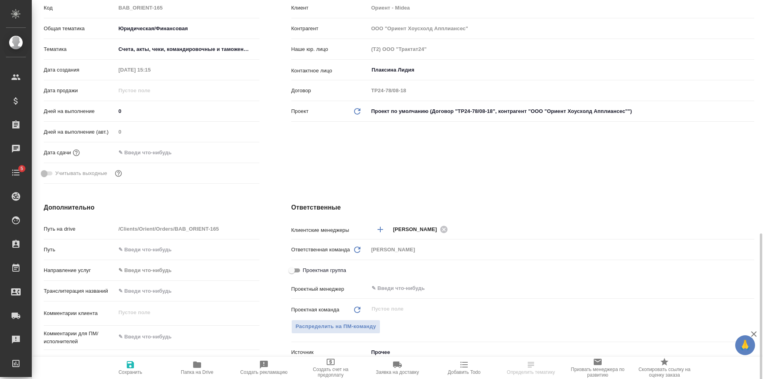
scroll to position [239, 0]
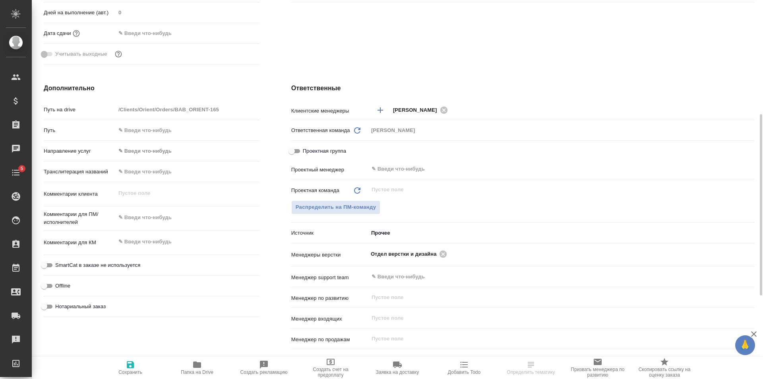
click at [91, 301] on div "Нотариальный заказ" at bounding box center [152, 306] width 216 height 14
click at [90, 309] on span "Нотариальный заказ" at bounding box center [80, 307] width 51 height 8
click at [58, 309] on input "Нотариальный заказ" at bounding box center [44, 307] width 29 height 10
checkbox input "true"
type textarea "x"
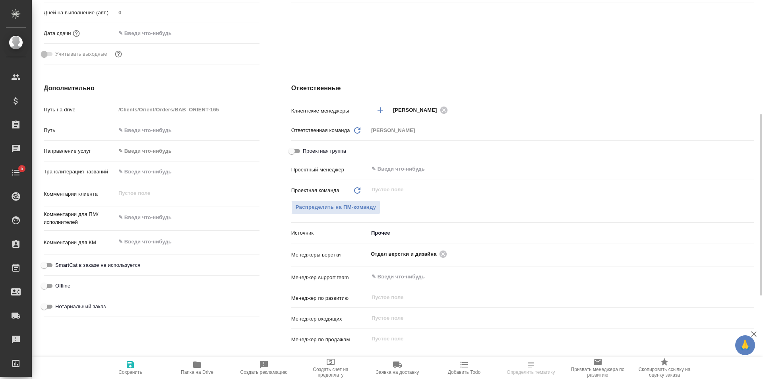
type textarea "x"
click at [136, 371] on span "Сохранить" at bounding box center [130, 372] width 24 height 6
type textarea "x"
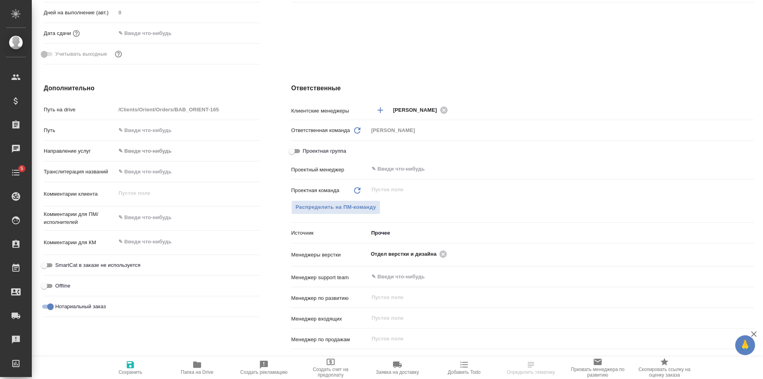
type textarea "x"
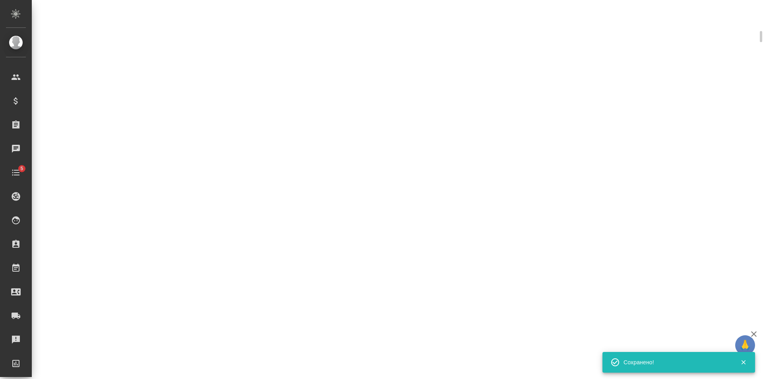
select select "RU"
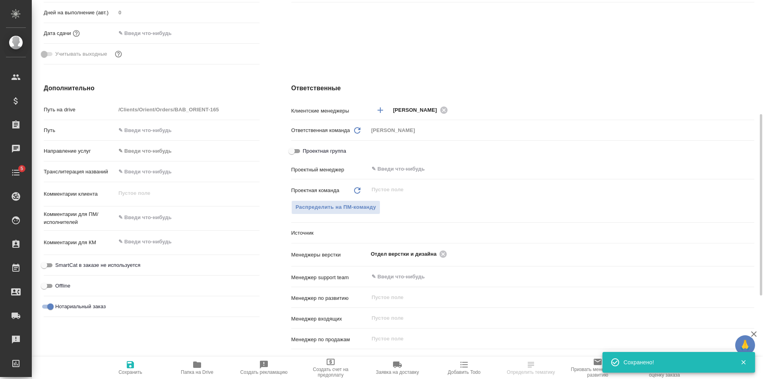
type textarea "x"
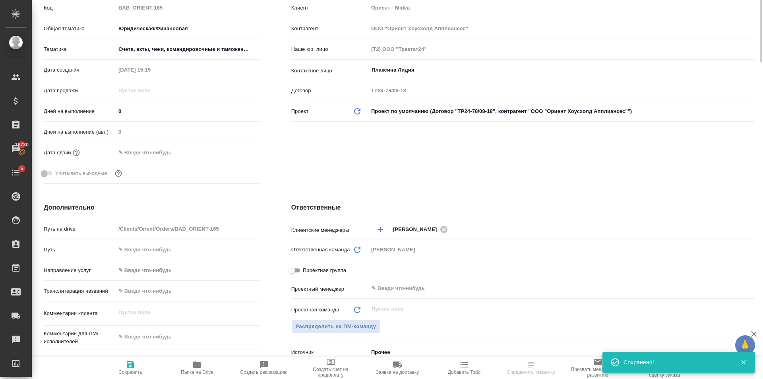
scroll to position [0, 0]
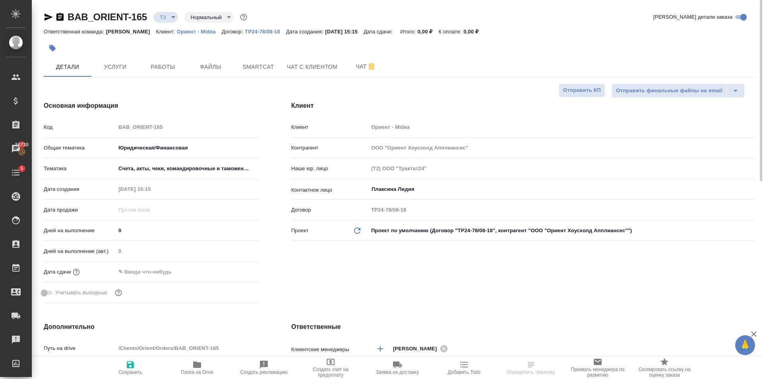
select select "RU"
type textarea "x"
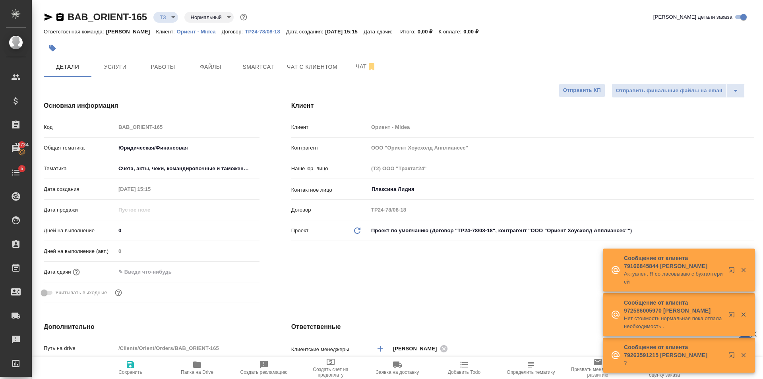
type textarea "x"
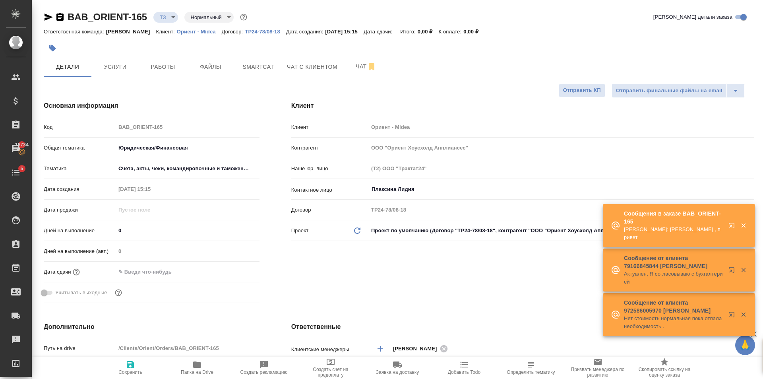
type textarea "x"
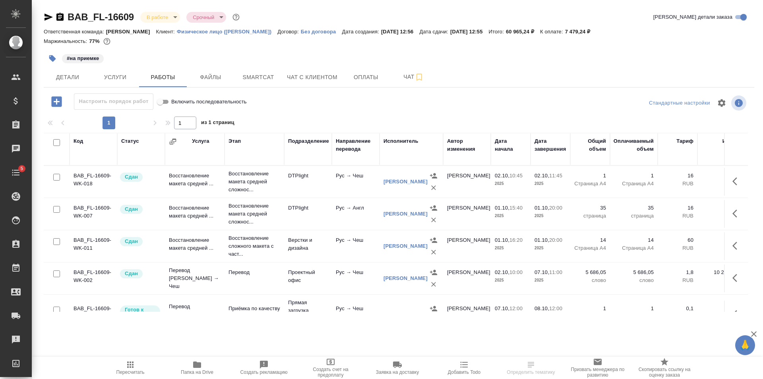
scroll to position [61, 0]
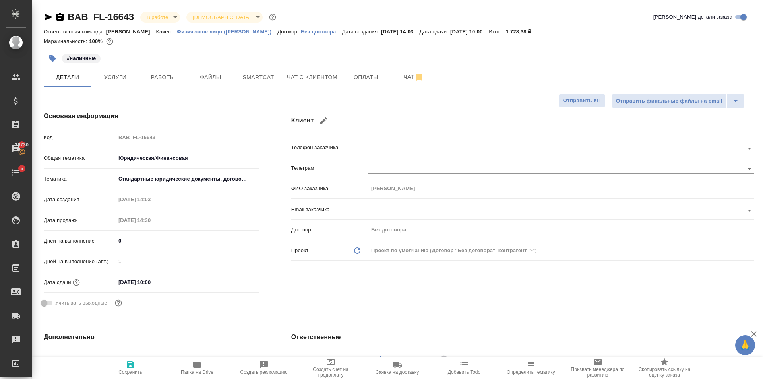
select select "RU"
click at [169, 70] on button "Работы" at bounding box center [163, 77] width 48 height 20
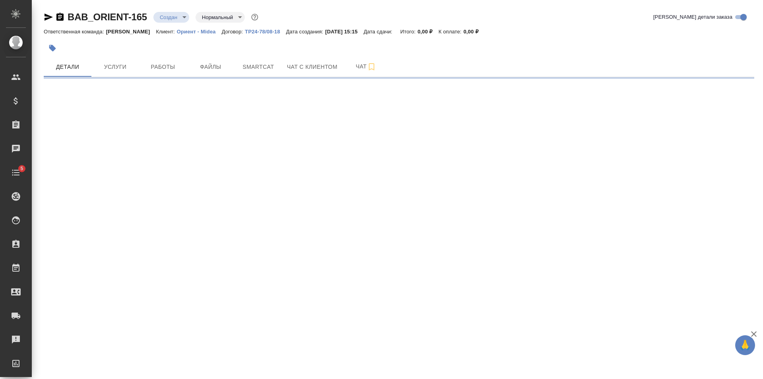
select select "RU"
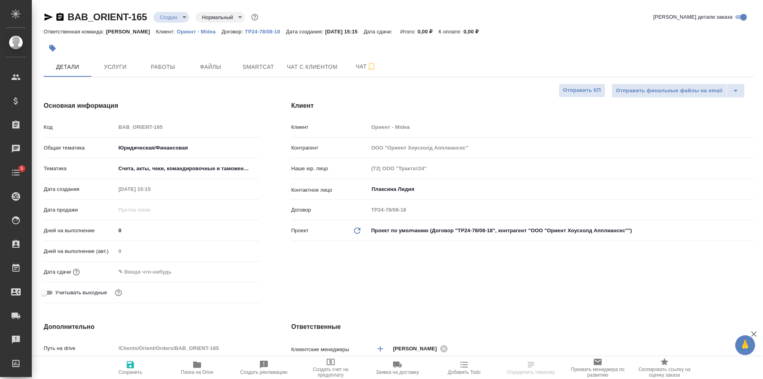
type textarea "x"
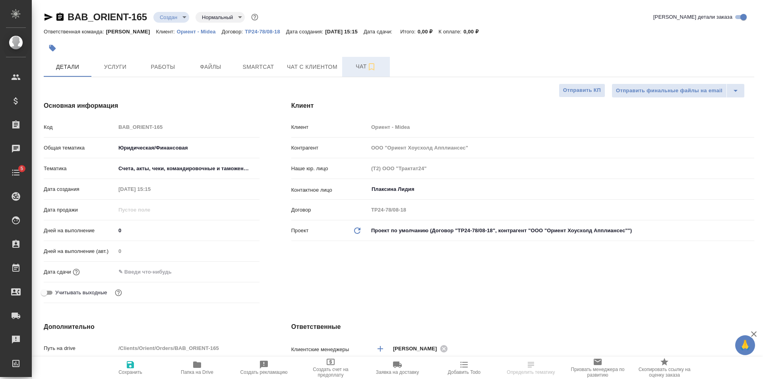
type textarea "x"
click at [360, 68] on span "Чат" at bounding box center [366, 67] width 38 height 10
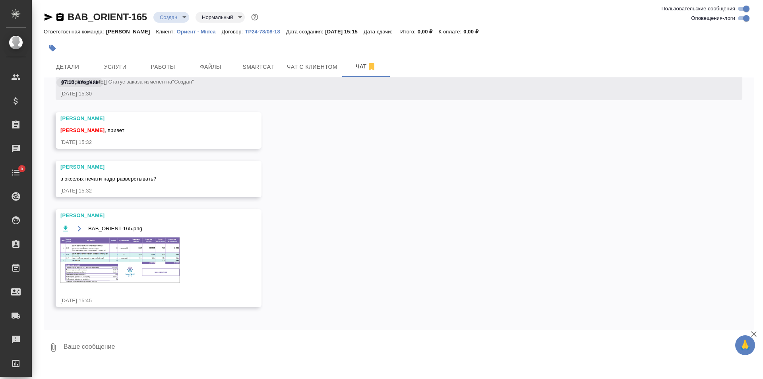
scroll to position [174, 0]
click at [148, 340] on textarea at bounding box center [409, 347] width 692 height 27
type textarea "Привет! Да, давай разверстаем"
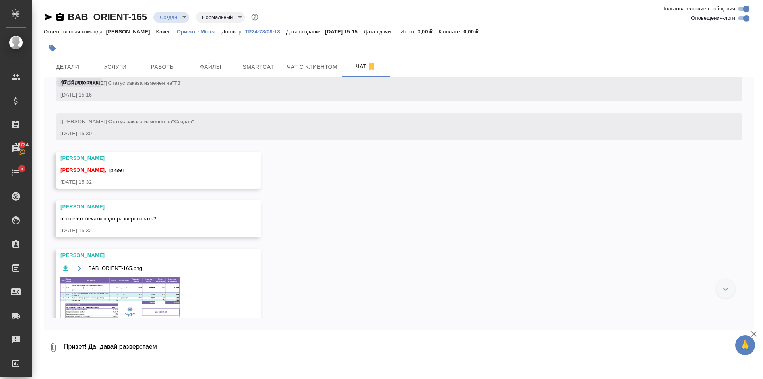
scroll to position [212, 0]
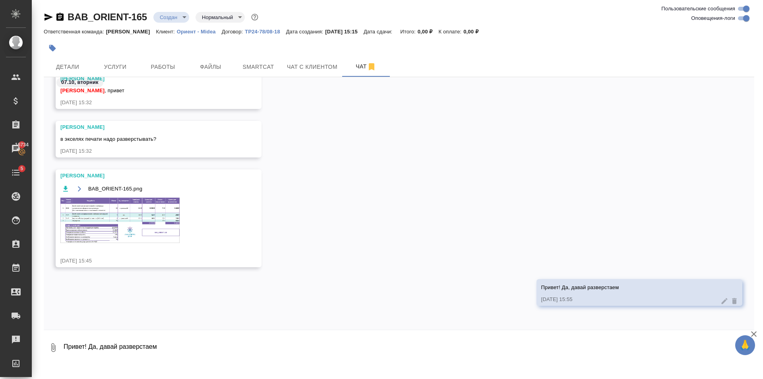
click at [149, 218] on img at bounding box center [119, 220] width 119 height 45
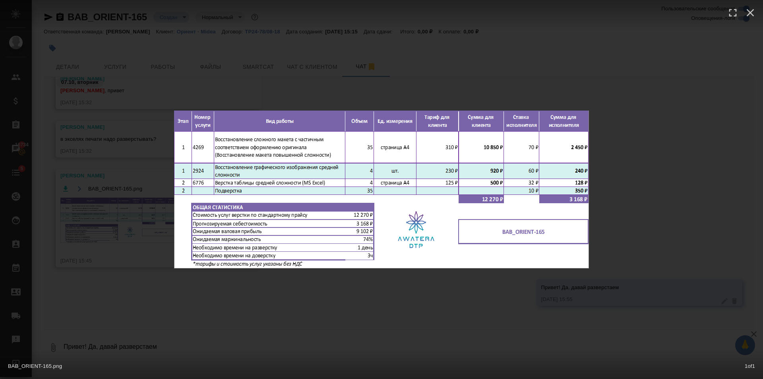
click at [352, 307] on div "BAB_ORIENT-165.png 1 of 1" at bounding box center [381, 189] width 763 height 379
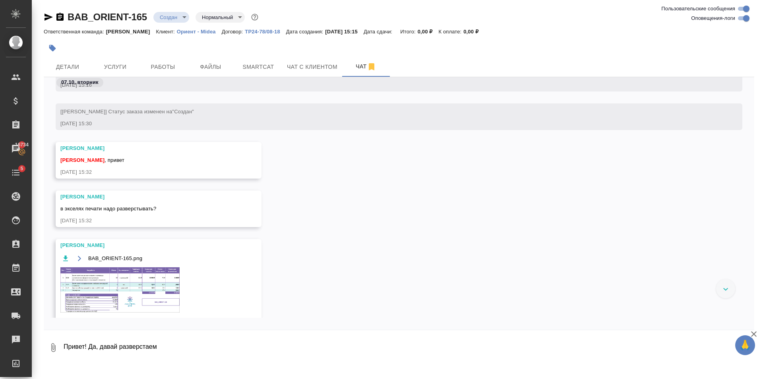
scroll to position [222, 0]
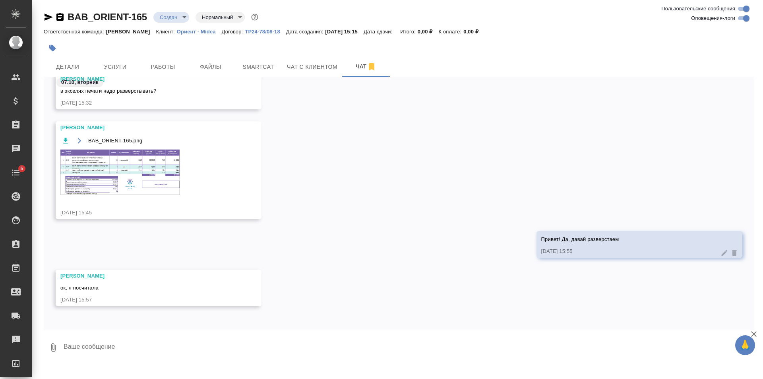
scroll to position [261, 0]
click at [188, 357] on textarea at bounding box center [409, 347] width 692 height 27
type textarea "спасибо большое!"
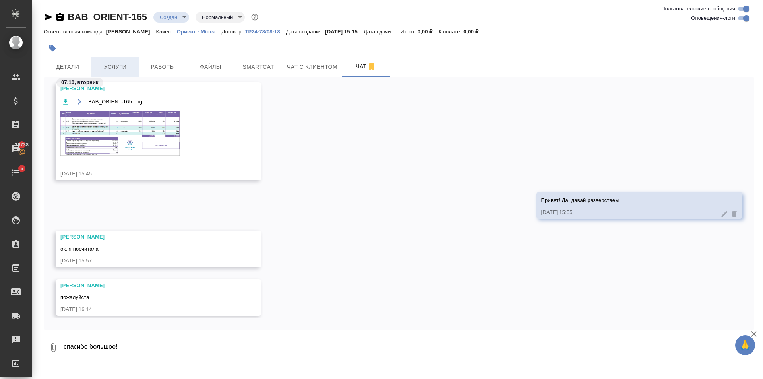
click at [117, 76] on button "Услуги" at bounding box center [115, 67] width 48 height 20
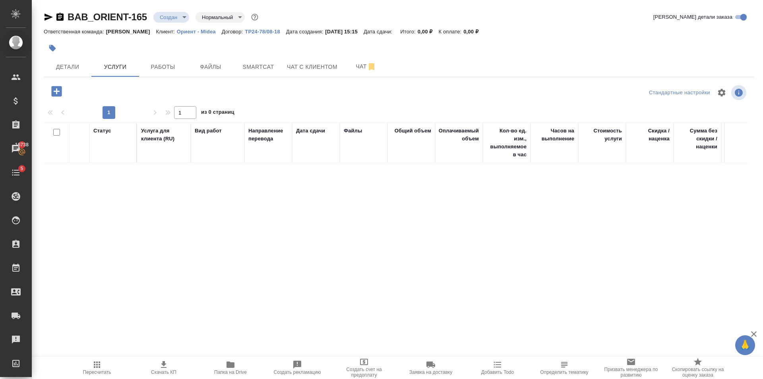
click at [52, 90] on icon "button" at bounding box center [56, 91] width 10 height 10
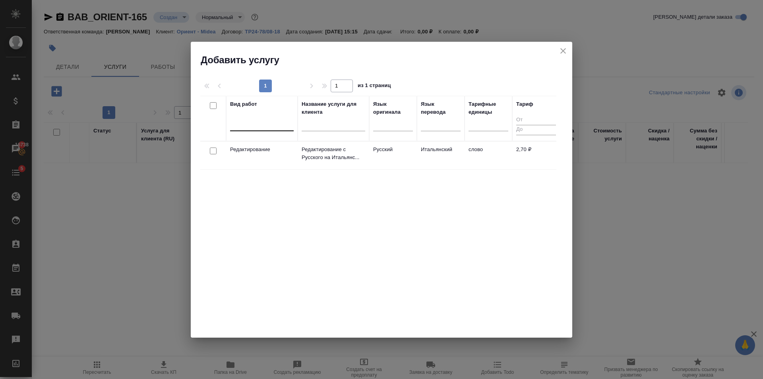
click at [270, 123] on div at bounding box center [262, 123] width 64 height 12
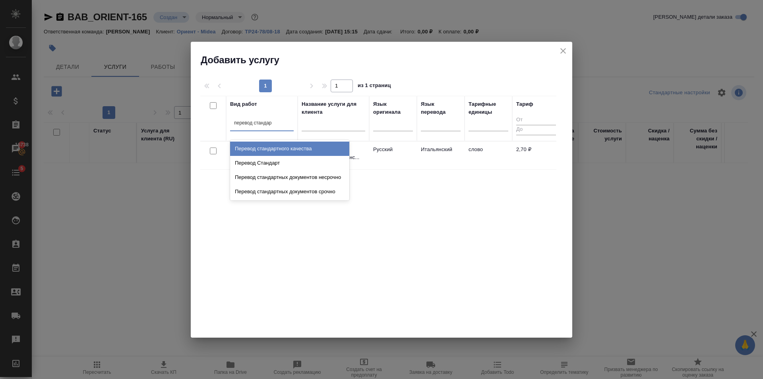
type input "перевод стандарт"
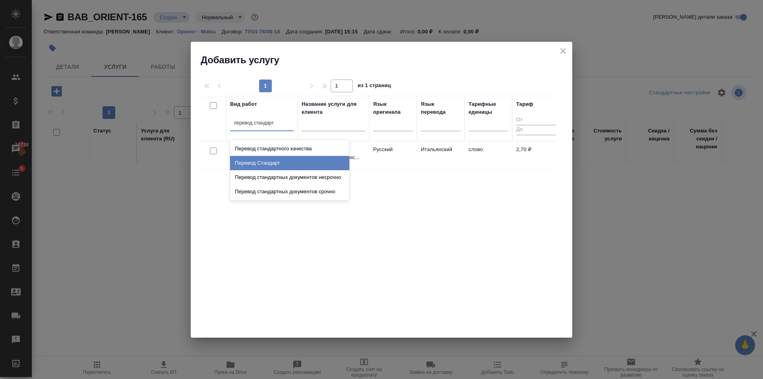
click at [282, 165] on div "Перевод Стандарт" at bounding box center [289, 163] width 119 height 14
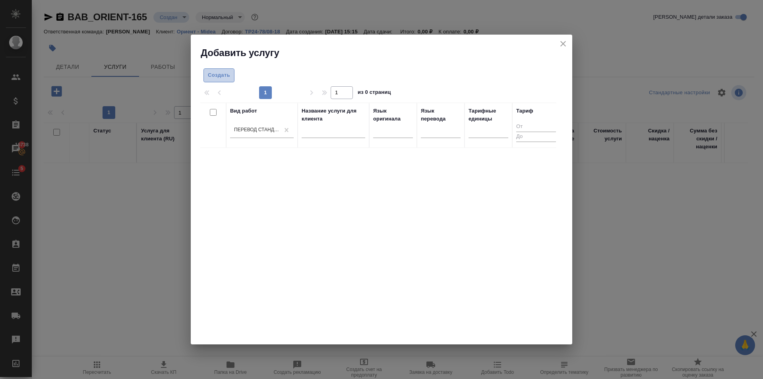
click at [231, 75] on button "Создать" at bounding box center [219, 75] width 31 height 14
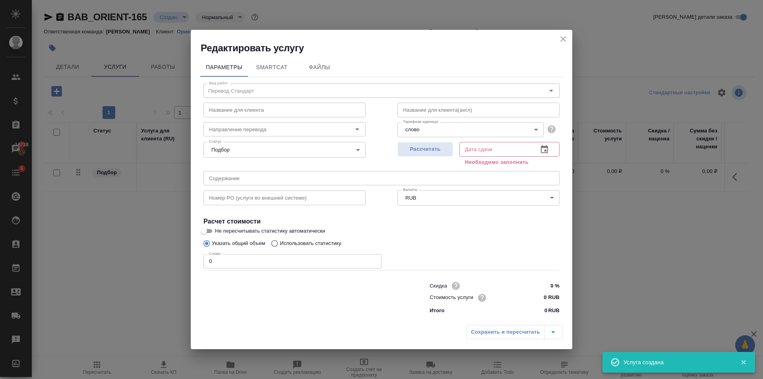
click at [431, 130] on body "🙏 .cls-1 fill:#fff; AWATERA Golubev Dmitry Клиенты Спецификации Заказы 16738 Ча…" at bounding box center [381, 189] width 763 height 379
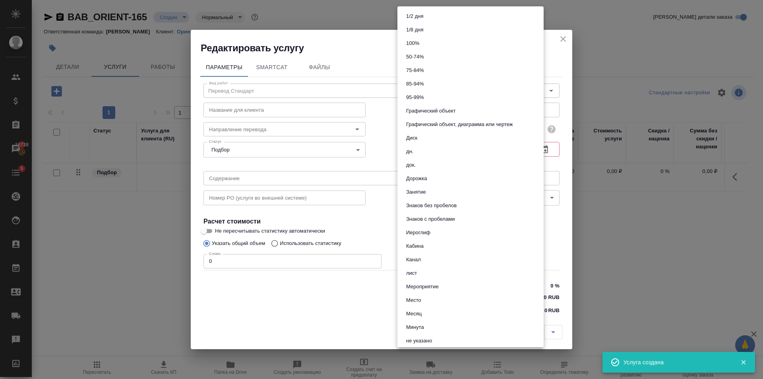
scroll to position [272, 0]
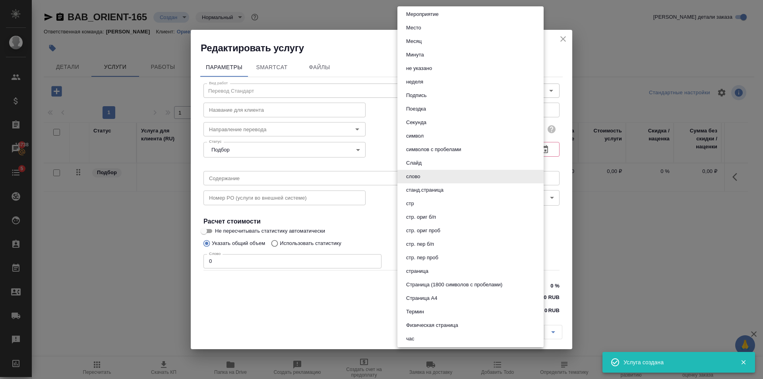
click at [469, 283] on button "Страница (1800 символов с пробелами)" at bounding box center [454, 284] width 101 height 9
type input "5f4634783cfbf259794cc07c"
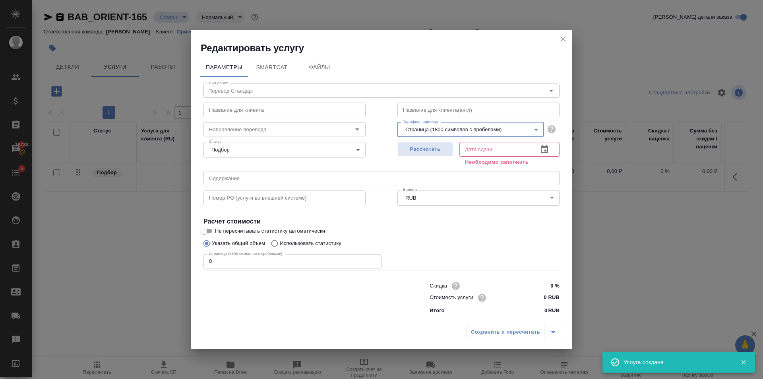
click at [280, 261] on input "0" at bounding box center [293, 261] width 178 height 14
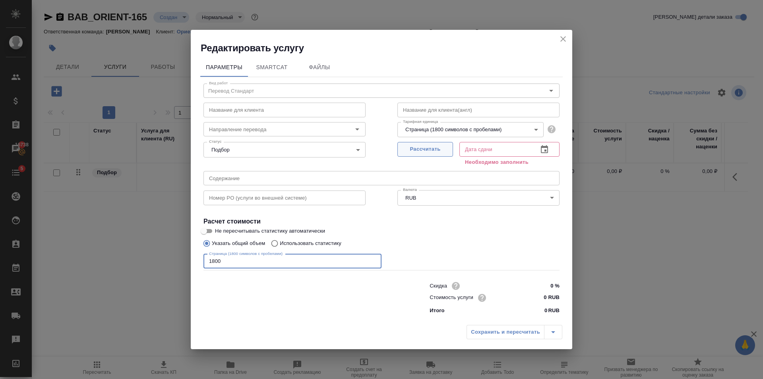
type input "1800"
click at [441, 143] on button "Рассчитать" at bounding box center [426, 149] width 56 height 15
type input "07.10.2025 17:40"
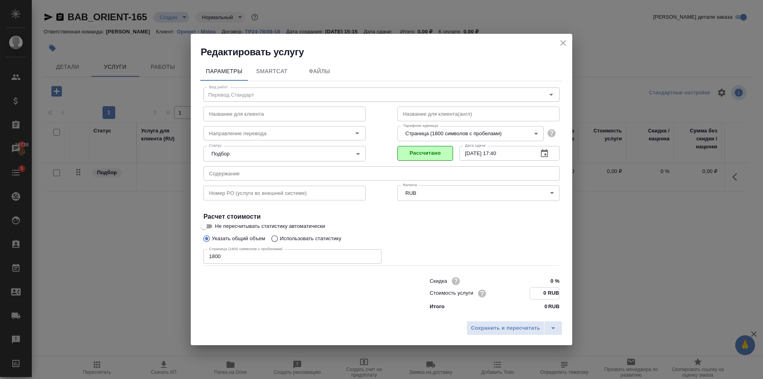
click at [548, 289] on input "0 RUB" at bounding box center [544, 293] width 29 height 12
type input "580 RUB"
click at [537, 325] on span "Сохранить и пересчитать" at bounding box center [505, 327] width 69 height 9
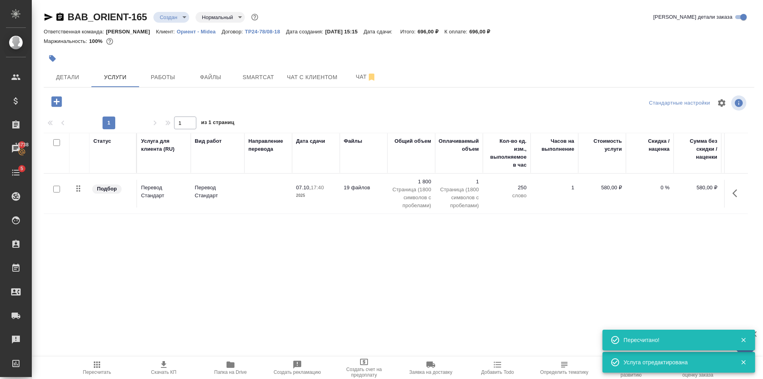
click at [501, 199] on p "слово" at bounding box center [507, 196] width 40 height 8
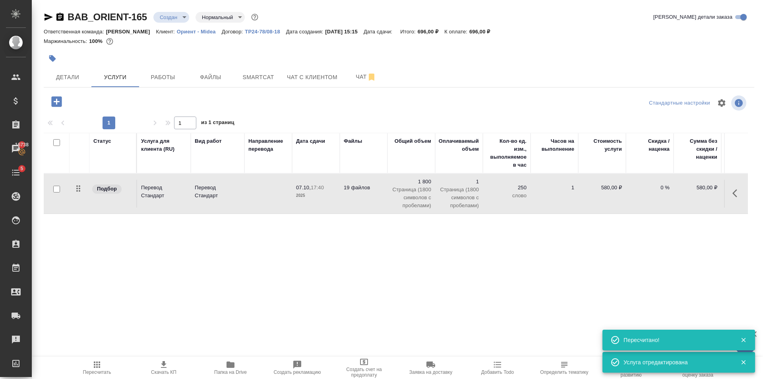
click at [501, 199] on p "слово" at bounding box center [507, 196] width 40 height 8
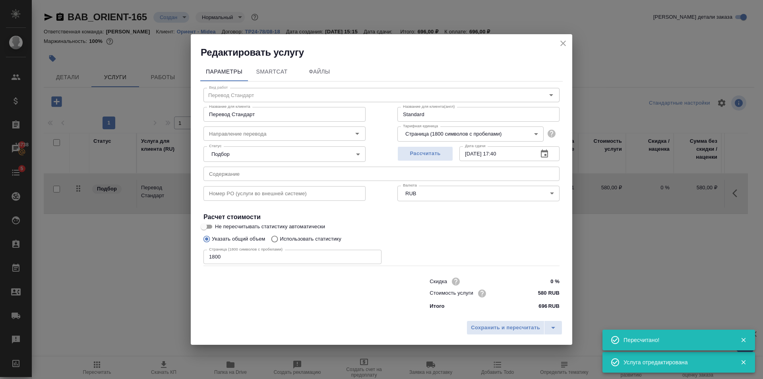
click at [546, 294] on input "580 RUB" at bounding box center [545, 293] width 30 height 12
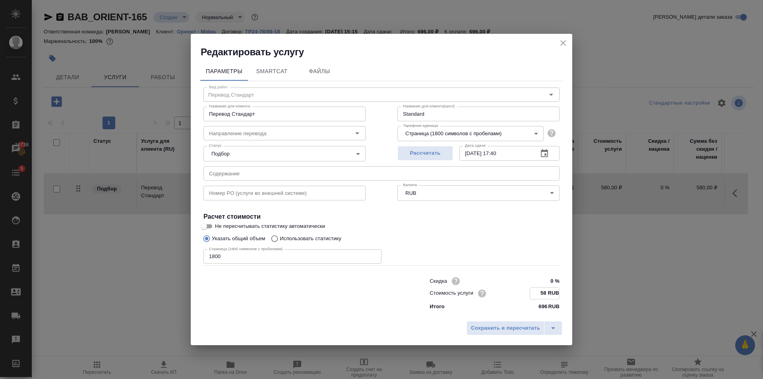
type input "5 RUB"
type input "1100 RUB"
click at [512, 324] on span "Сохранить и пересчитать" at bounding box center [505, 328] width 69 height 9
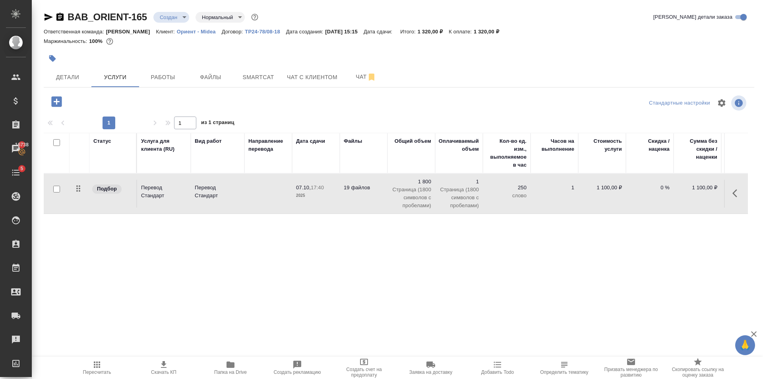
drag, startPoint x: 52, startPoint y: 186, endPoint x: 56, endPoint y: 186, distance: 4.4
click at [53, 186] on div at bounding box center [57, 189] width 18 height 11
click at [56, 186] on input "checkbox" at bounding box center [56, 189] width 7 height 7
checkbox input "true"
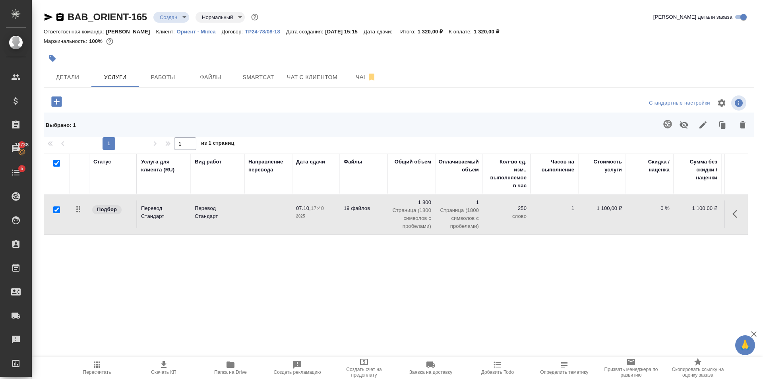
click at [661, 124] on button "button" at bounding box center [667, 124] width 19 height 19
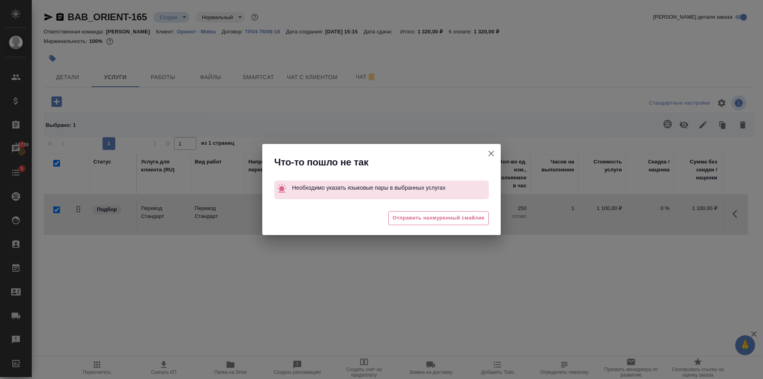
click at [491, 151] on icon "button" at bounding box center [492, 154] width 10 height 10
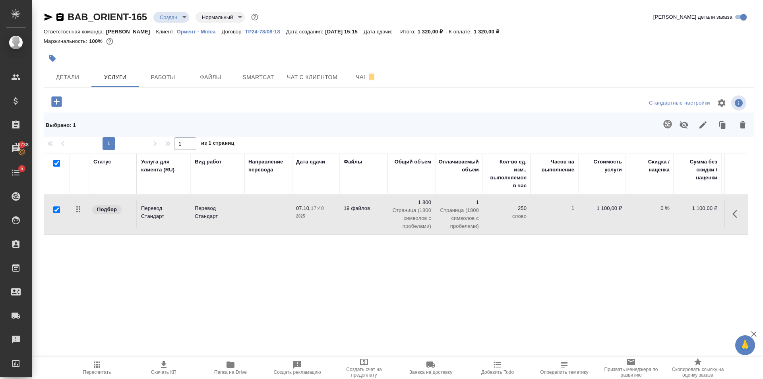
click at [285, 224] on td at bounding box center [269, 214] width 48 height 28
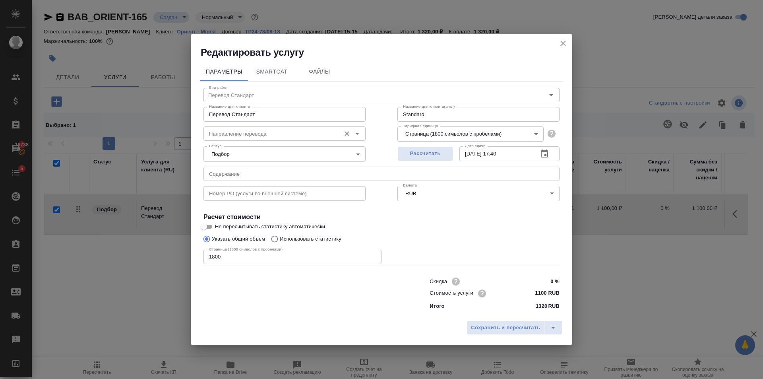
click at [292, 134] on input "Направление перевода" at bounding box center [271, 134] width 131 height 10
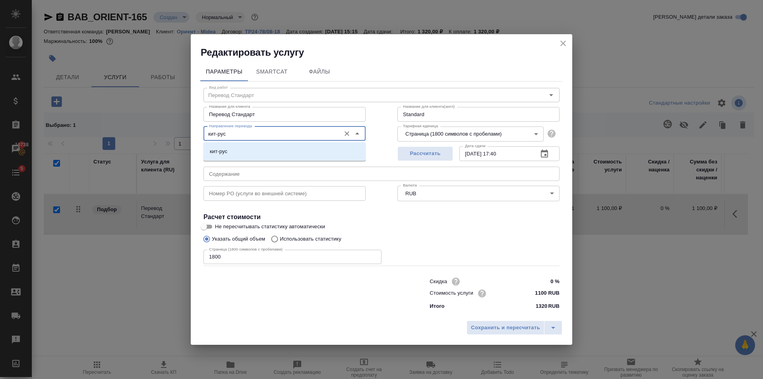
click at [294, 147] on li "кит-рус" at bounding box center [285, 151] width 162 height 14
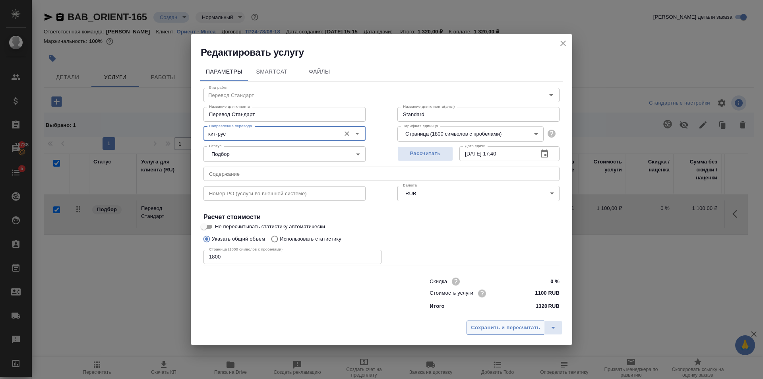
type input "кит-рус"
click at [505, 328] on span "Сохранить и пересчитать" at bounding box center [505, 327] width 69 height 9
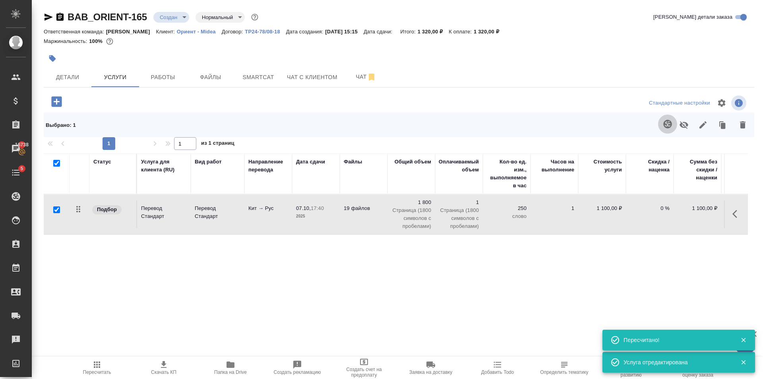
click at [667, 128] on icon "button" at bounding box center [668, 124] width 8 height 8
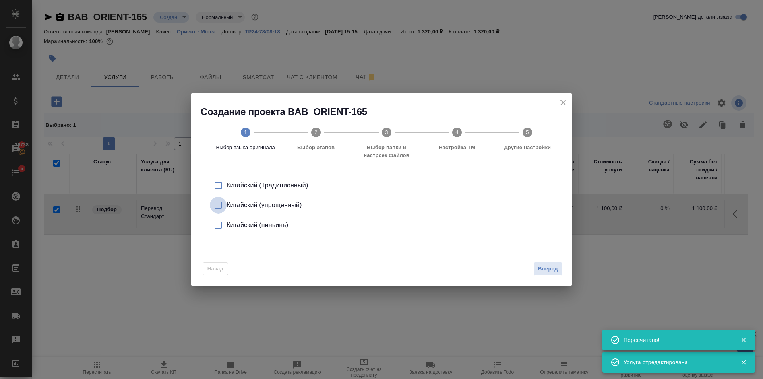
click at [222, 201] on input "checkbox" at bounding box center [218, 205] width 17 height 17
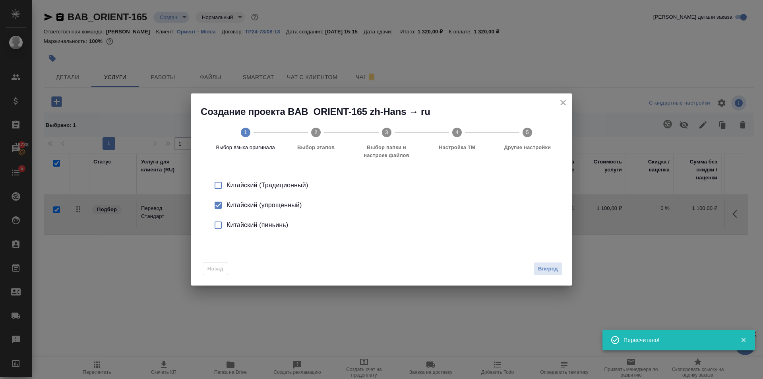
click at [554, 277] on div "Назад Вперед" at bounding box center [382, 267] width 382 height 37
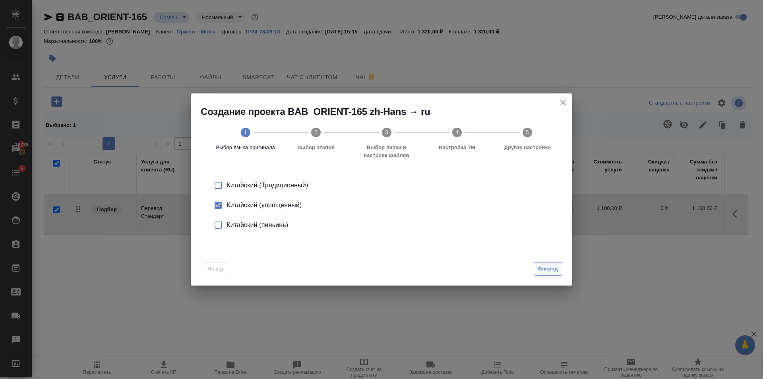
click at [554, 264] on button "Вперед" at bounding box center [548, 269] width 29 height 14
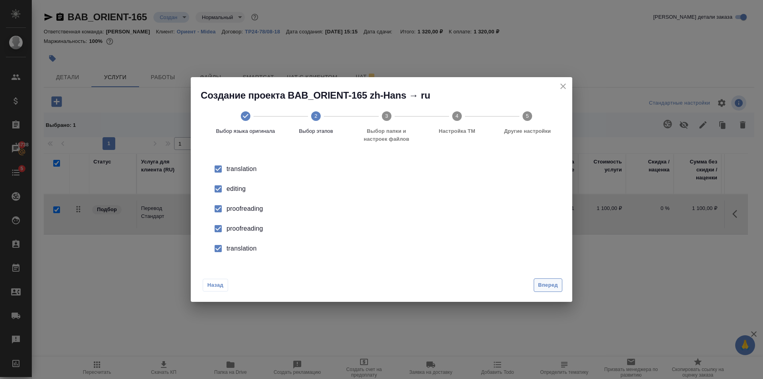
drag, startPoint x: 544, startPoint y: 274, endPoint x: 548, endPoint y: 284, distance: 9.7
click at [546, 281] on div "Назад Вперед" at bounding box center [382, 283] width 382 height 37
click at [548, 284] on span "Вперед" at bounding box center [548, 285] width 20 height 9
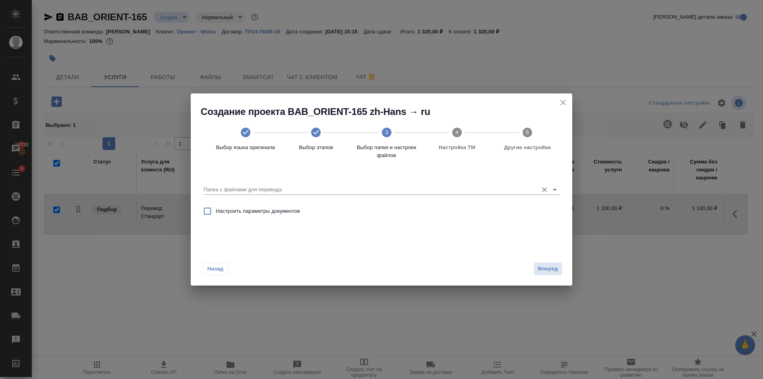
click at [556, 192] on icon "Open" at bounding box center [555, 190] width 10 height 10
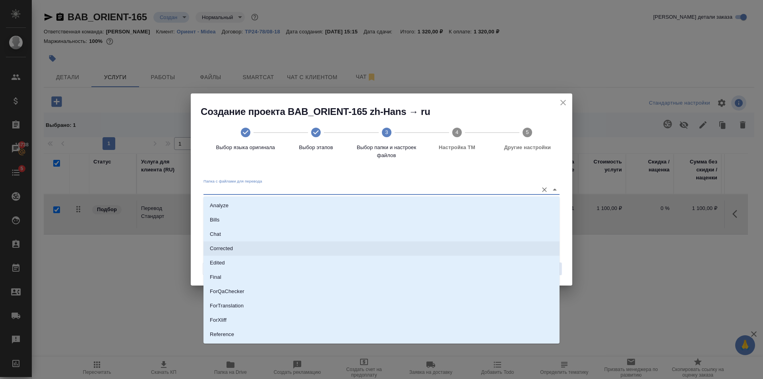
scroll to position [41, 0]
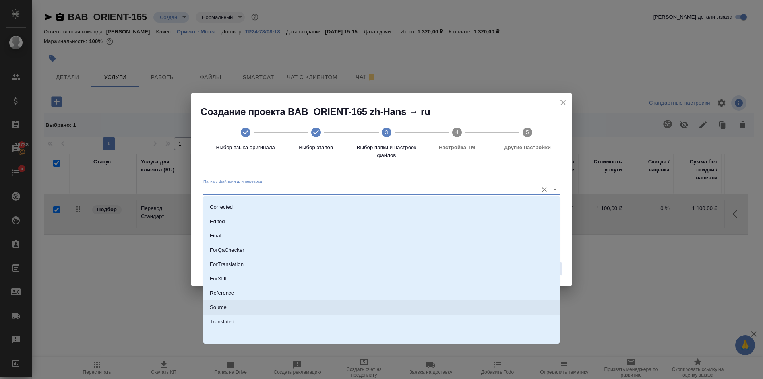
click at [219, 308] on p "Source" at bounding box center [218, 307] width 17 height 8
type input "Source"
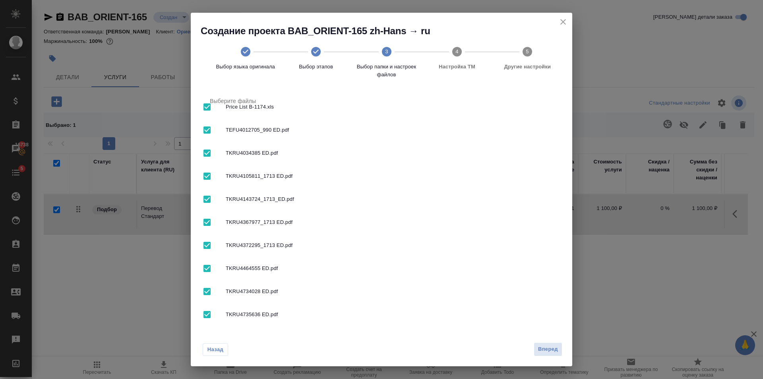
scroll to position [300, 0]
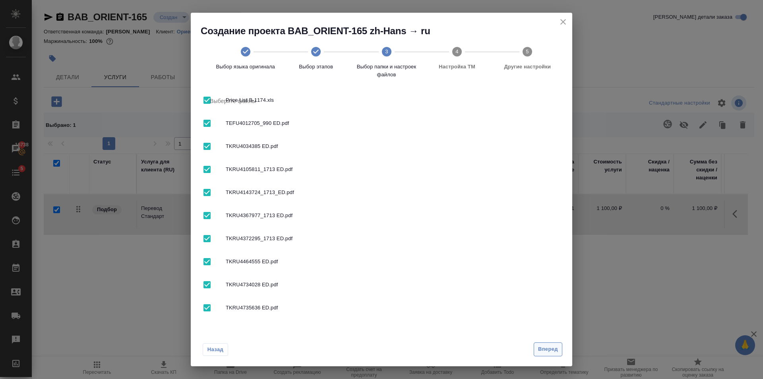
click at [545, 345] on span "Вперед" at bounding box center [548, 349] width 20 height 9
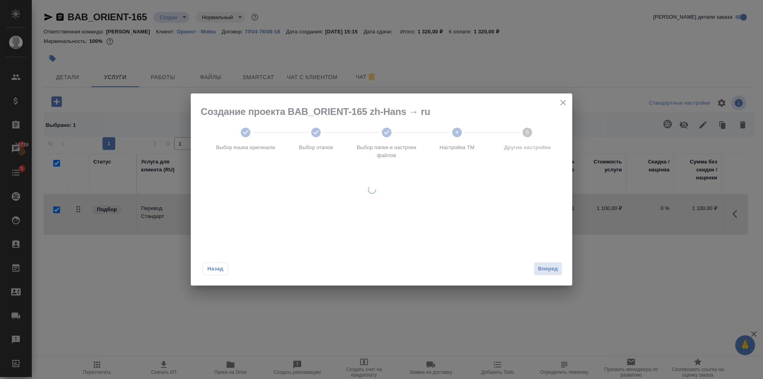
scroll to position [0, 0]
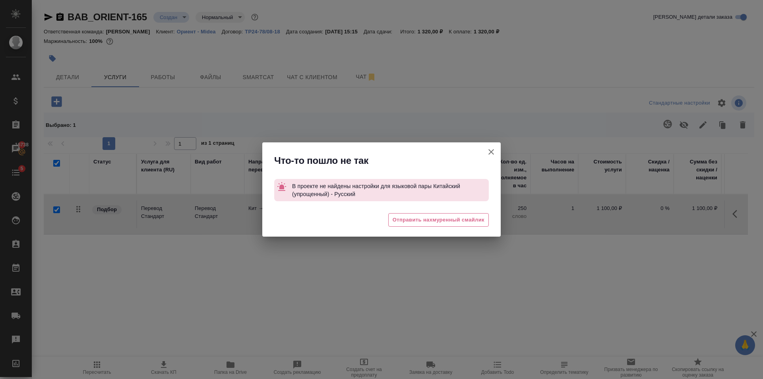
click at [493, 151] on icon "button" at bounding box center [492, 152] width 10 height 10
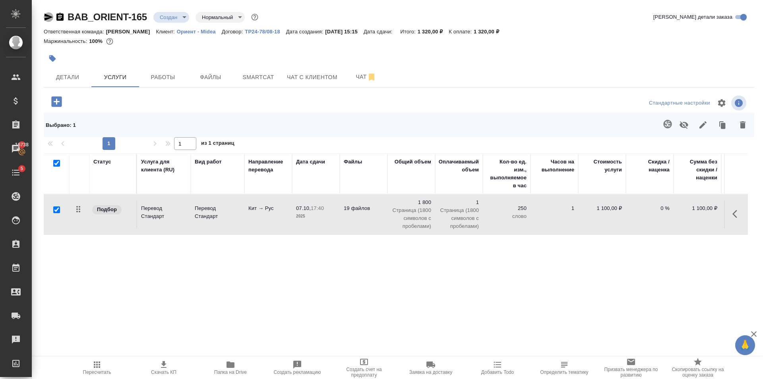
click at [45, 12] on icon "button" at bounding box center [49, 17] width 10 height 10
click at [54, 94] on button "button" at bounding box center [57, 101] width 22 height 16
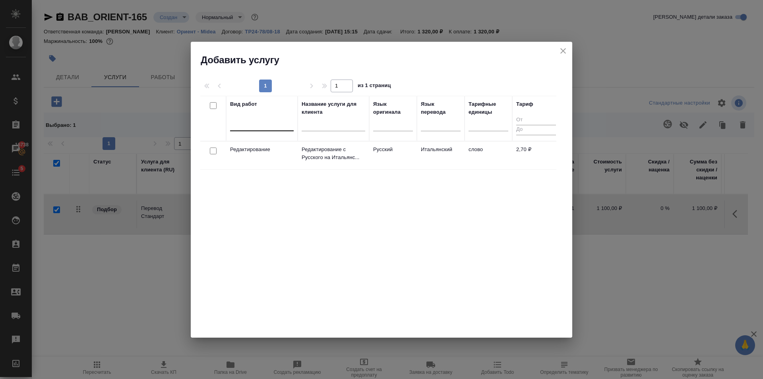
click at [264, 124] on div at bounding box center [262, 123] width 64 height 12
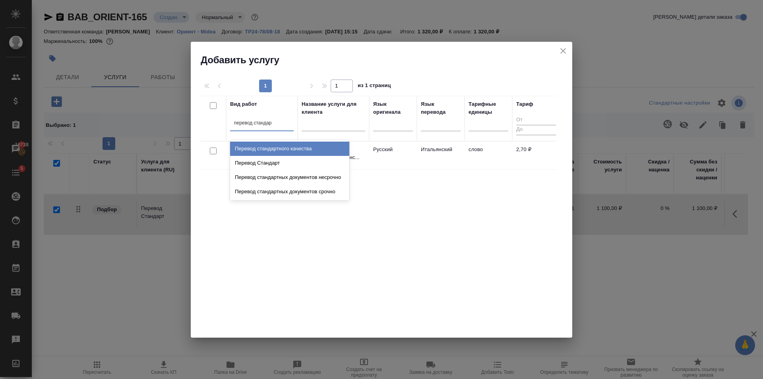
type input "перевод стандарт"
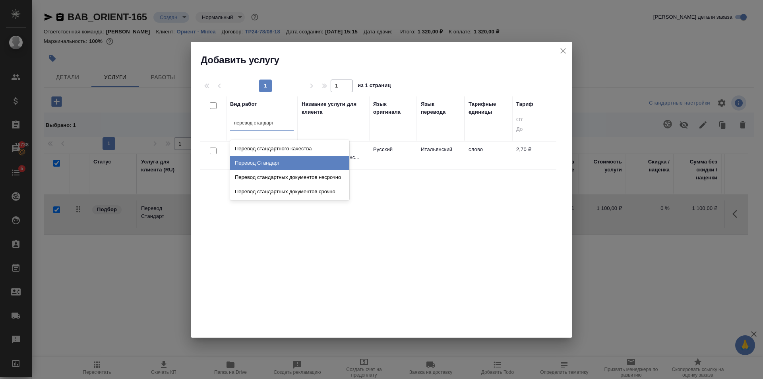
click at [273, 160] on div "Перевод Стандарт" at bounding box center [289, 163] width 119 height 14
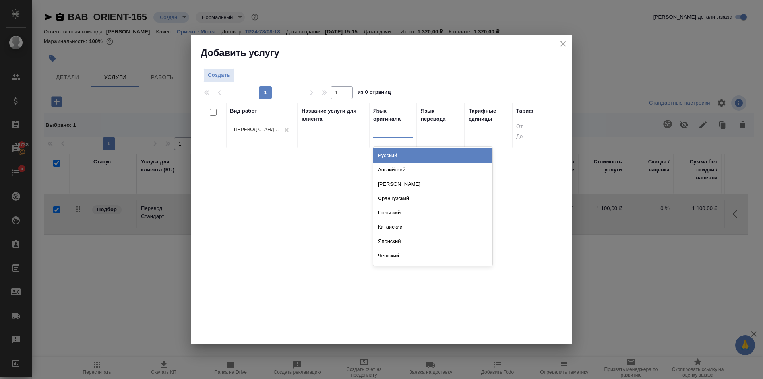
click at [404, 132] on div at bounding box center [393, 130] width 40 height 12
type input "англ"
click at [405, 155] on div "Английский" at bounding box center [432, 155] width 119 height 14
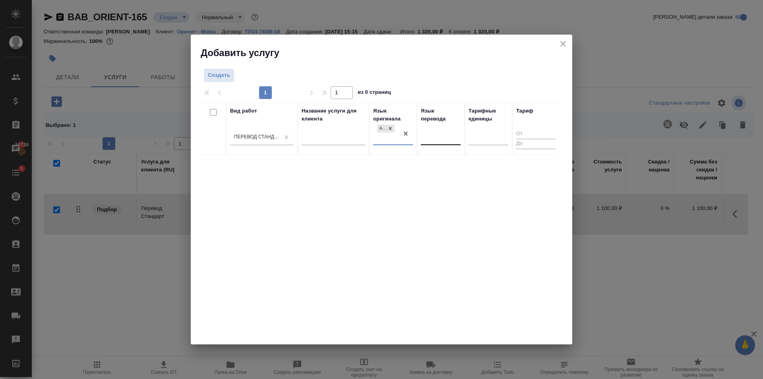
click at [429, 137] on div at bounding box center [441, 137] width 40 height 12
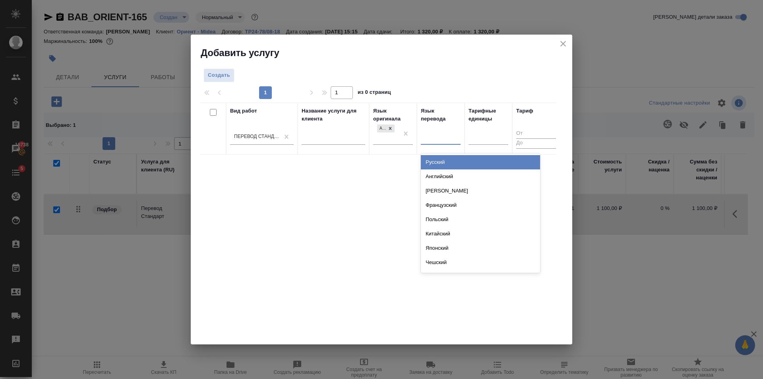
click at [445, 153] on div "Русский Английский Немецкий Французский Польский Китайский Японский Чешский Сер…" at bounding box center [480, 212] width 119 height 119
click at [449, 159] on div "Русский" at bounding box center [480, 162] width 119 height 14
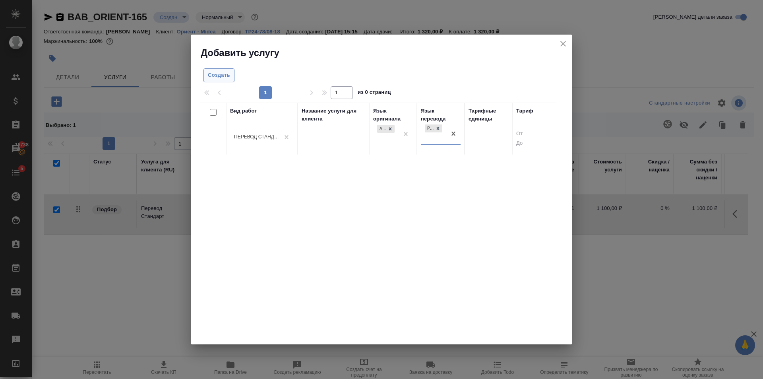
click at [230, 74] on span "Создать" at bounding box center [219, 75] width 22 height 9
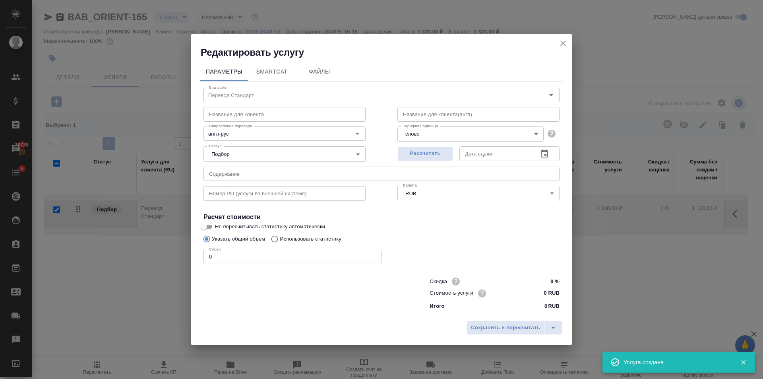
checkbox input "false"
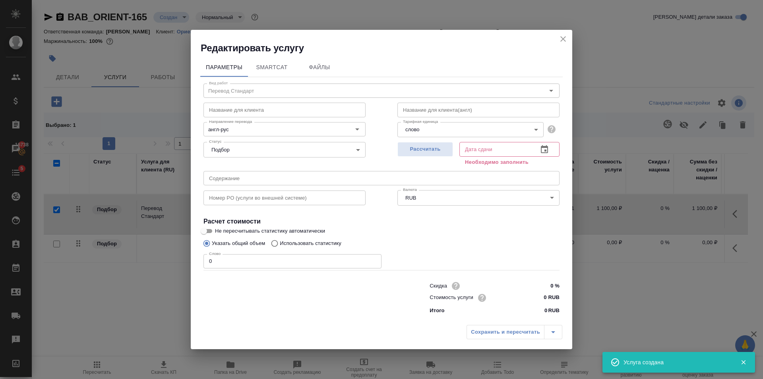
click at [450, 125] on body "🙏 .cls-1 fill:#fff; AWATERA Golubev Dmitry Клиенты Спецификации Заказы 16738 Ча…" at bounding box center [381, 189] width 763 height 379
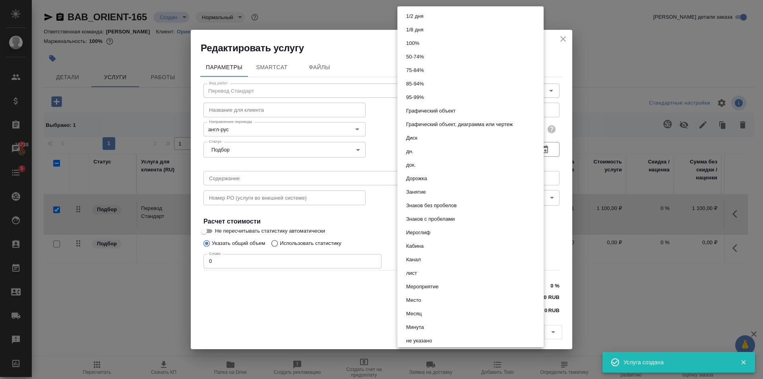
scroll to position [272, 0]
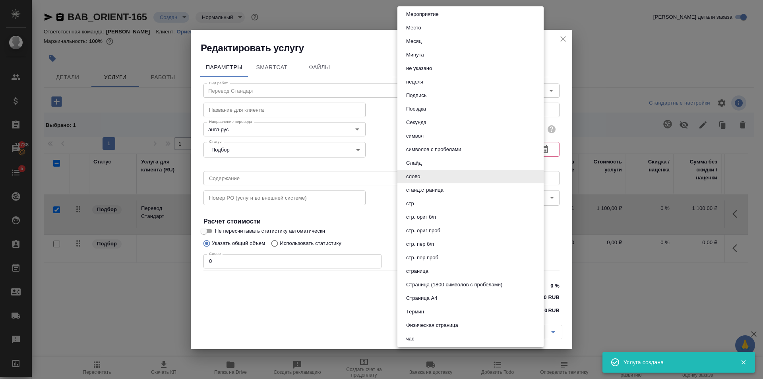
click at [487, 286] on button "Страница (1800 символов с пробелами)" at bounding box center [454, 284] width 101 height 9
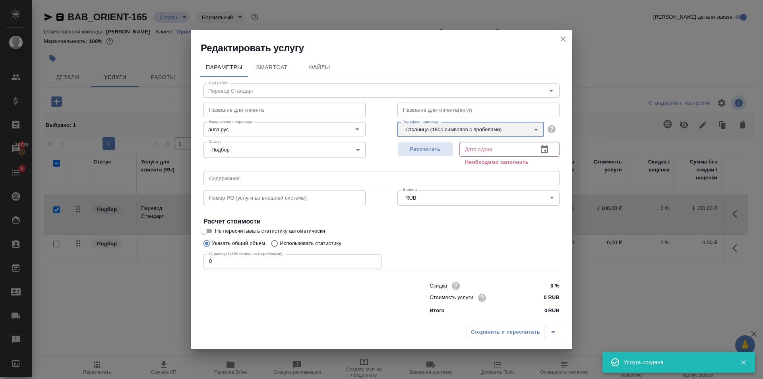
type input "5f4634783cfbf259794cc07c"
click at [484, 152] on input "text" at bounding box center [496, 149] width 72 height 14
click at [427, 155] on button "Рассчитать" at bounding box center [426, 149] width 56 height 15
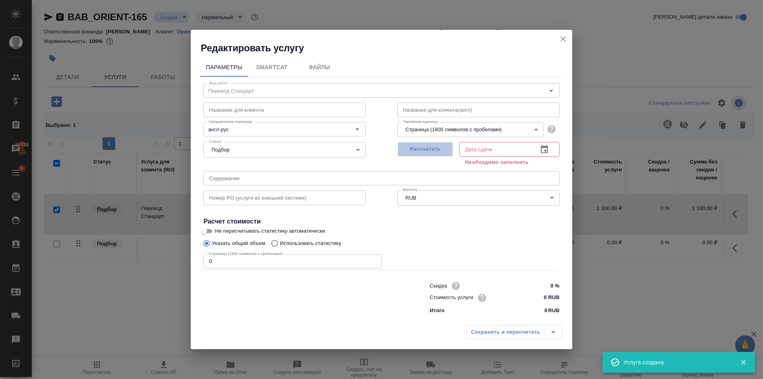
type input "07.10.2025 16:42"
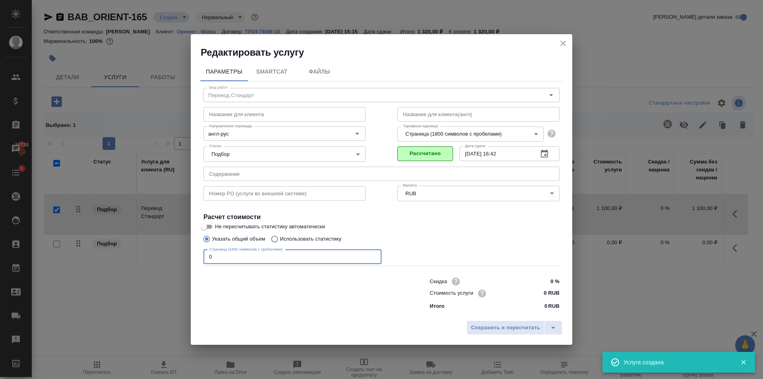
click at [263, 258] on input "0" at bounding box center [293, 257] width 178 height 14
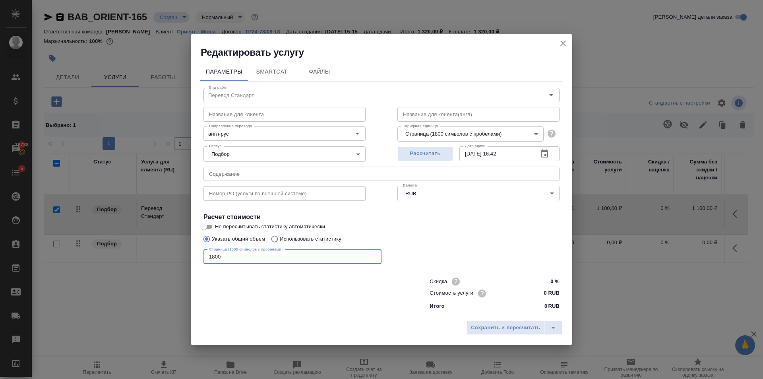
type input "1800"
click at [547, 292] on input "0 RUB" at bounding box center [545, 293] width 30 height 12
type input "580 RUB"
click at [524, 329] on span "Сохранить и пересчитать" at bounding box center [505, 328] width 69 height 9
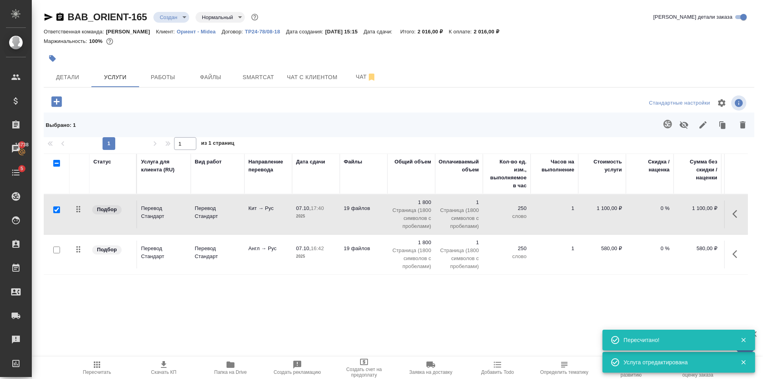
click at [54, 247] on input "checkbox" at bounding box center [56, 250] width 7 height 7
checkbox input "true"
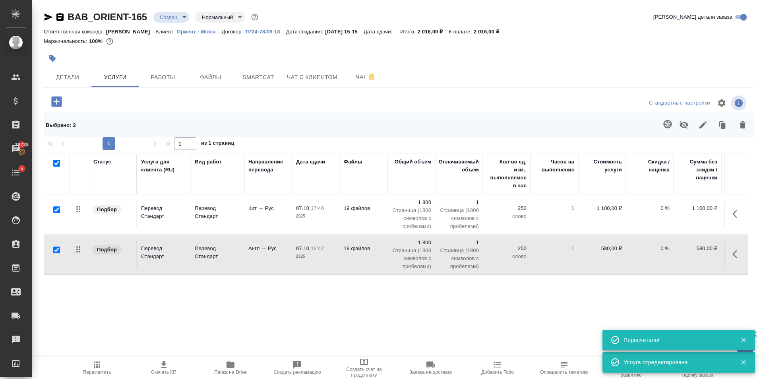
click at [664, 124] on icon "button" at bounding box center [668, 124] width 10 height 10
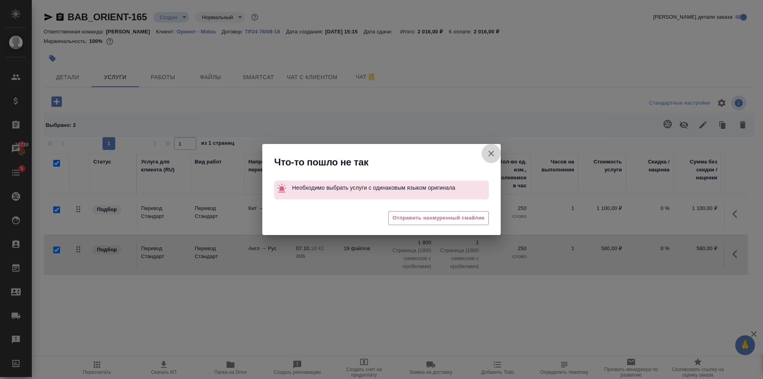
click at [491, 154] on icon "button" at bounding box center [492, 154] width 6 height 6
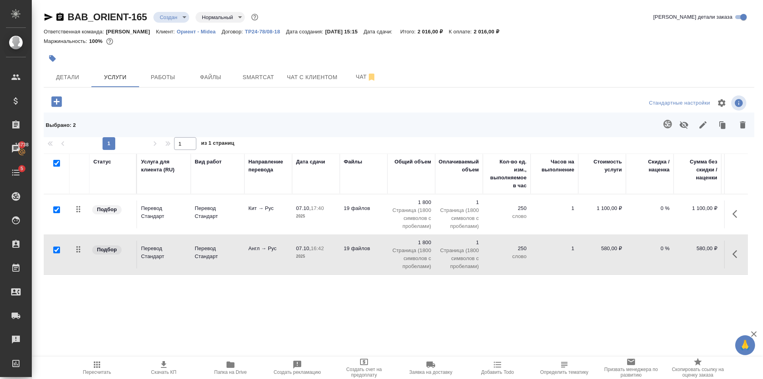
click at [56, 210] on input "checkbox" at bounding box center [56, 209] width 7 height 7
checkbox input "false"
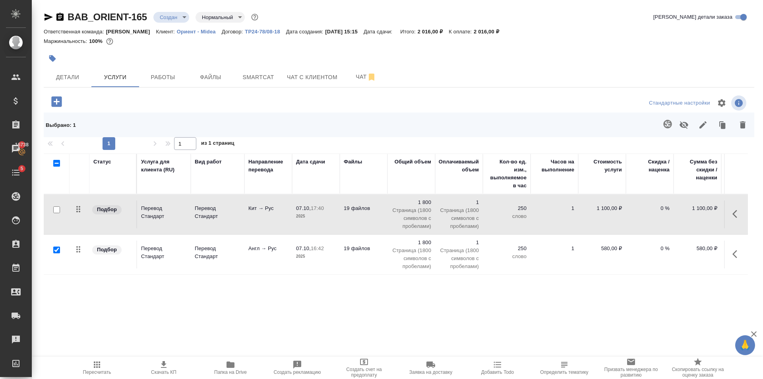
click at [666, 124] on icon "button" at bounding box center [668, 124] width 8 height 8
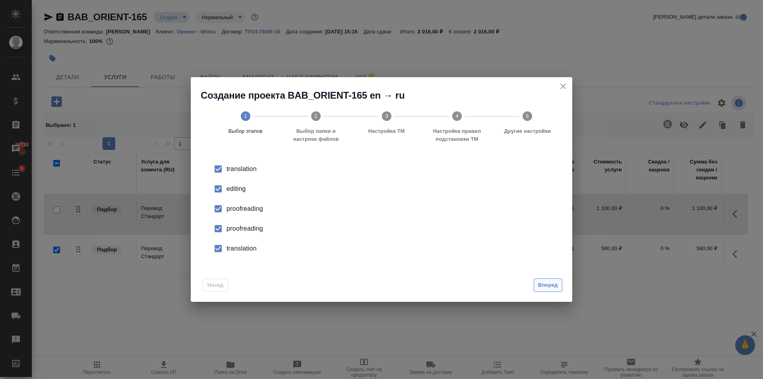
click at [540, 284] on span "Вперед" at bounding box center [548, 285] width 20 height 9
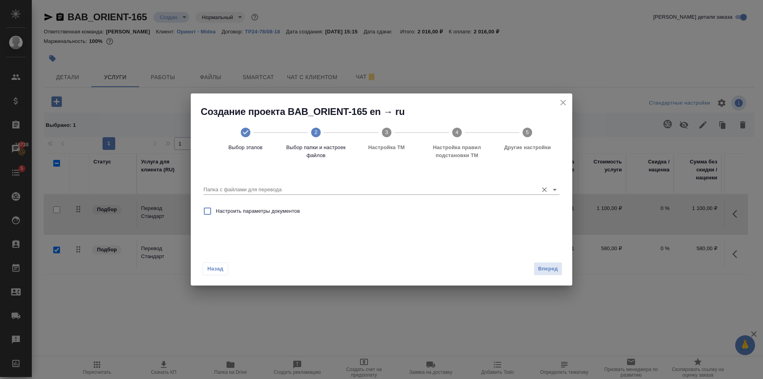
click at [558, 187] on icon "Open" at bounding box center [555, 190] width 10 height 10
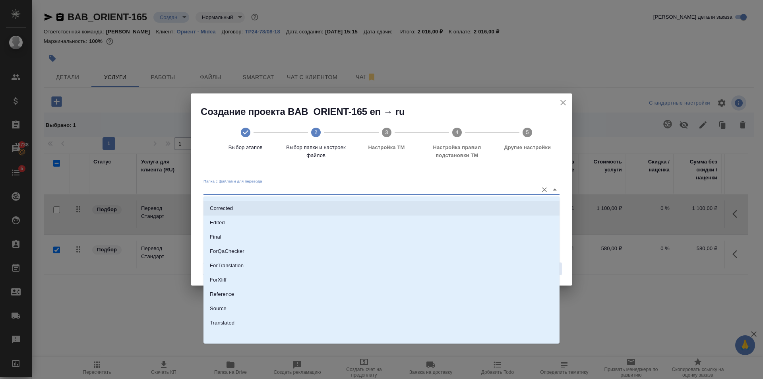
scroll to position [41, 0]
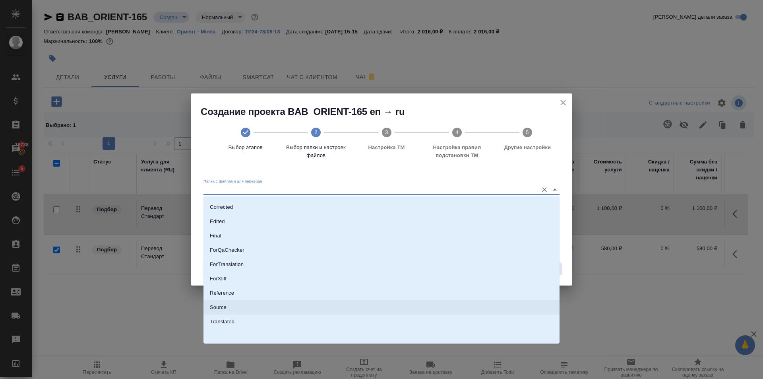
click at [216, 311] on p "Source" at bounding box center [218, 307] width 17 height 8
type input "Source"
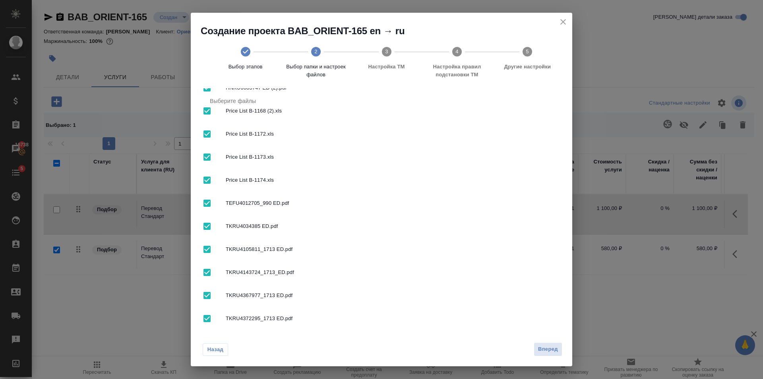
scroll to position [141, 0]
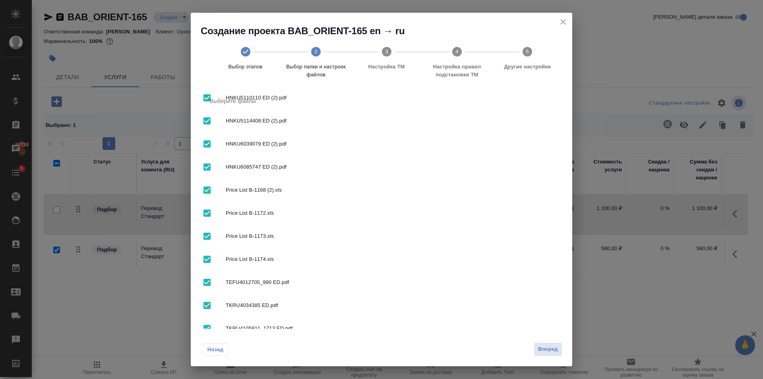
click at [565, 26] on icon "close" at bounding box center [564, 22] width 10 height 10
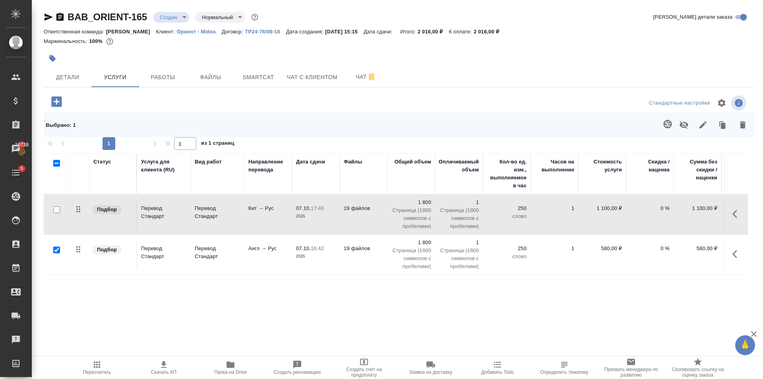
click at [665, 122] on icon "button" at bounding box center [668, 124] width 8 height 8
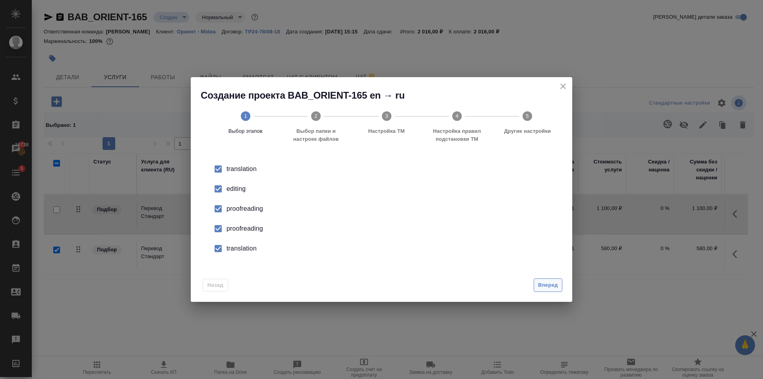
click at [550, 282] on span "Вперед" at bounding box center [548, 285] width 20 height 9
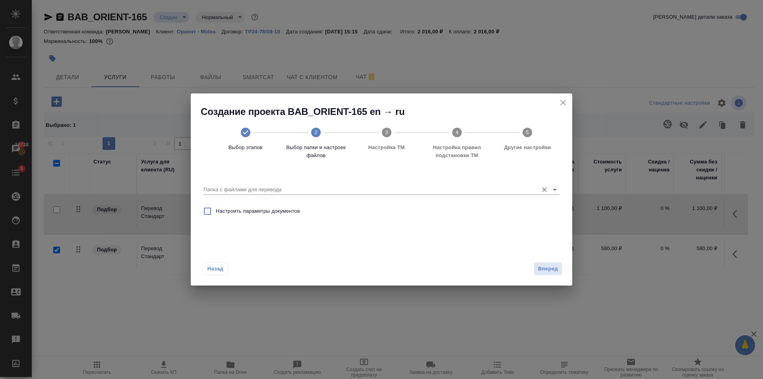
click at [553, 190] on icon "Open" at bounding box center [555, 190] width 10 height 10
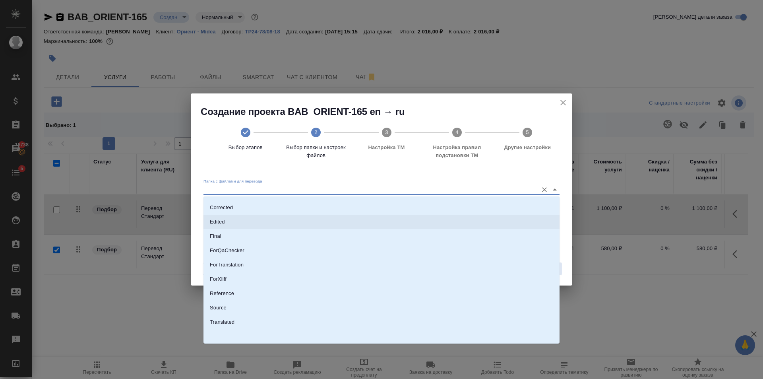
scroll to position [41, 0]
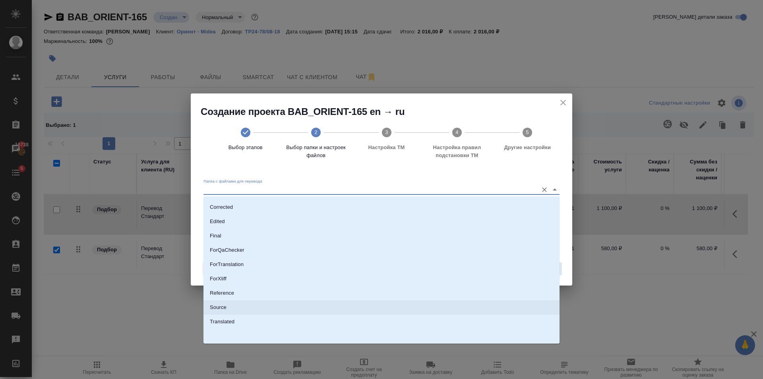
click at [251, 303] on li "Source" at bounding box center [382, 307] width 356 height 14
type input "Source"
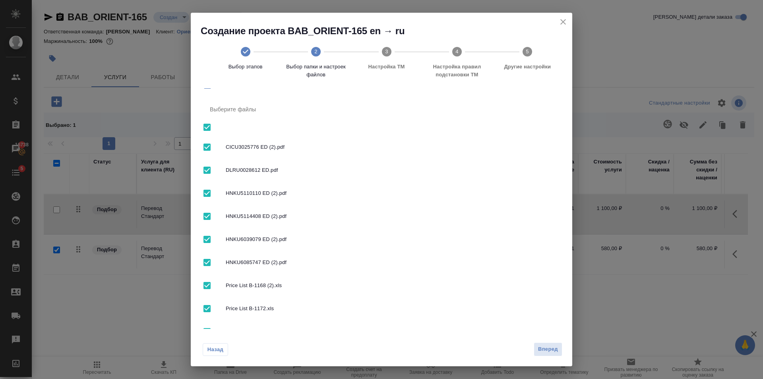
scroll to position [0, 0]
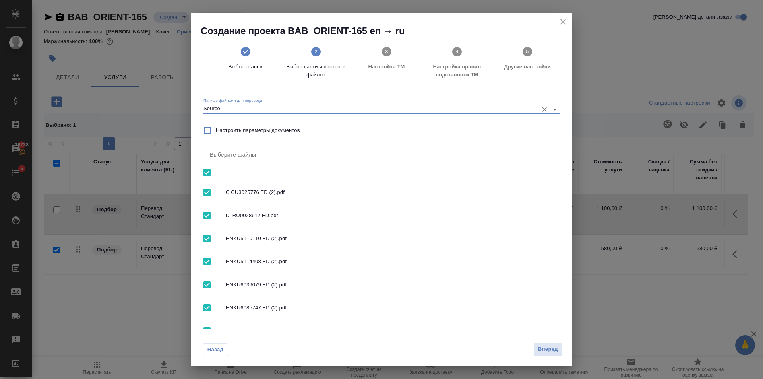
click at [208, 192] on input "checkbox" at bounding box center [207, 192] width 17 height 17
checkbox input "false"
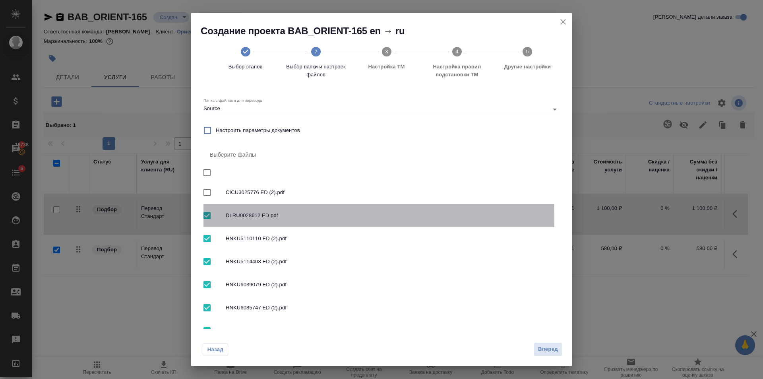
click at [208, 217] on input "checkbox" at bounding box center [207, 215] width 17 height 17
checkbox input "false"
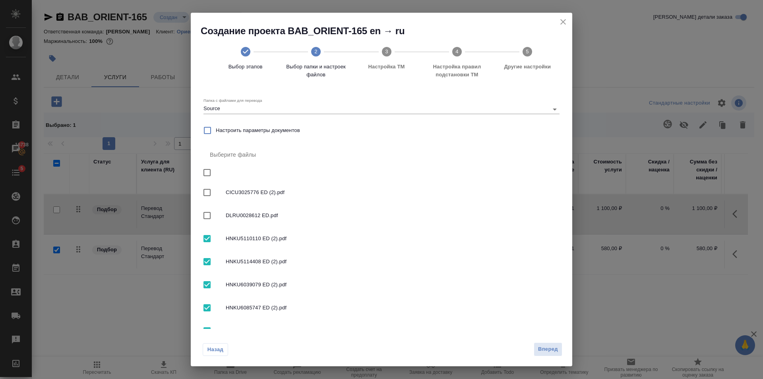
click at [208, 234] on input "checkbox" at bounding box center [207, 238] width 17 height 17
checkbox input "false"
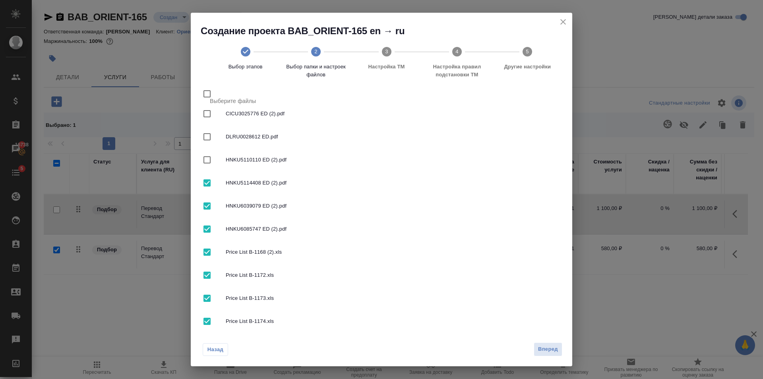
scroll to position [119, 0]
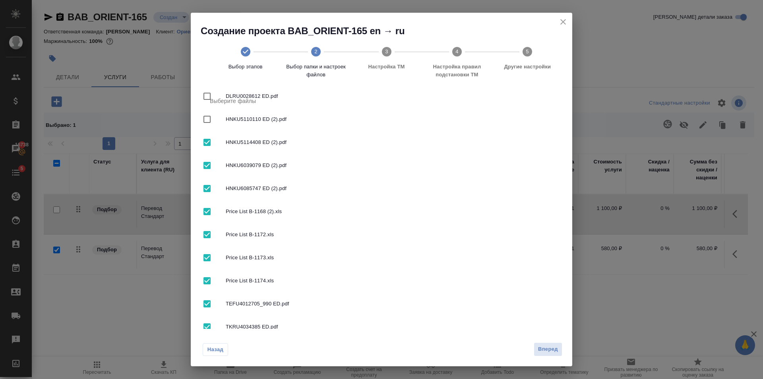
click at [208, 140] on input "checkbox" at bounding box center [207, 142] width 17 height 17
checkbox input "false"
click at [208, 160] on input "checkbox" at bounding box center [207, 165] width 17 height 17
checkbox input "false"
drag, startPoint x: 209, startPoint y: 182, endPoint x: 208, endPoint y: 198, distance: 16.3
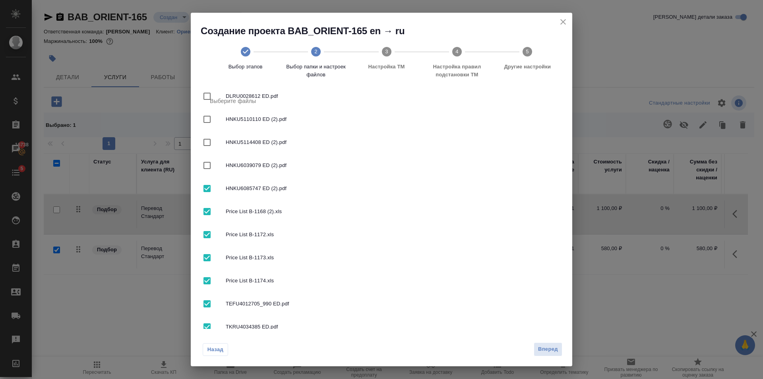
click at [209, 185] on input "checkbox" at bounding box center [207, 188] width 17 height 17
checkbox input "false"
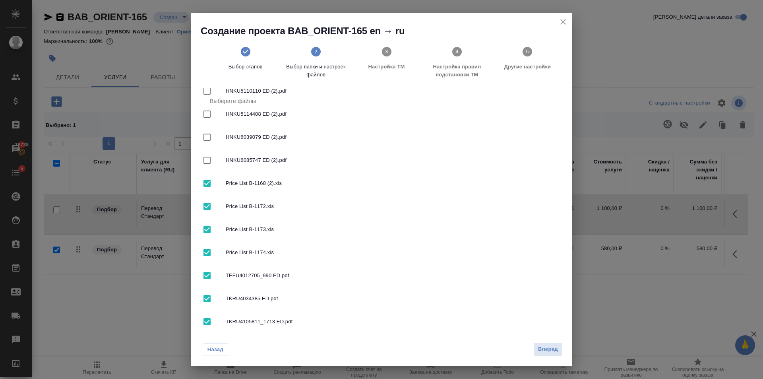
scroll to position [159, 0]
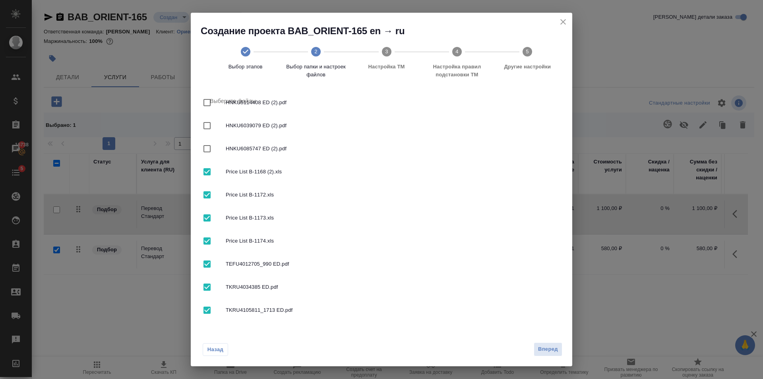
click at [208, 263] on input "checkbox" at bounding box center [207, 264] width 17 height 17
checkbox input "false"
click at [208, 286] on input "checkbox" at bounding box center [207, 287] width 17 height 17
checkbox input "false"
click at [208, 310] on input "checkbox" at bounding box center [207, 310] width 17 height 17
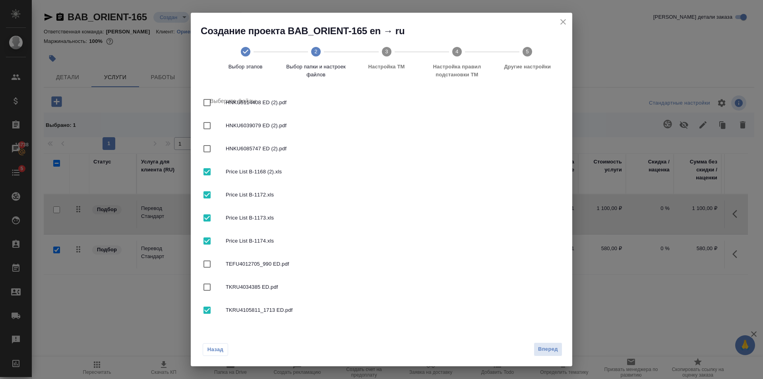
checkbox input "false"
click at [551, 351] on span "Вперед" at bounding box center [548, 349] width 20 height 9
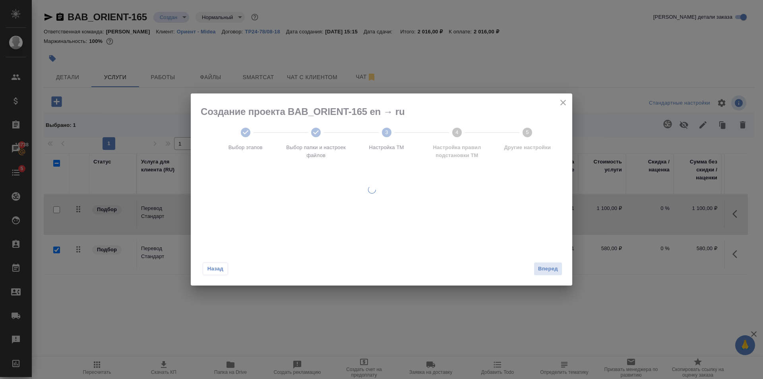
scroll to position [0, 0]
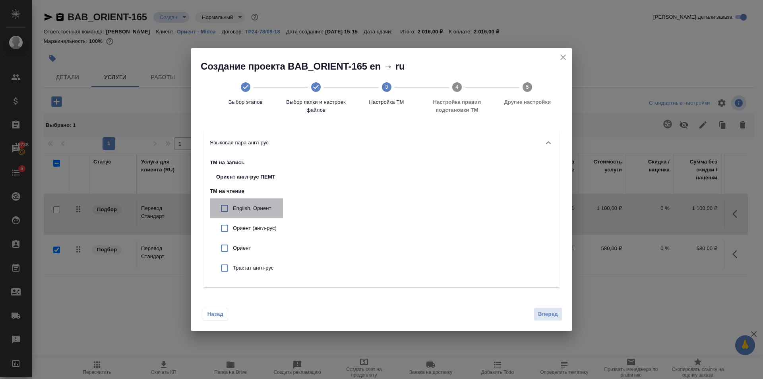
click at [262, 206] on p "English, Ориент" at bounding box center [255, 208] width 44 height 8
checkbox input "true"
click at [266, 228] on p "Ориент (англ-рус)" at bounding box center [255, 228] width 44 height 8
checkbox input "true"
click at [262, 250] on p "Ориент" at bounding box center [255, 248] width 44 height 8
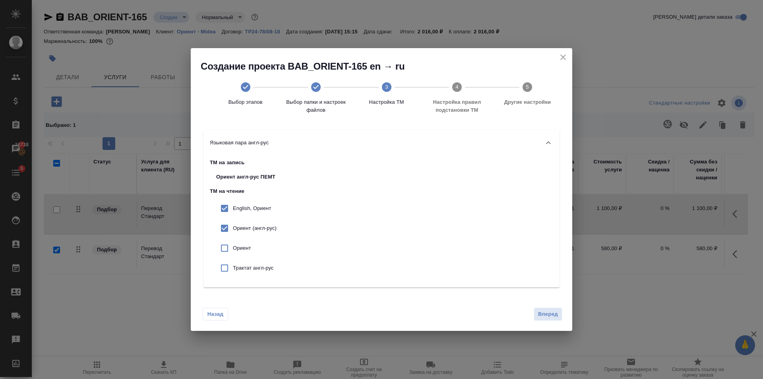
checkbox input "true"
click at [264, 270] on p "Трактат англ-рус" at bounding box center [255, 268] width 44 height 8
checkbox input "false"
drag, startPoint x: 266, startPoint y: 224, endPoint x: 516, endPoint y: 293, distance: 259.1
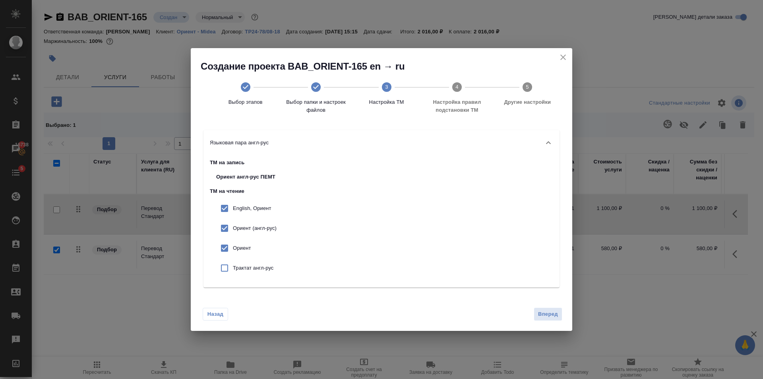
click at [266, 224] on p "Ориент (англ-рус)" at bounding box center [255, 228] width 44 height 8
click at [272, 231] on p "Ориент (англ-рус)" at bounding box center [255, 228] width 44 height 8
checkbox input "true"
click at [262, 251] on p "Ориент" at bounding box center [255, 248] width 44 height 8
checkbox input "false"
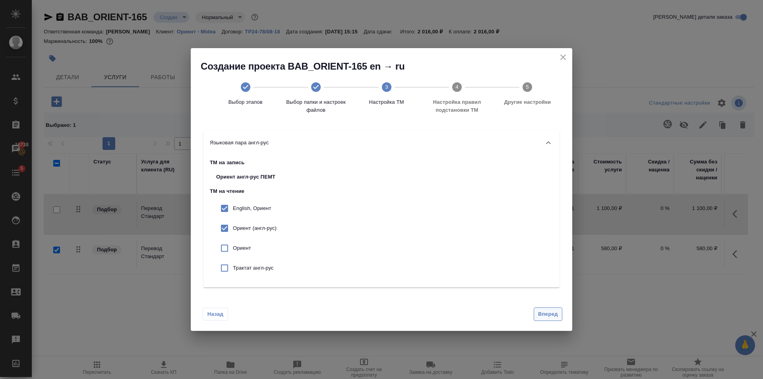
click at [557, 312] on span "Вперед" at bounding box center [548, 314] width 20 height 9
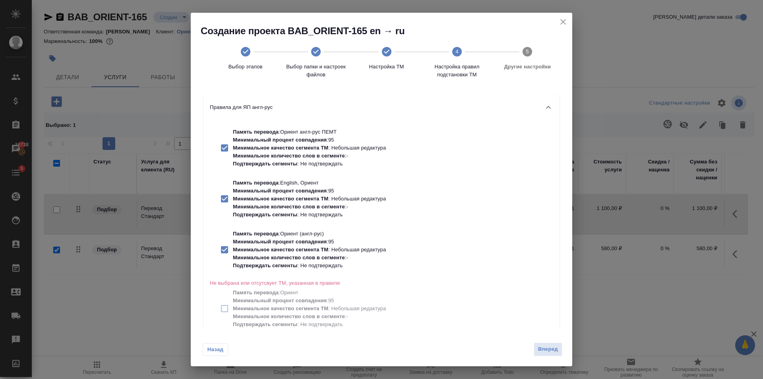
scroll to position [25, 0]
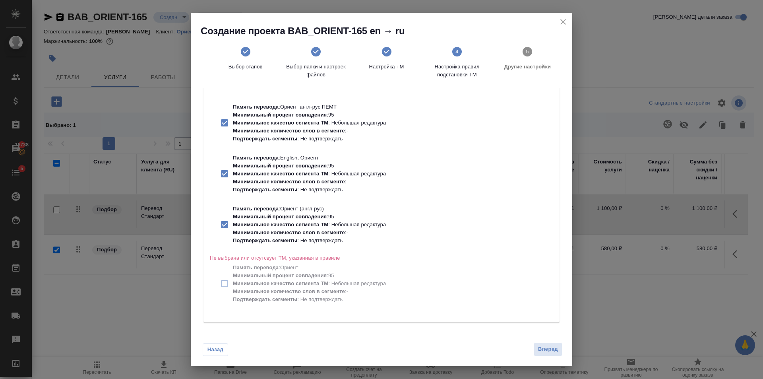
drag, startPoint x: 544, startPoint y: 346, endPoint x: 479, endPoint y: 245, distance: 120.6
click at [543, 346] on span "Вперед" at bounding box center [548, 349] width 20 height 9
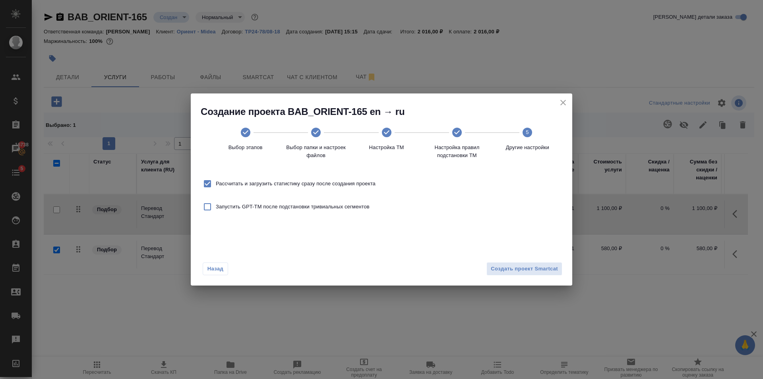
click at [367, 184] on span "Рассчитать и загрузить статистику сразу после создания проекта" at bounding box center [296, 184] width 160 height 8
click at [216, 184] on input "Рассчитать и загрузить статистику сразу после создания проекта" at bounding box center [207, 183] width 17 height 17
checkbox input "false"
click at [556, 272] on span "Создать проект Smartcat" at bounding box center [524, 268] width 67 height 9
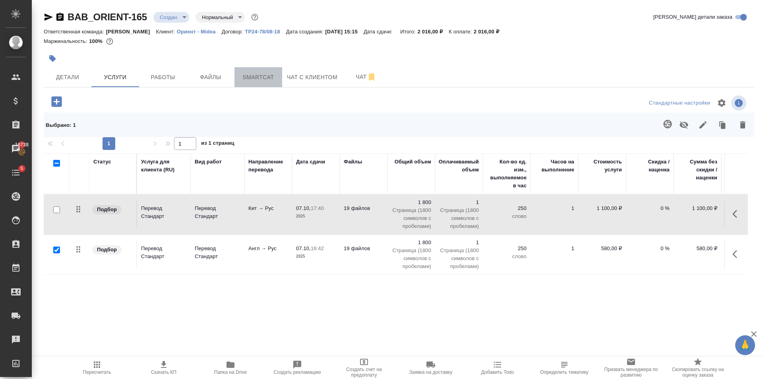
drag, startPoint x: 273, startPoint y: 73, endPoint x: 279, endPoint y: 95, distance: 23.5
click at [272, 73] on span "Smartcat" at bounding box center [258, 77] width 38 height 10
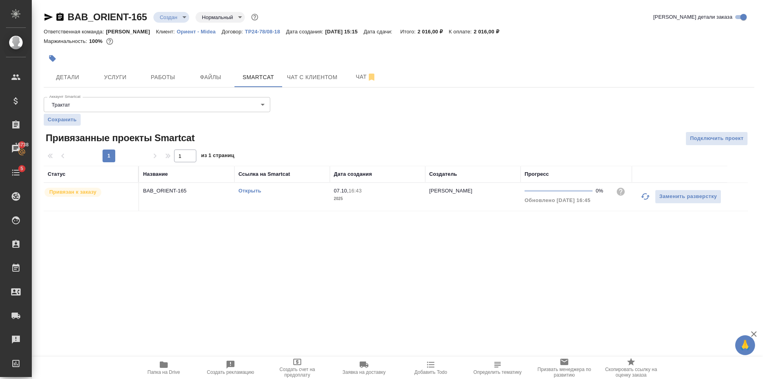
click at [253, 192] on link "Открыть" at bounding box center [250, 191] width 23 height 6
click at [118, 77] on span "Услуги" at bounding box center [115, 77] width 38 height 10
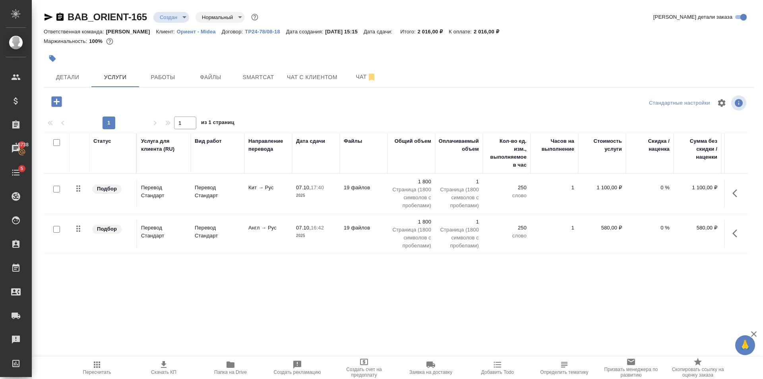
click at [443, 247] on p "Страница (1800 символов с пробелами)" at bounding box center [459, 238] width 40 height 24
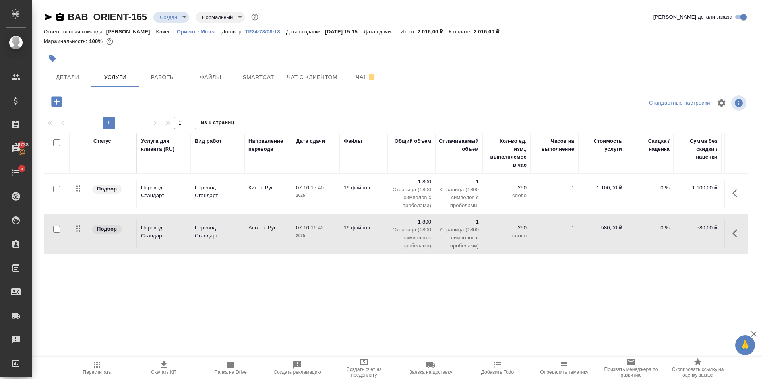
click at [443, 247] on p "Страница (1800 символов с пробелами)" at bounding box center [459, 238] width 40 height 24
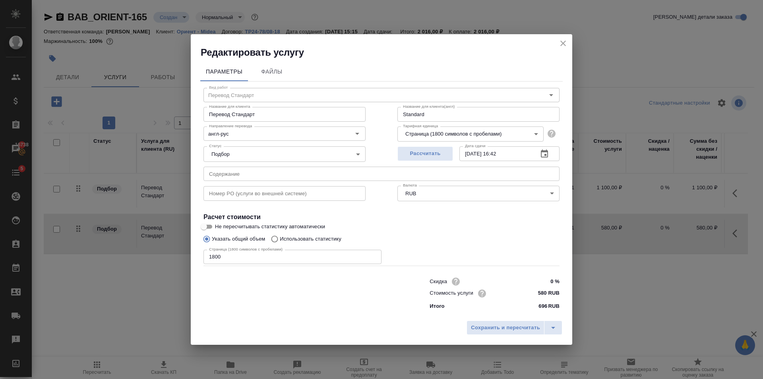
click at [251, 254] on input "1800" at bounding box center [293, 257] width 178 height 14
type input "1"
type input "3600"
click at [496, 325] on span "Сохранить и пересчитать" at bounding box center [505, 327] width 69 height 9
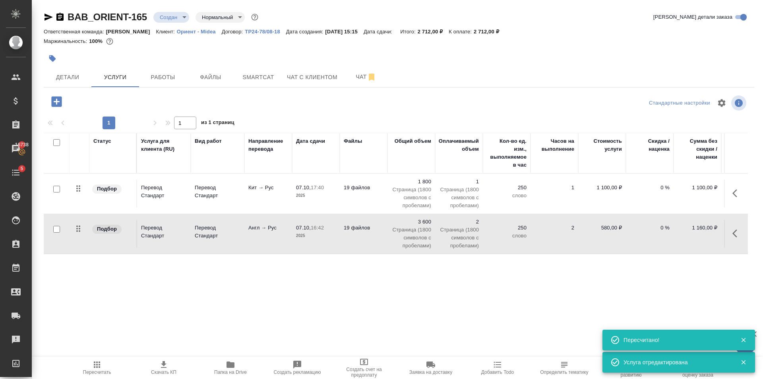
scroll to position [0, 45]
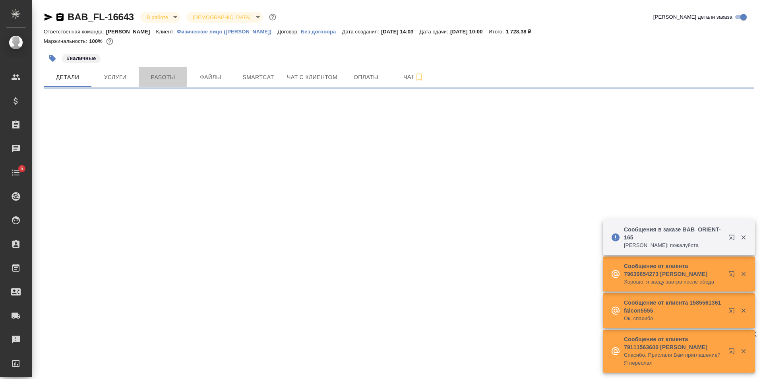
click at [172, 87] on button "Работы" at bounding box center [163, 77] width 48 height 20
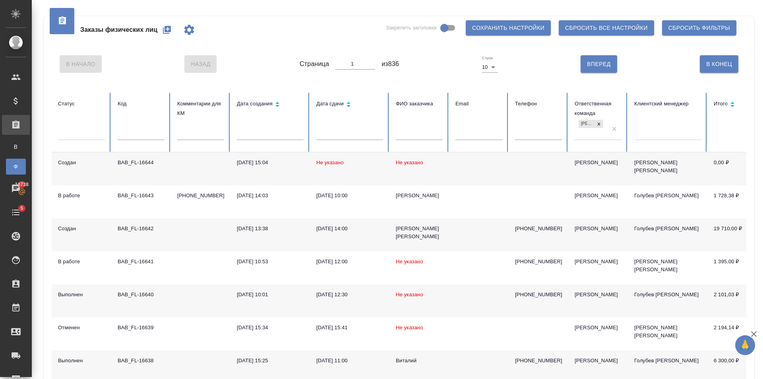
click at [294, 172] on td "[DATE] 15:04" at bounding box center [271, 168] width 80 height 33
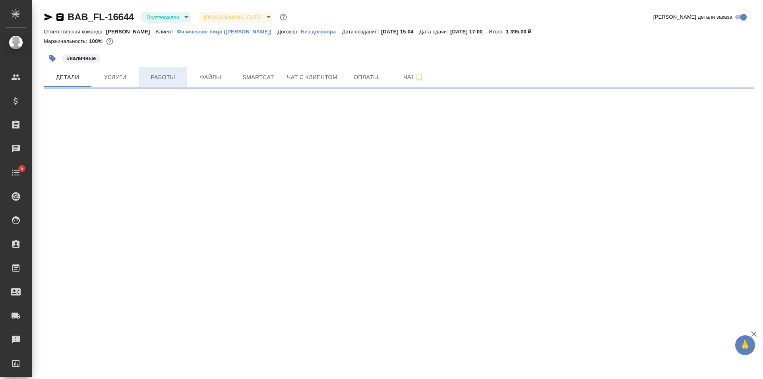
click at [175, 78] on span "Работы" at bounding box center [163, 77] width 38 height 10
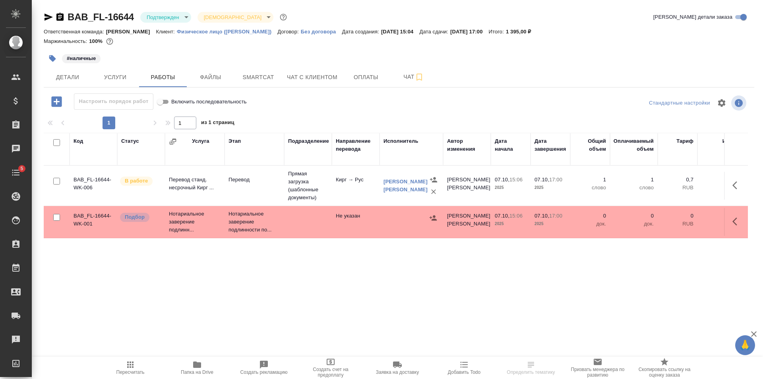
click at [47, 62] on button "button" at bounding box center [52, 58] width 17 height 17
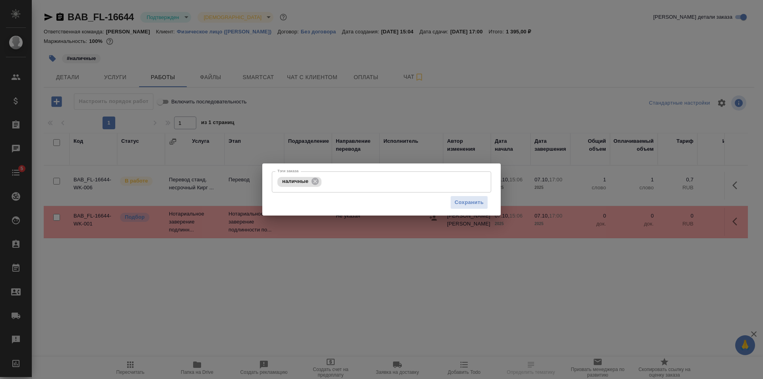
click at [252, 115] on div "Тэги заказа наличные Тэги заказа Сохранить" at bounding box center [381, 189] width 763 height 379
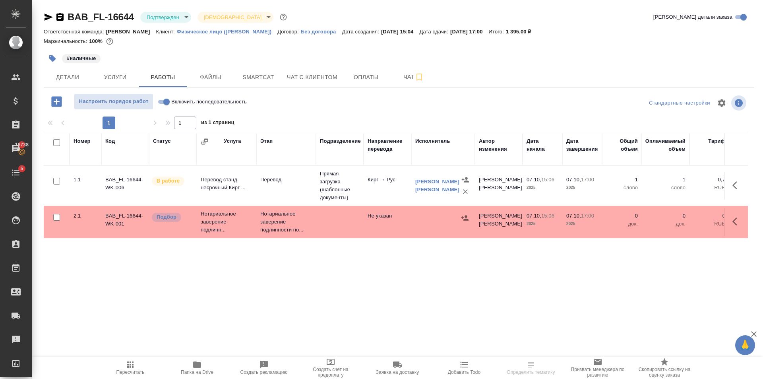
click at [47, 16] on icon "button" at bounding box center [49, 17] width 8 height 7
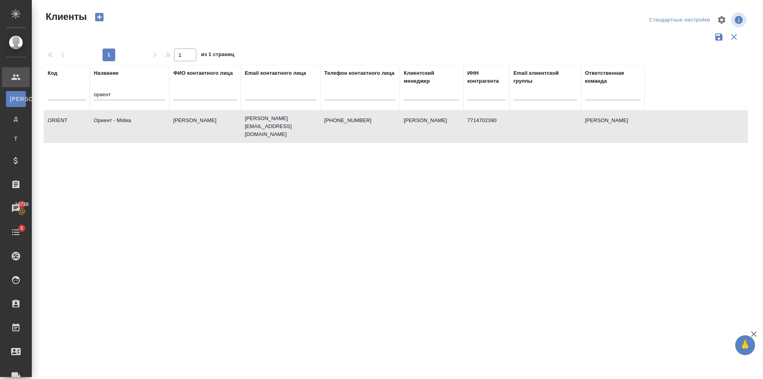
select select "RU"
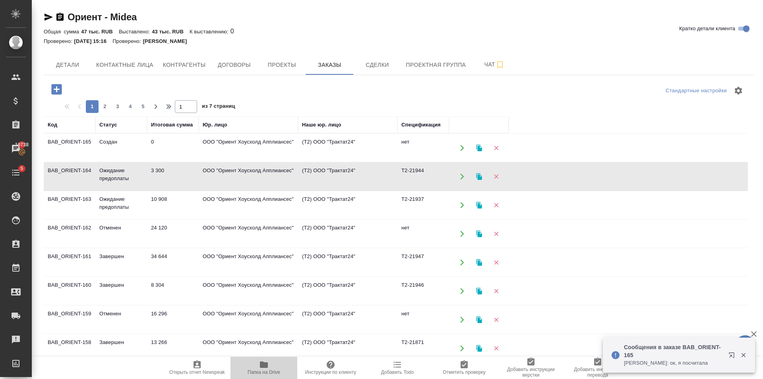
click at [272, 367] on span "Папка на Drive" at bounding box center [263, 367] width 57 height 15
click at [48, 17] on icon "button" at bounding box center [49, 17] width 8 height 7
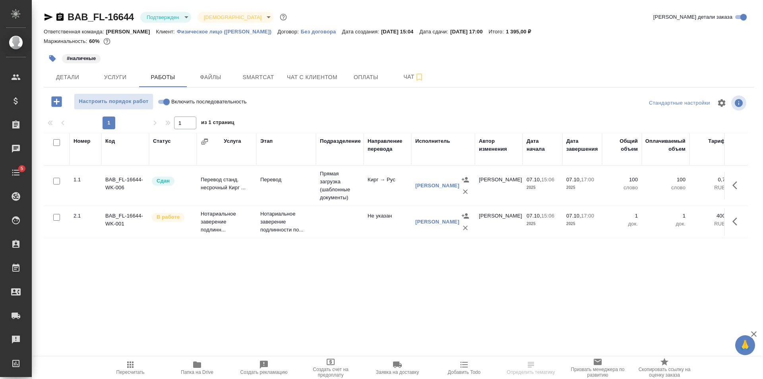
click at [165, 21] on body "🙏 .cls-1 fill:#fff; AWATERA [PERSON_NAME] Клиенты Спецификации Заказы Чаты 5 To…" at bounding box center [381, 189] width 763 height 379
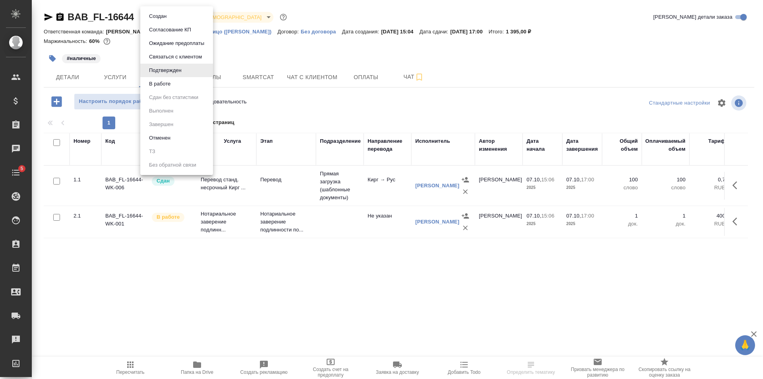
click at [167, 84] on button "В работе" at bounding box center [160, 84] width 26 height 9
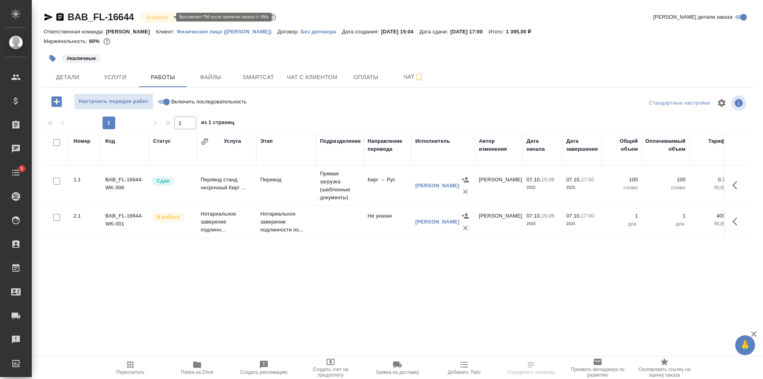
click at [159, 20] on body "🙏 .cls-1 fill:#fff; AWATERA [PERSON_NAME] Клиенты Спецификации Заказы Чаты 5 To…" at bounding box center [381, 189] width 763 height 379
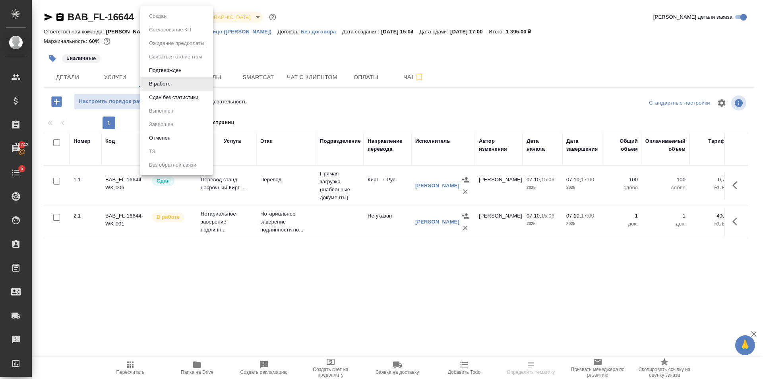
click at [173, 92] on li "Сдан без статистики" at bounding box center [176, 98] width 73 height 14
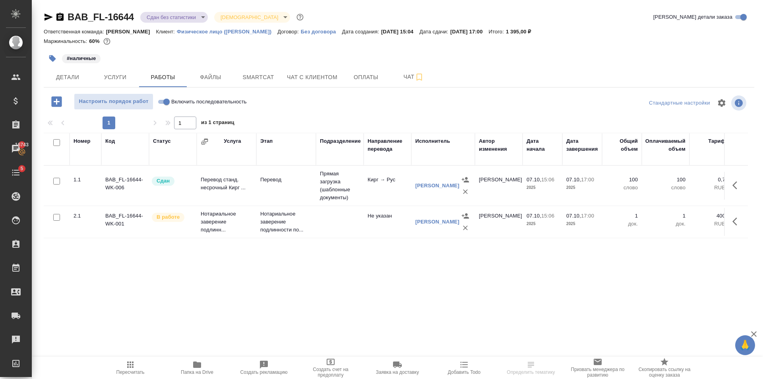
click at [163, 16] on body "🙏 .cls-1 fill:#fff; AWATERA [PERSON_NAME] Клиенты Спецификации Заказы 16743 Чат…" at bounding box center [381, 189] width 763 height 379
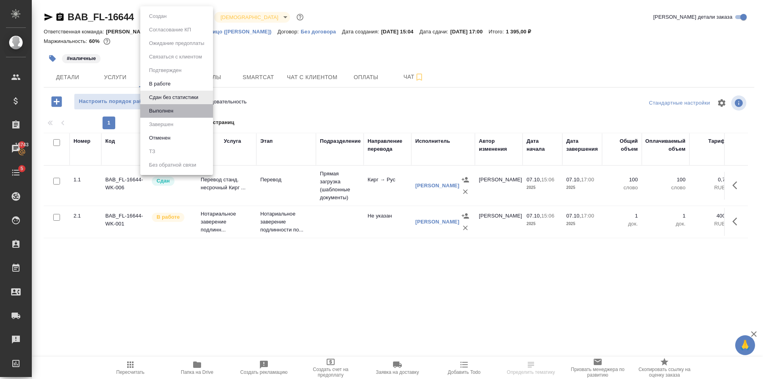
click at [192, 115] on li "Выполнен" at bounding box center [176, 111] width 73 height 14
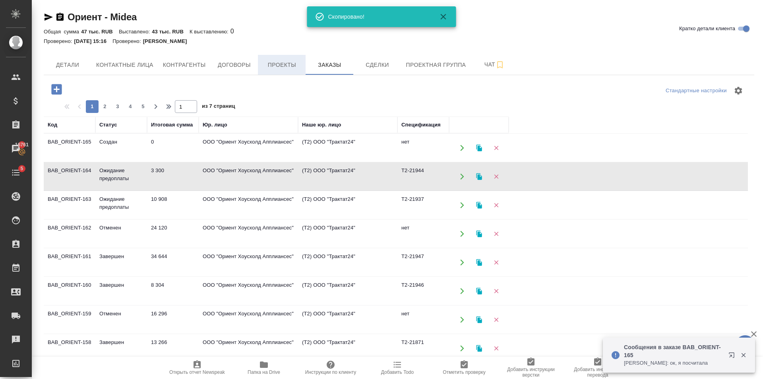
click at [274, 67] on span "Проекты" at bounding box center [282, 65] width 38 height 10
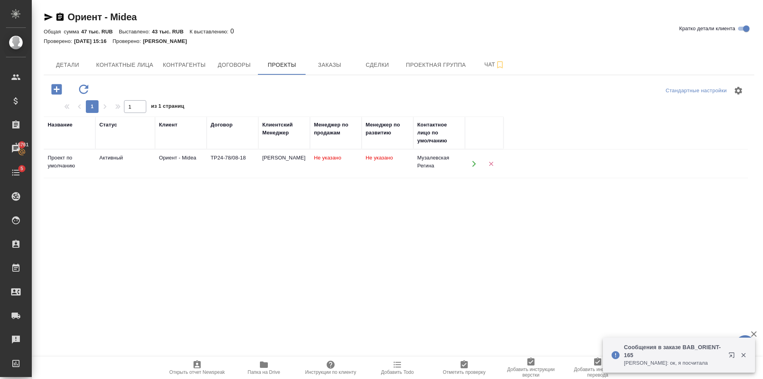
click at [215, 171] on td "ТР24-78/08-18" at bounding box center [233, 164] width 52 height 28
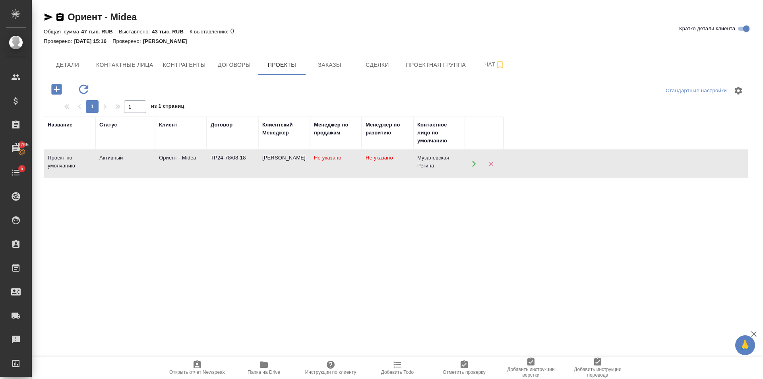
click at [544, 202] on div "Название Статус Клиент Договор Клиентский Менеджер Менеджер по продажам Менедже…" at bounding box center [396, 272] width 705 height 310
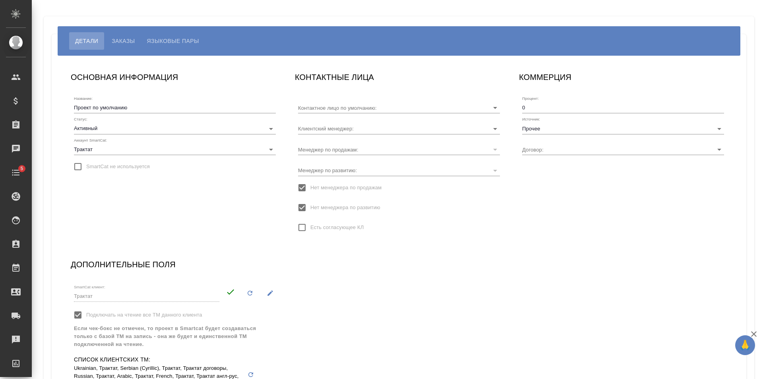
type input "Музалевская Регина"
type input "ТР24-78/08-18"
type input "[PERSON_NAME]"
click at [183, 48] on button "Языковые пары" at bounding box center [173, 40] width 64 height 17
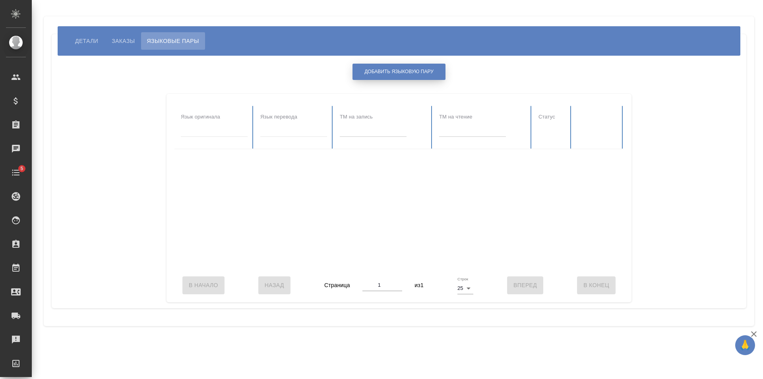
click at [414, 69] on span "Добавить языковую пару" at bounding box center [399, 71] width 69 height 7
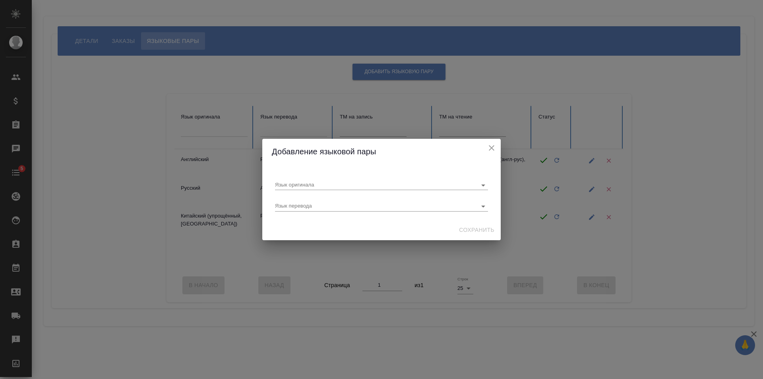
click at [506, 132] on div "Добавление языковой пары Язык оригинала Язык перевода Сохранить" at bounding box center [381, 189] width 763 height 379
click at [491, 145] on icon "close" at bounding box center [492, 148] width 10 height 10
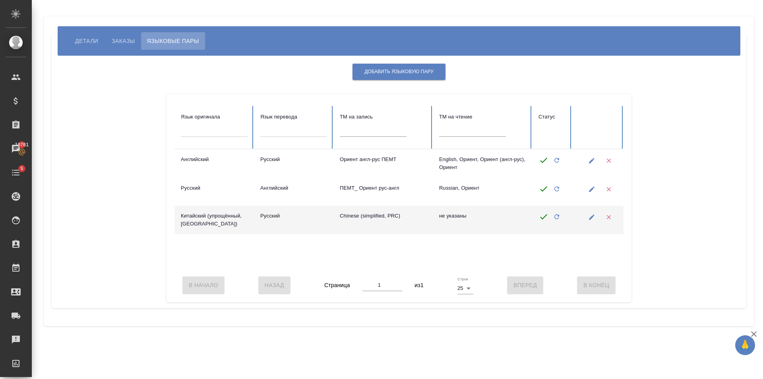
click at [379, 228] on td "Chinese (simplified, PRC)" at bounding box center [383, 220] width 99 height 29
click at [593, 219] on icon "button" at bounding box center [592, 217] width 7 height 7
type input "Китайский (упрощённый, [GEOGRAPHIC_DATA])"
type input "Русский"
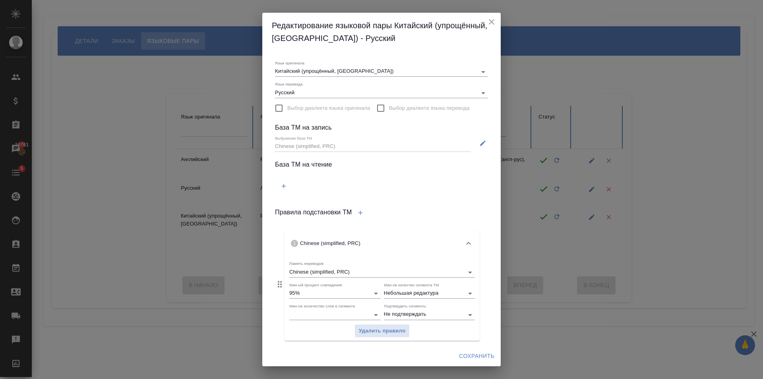
click at [284, 180] on button "button" at bounding box center [284, 186] width 16 height 16
click at [334, 186] on div "Текст поиска" at bounding box center [336, 189] width 123 height 16
click at [336, 193] on input "Текст поиска" at bounding box center [336, 192] width 123 height 10
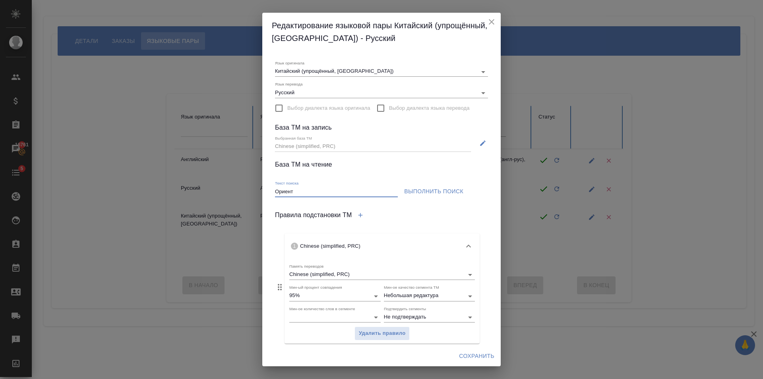
click at [458, 189] on span "Выполнить поиск" at bounding box center [433, 191] width 59 height 10
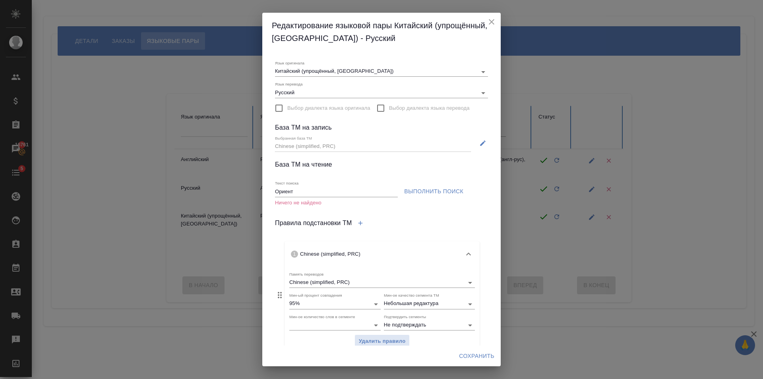
drag, startPoint x: 339, startPoint y: 191, endPoint x: 260, endPoint y: 199, distance: 79.1
click at [282, 195] on input "Ориент" at bounding box center [336, 192] width 123 height 10
type input "О"
click at [489, 353] on span "Сохранить" at bounding box center [476, 356] width 35 height 10
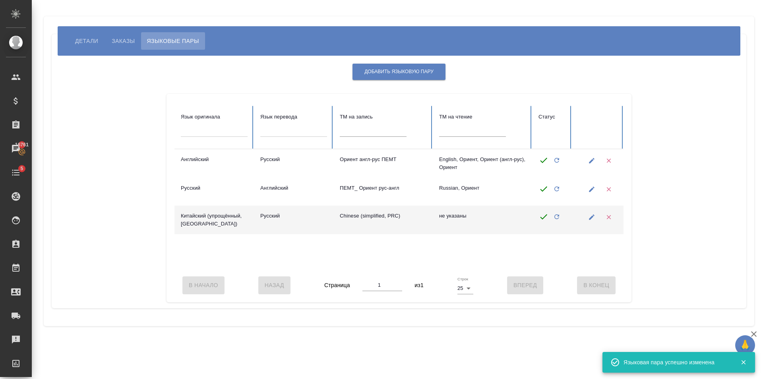
click at [544, 218] on icon at bounding box center [544, 217] width 10 height 10
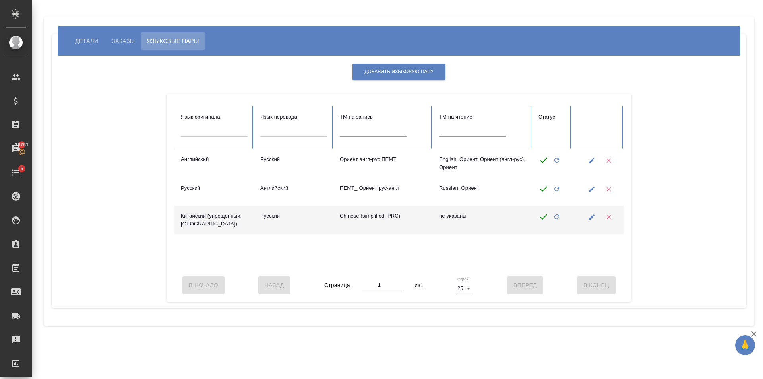
click at [435, 222] on td "не указаны" at bounding box center [482, 220] width 99 height 29
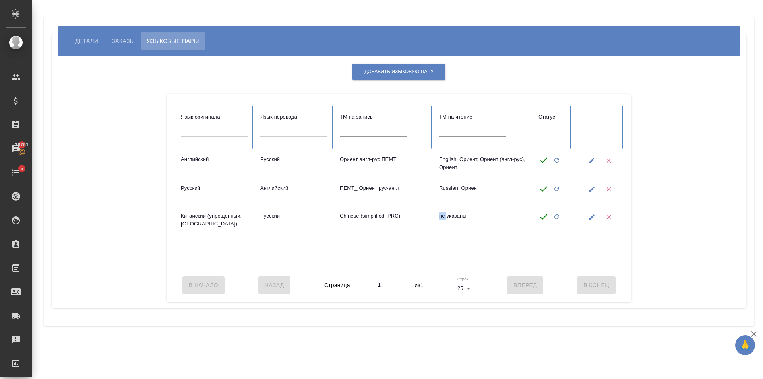
click at [594, 213] on button "button" at bounding box center [592, 217] width 16 height 16
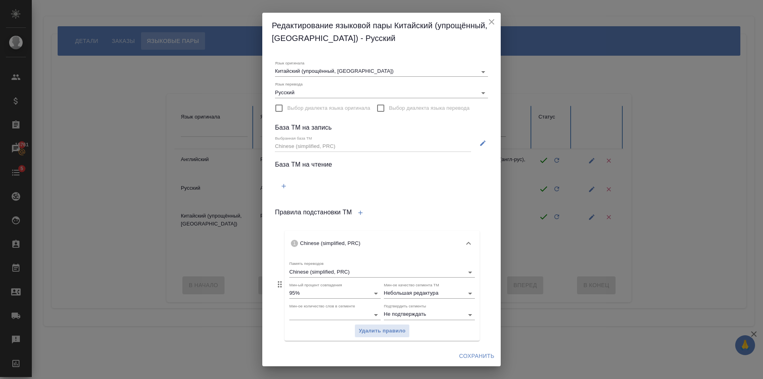
click at [286, 184] on icon "button" at bounding box center [283, 186] width 7 height 7
click at [377, 155] on div "Выбранная база ТМ Chinese (simplified, PRC)" at bounding box center [373, 142] width 202 height 27
click at [364, 194] on input "Текст поиска" at bounding box center [336, 192] width 123 height 10
click at [354, 169] on div at bounding box center [364, 173] width 180 height 10
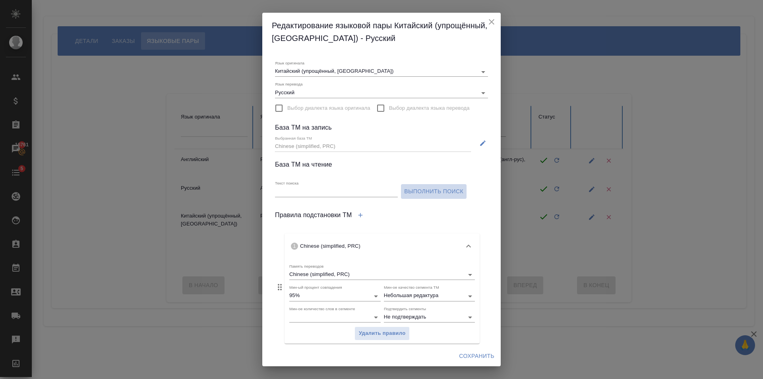
click at [436, 192] on span "Выполнить поиск" at bounding box center [433, 191] width 59 height 10
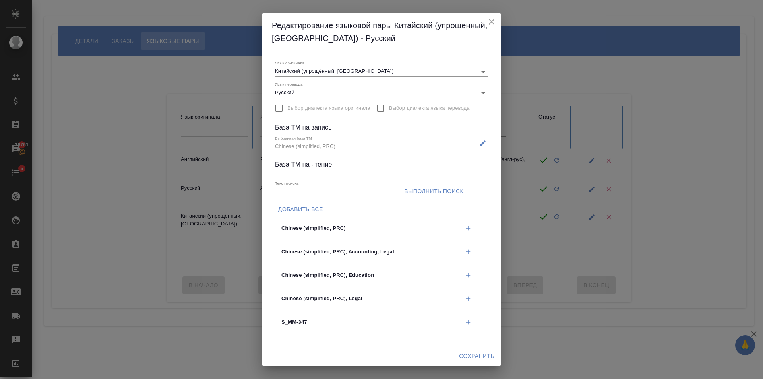
click at [326, 210] on button "Добавить все" at bounding box center [300, 209] width 51 height 15
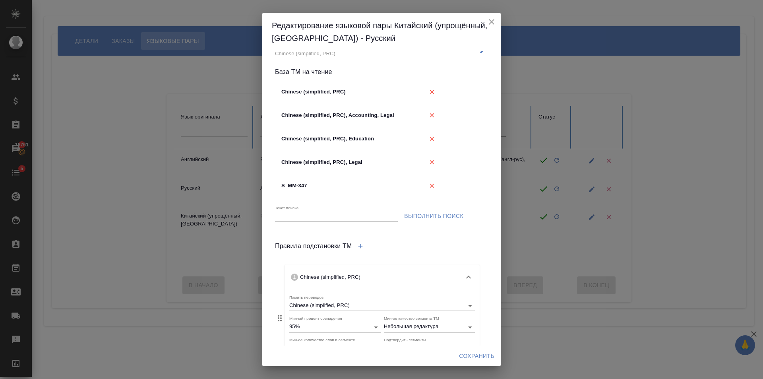
scroll to position [119, 0]
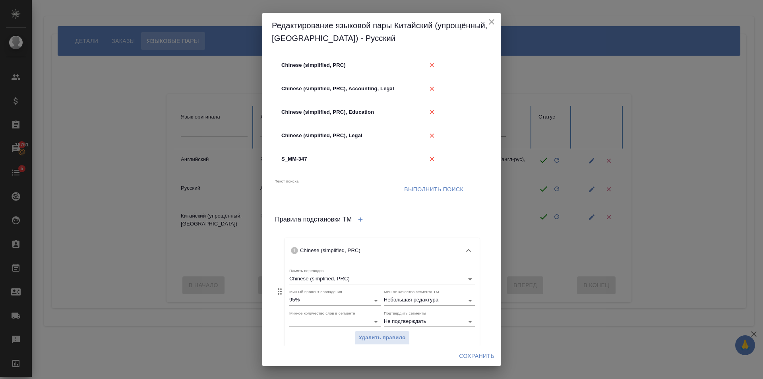
drag, startPoint x: 486, startPoint y: 355, endPoint x: 545, endPoint y: 276, distance: 99.3
click at [487, 355] on span "Сохранить" at bounding box center [476, 356] width 35 height 10
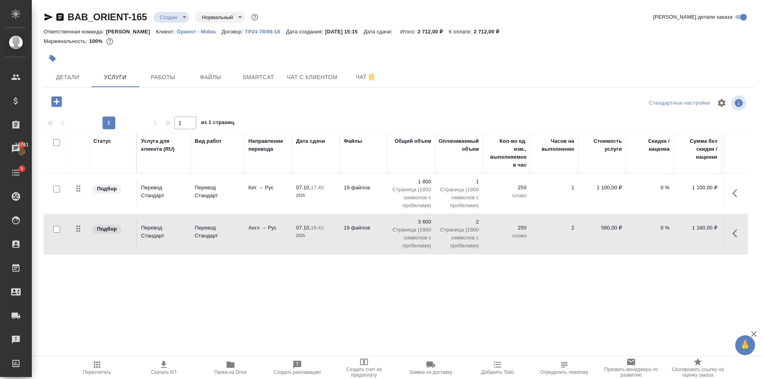
scroll to position [0, 45]
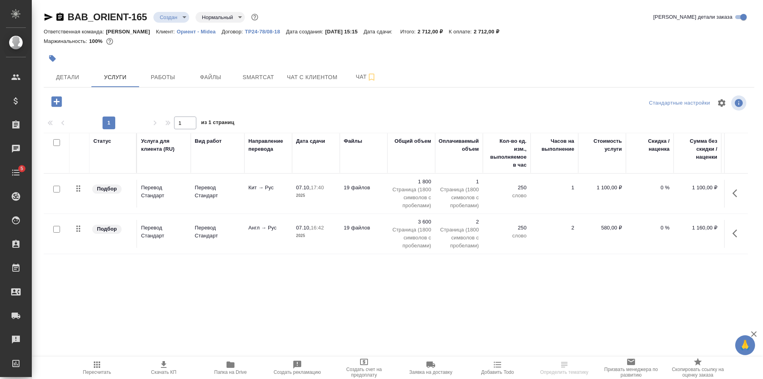
click at [58, 189] on input "checkbox" at bounding box center [56, 189] width 7 height 7
checkbox input "true"
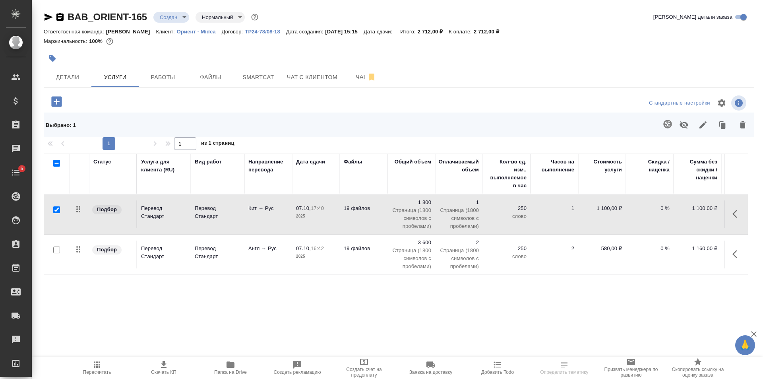
click at [659, 124] on button "button" at bounding box center [667, 124] width 19 height 19
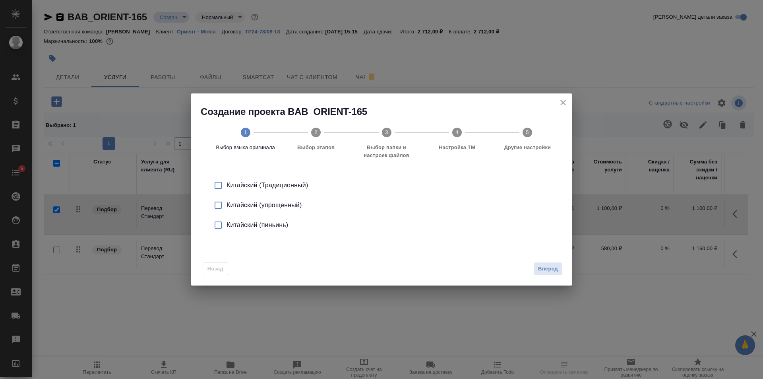
click at [317, 204] on div "Китайский (упрощенный)" at bounding box center [390, 205] width 327 height 10
click at [299, 204] on div "Китайский (упрощенный)" at bounding box center [390, 205] width 327 height 10
click at [554, 267] on span "Вперед" at bounding box center [548, 268] width 20 height 9
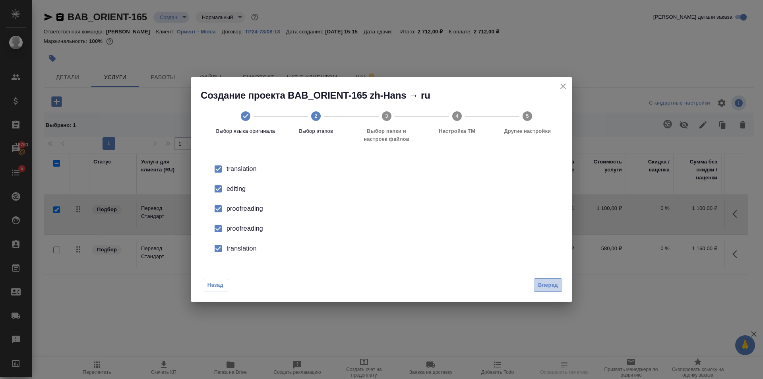
click at [545, 284] on span "Вперед" at bounding box center [548, 285] width 20 height 9
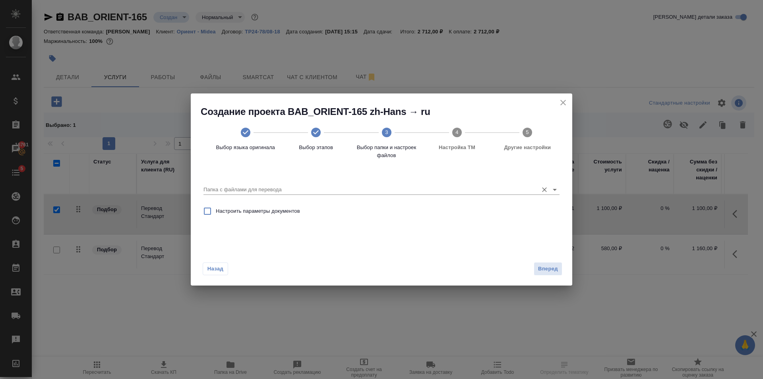
click at [552, 190] on icon "Open" at bounding box center [555, 190] width 10 height 10
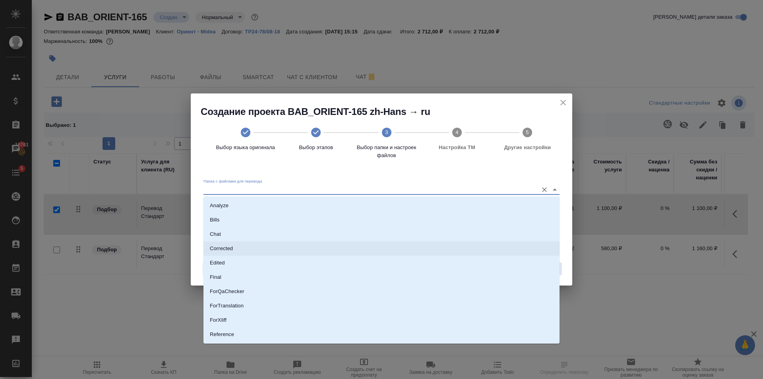
scroll to position [41, 0]
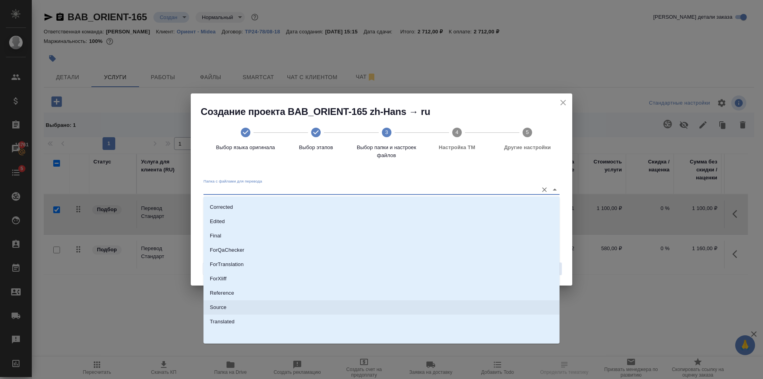
click at [250, 303] on li "Source" at bounding box center [382, 307] width 356 height 14
type input "Source"
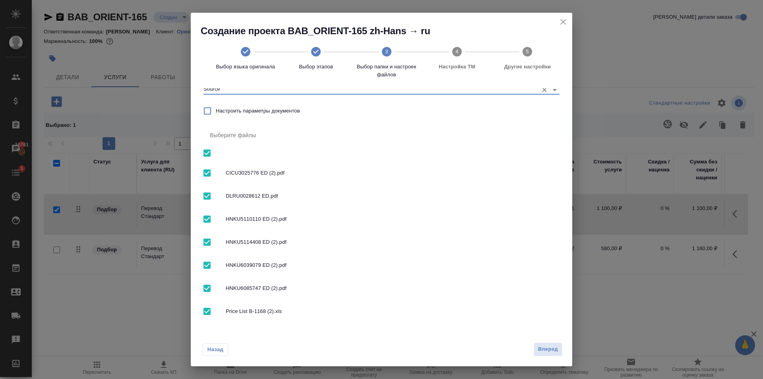
scroll to position [0, 0]
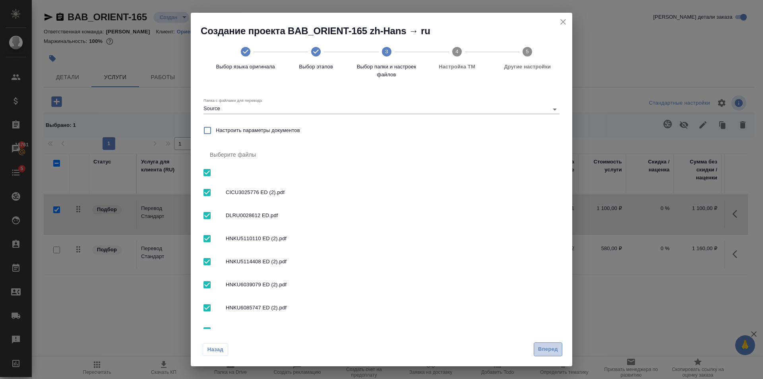
click at [538, 350] on span "Вперед" at bounding box center [548, 349] width 20 height 9
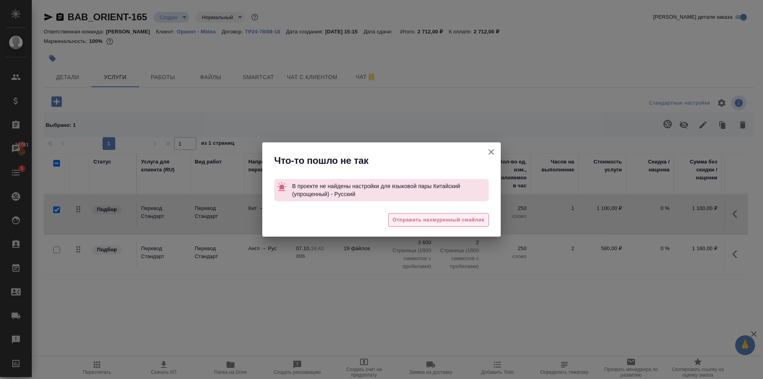
click at [473, 217] on span "Отправить нахмуренный смайлик" at bounding box center [439, 220] width 92 height 9
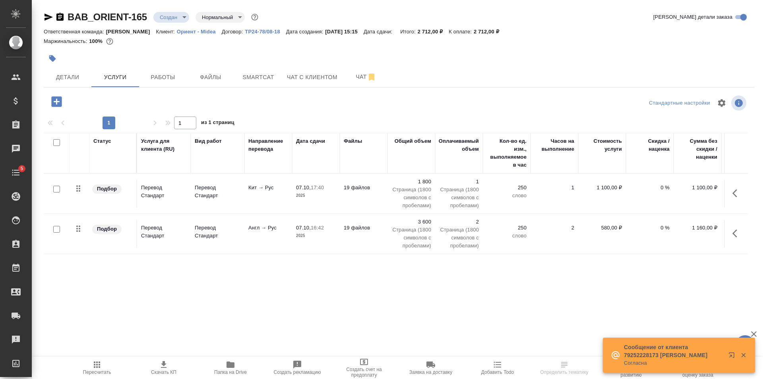
click at [197, 33] on p "Ориент - Midea" at bounding box center [199, 32] width 45 height 6
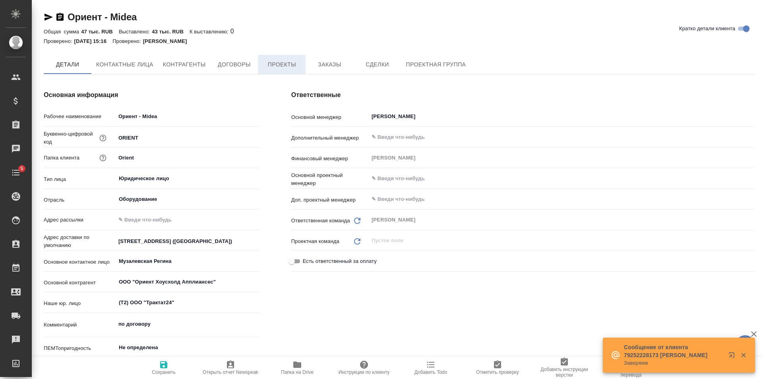
click at [262, 66] on button "Проекты" at bounding box center [282, 64] width 48 height 19
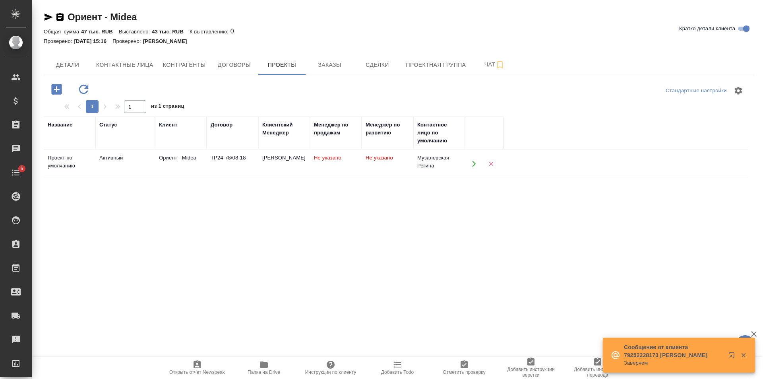
click at [233, 167] on td "ТР24-78/08-18" at bounding box center [233, 164] width 52 height 28
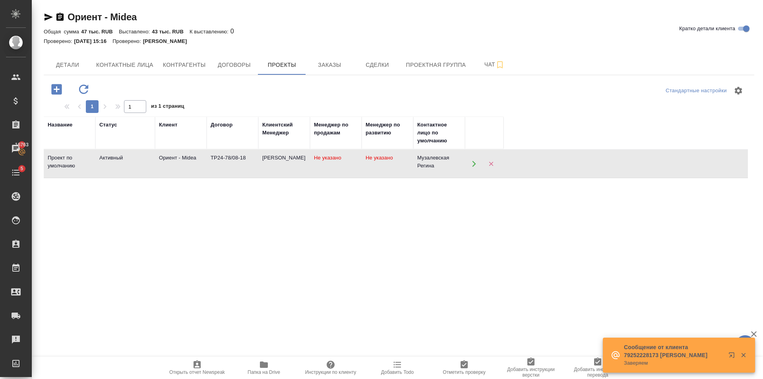
click at [219, 163] on td "ТР24-78/08-18" at bounding box center [233, 164] width 52 height 28
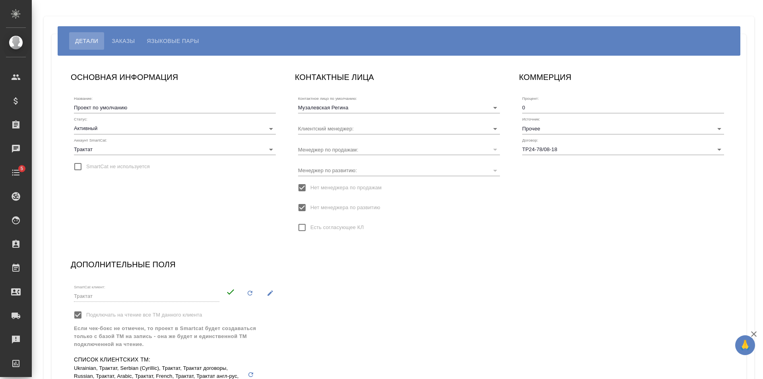
type input "[PERSON_NAME]"
type input "Музалевская Регина"
type input "ТР24-78/08-18"
type input "Павлова Ирина"
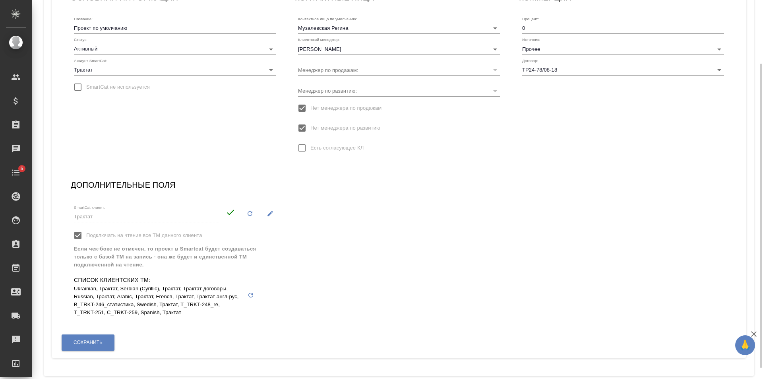
click at [231, 211] on icon at bounding box center [231, 213] width 10 height 10
click at [269, 214] on icon "button" at bounding box center [271, 214] width 6 height 6
click at [128, 228] on label "Подключать на чтение все ТМ данного клиента" at bounding box center [136, 232] width 132 height 17
click at [86, 228] on input "Подключать на чтение все ТМ данного клиента" at bounding box center [78, 232] width 17 height 17
checkbox input "false"
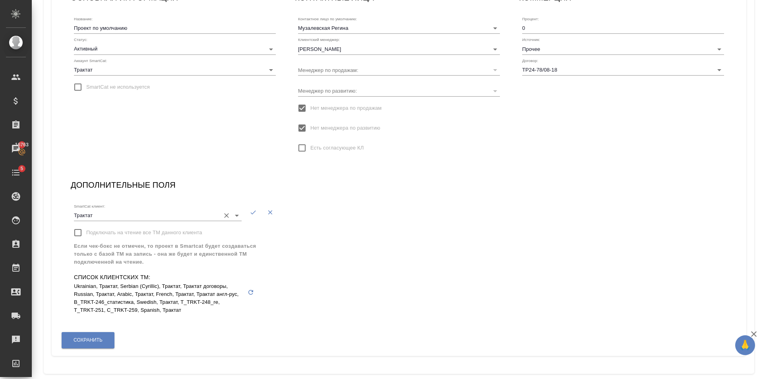
click at [225, 216] on icon "Очистить" at bounding box center [227, 216] width 8 height 8
click at [95, 212] on input "SmartCat клиент:" at bounding box center [145, 215] width 142 height 11
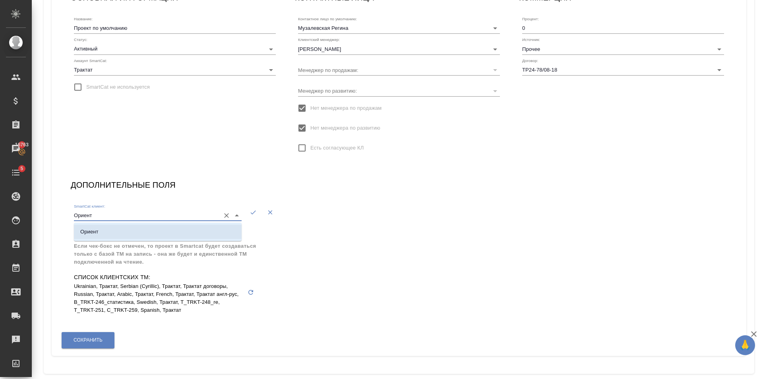
click at [161, 229] on li "Ориент" at bounding box center [158, 232] width 168 height 14
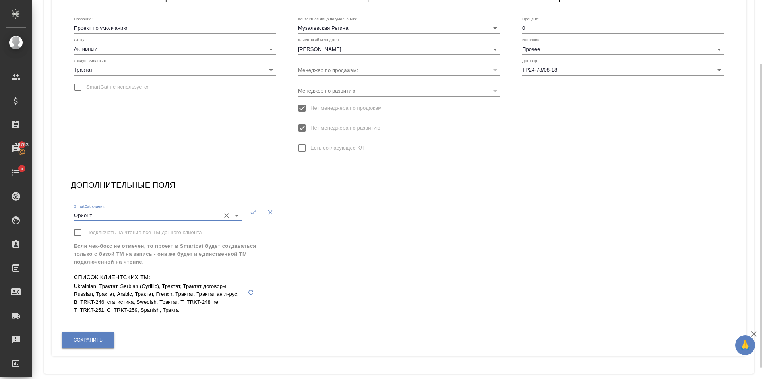
type input "Ориент"
click at [253, 212] on icon "button" at bounding box center [253, 212] width 7 height 7
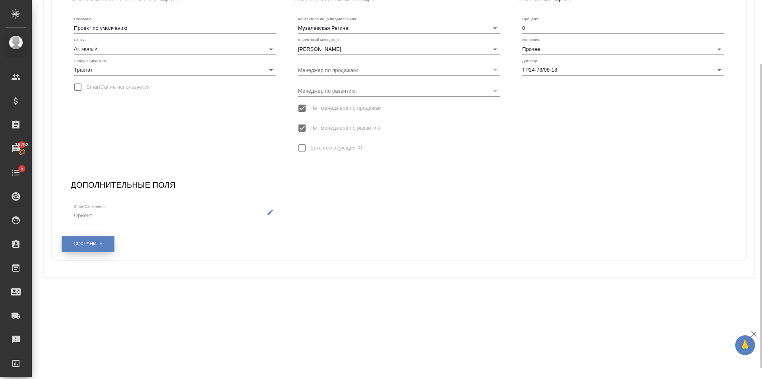
click at [65, 240] on button "Сохранить" at bounding box center [88, 244] width 53 height 16
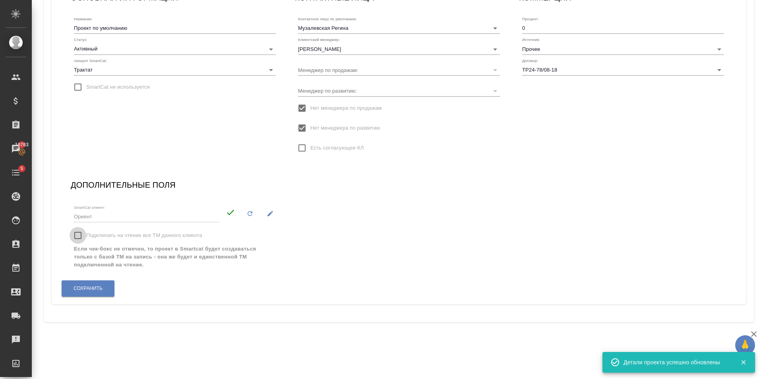
click at [74, 233] on input "Подключать на чтение все ТМ данного клиента" at bounding box center [78, 235] width 17 height 17
checkbox input "true"
click at [103, 294] on button "Сохранить" at bounding box center [88, 288] width 53 height 16
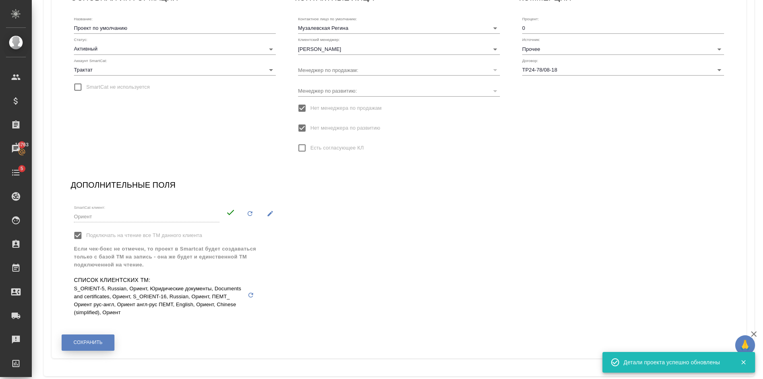
scroll to position [0, 0]
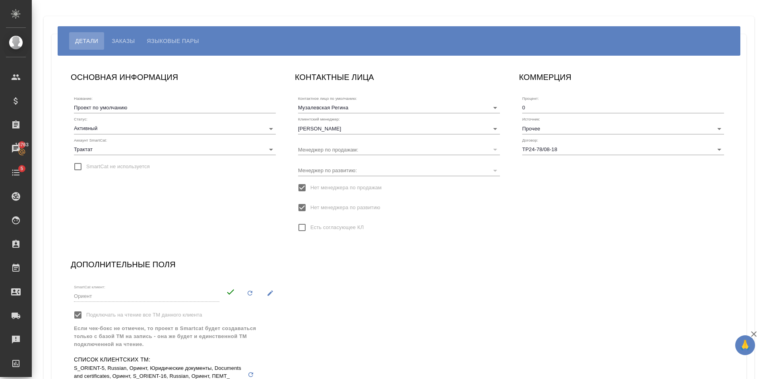
click at [176, 35] on button "Языковые пары" at bounding box center [173, 40] width 64 height 17
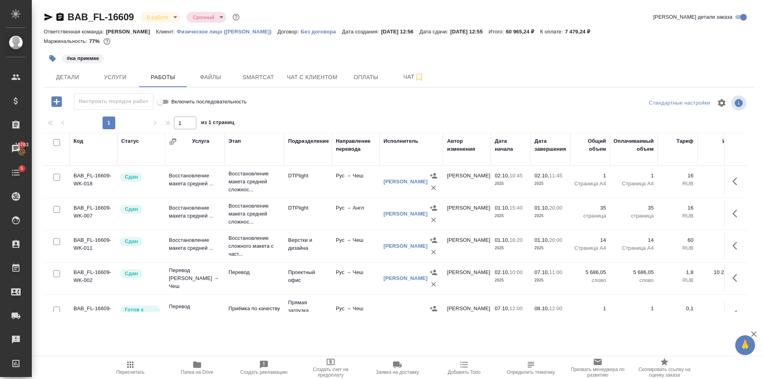
scroll to position [61, 0]
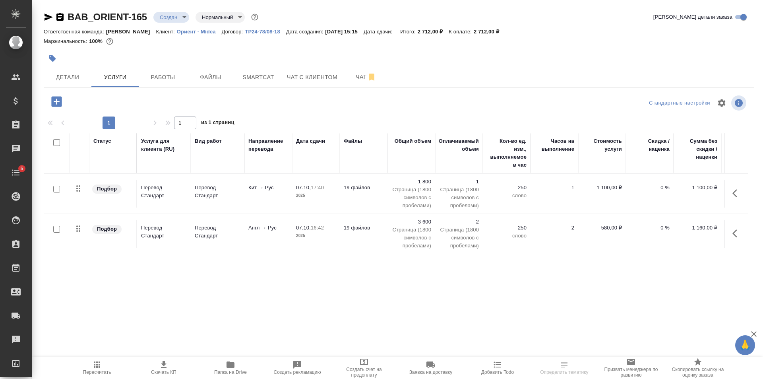
click at [55, 190] on input "checkbox" at bounding box center [56, 189] width 7 height 7
checkbox input "true"
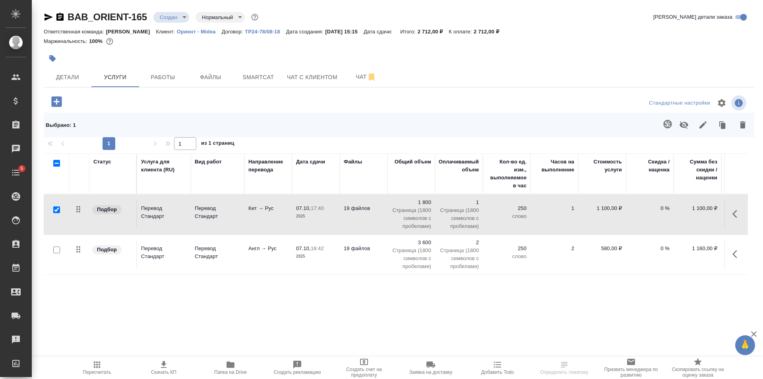
click at [672, 125] on icon "button" at bounding box center [668, 124] width 8 height 8
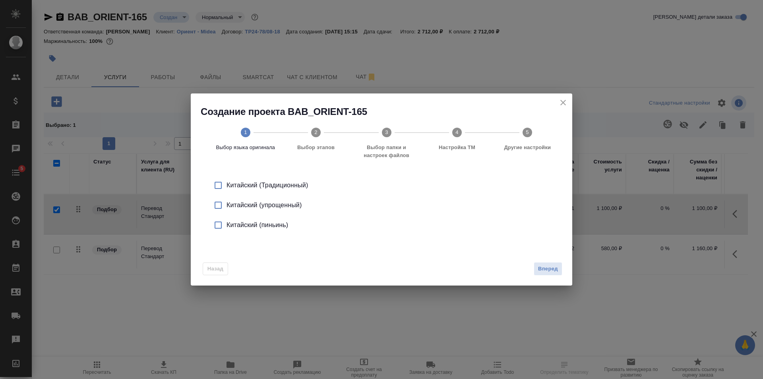
click at [266, 197] on li "Китайский (упрощенный)" at bounding box center [382, 205] width 356 height 20
click at [263, 203] on div "Китайский (упрощенный)" at bounding box center [390, 205] width 327 height 10
click at [548, 266] on span "Вперед" at bounding box center [548, 268] width 20 height 9
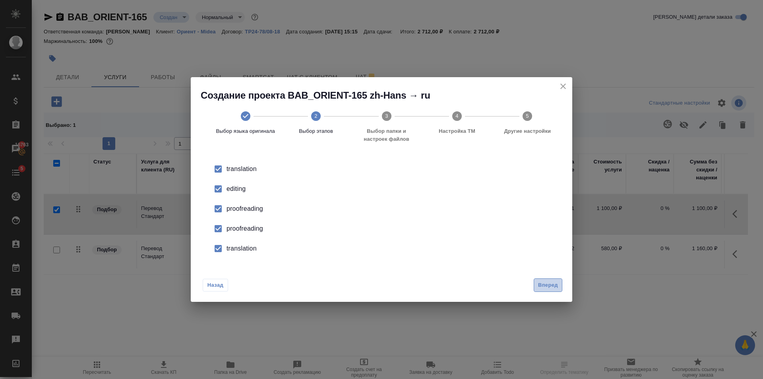
click at [541, 288] on span "Вперед" at bounding box center [548, 285] width 20 height 9
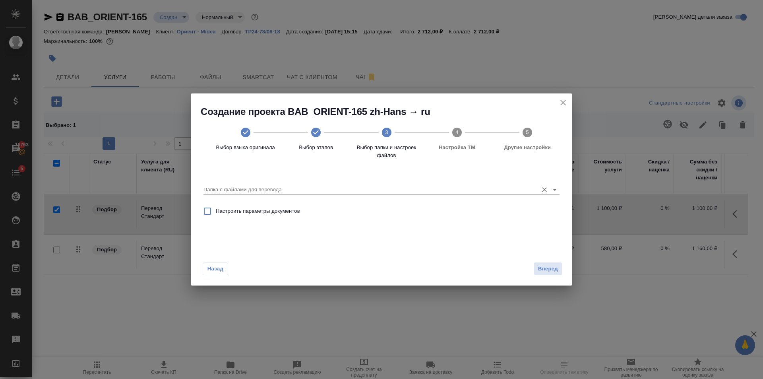
click at [555, 189] on icon "Open" at bounding box center [555, 190] width 10 height 10
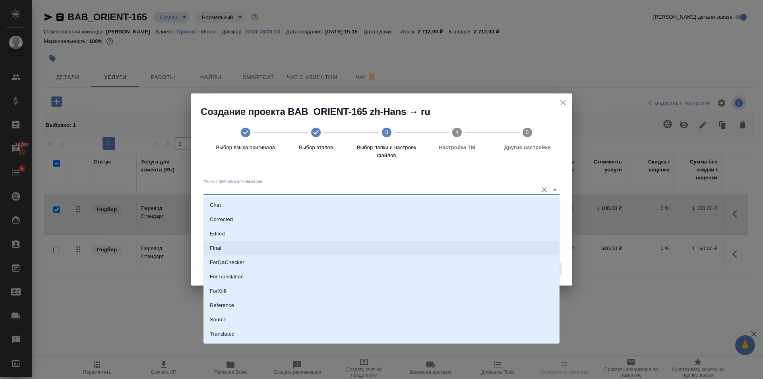
scroll to position [41, 0]
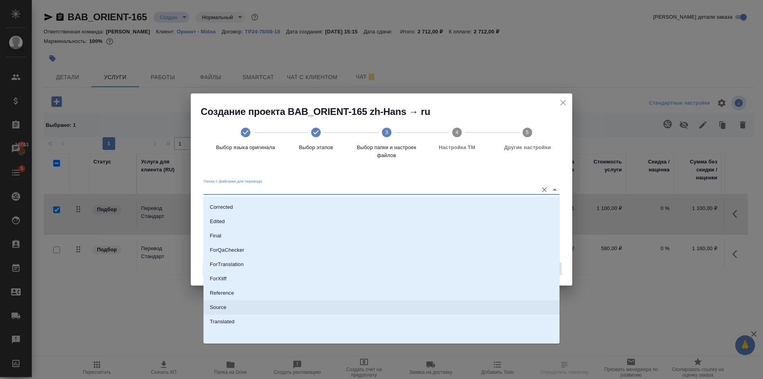
click at [229, 302] on li "Source" at bounding box center [382, 307] width 356 height 14
type input "Source"
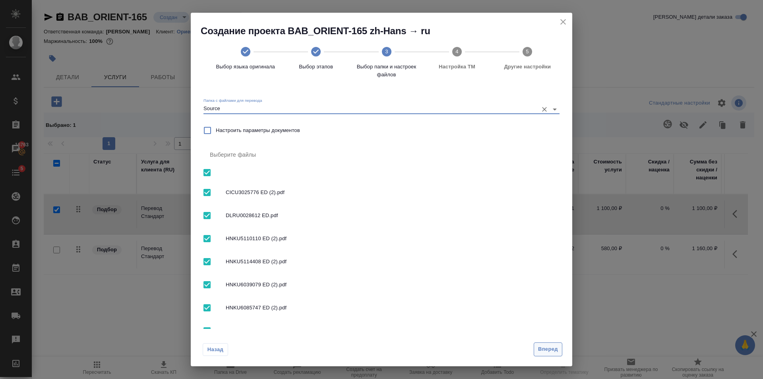
click at [546, 350] on span "Вперед" at bounding box center [548, 349] width 20 height 9
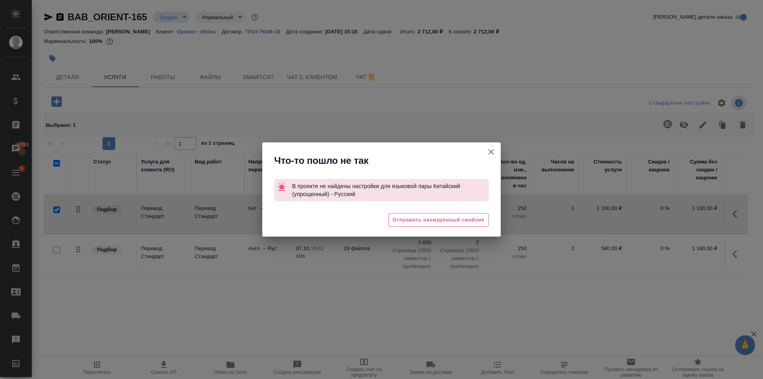
click at [460, 229] on div "🥲 Отправить нахмуренный смайлик" at bounding box center [381, 221] width 239 height 32
click at [457, 216] on span "Отправить нахмуренный смайлик" at bounding box center [439, 220] width 92 height 9
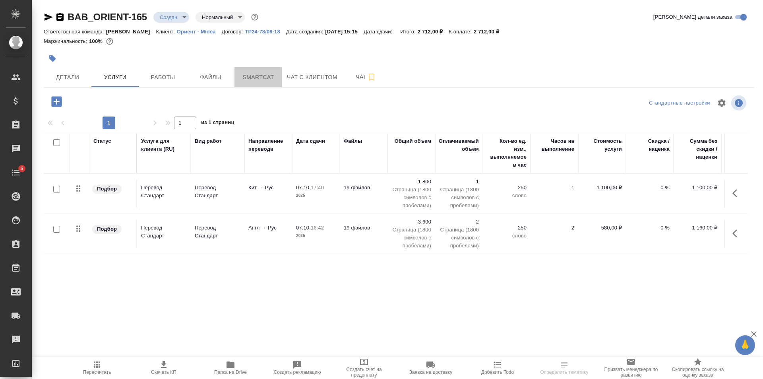
click at [266, 82] on span "Smartcat" at bounding box center [258, 77] width 38 height 10
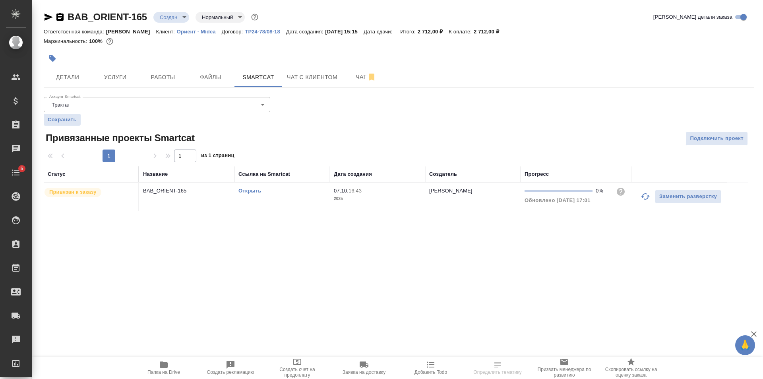
click at [259, 105] on body "🙏 .cls-1 fill:#fff; AWATERA [PERSON_NAME] Клиенты Спецификации Заказы Чаты 5 To…" at bounding box center [381, 189] width 763 height 379
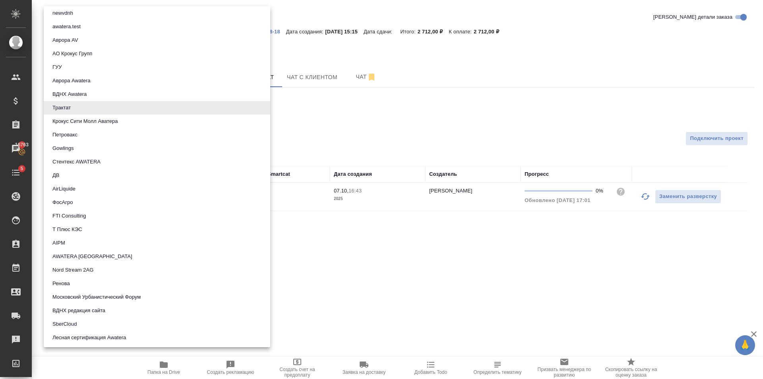
scroll to position [585, 0]
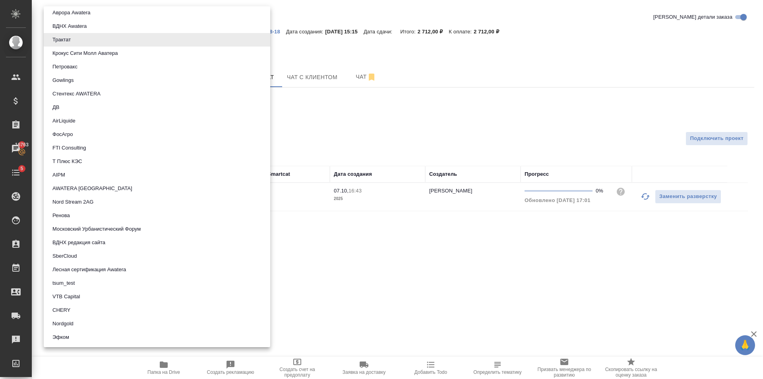
click at [359, 275] on div at bounding box center [381, 189] width 763 height 379
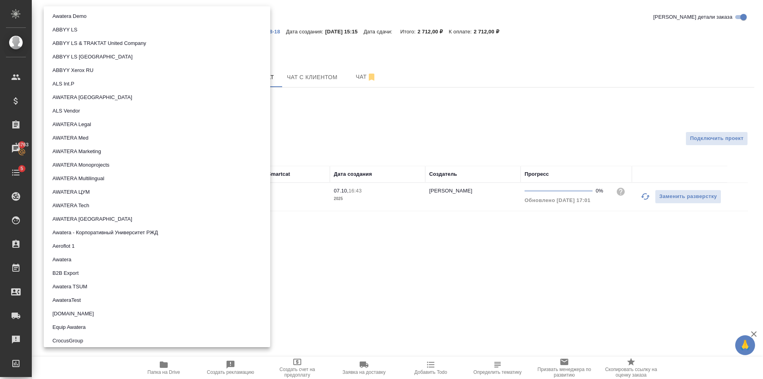
scroll to position [448, 0]
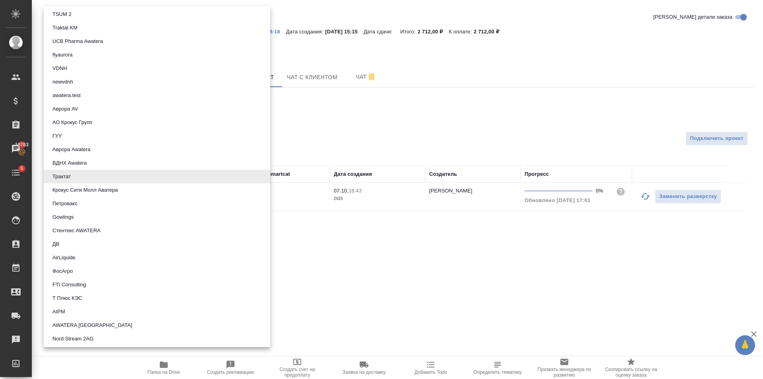
drag, startPoint x: 173, startPoint y: 105, endPoint x: 114, endPoint y: 105, distance: 58.9
click at [114, 105] on body "🙏 .cls-1 fill:#fff; AWATERA [PERSON_NAME] Клиенты Спецификации Заказы 16763 Чат…" at bounding box center [381, 189] width 763 height 379
click at [433, 129] on div at bounding box center [381, 189] width 763 height 379
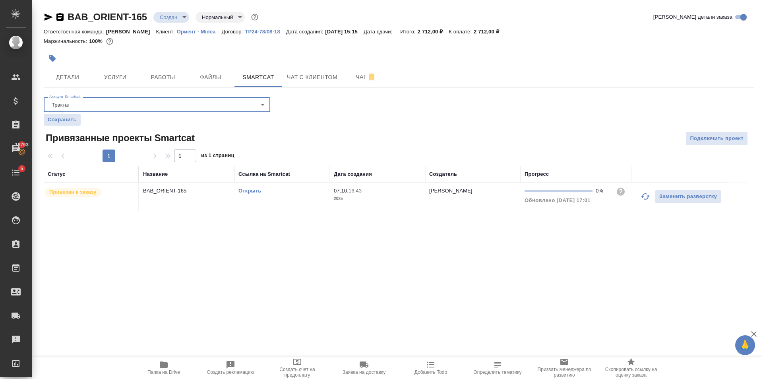
click at [265, 106] on body "🙏 .cls-1 fill:#fff; AWATERA [PERSON_NAME] Клиенты Спецификации Заказы 16763 Чат…" at bounding box center [381, 189] width 763 height 379
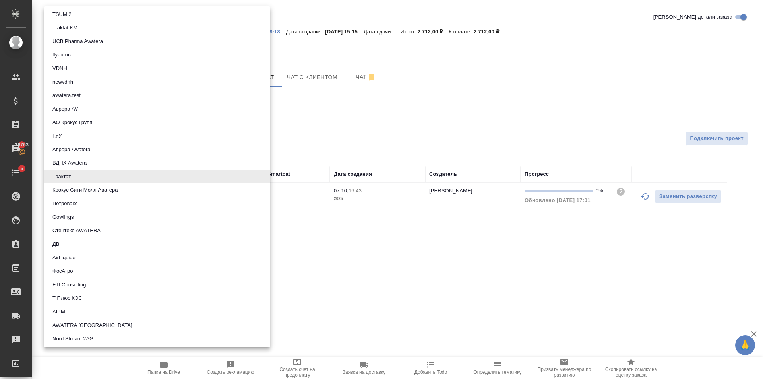
click at [417, 114] on div at bounding box center [381, 189] width 763 height 379
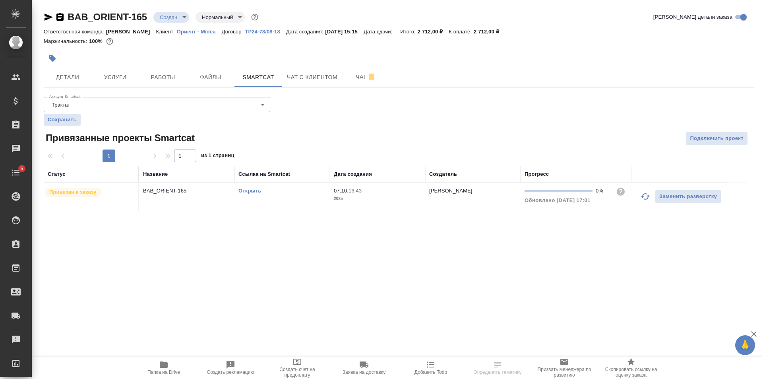
click at [93, 105] on body "🙏 .cls-1 fill:#fff; AWATERA [PERSON_NAME] Клиенты Спецификации Заказы Чаты 5 To…" at bounding box center [381, 189] width 763 height 379
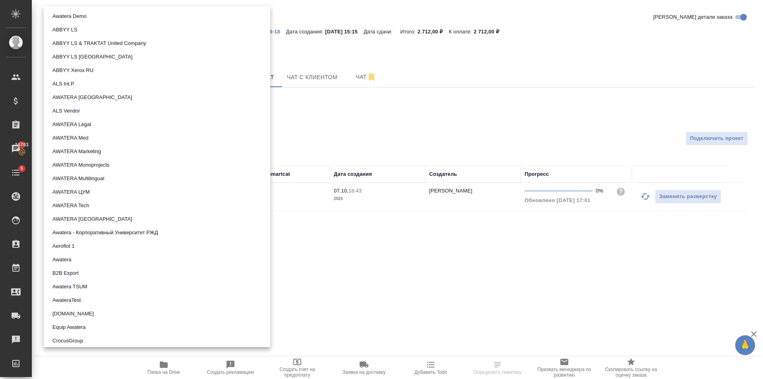
click at [93, 105] on body "🙏 .cls-1 fill:#fff; AWATERA [PERSON_NAME] Клиенты Спецификации Заказы 16763 Чат…" at bounding box center [381, 189] width 763 height 379
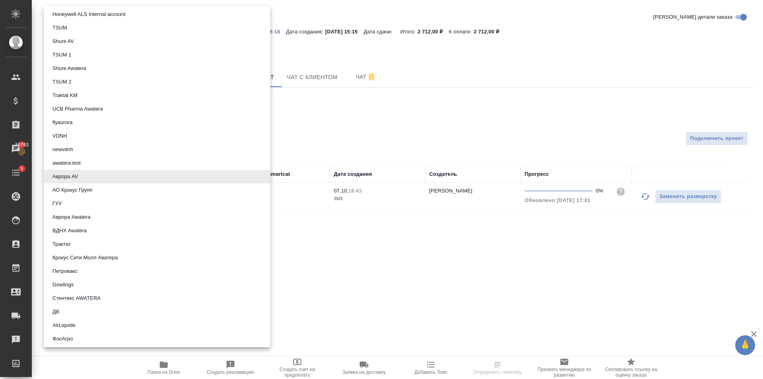
scroll to position [585, 0]
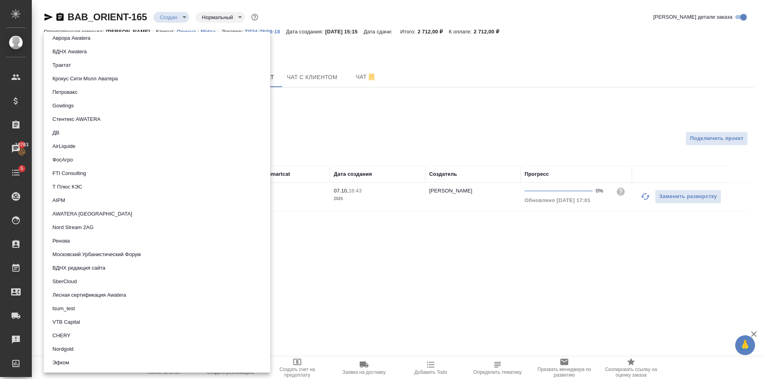
click at [373, 124] on div at bounding box center [381, 189] width 763 height 379
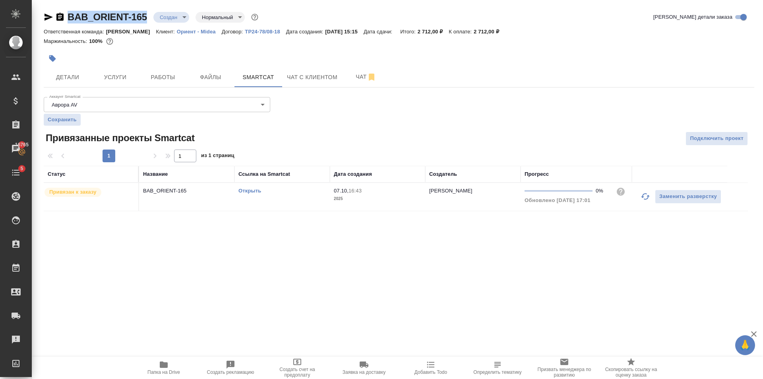
drag, startPoint x: 149, startPoint y: 23, endPoint x: 68, endPoint y: 23, distance: 80.7
click at [68, 23] on div "BAB_ORIENT-165 Создан new Нормальный normal Кратко детали заказа" at bounding box center [399, 19] width 711 height 16
copy link "BAB_ORIENT-165"
click at [291, 119] on div "Аккаунт Smartcat Аврора AV 5ee7369d0825d6425bfe173e Аккаунт Smartcat Сохранить …" at bounding box center [399, 152] width 711 height 117
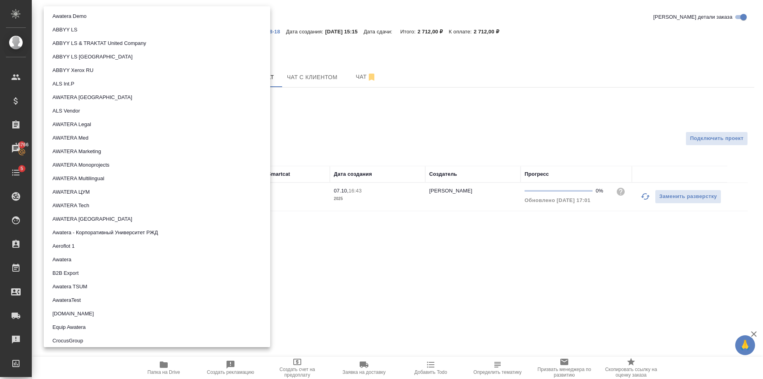
click at [144, 103] on body "🙏 .cls-1 fill:#fff; AWATERA Golubev Dmitry Клиенты Спецификации Заказы 16766 Ча…" at bounding box center [381, 189] width 763 height 379
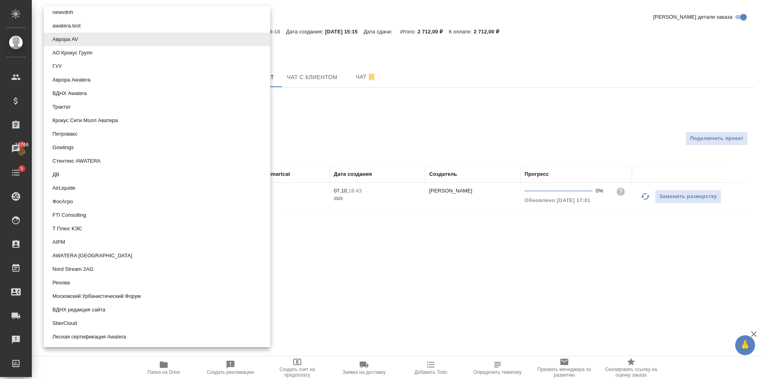
scroll to position [505, 0]
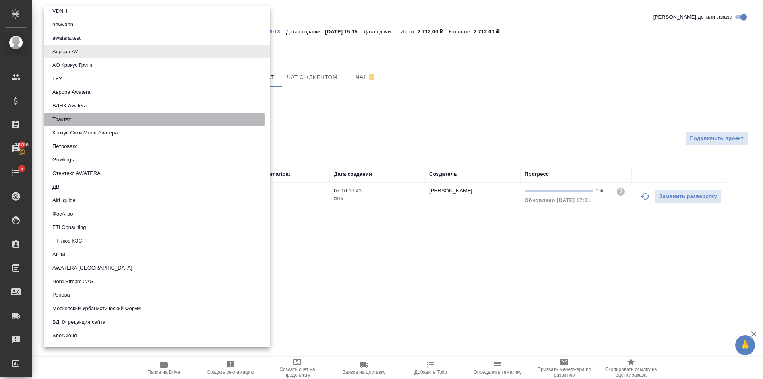
click at [78, 120] on li "Трактат" at bounding box center [157, 120] width 227 height 14
type input "5ee7379ee86966421fbf459a"
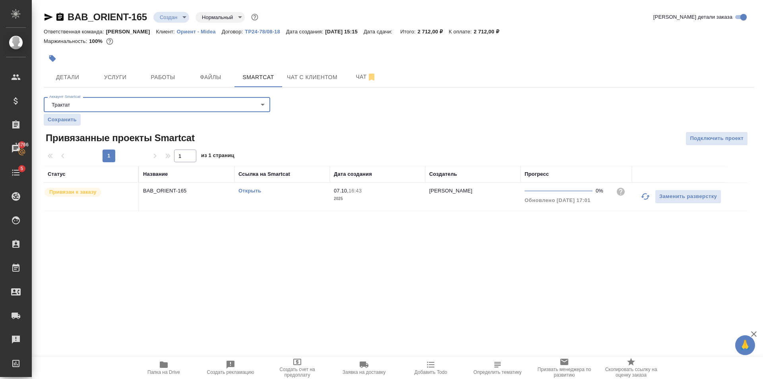
click at [272, 262] on div ".cls-1 fill:#fff; AWATERA Golubev Dmitry Клиенты Спецификации Заказы 16766 Чаты…" at bounding box center [381, 189] width 763 height 379
click at [714, 137] on span "Подключить проект" at bounding box center [717, 138] width 54 height 9
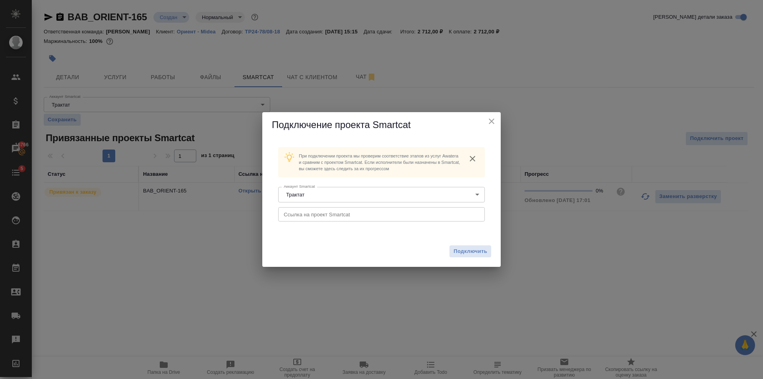
click at [355, 195] on body "🙏 .cls-1 fill:#fff; AWATERA Golubev Dmitry Клиенты Спецификации Заказы 16766 Ча…" at bounding box center [381, 189] width 763 height 379
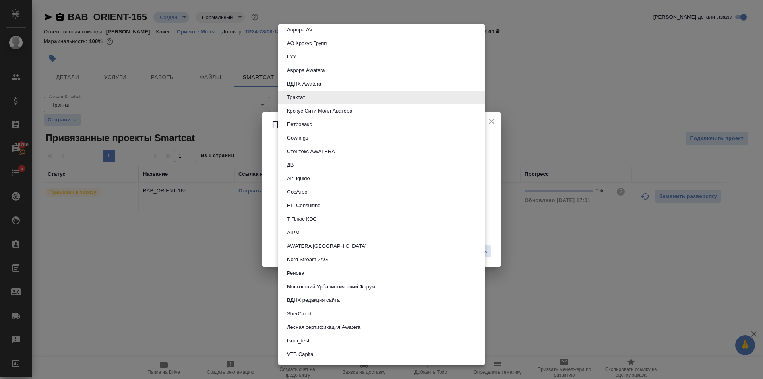
scroll to position [585, 0]
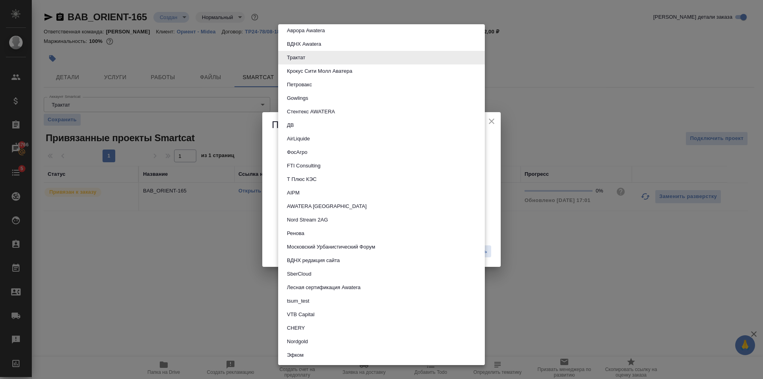
click at [271, 201] on div at bounding box center [381, 189] width 763 height 379
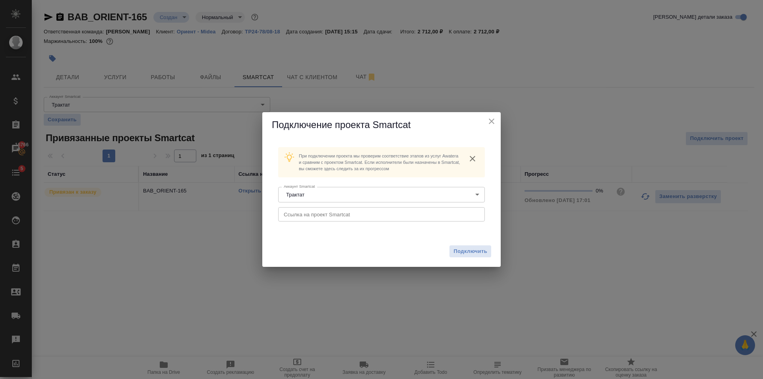
click at [317, 212] on input "text" at bounding box center [381, 214] width 207 height 14
drag, startPoint x: 357, startPoint y: 216, endPoint x: 266, endPoint y: 224, distance: 91.8
click at [266, 224] on div "При подключении проекта мы проверим соответствие этапов из услуг Awatera и срав…" at bounding box center [381, 187] width 239 height 98
drag, startPoint x: 372, startPoint y: 224, endPoint x: 361, endPoint y: 210, distance: 17.3
click at [371, 223] on div "При подключении проекта мы проверим соответствие этапов из услуг Awatera и срав…" at bounding box center [381, 187] width 219 height 92
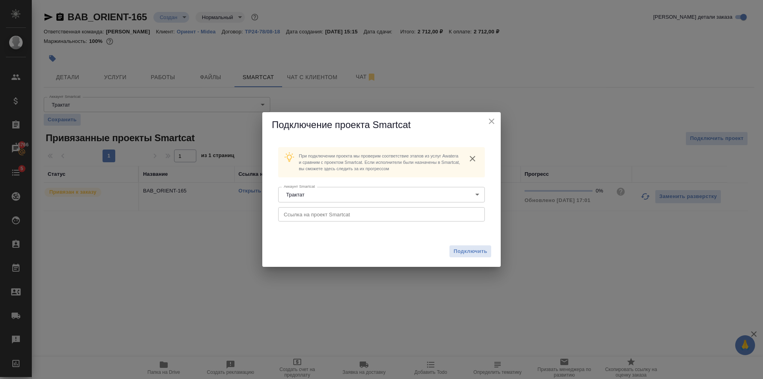
click at [361, 210] on input "text" at bounding box center [381, 214] width 207 height 14
click at [468, 257] on button "Подключить" at bounding box center [471, 251] width 42 height 12
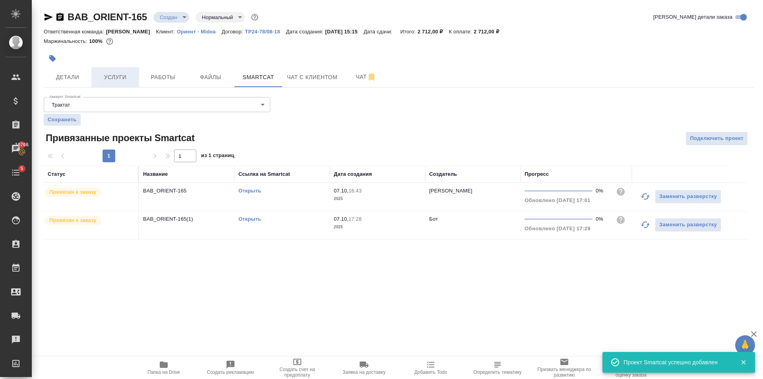
click at [126, 83] on button "Услуги" at bounding box center [115, 77] width 48 height 20
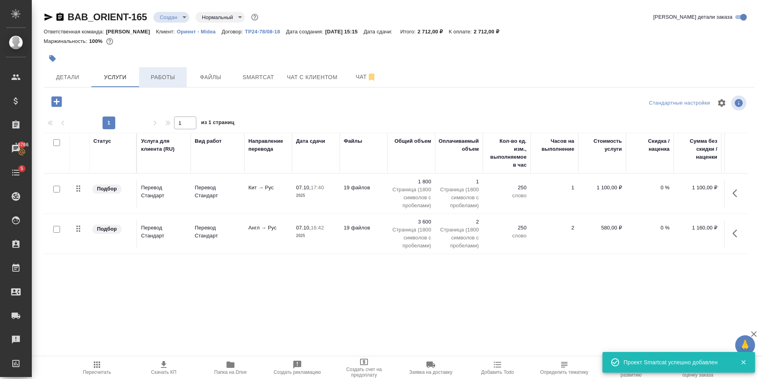
click at [171, 73] on span "Работы" at bounding box center [163, 77] width 38 height 10
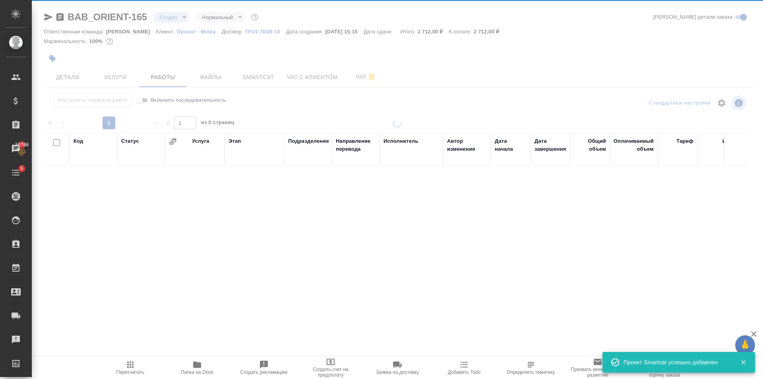
click at [267, 76] on span "Smartcat" at bounding box center [258, 77] width 38 height 10
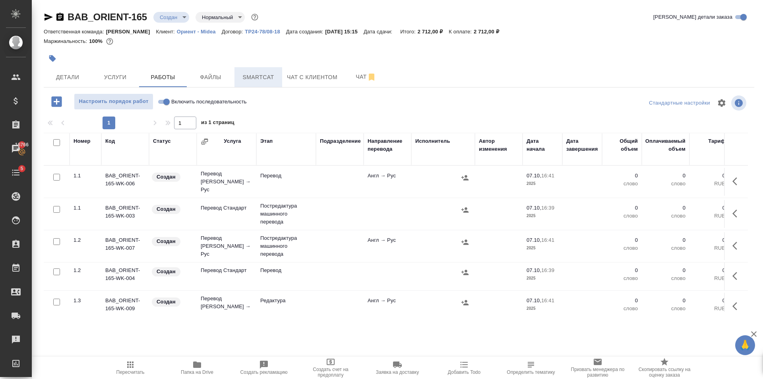
click at [263, 74] on span "Smartcat" at bounding box center [258, 77] width 38 height 10
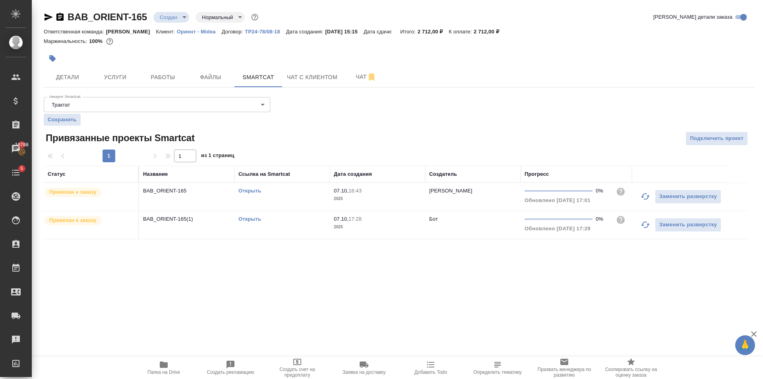
click at [259, 217] on link "Открыть" at bounding box center [250, 219] width 23 height 6
click at [122, 75] on span "Услуги" at bounding box center [115, 77] width 38 height 10
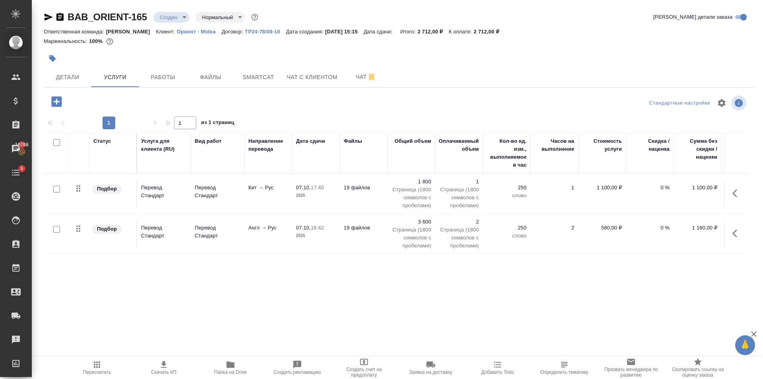
click at [336, 201] on td "07.10, 17:40 2025" at bounding box center [316, 194] width 48 height 28
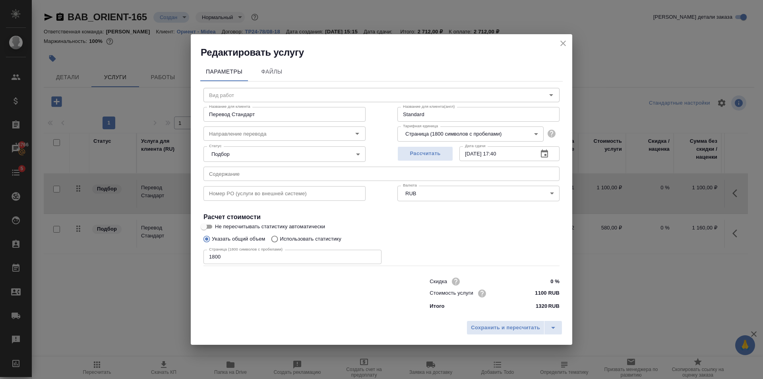
type input "Перевод Стандарт"
type input "кит-рус"
click at [282, 253] on input "1800" at bounding box center [293, 257] width 178 height 14
type input "10800"
click at [511, 326] on span "Сохранить и пересчитать" at bounding box center [505, 327] width 69 height 9
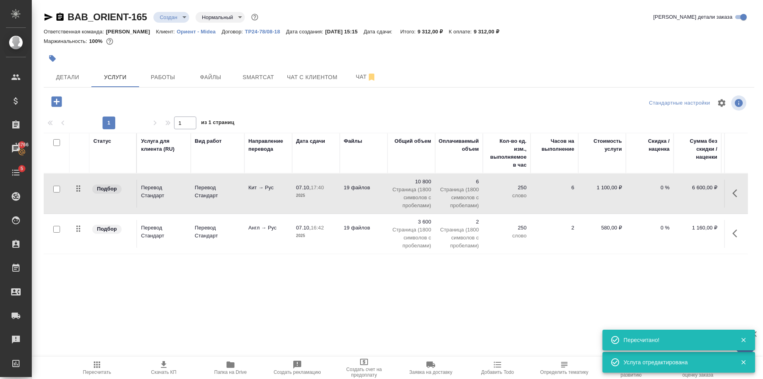
drag, startPoint x: 102, startPoint y: 369, endPoint x: 107, endPoint y: 359, distance: 11.0
click at [103, 369] on span "Пересчитать" at bounding box center [96, 367] width 57 height 15
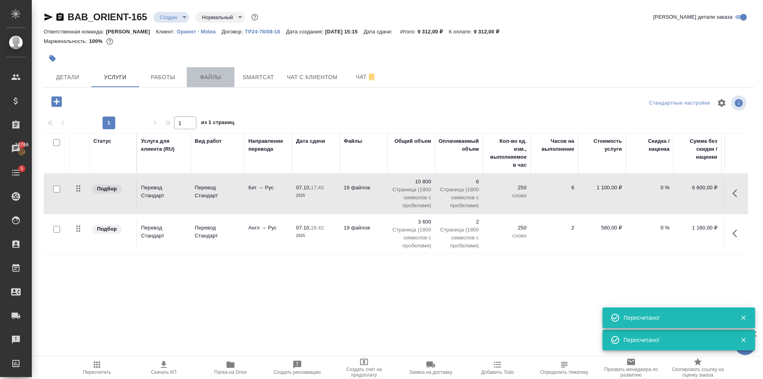
click at [194, 78] on span "Файлы" at bounding box center [211, 77] width 38 height 10
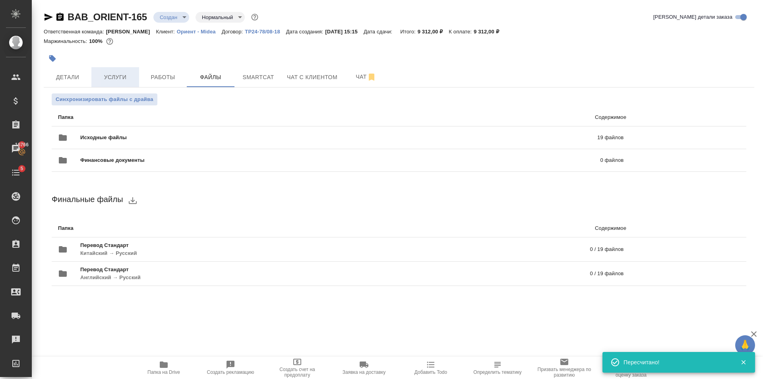
click at [128, 81] on span "Услуги" at bounding box center [115, 77] width 38 height 10
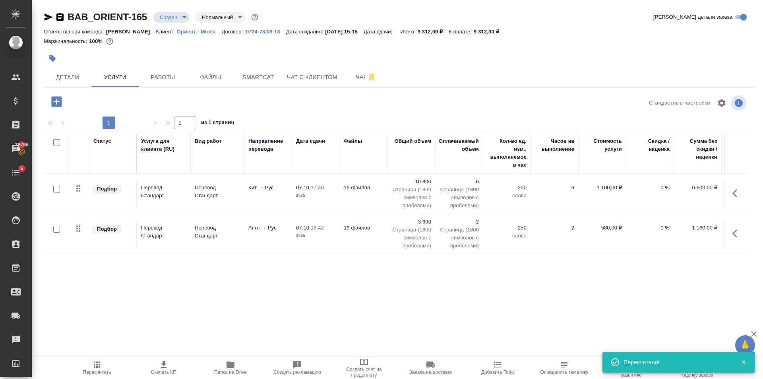
click at [49, 95] on button "button" at bounding box center [57, 101] width 22 height 16
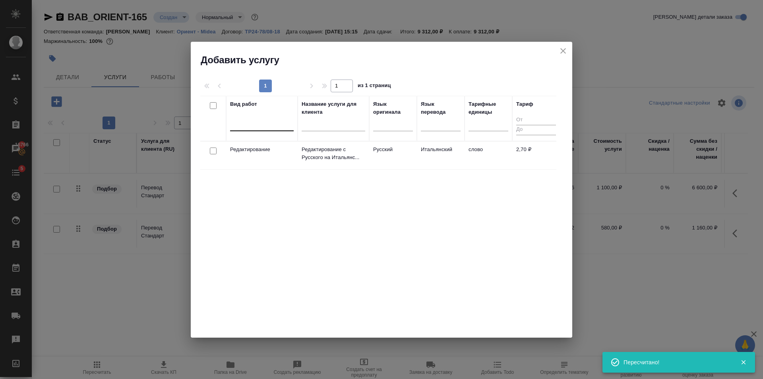
click at [265, 127] on div at bounding box center [262, 123] width 64 height 12
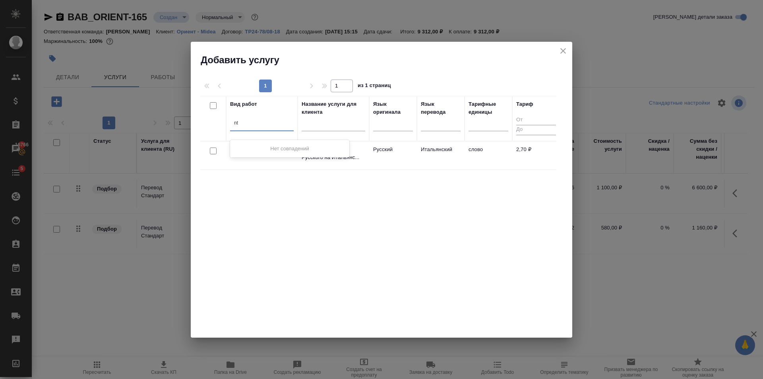
type input "n"
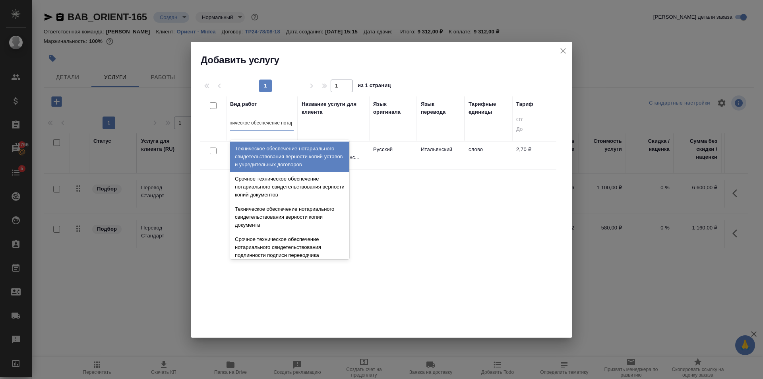
type input "техническое обеспечение нотари"
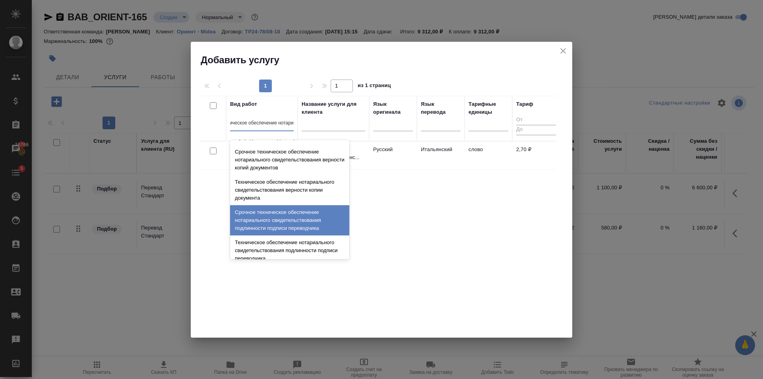
scroll to position [80, 0]
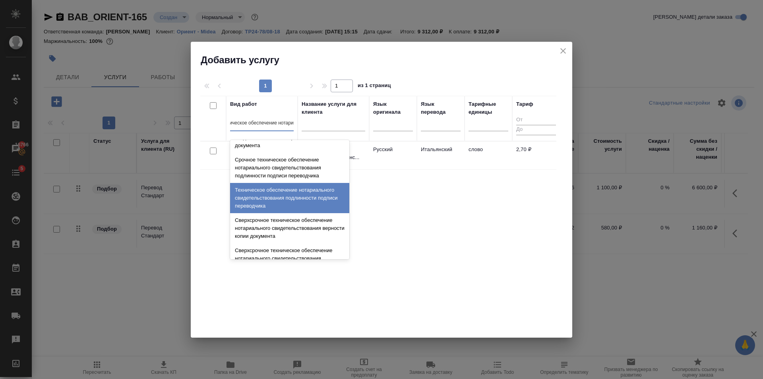
click at [305, 204] on div "Техническое обеспечение нотариального свидетельствования подлинности подписи пе…" at bounding box center [289, 198] width 119 height 30
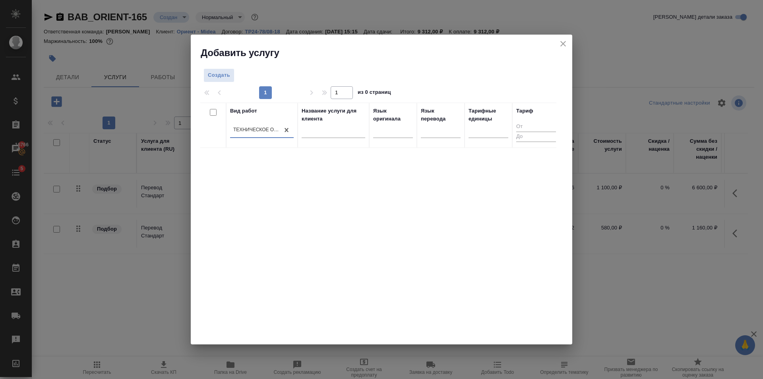
scroll to position [0, 1]
click at [229, 76] on span "Создать" at bounding box center [219, 75] width 22 height 9
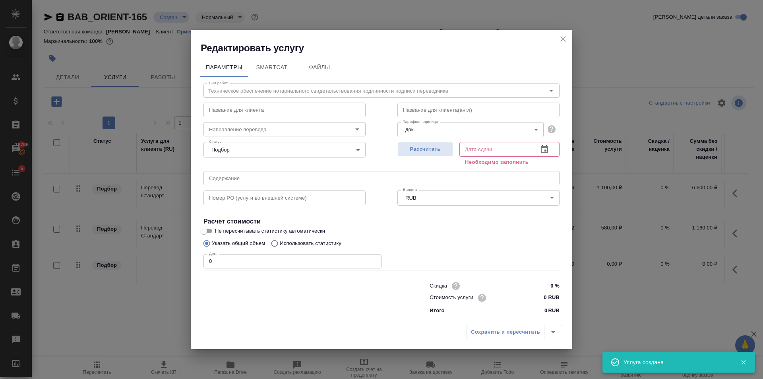
click at [210, 268] on input "0" at bounding box center [293, 261] width 178 height 14
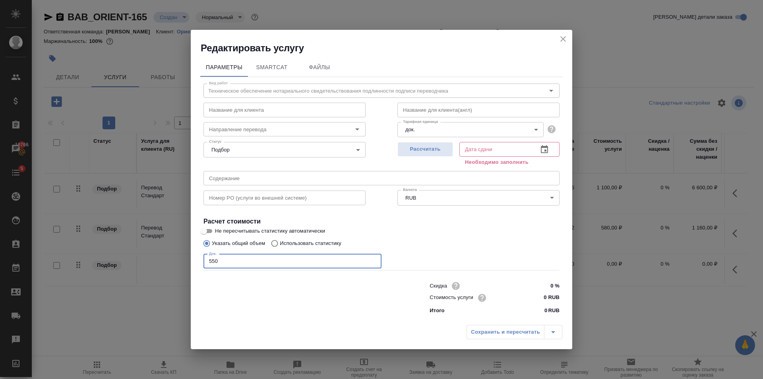
type input "550"
click at [544, 291] on input "0 %" at bounding box center [545, 286] width 30 height 12
click at [547, 298] on input "0 RUB" at bounding box center [545, 298] width 30 height 12
type input "550 RUB"
click at [283, 258] on input "550" at bounding box center [293, 261] width 178 height 14
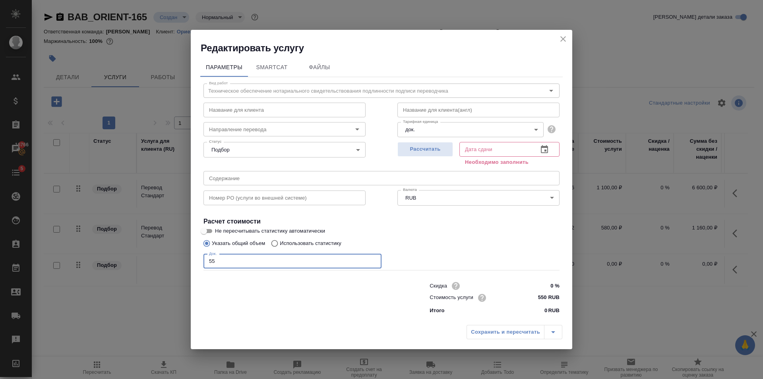
type input "5"
type input "19"
click at [442, 150] on span "Рассчитать" at bounding box center [425, 149] width 47 height 9
type input "08.10.2025 13:20"
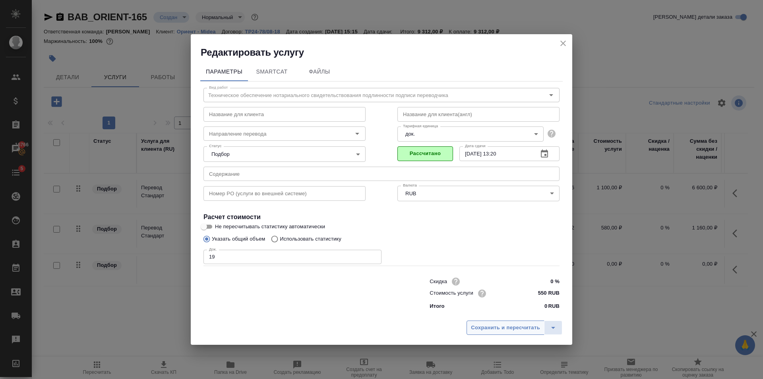
click at [497, 327] on span "Сохранить и пересчитать" at bounding box center [505, 327] width 69 height 9
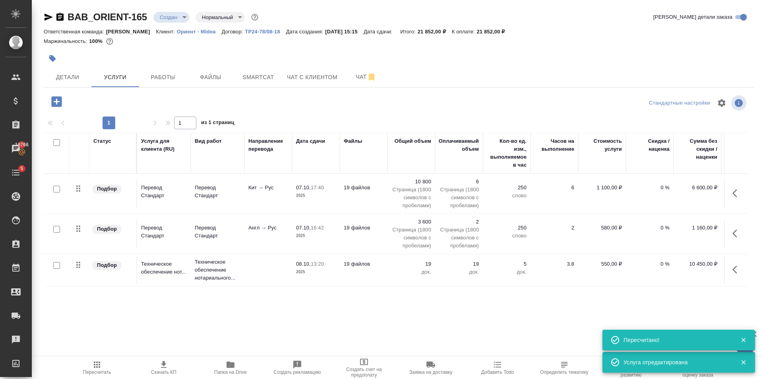
click at [105, 363] on span "Пересчитать" at bounding box center [96, 367] width 57 height 15
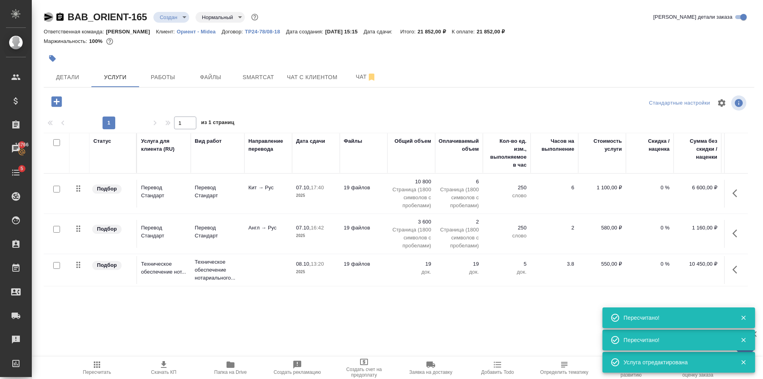
click at [50, 19] on icon "button" at bounding box center [49, 17] width 10 height 10
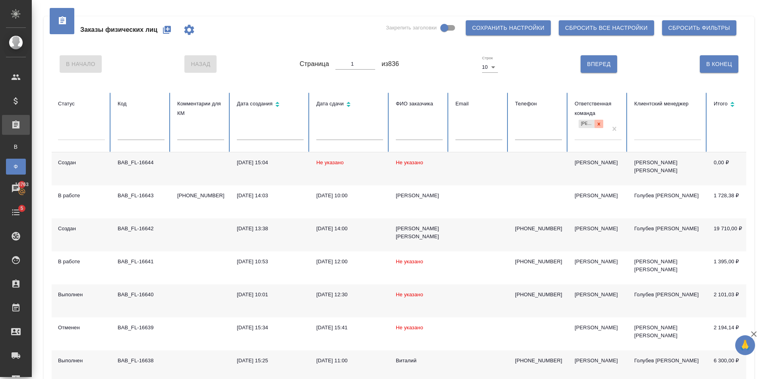
click at [596, 124] on div "[PERSON_NAME]" at bounding box center [591, 124] width 25 height 8
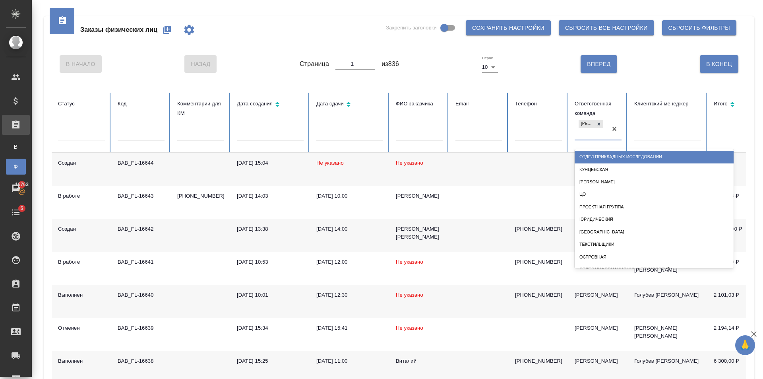
click at [427, 139] on input "text" at bounding box center [419, 134] width 47 height 11
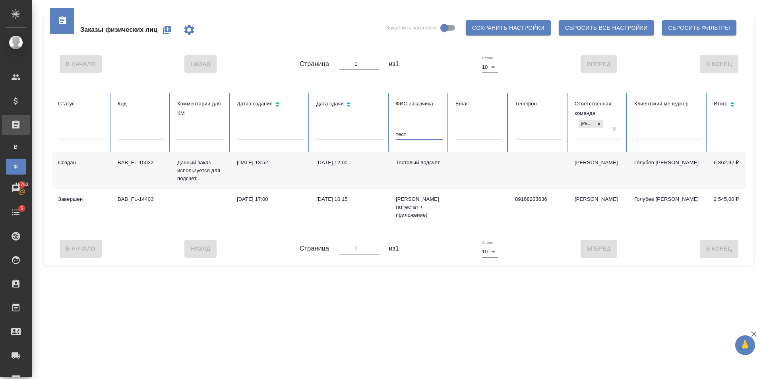
type input "тест"
click at [427, 169] on td "Тестовый подсчёт" at bounding box center [420, 170] width 60 height 37
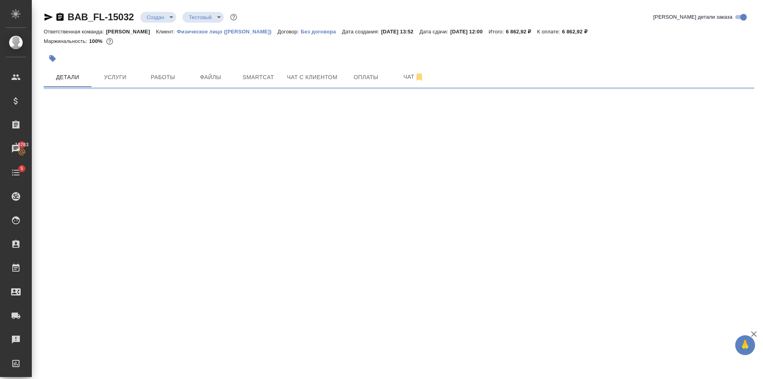
select select "RU"
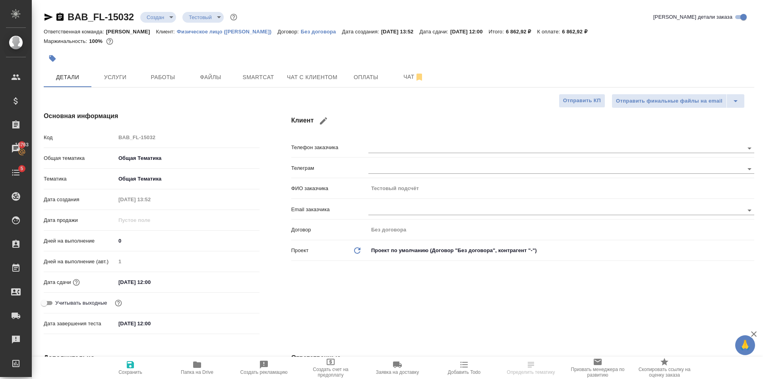
type textarea "x"
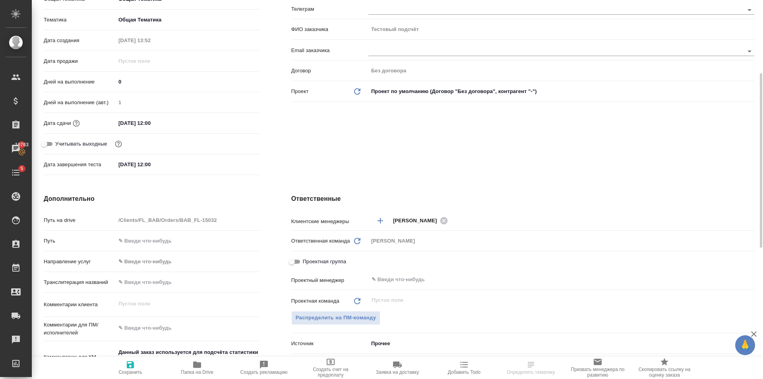
scroll to position [199, 0]
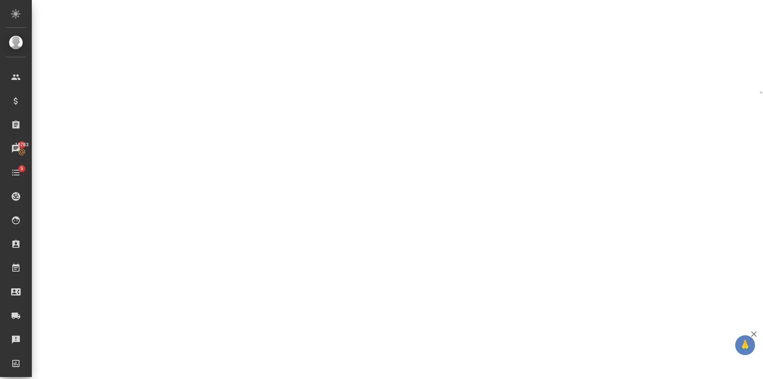
select select "RU"
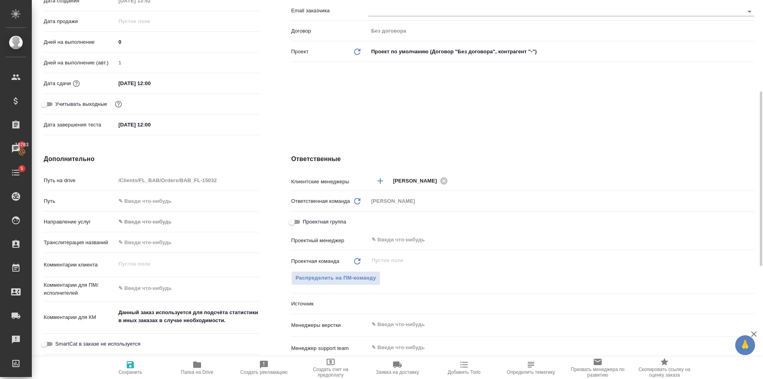
type textarea "x"
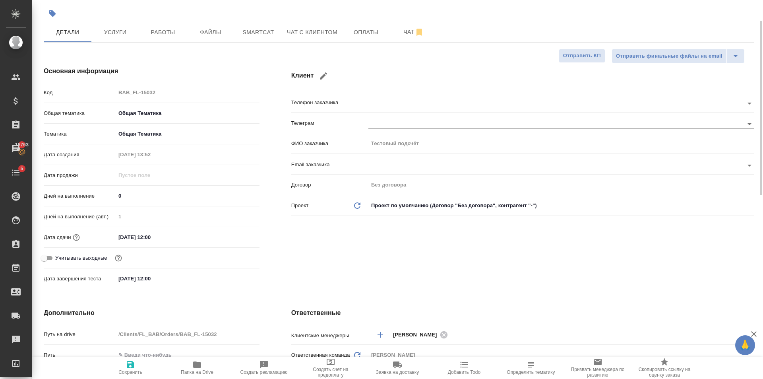
scroll to position [0, 0]
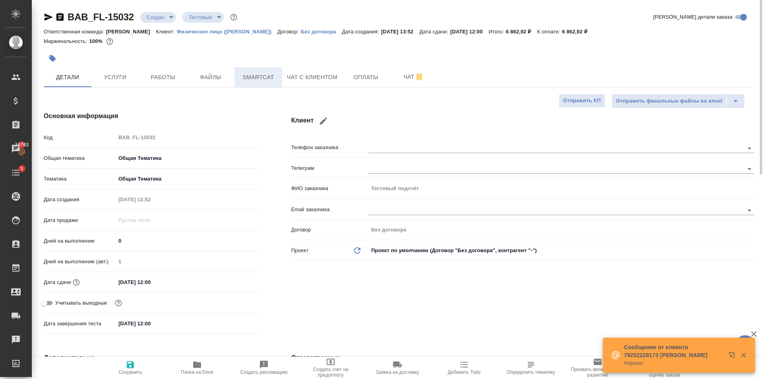
click at [282, 76] on button "Smartcat" at bounding box center [259, 77] width 48 height 20
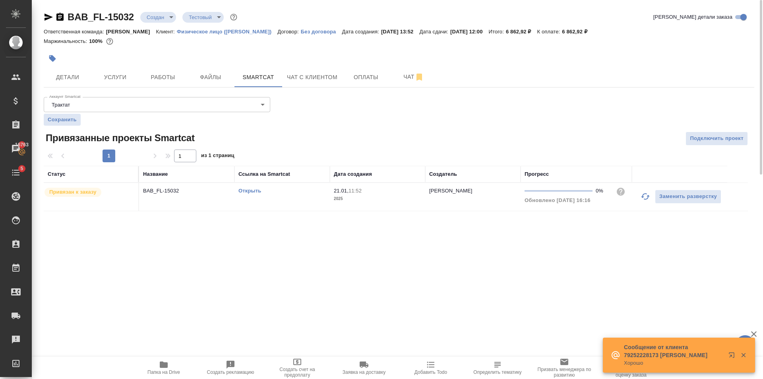
click at [260, 193] on link "Открыть" at bounding box center [250, 191] width 23 height 6
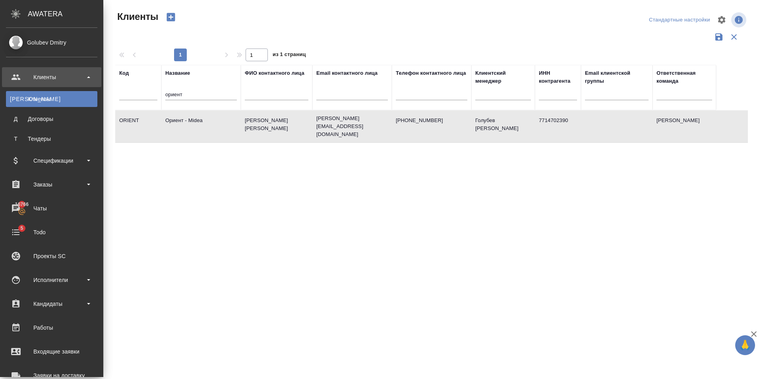
select select "RU"
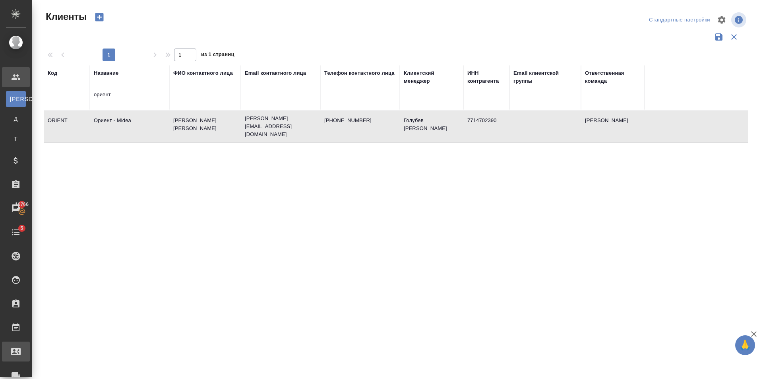
click at [16, 352] on div "Входящие заявки" at bounding box center [6, 352] width 20 height 12
select select "RU"
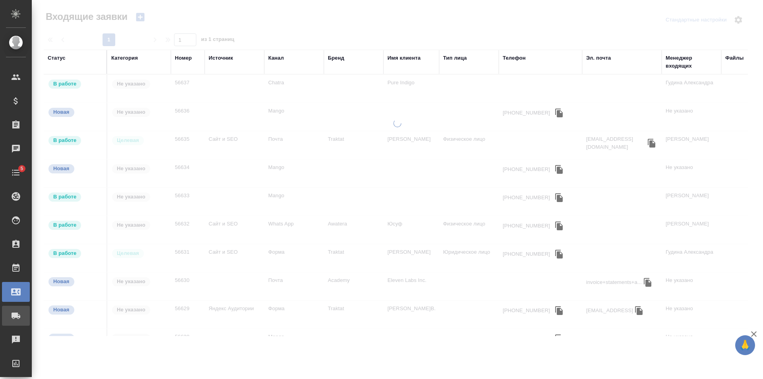
click at [22, 322] on link "Заявки на доставку" at bounding box center [16, 316] width 28 height 20
click at [20, 319] on icon at bounding box center [16, 316] width 10 height 10
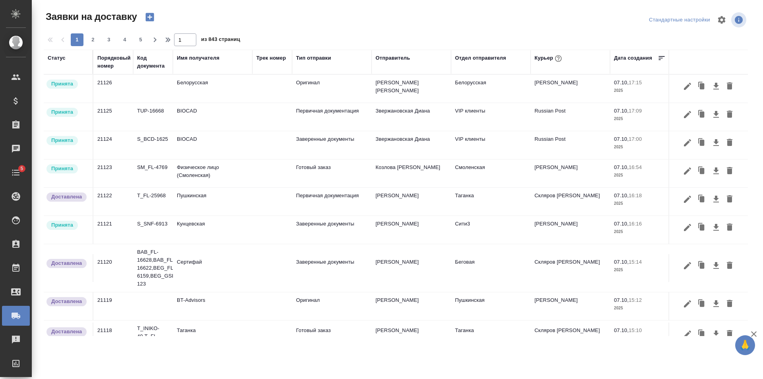
click at [152, 18] on icon "button" at bounding box center [150, 17] width 8 height 8
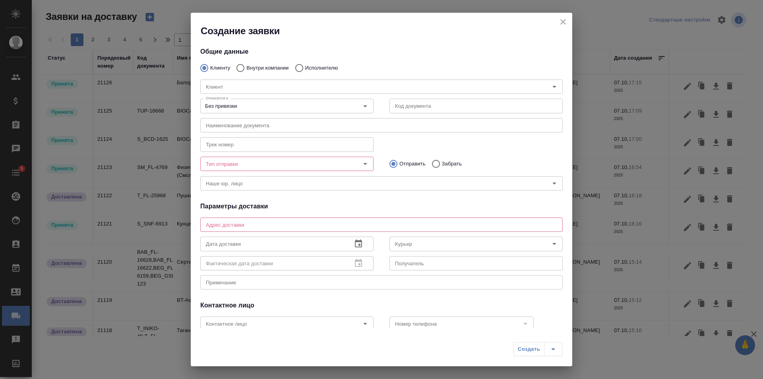
click at [239, 66] on input "Внутри компании" at bounding box center [239, 68] width 14 height 17
radio input "true"
click at [288, 78] on div "Команда Команда" at bounding box center [381, 85] width 363 height 19
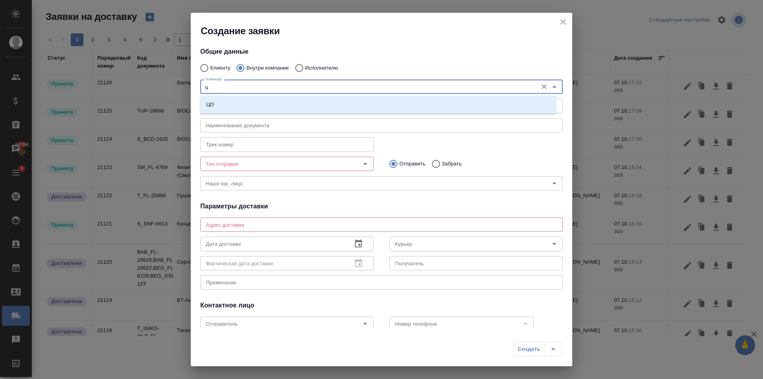
type input "цо"
click at [308, 103] on li "ЦО" at bounding box center [378, 104] width 357 height 14
type textarea "ул. Золотая, д. 11"
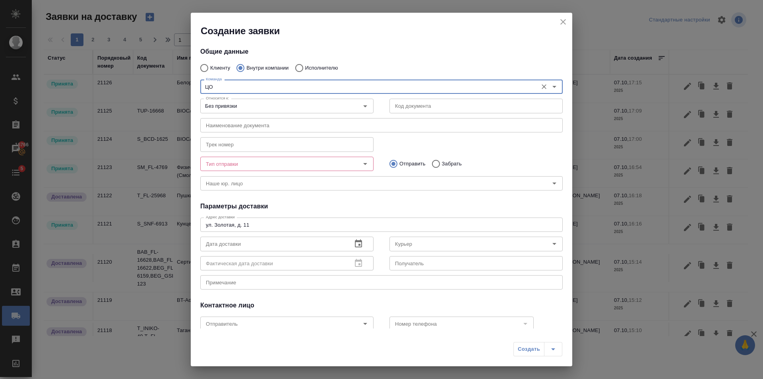
type input "ЦО"
click at [273, 161] on input "Тип отправки" at bounding box center [274, 164] width 142 height 10
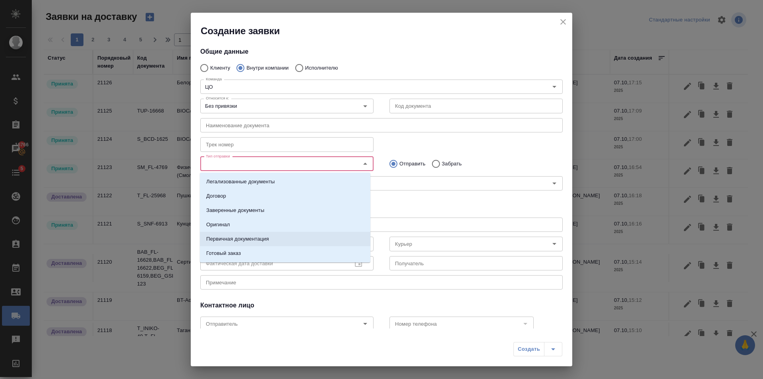
click at [256, 236] on p "Первичная документация" at bounding box center [237, 239] width 63 height 8
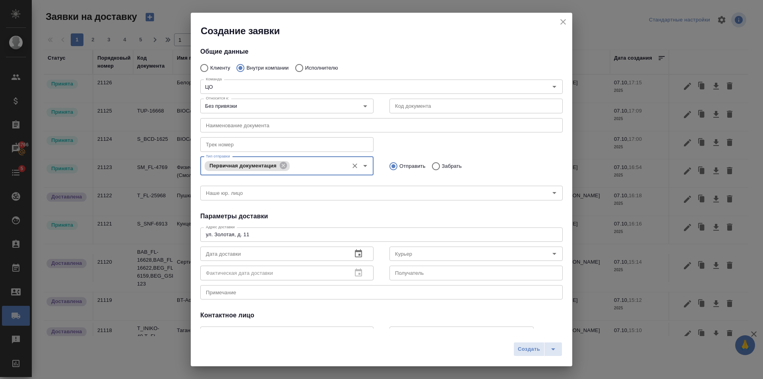
click at [354, 253] on icon "button" at bounding box center [359, 254] width 10 height 10
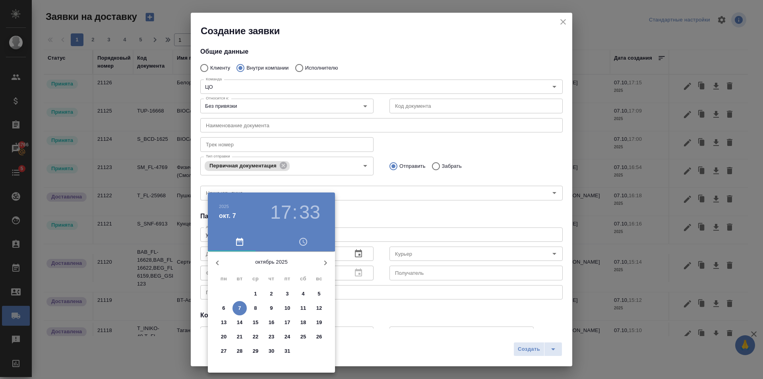
click at [257, 308] on p "8" at bounding box center [255, 308] width 3 height 8
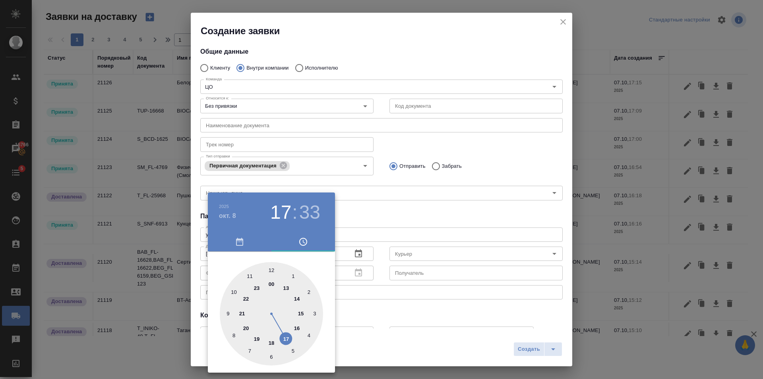
click at [272, 272] on div at bounding box center [271, 313] width 103 height 103
type input "[DATE] 12:00"
click at [436, 218] on div at bounding box center [381, 189] width 763 height 379
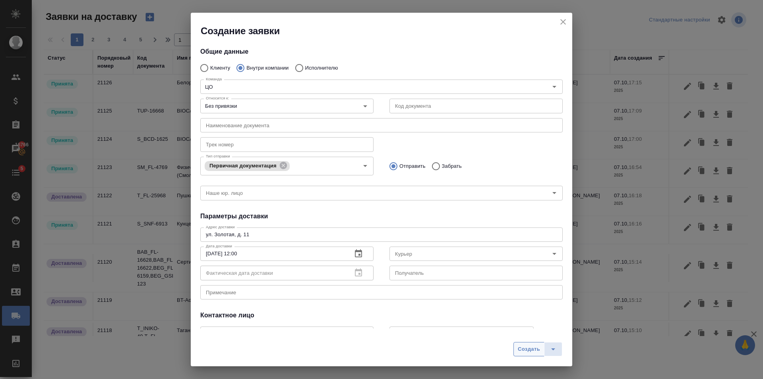
click at [535, 350] on span "Создать" at bounding box center [529, 349] width 22 height 9
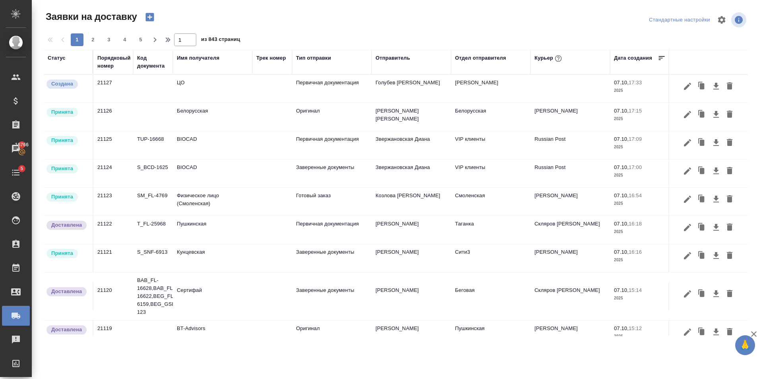
click at [147, 20] on icon "button" at bounding box center [150, 17] width 8 height 8
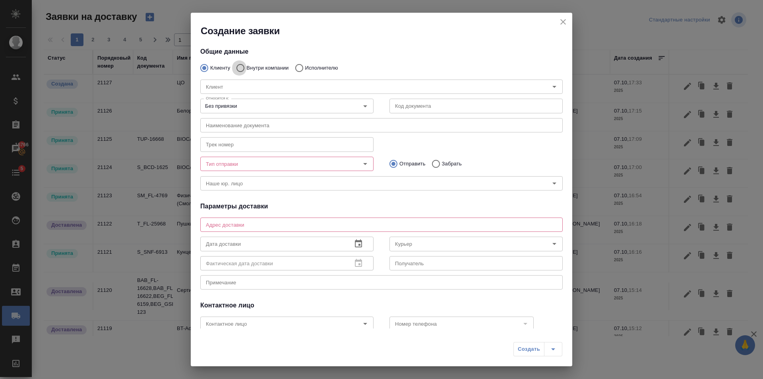
click at [238, 65] on input "Внутри компании" at bounding box center [239, 68] width 14 height 17
radio input "true"
click at [237, 87] on input "Команда" at bounding box center [368, 87] width 331 height 10
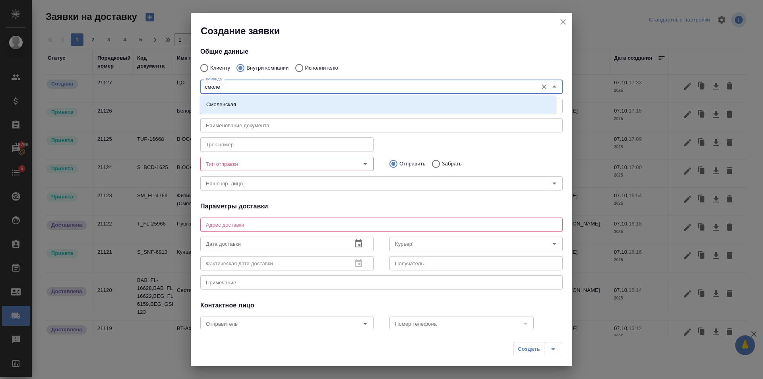
type input "смолен"
click at [278, 107] on li "Смоленская" at bounding box center [378, 104] width 357 height 14
type textarea "[STREET_ADDRESS]"
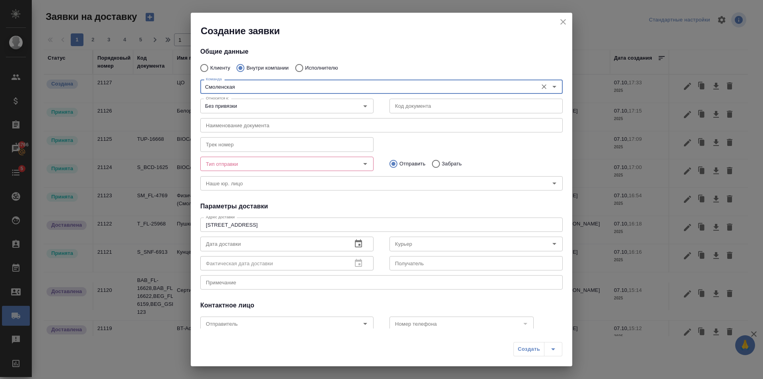
type input "Смоленская"
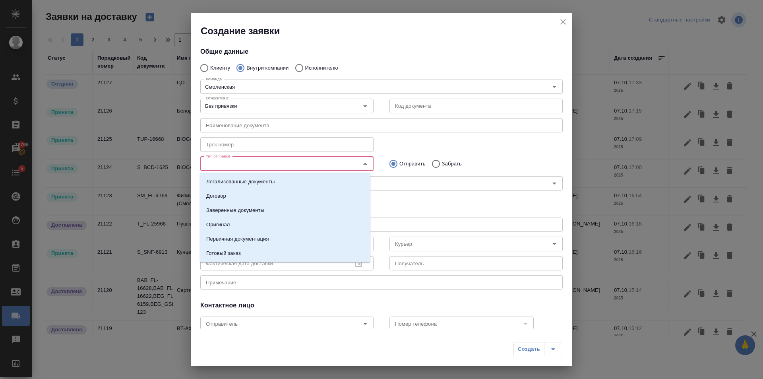
click at [285, 163] on input "Тип отправки" at bounding box center [274, 164] width 142 height 10
click at [237, 225] on li "Оригинал" at bounding box center [285, 225] width 171 height 14
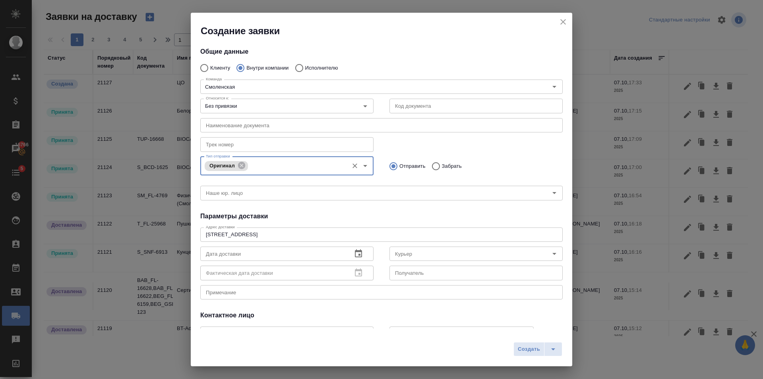
click at [355, 254] on icon "button" at bounding box center [359, 254] width 10 height 10
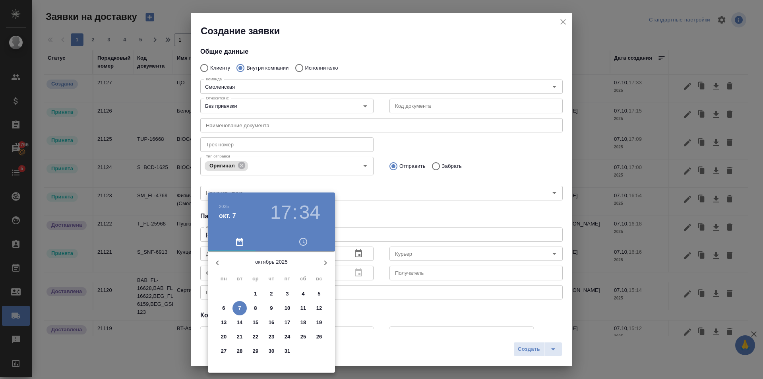
click at [254, 307] on p "8" at bounding box center [255, 308] width 3 height 8
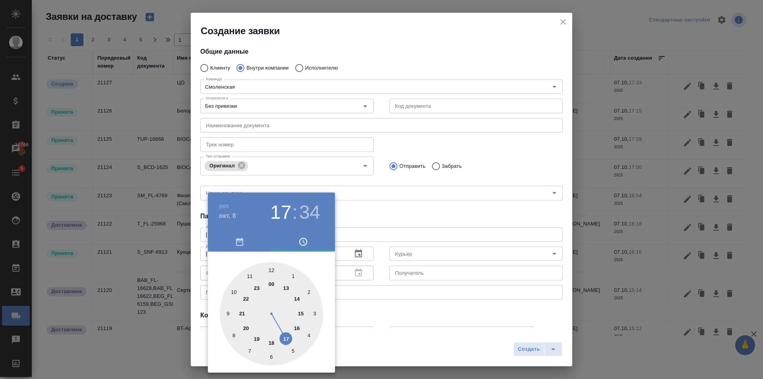
click at [272, 269] on div at bounding box center [271, 313] width 103 height 103
type input "[DATE] 12:00"
click at [388, 209] on div at bounding box center [381, 189] width 763 height 379
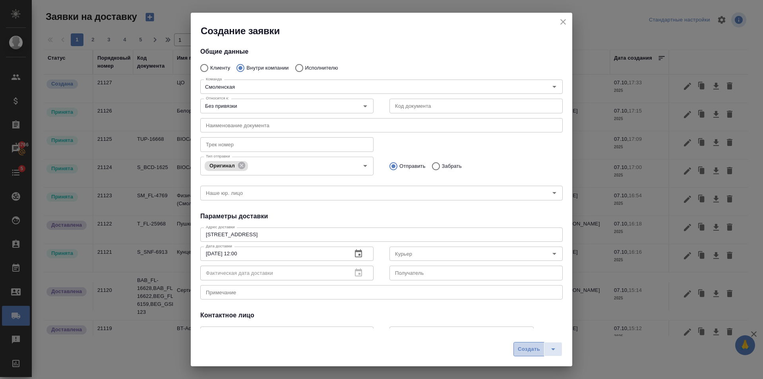
click at [538, 346] on span "Создать" at bounding box center [529, 349] width 22 height 9
